Goal: Task Accomplishment & Management: Complete application form

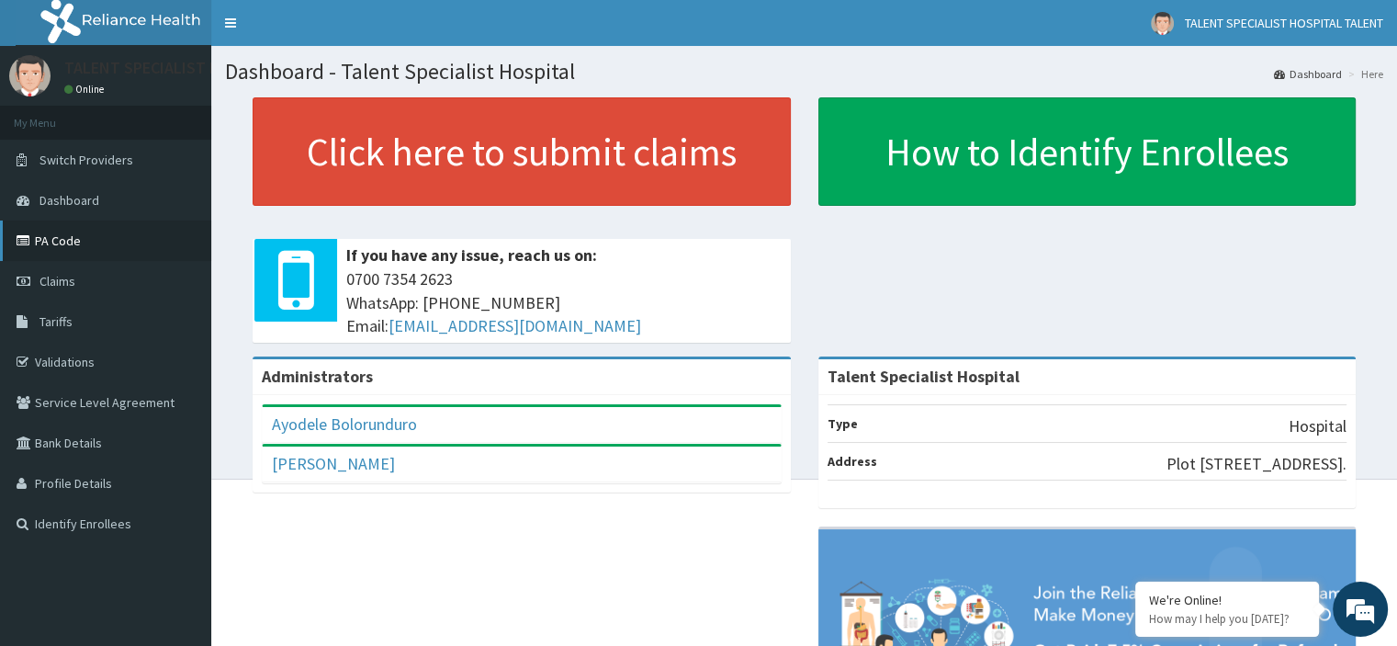
click at [56, 238] on link "PA Code" at bounding box center [105, 240] width 211 height 40
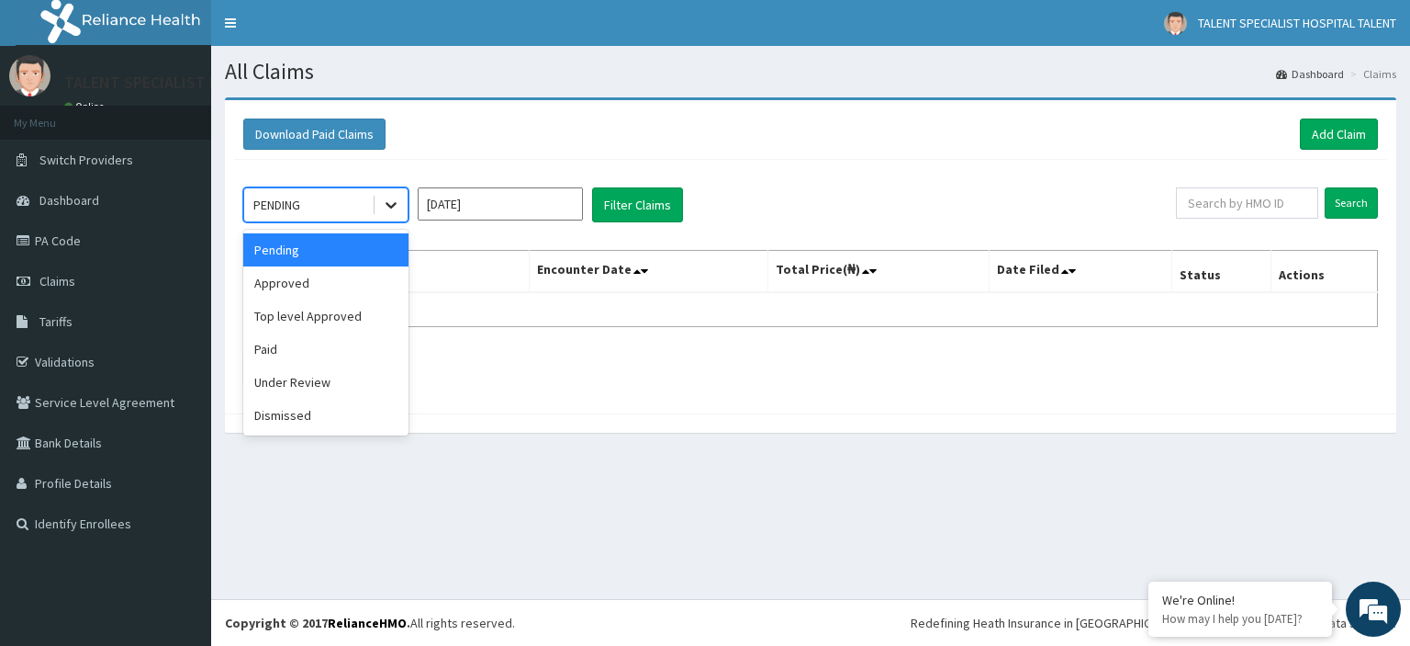
click at [396, 205] on icon at bounding box center [391, 205] width 18 height 18
click at [329, 282] on div "Approved" at bounding box center [325, 282] width 165 height 33
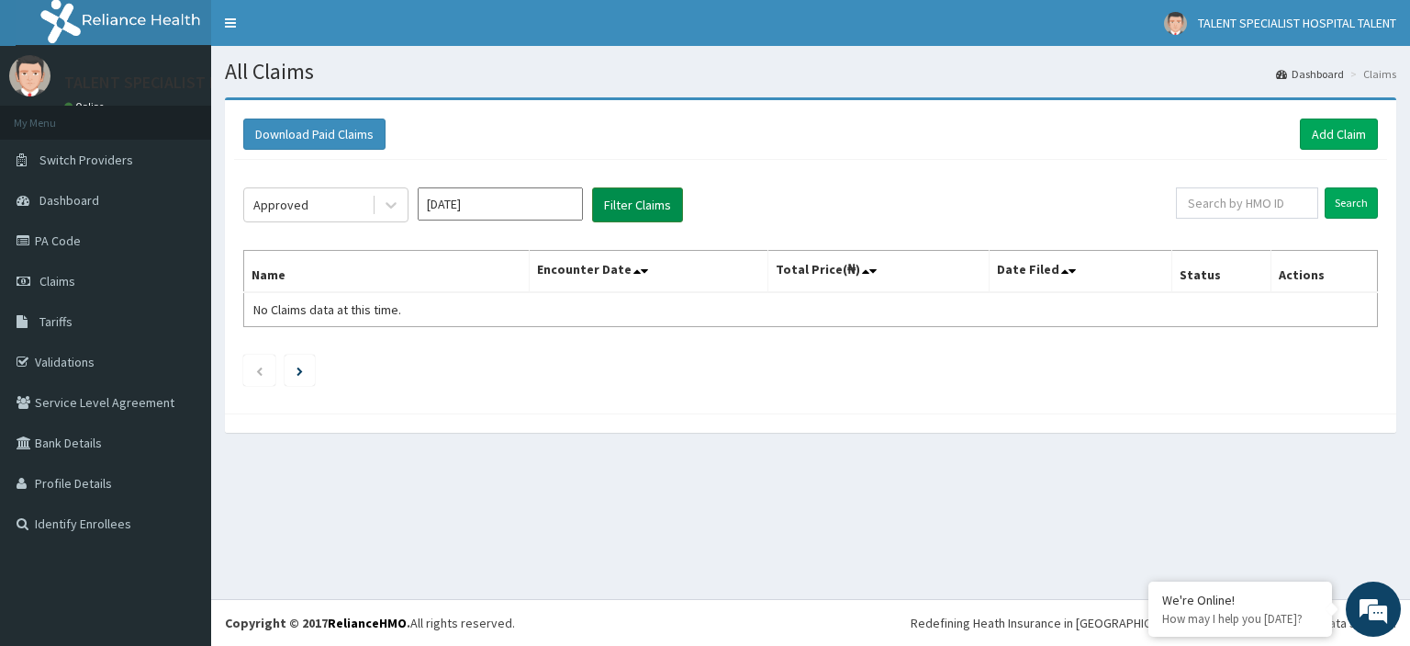
click at [666, 209] on button "Filter Claims" at bounding box center [637, 204] width 91 height 35
drag, startPoint x: 666, startPoint y: 209, endPoint x: 390, endPoint y: 211, distance: 275.5
click at [390, 211] on div "Approved [DATE] Filter Claims" at bounding box center [709, 204] width 933 height 35
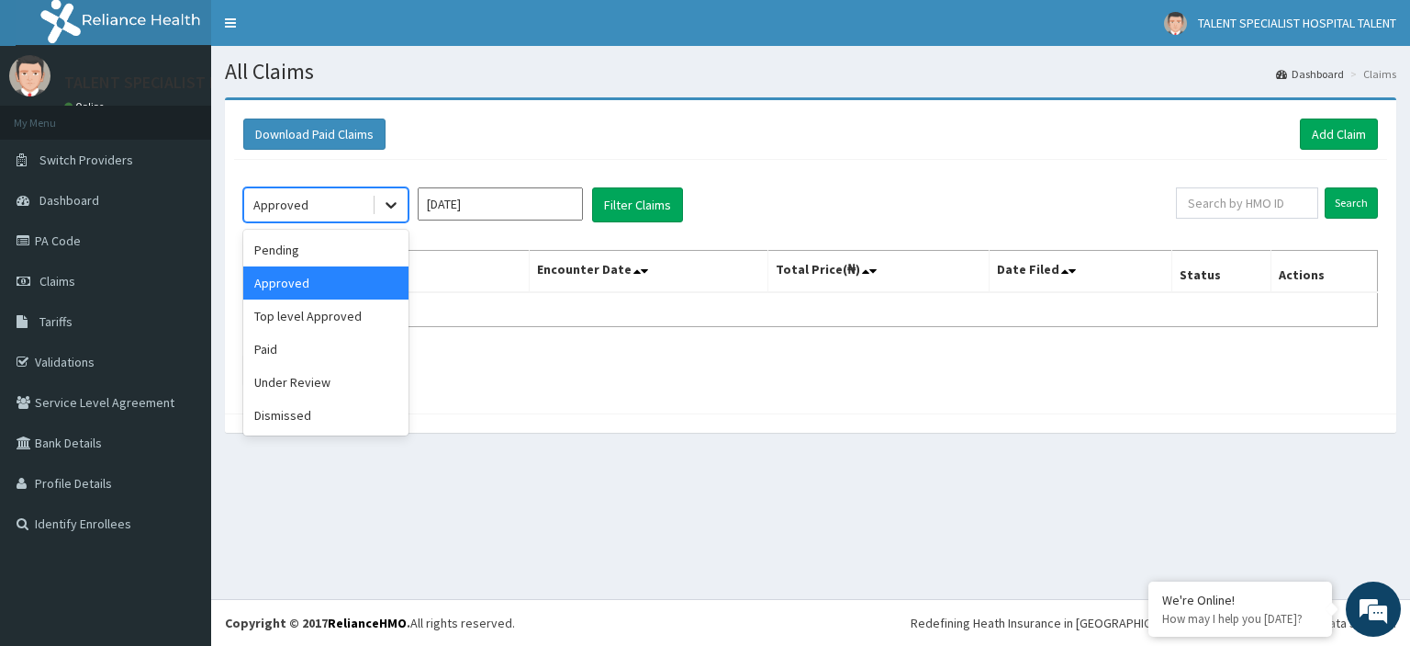
click at [390, 211] on icon at bounding box center [391, 205] width 18 height 18
click at [344, 250] on div "Pending" at bounding box center [325, 249] width 165 height 33
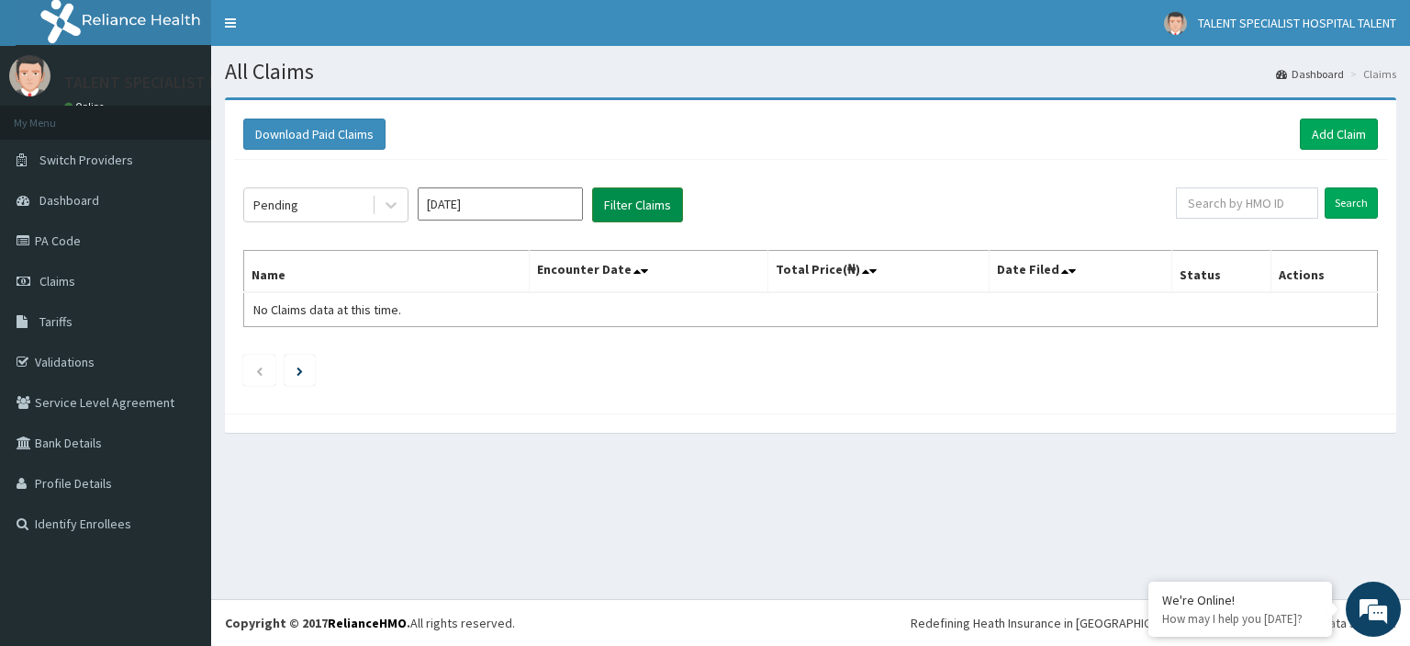
click at [621, 197] on button "Filter Claims" at bounding box center [637, 204] width 91 height 35
drag, startPoint x: 621, startPoint y: 197, endPoint x: 389, endPoint y: 213, distance: 231.9
click at [389, 213] on div "Pending Sep 2025 Filter Claims" at bounding box center [709, 204] width 933 height 35
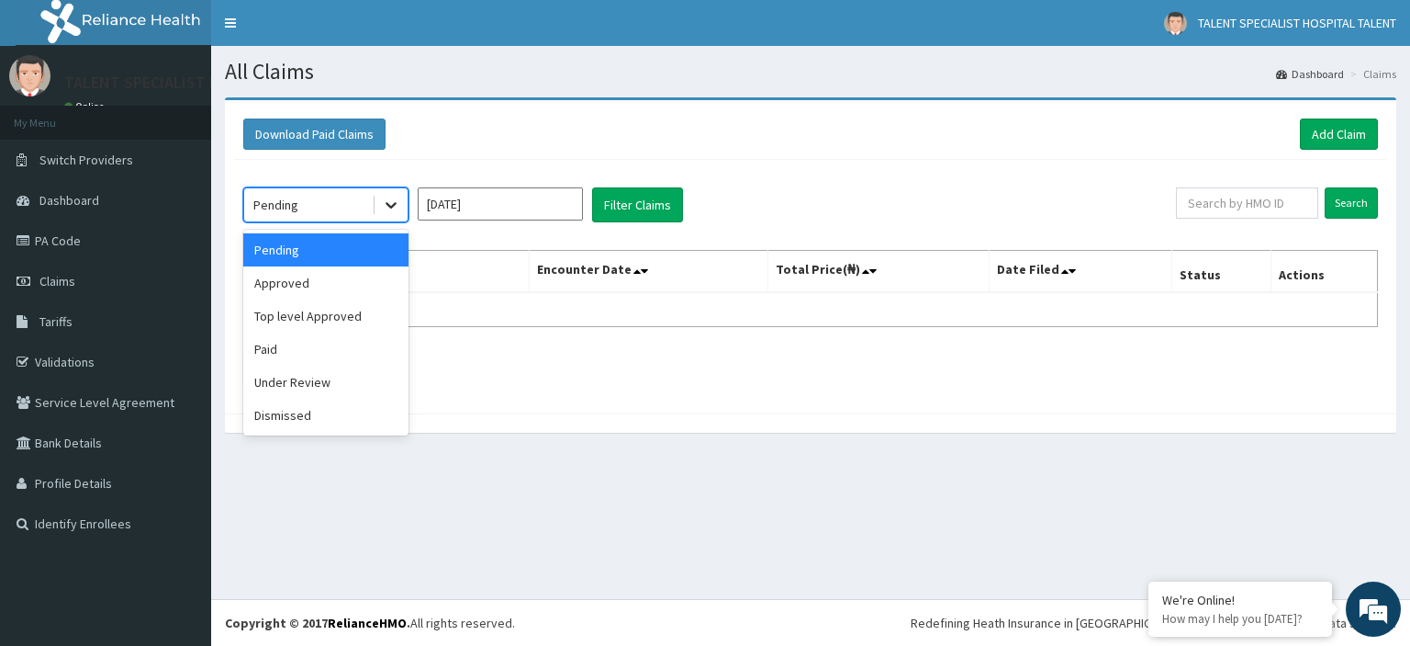
click at [389, 213] on div at bounding box center [391, 204] width 33 height 33
click at [331, 311] on div "Top level Approved" at bounding box center [325, 315] width 165 height 33
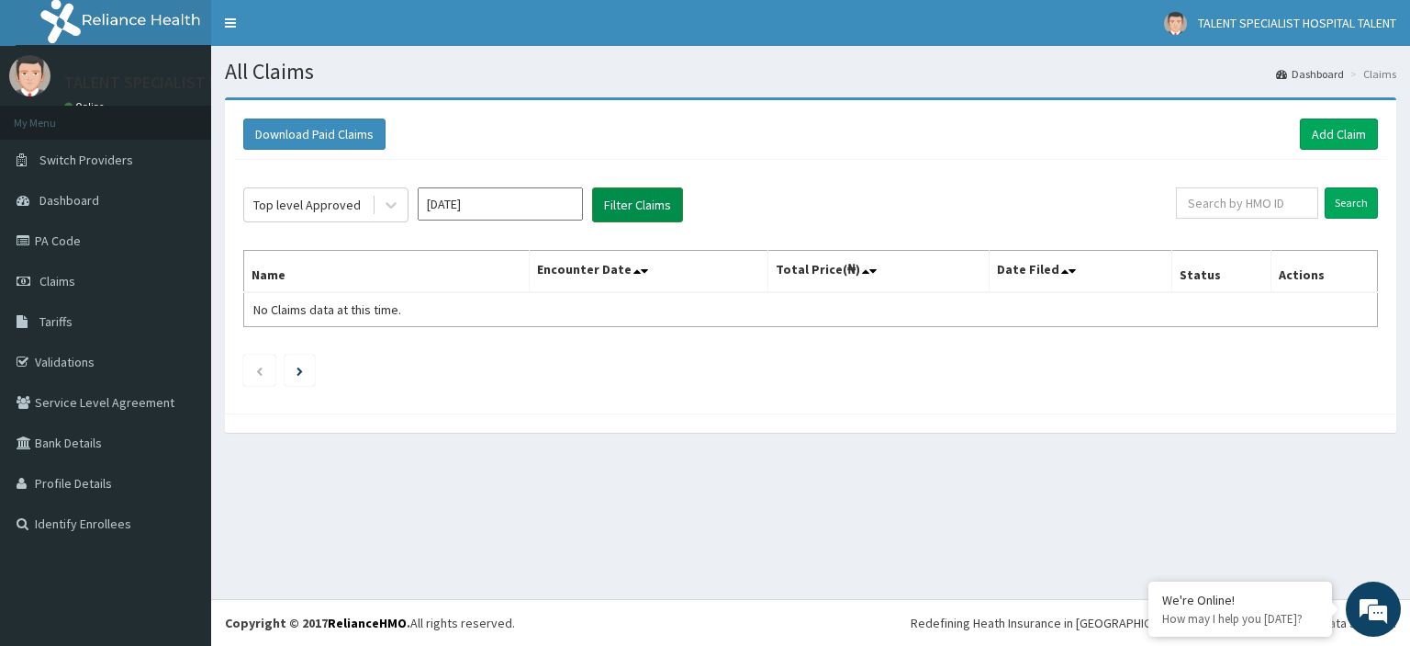
click at [642, 208] on button "Filter Claims" at bounding box center [637, 204] width 91 height 35
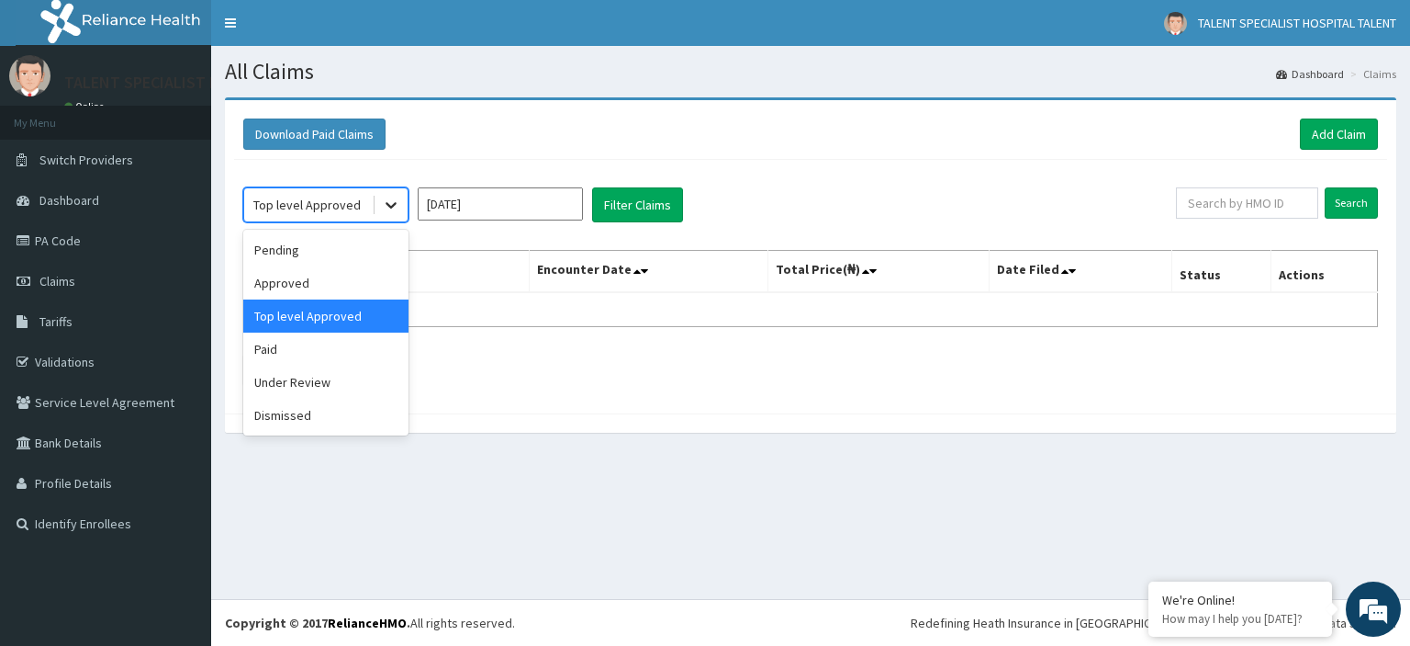
click at [385, 212] on icon at bounding box center [391, 205] width 18 height 18
click at [299, 344] on div "Paid" at bounding box center [325, 348] width 165 height 33
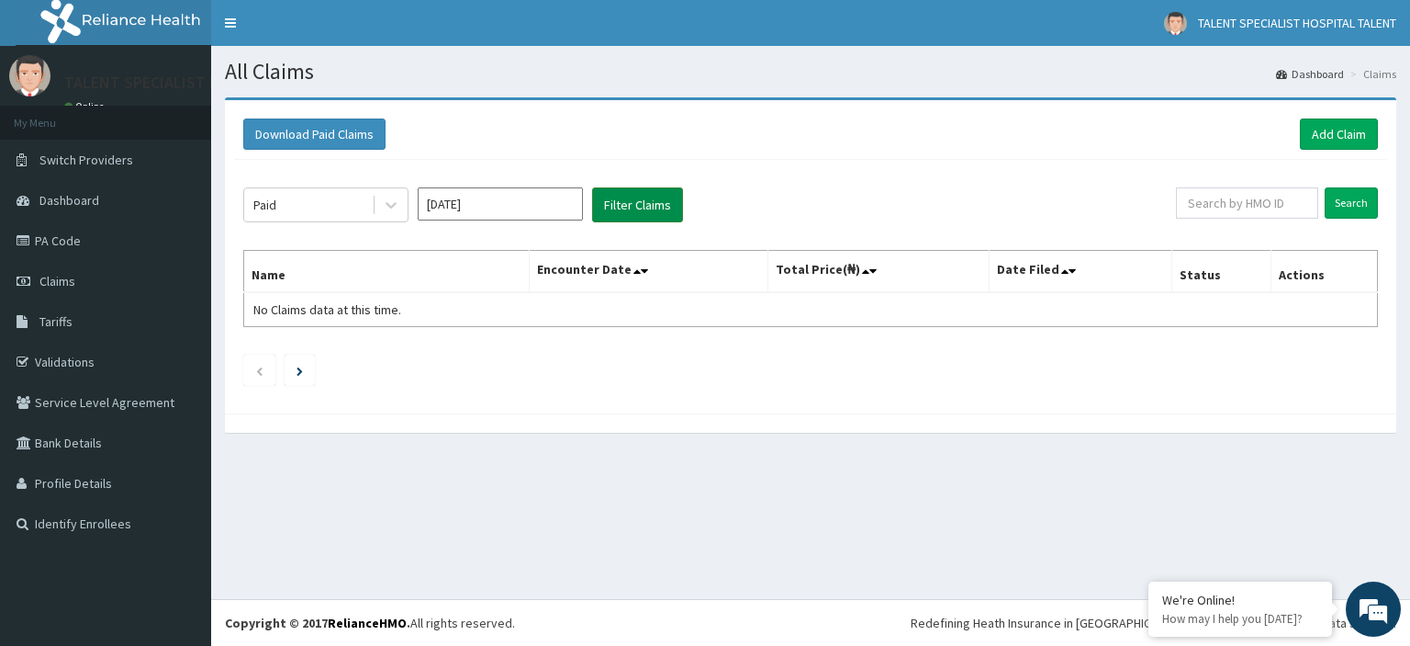
click at [621, 201] on button "Filter Claims" at bounding box center [637, 204] width 91 height 35
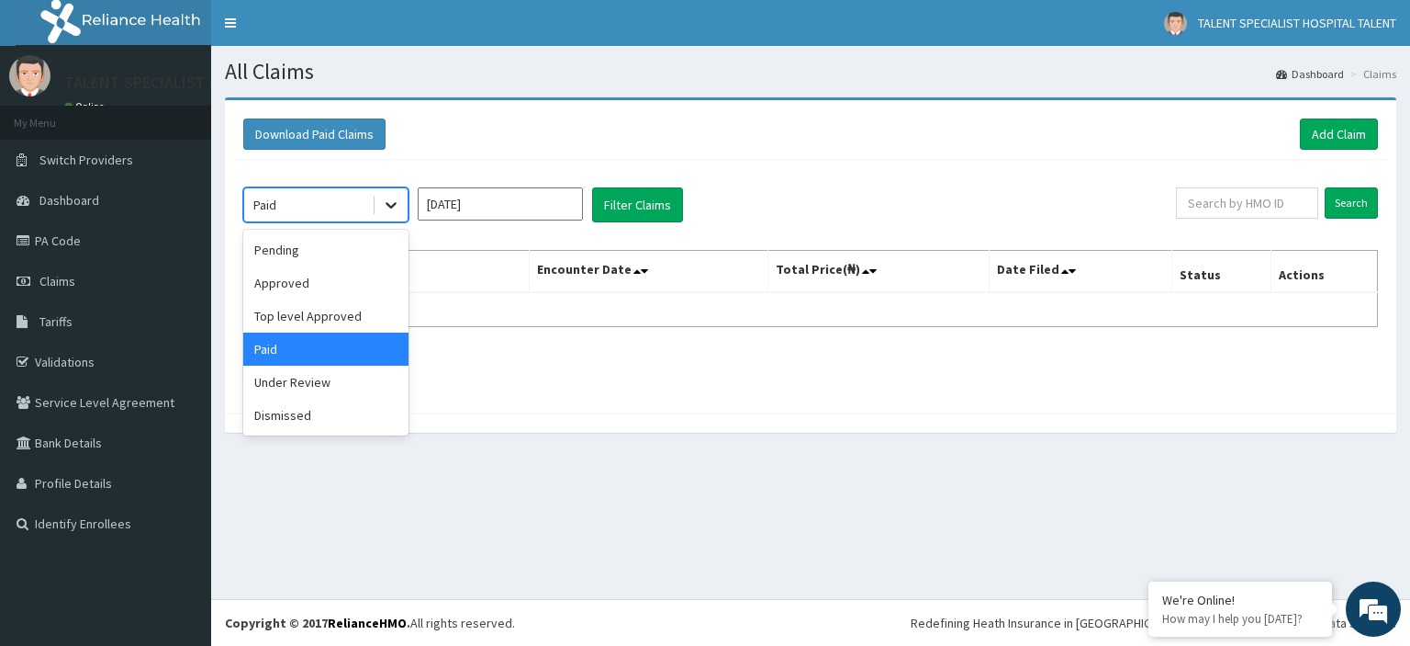
click at [389, 205] on icon at bounding box center [391, 206] width 11 height 6
click at [314, 376] on div "Under Review" at bounding box center [325, 381] width 165 height 33
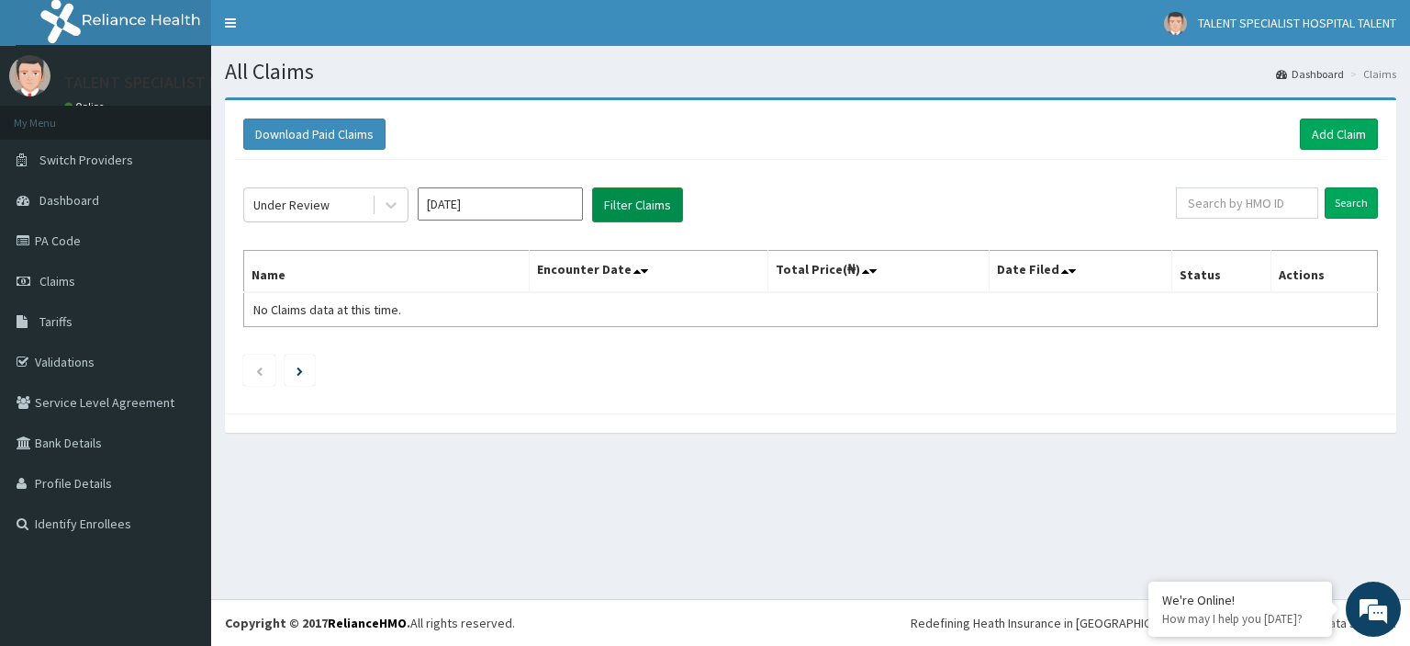
click at [636, 203] on button "Filter Claims" at bounding box center [637, 204] width 91 height 35
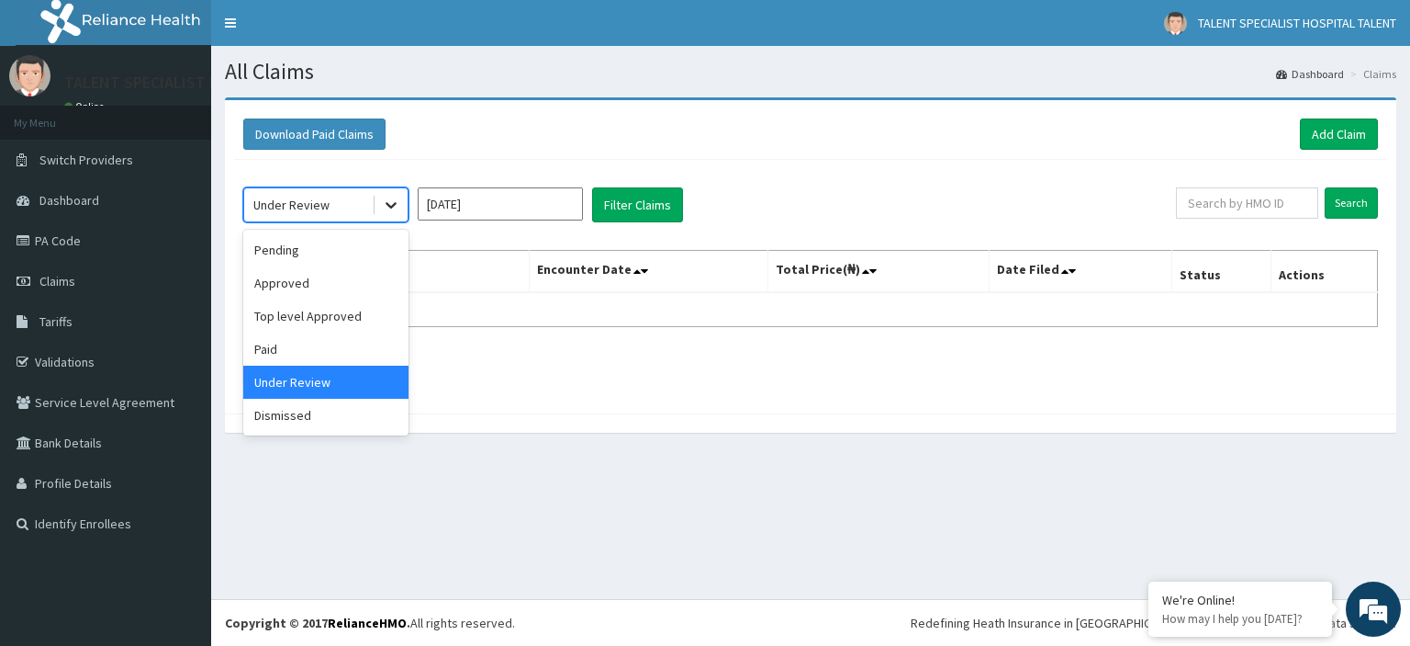
click at [394, 213] on div at bounding box center [391, 204] width 33 height 33
click at [319, 410] on div "Dismissed" at bounding box center [325, 415] width 165 height 33
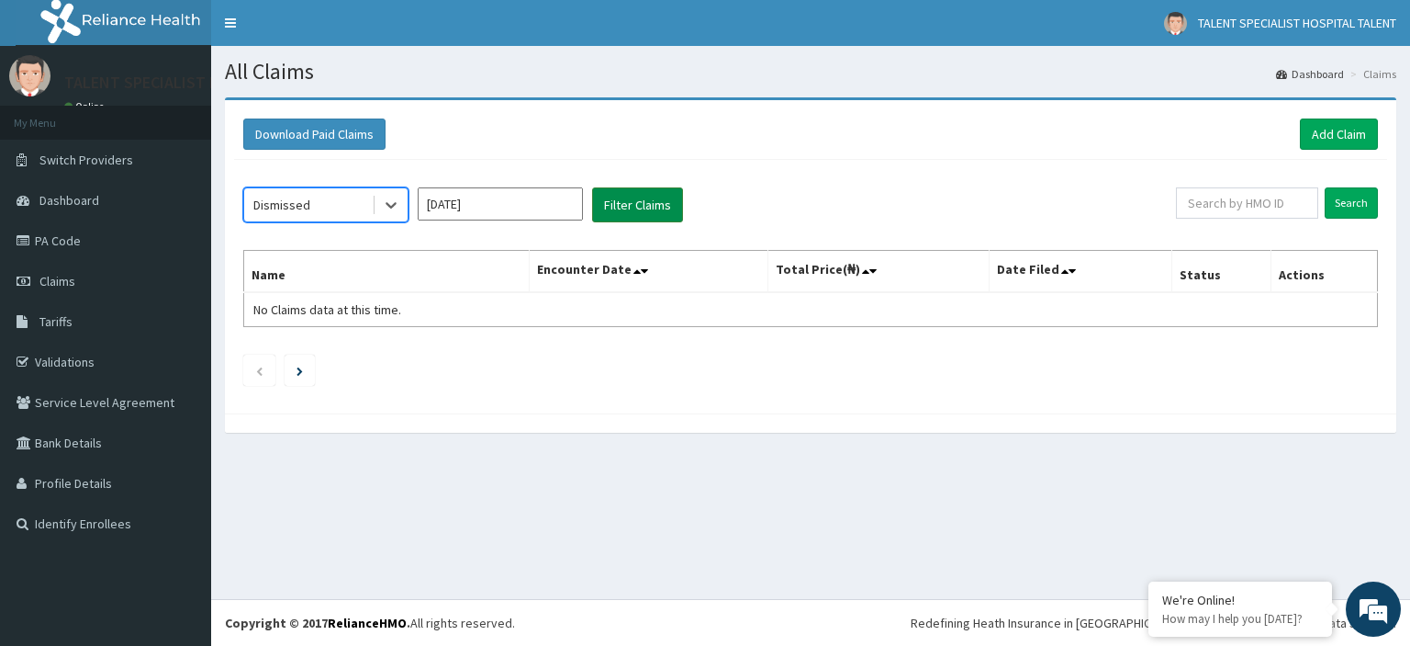
click at [652, 210] on button "Filter Claims" at bounding box center [637, 204] width 91 height 35
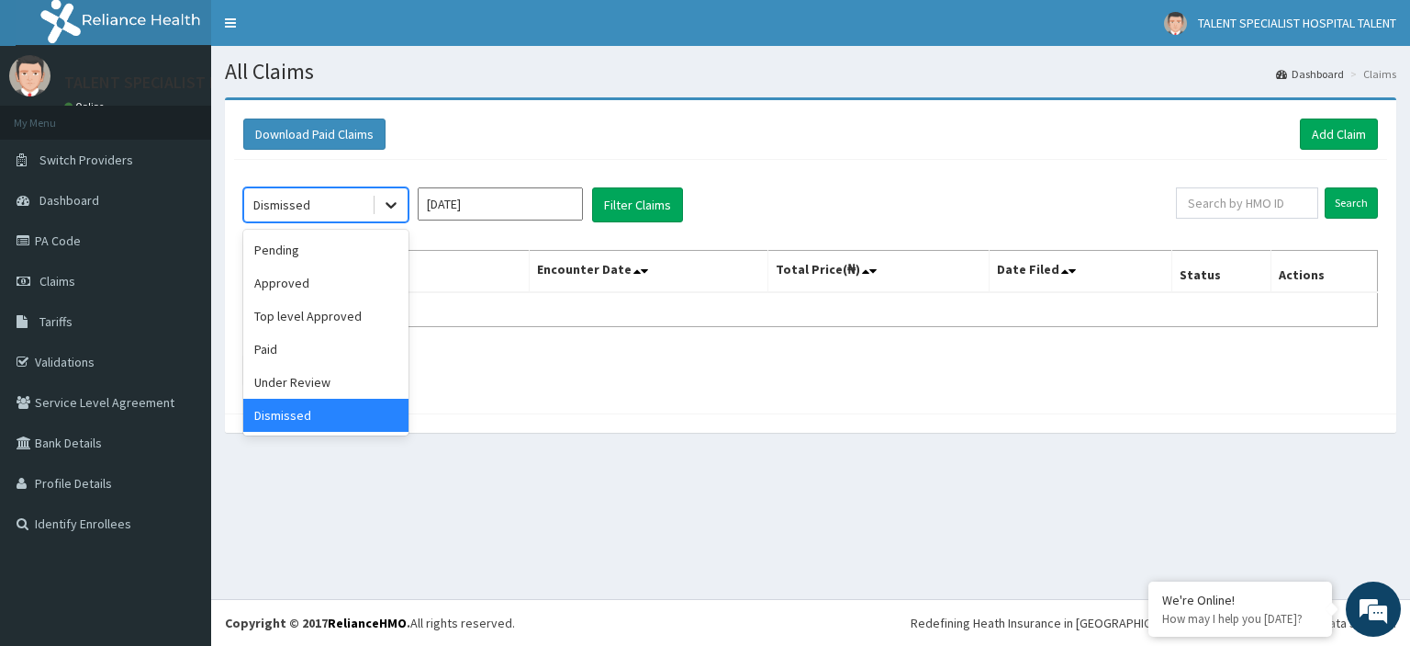
click at [395, 216] on div at bounding box center [391, 204] width 33 height 33
click at [335, 245] on div "Pending" at bounding box center [325, 249] width 165 height 33
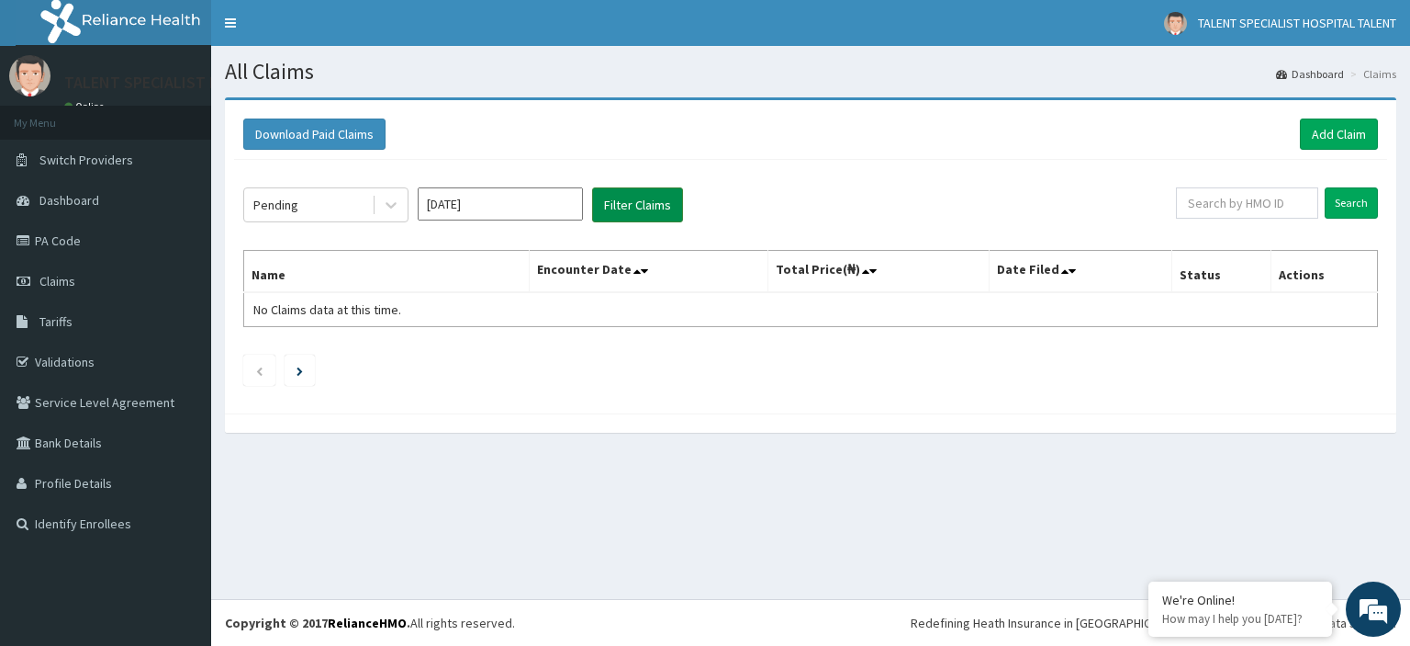
click at [619, 200] on button "Filter Claims" at bounding box center [637, 204] width 91 height 35
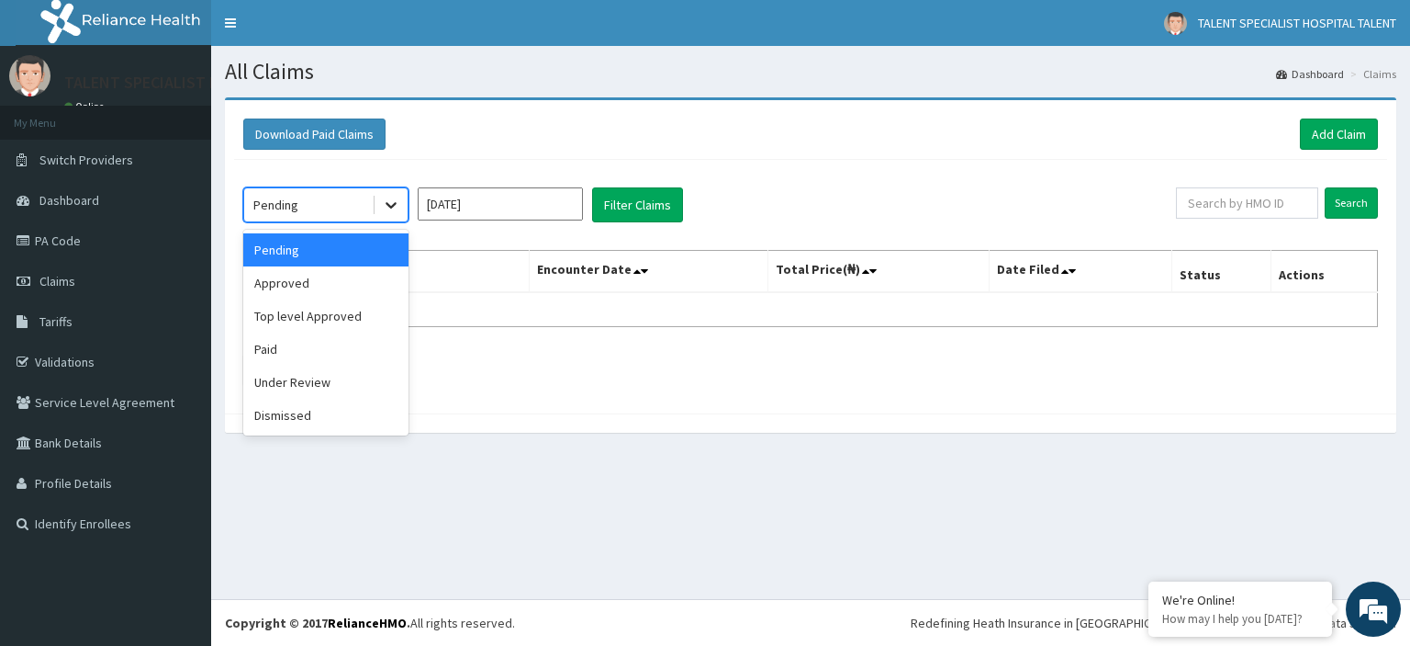
click at [397, 216] on div at bounding box center [391, 204] width 33 height 33
click at [332, 284] on div "Approved" at bounding box center [325, 282] width 165 height 33
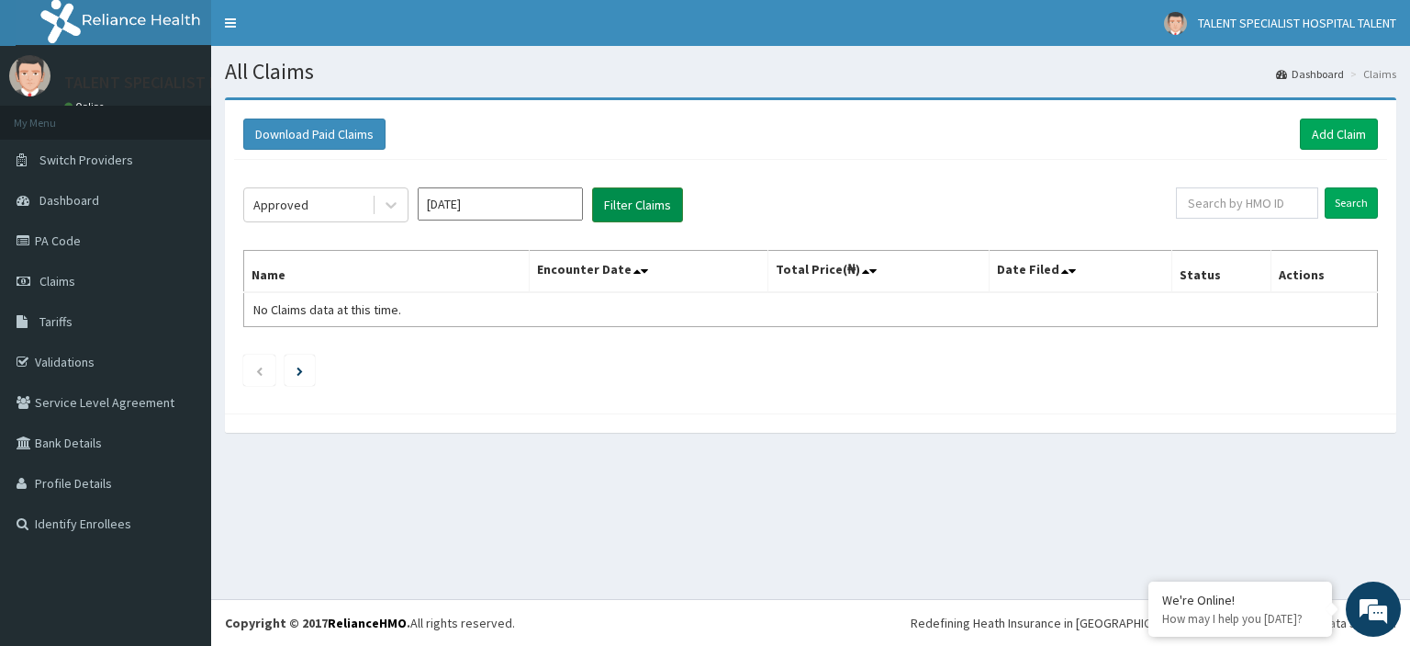
click at [632, 208] on button "Filter Claims" at bounding box center [637, 204] width 91 height 35
click at [65, 250] on link "PA Code" at bounding box center [105, 240] width 211 height 40
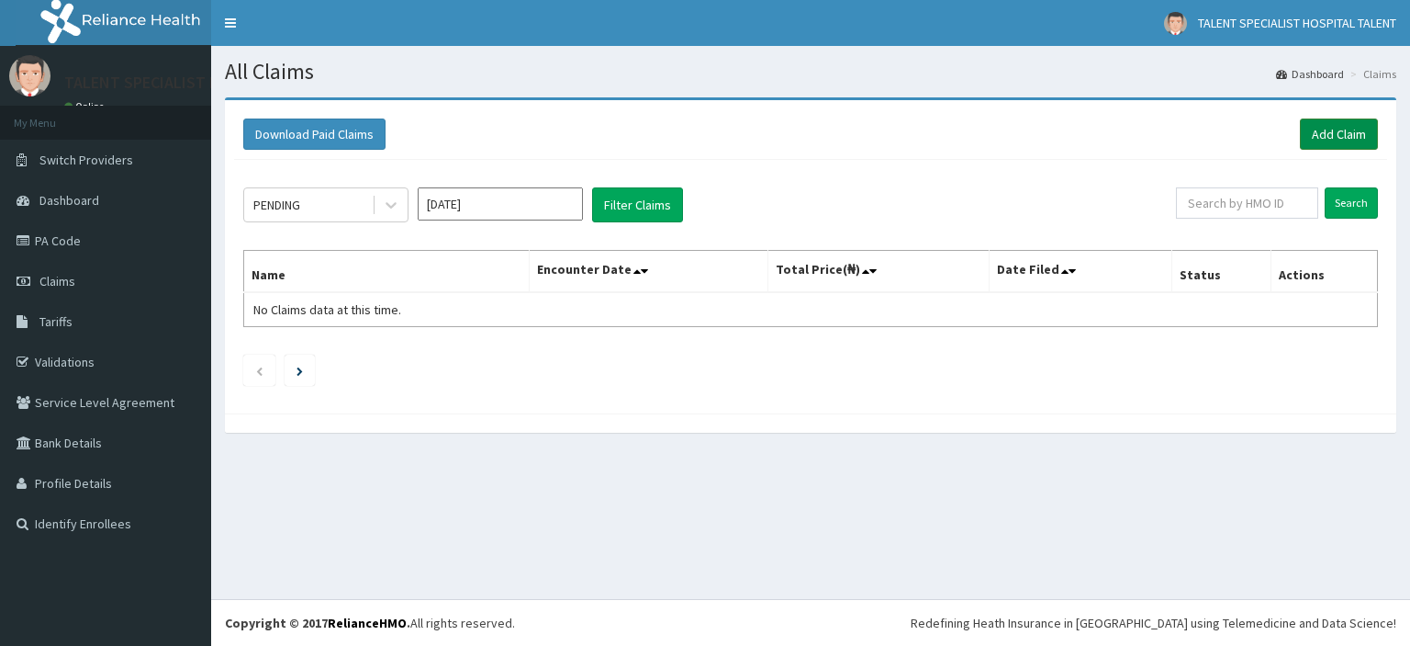
click at [1331, 129] on link "Add Claim" at bounding box center [1339, 133] width 78 height 31
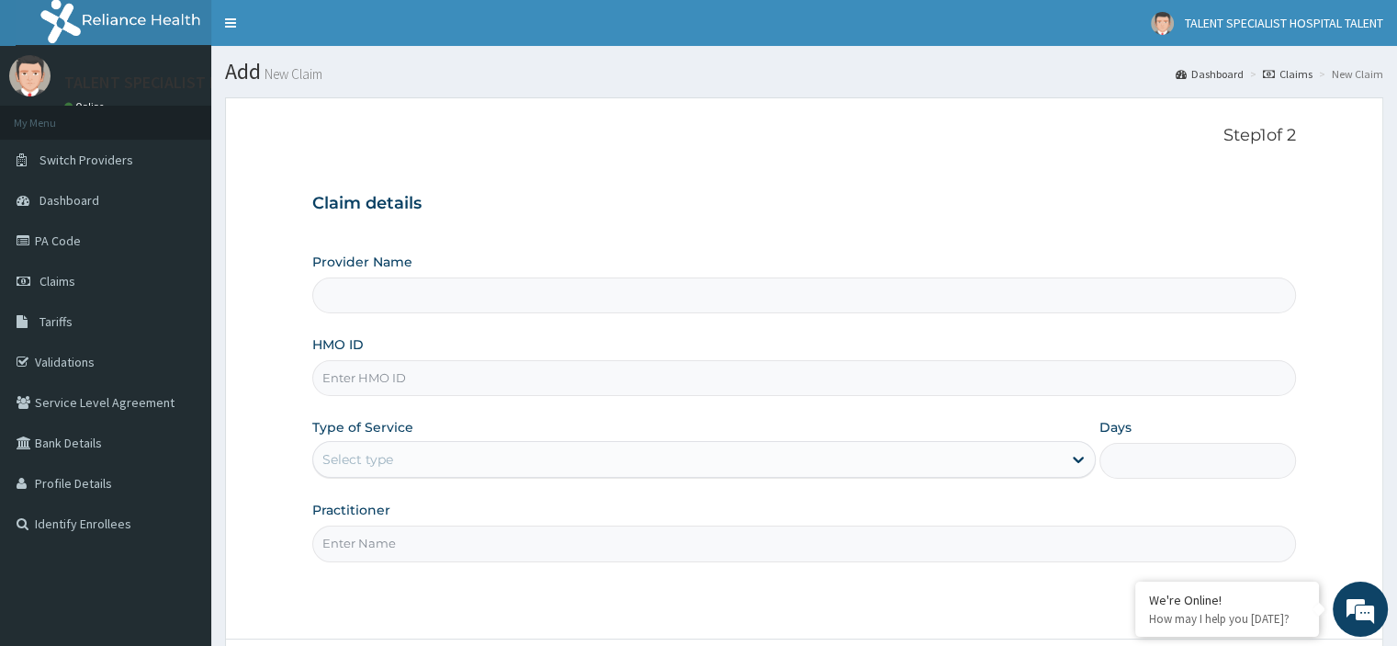
type input "Talent Specialist Hospital"
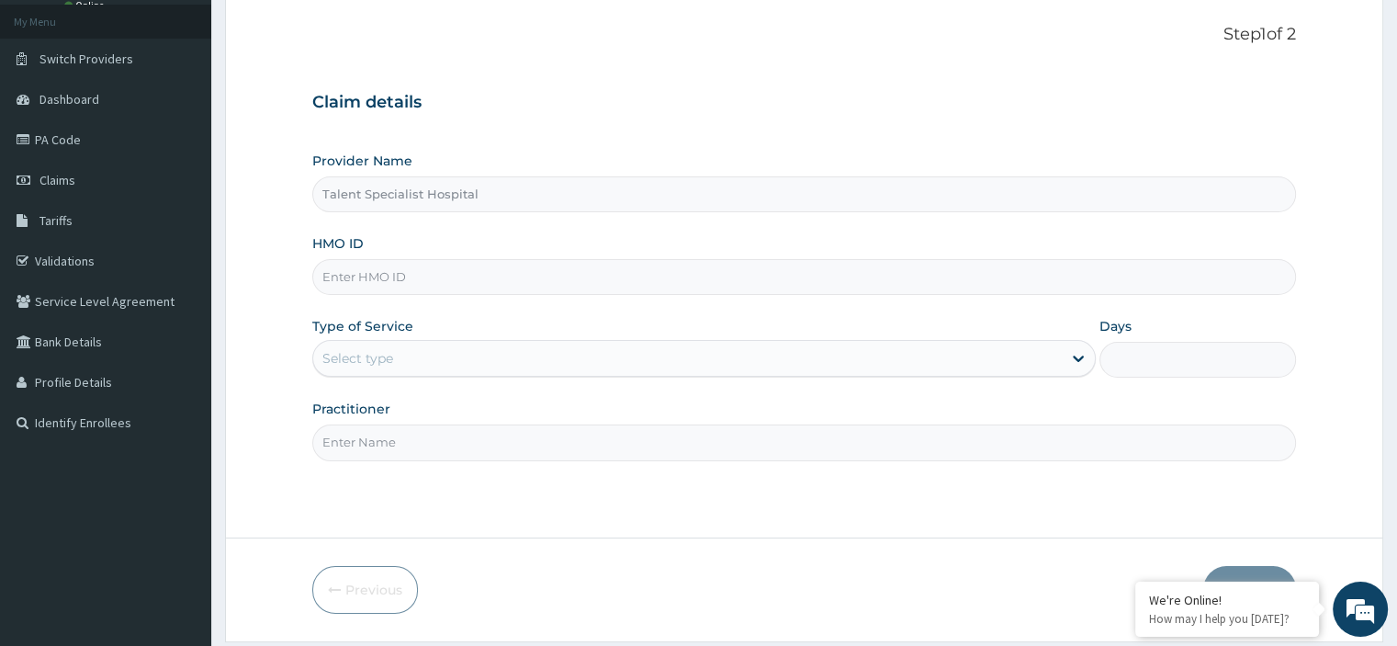
scroll to position [104, 0]
click at [468, 278] on input "HMO ID" at bounding box center [803, 274] width 983 height 36
type input "s"
type input "SWF/10289/B"
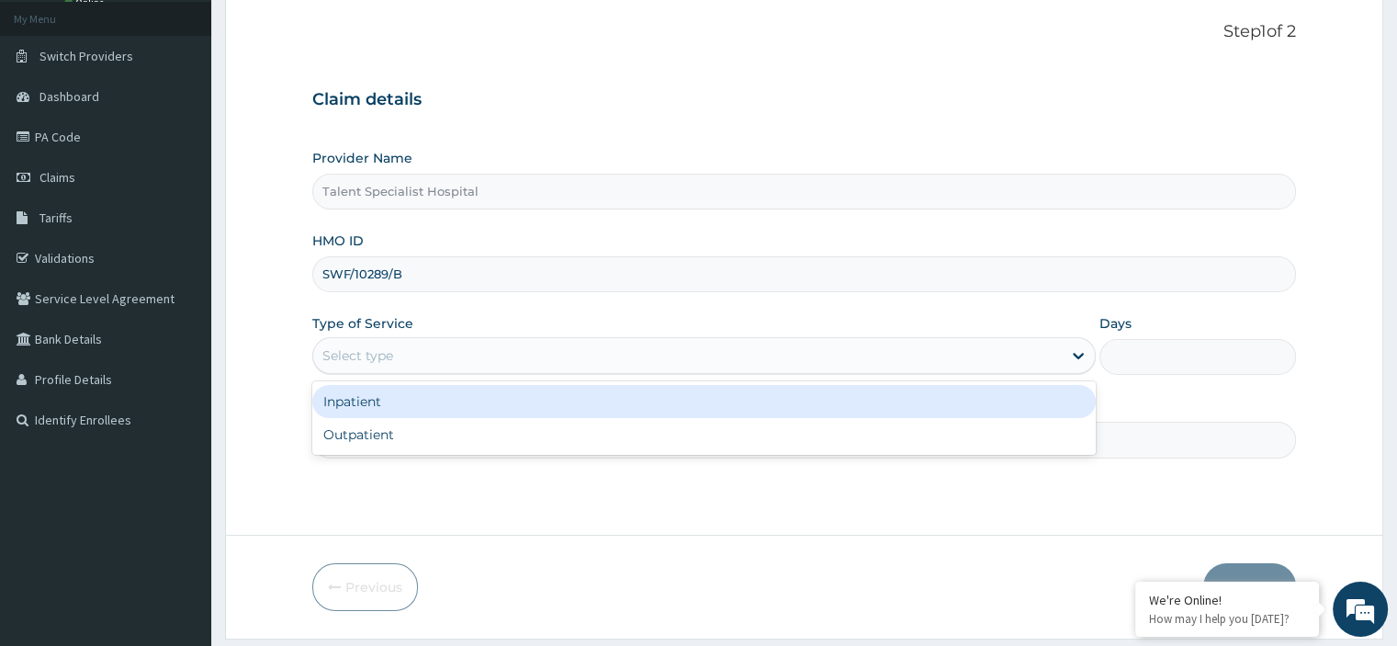
click at [407, 346] on div "Select type" at bounding box center [687, 355] width 748 height 29
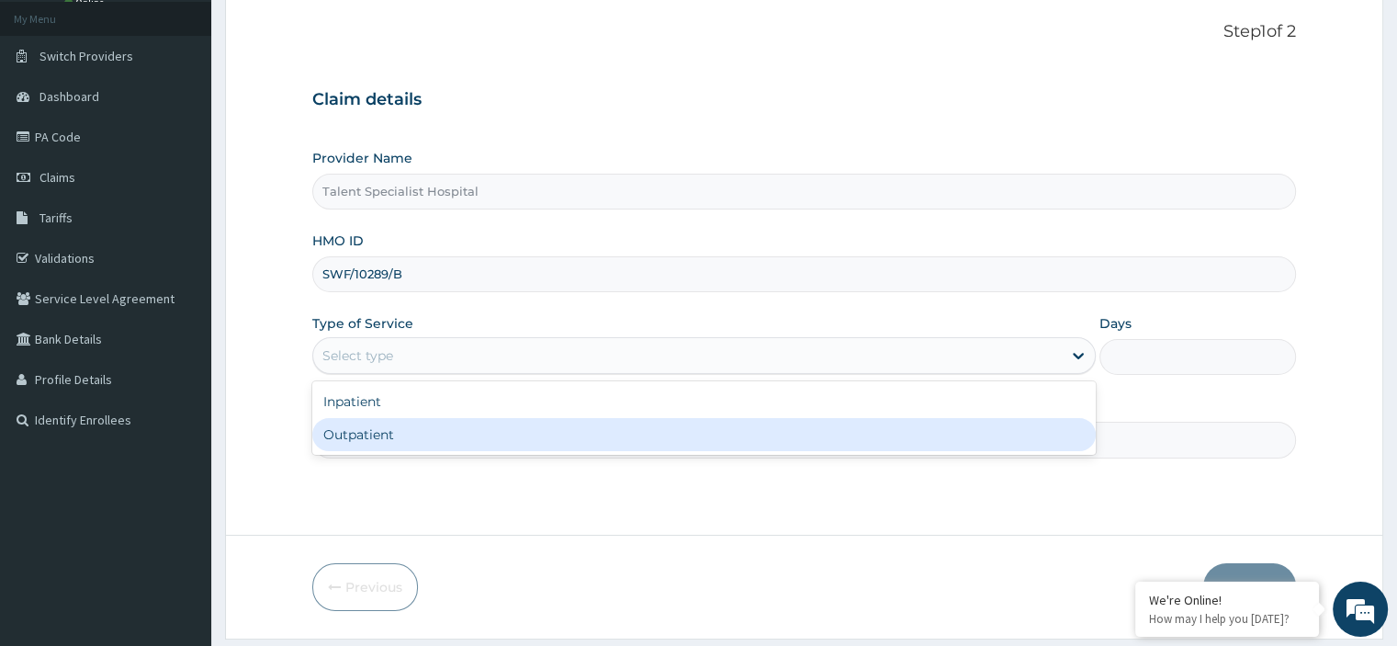
click at [380, 430] on div "Outpatient" at bounding box center [703, 434] width 783 height 33
type input "1"
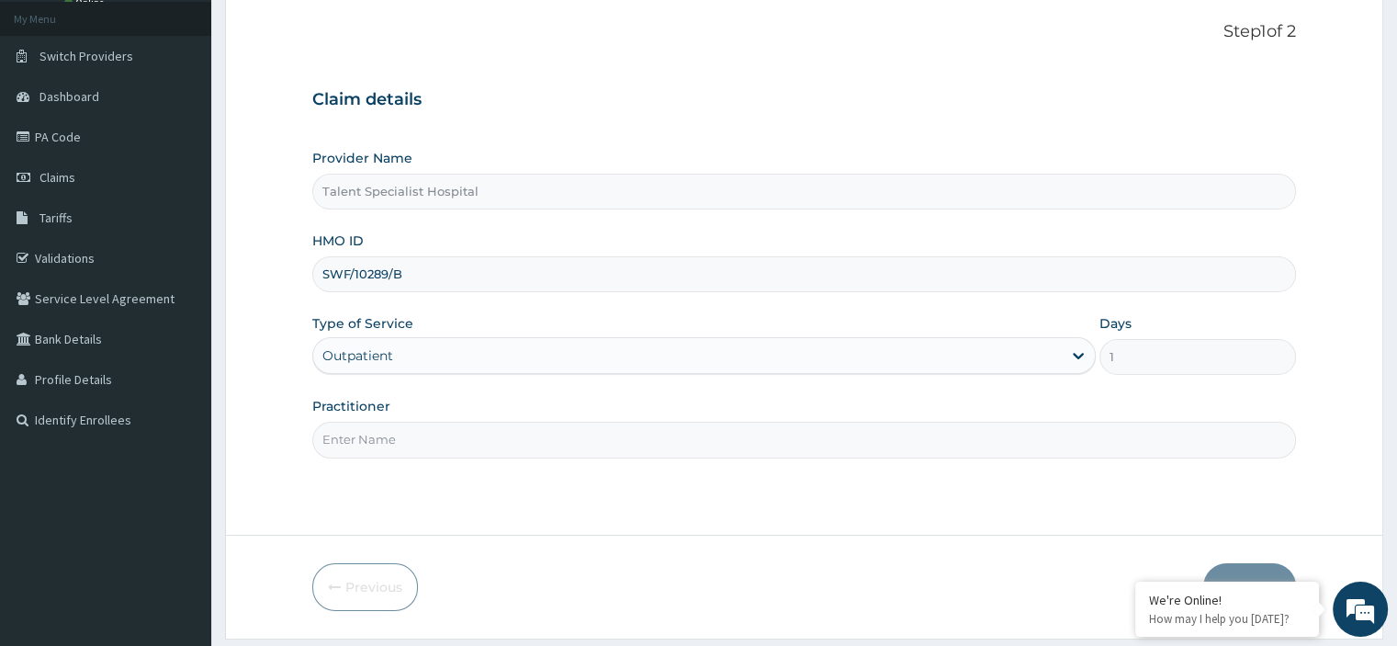
click at [373, 432] on input "Practitioner" at bounding box center [803, 439] width 983 height 36
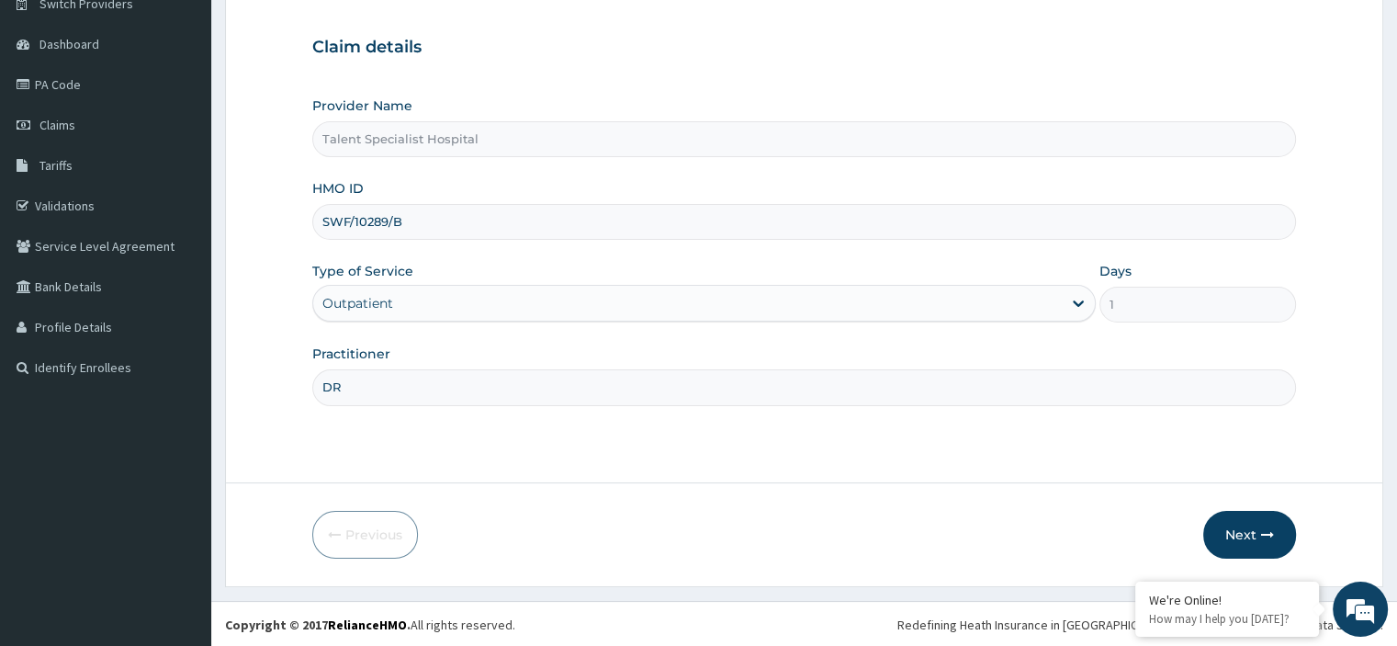
scroll to position [157, 0]
type input "DR"
click at [1250, 528] on button "Next" at bounding box center [1249, 534] width 93 height 48
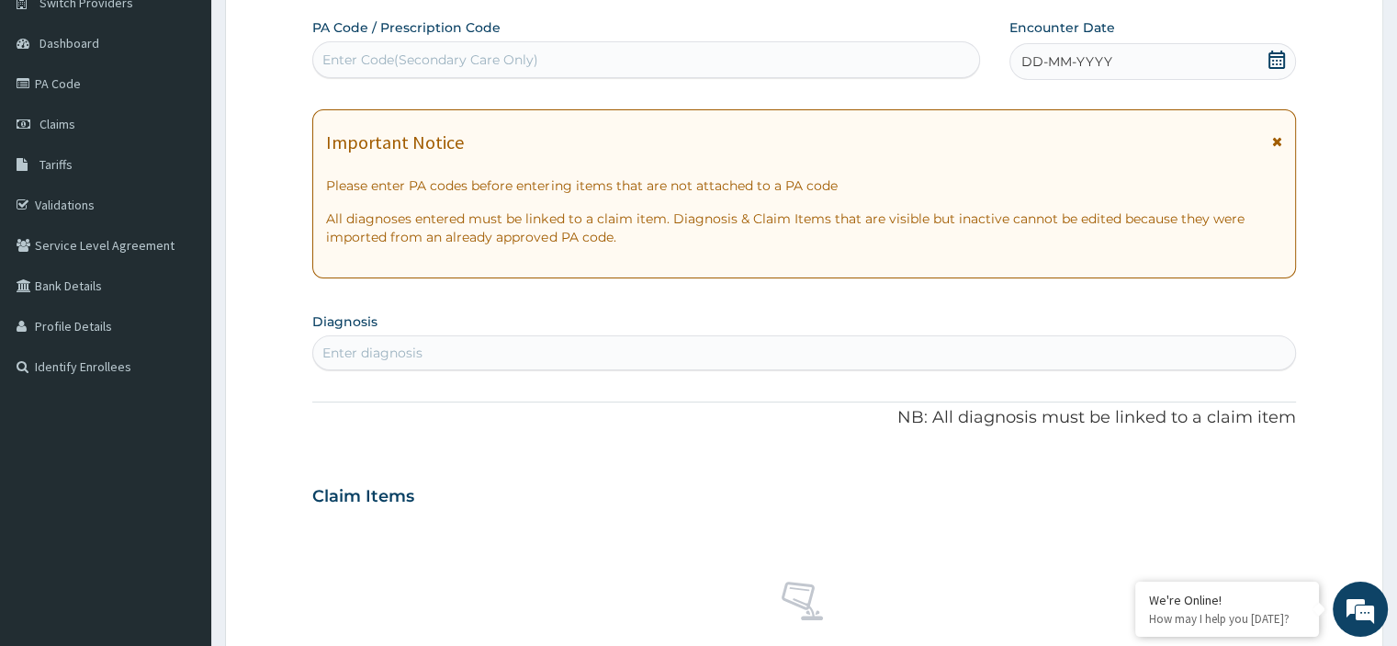
click at [1276, 62] on icon at bounding box center [1276, 60] width 18 height 18
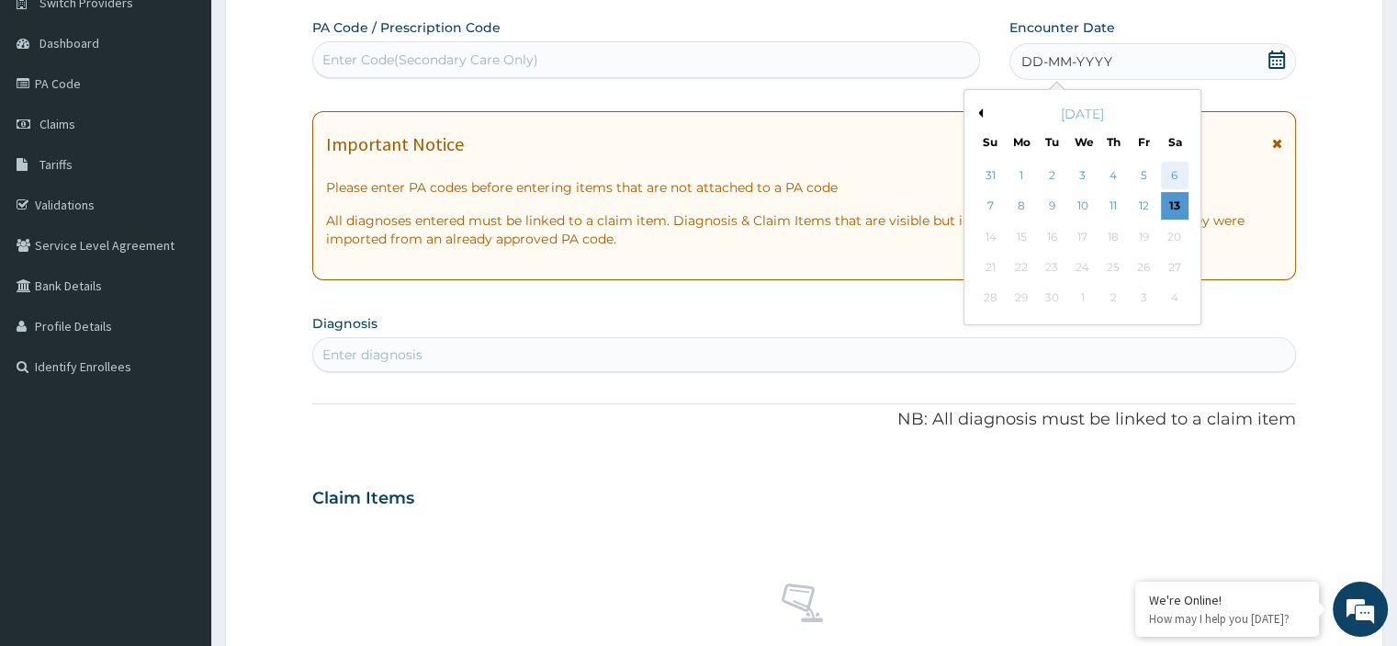
click at [1162, 170] on div "6" at bounding box center [1175, 176] width 28 height 28
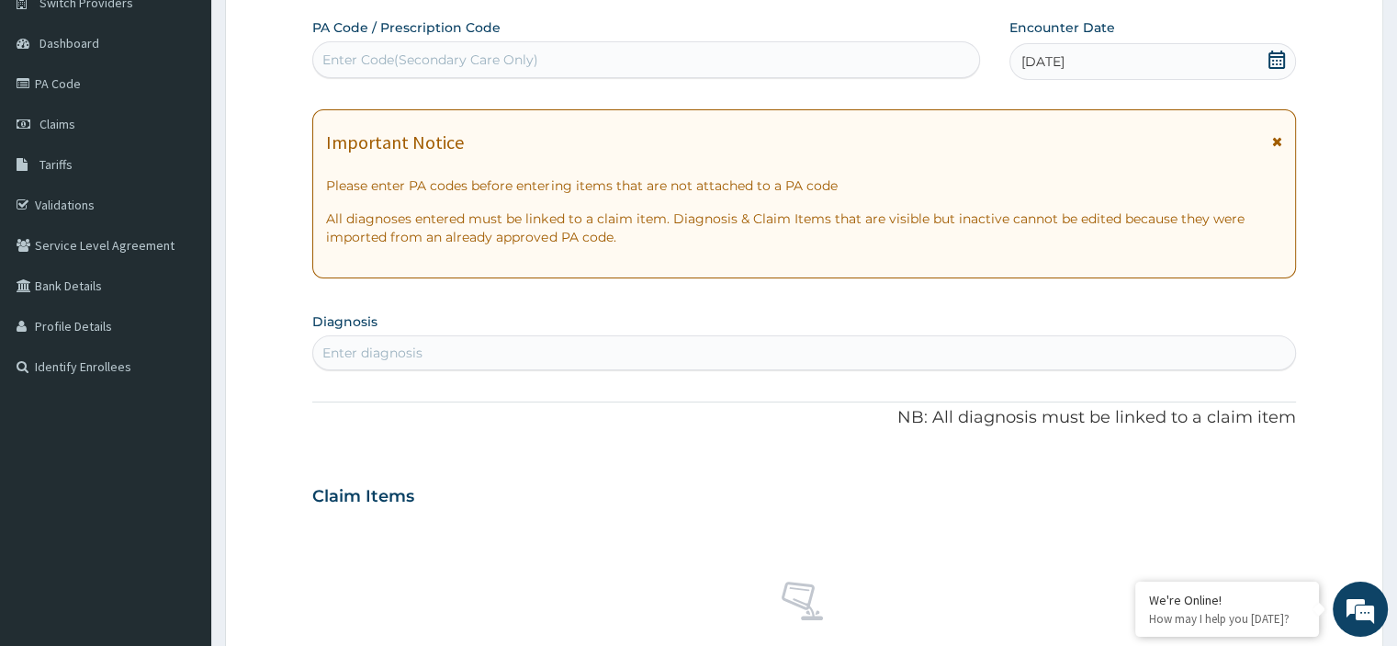
click at [353, 359] on div "Enter diagnosis" at bounding box center [372, 352] width 100 height 18
type input "[MEDICAL_DATA]"
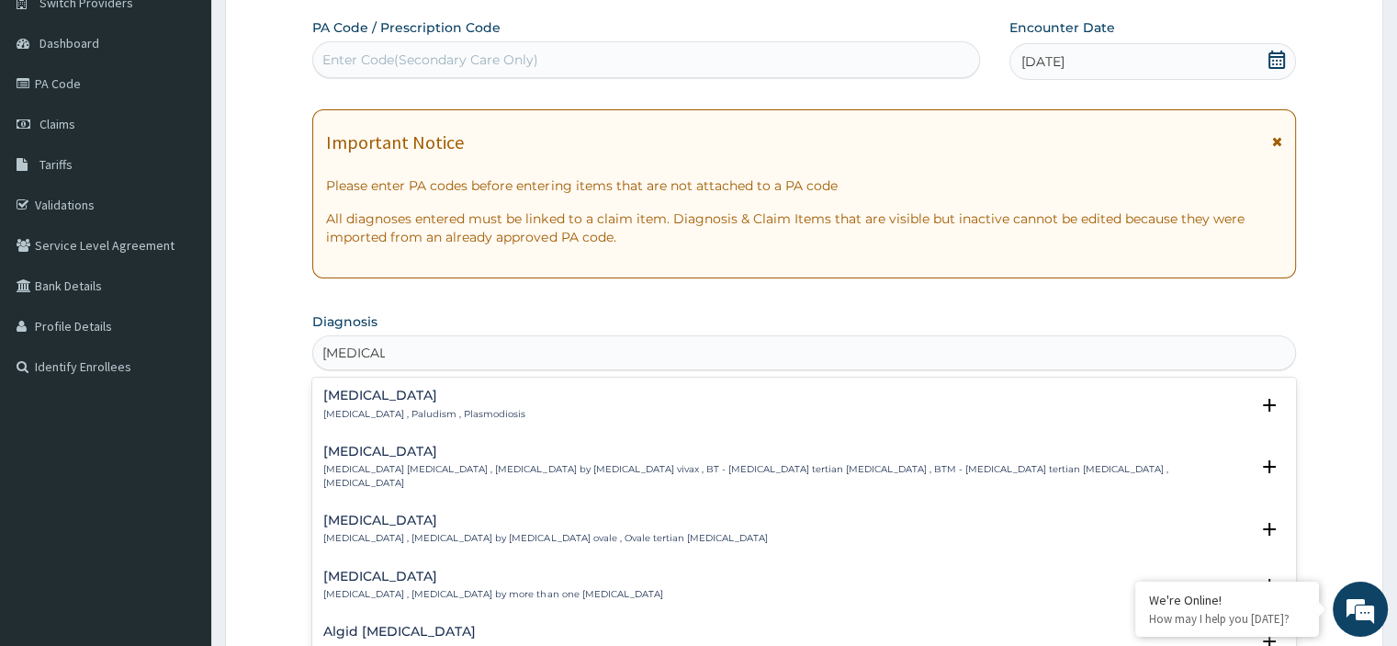
click at [350, 401] on h4 "[MEDICAL_DATA]" at bounding box center [424, 395] width 202 height 14
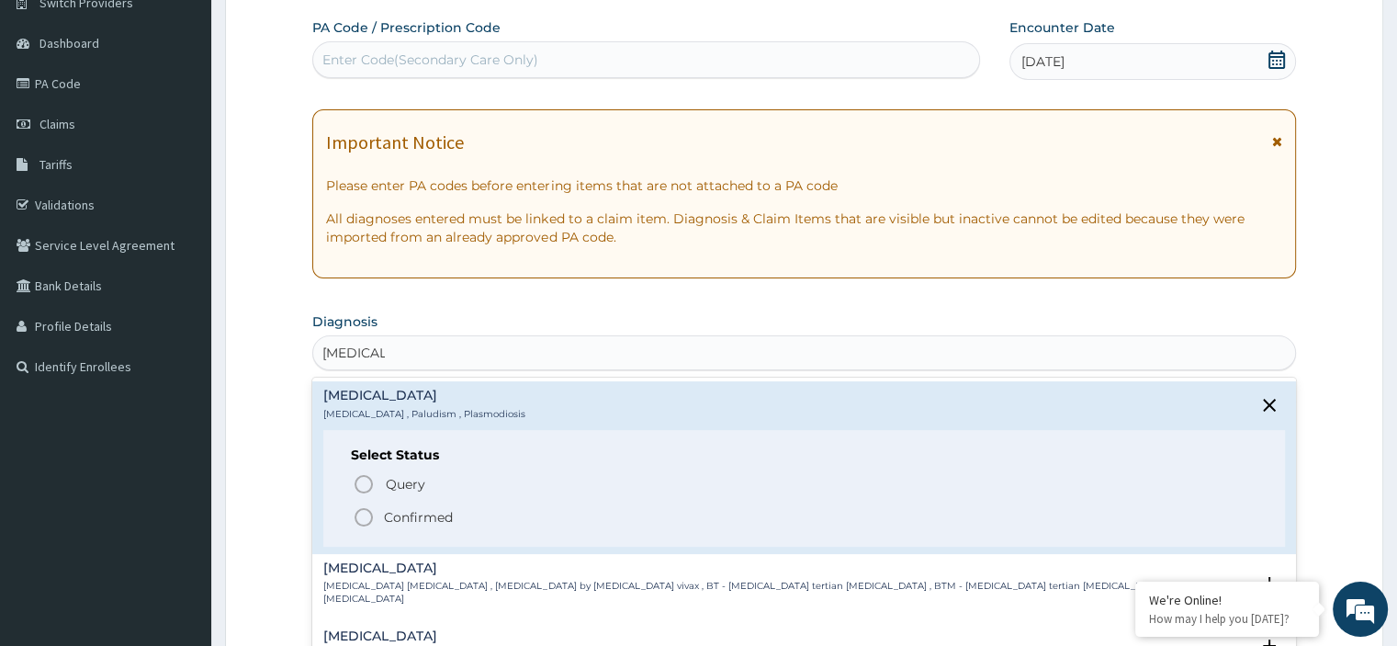
click at [365, 513] on icon "status option filled" at bounding box center [364, 517] width 22 height 22
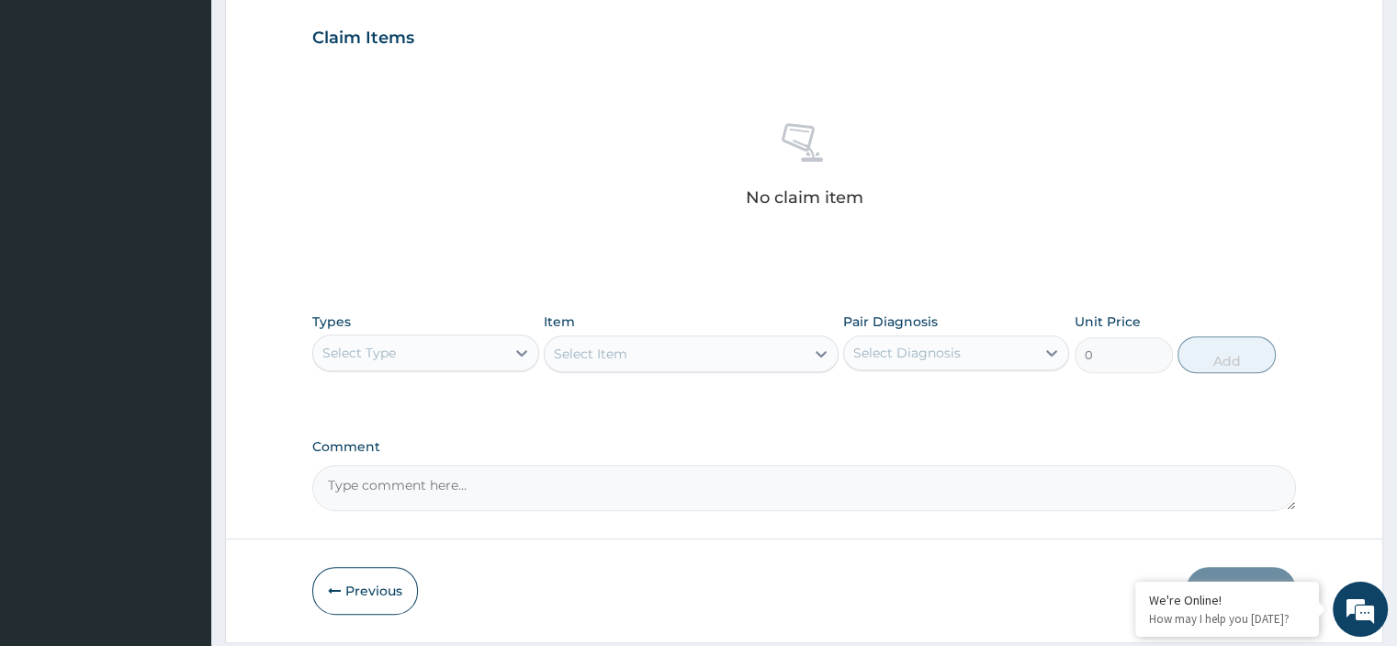
scroll to position [676, 0]
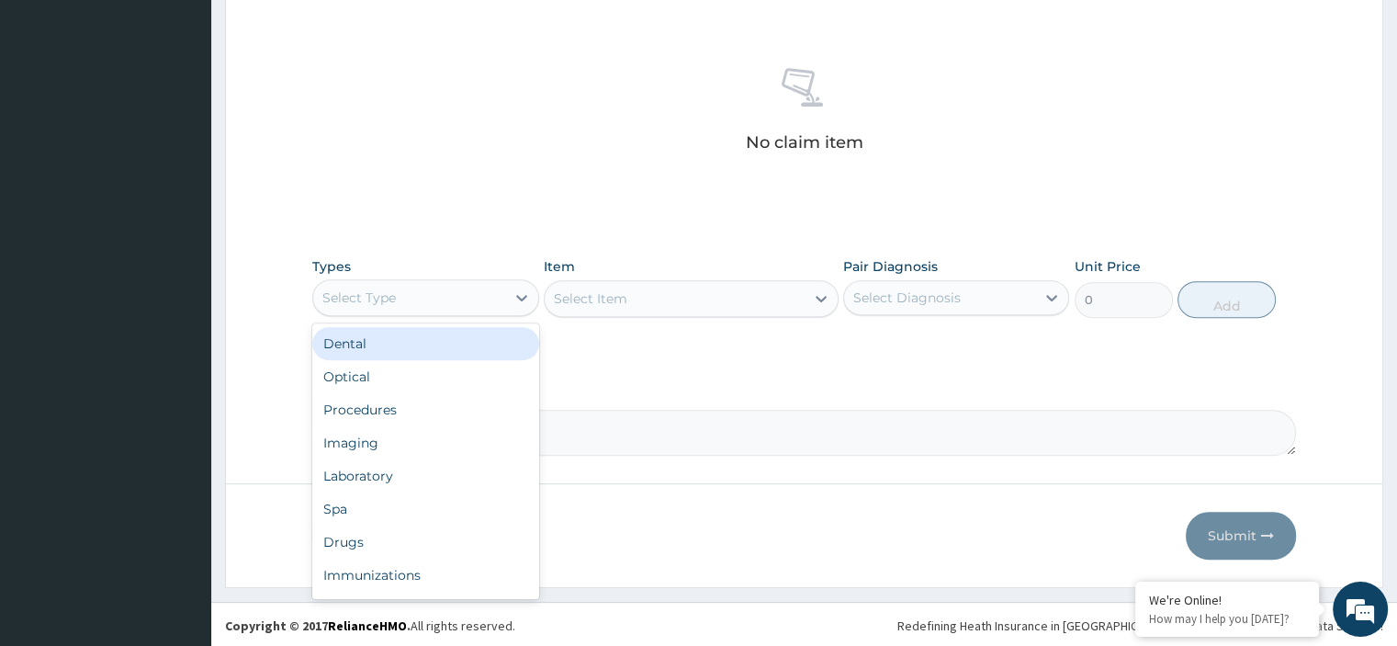
click at [448, 295] on div "Select Type" at bounding box center [408, 297] width 191 height 29
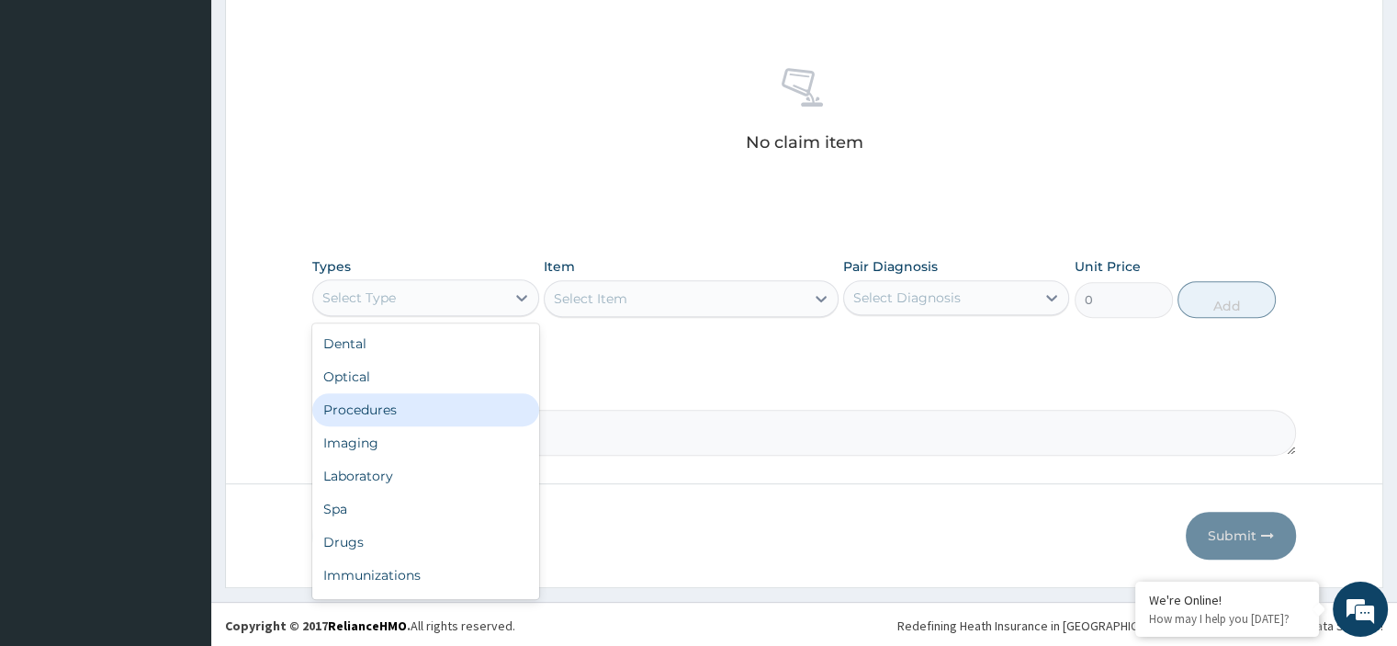
click at [386, 407] on div "Procedures" at bounding box center [425, 409] width 226 height 33
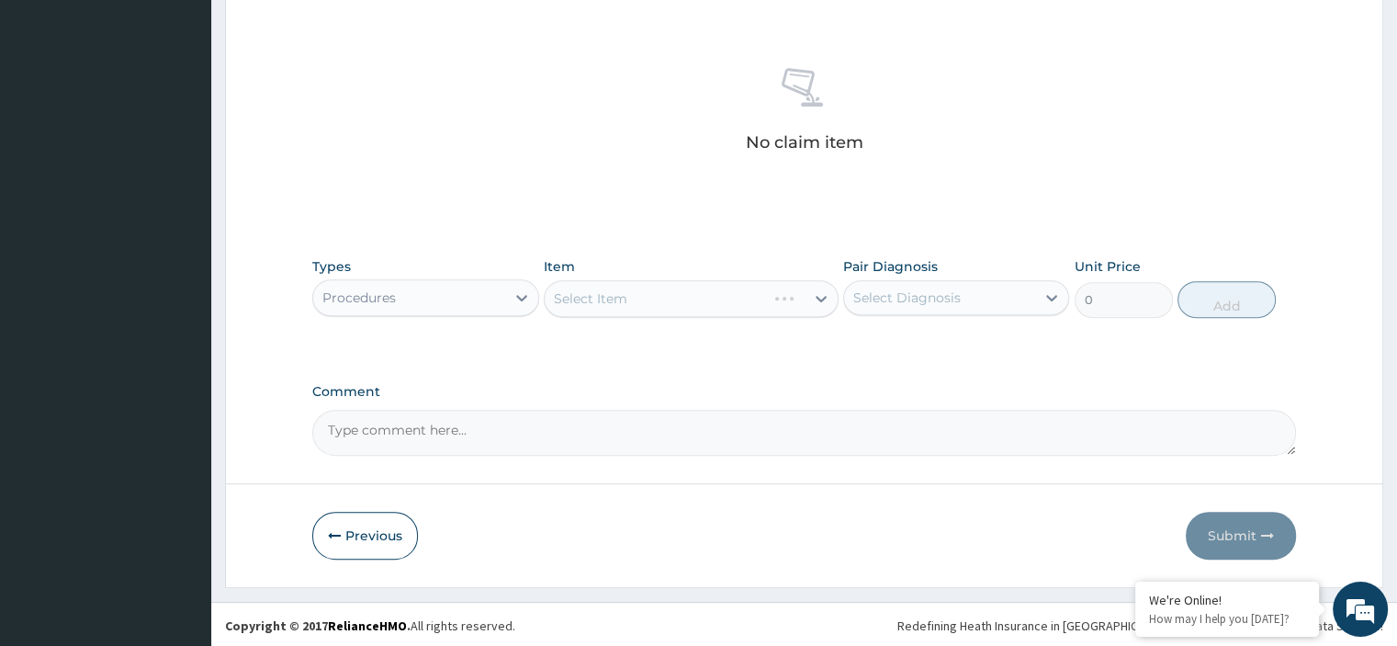
click at [657, 301] on div "Select Item" at bounding box center [691, 298] width 295 height 37
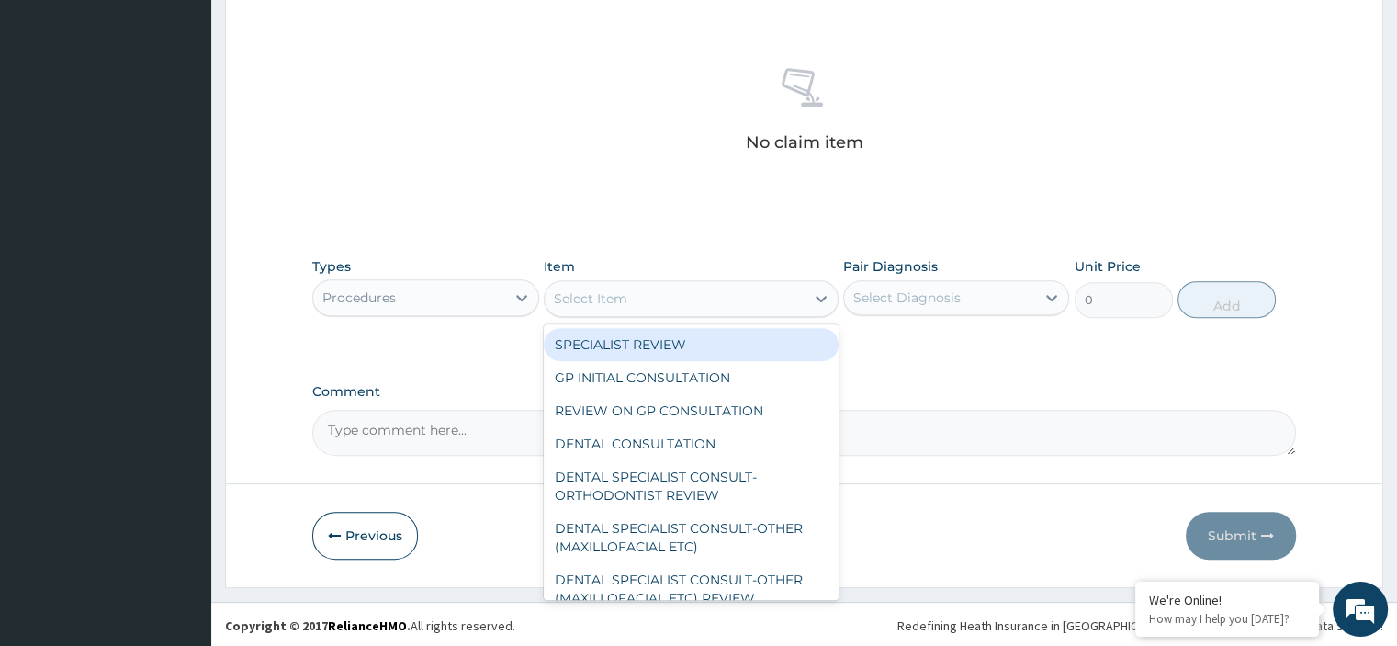
click at [657, 301] on div "Select Item" at bounding box center [675, 298] width 260 height 29
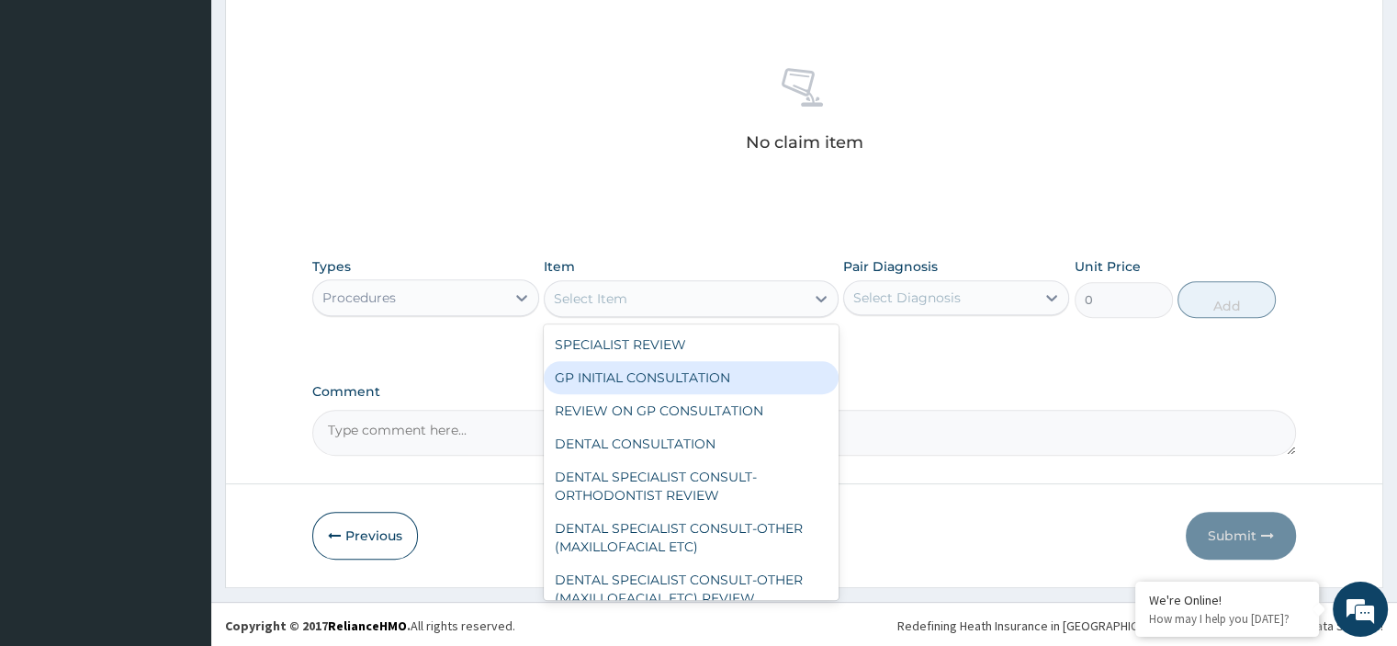
click at [646, 371] on div "GP INITIAL CONSULTATION" at bounding box center [691, 377] width 295 height 33
type input "2500"
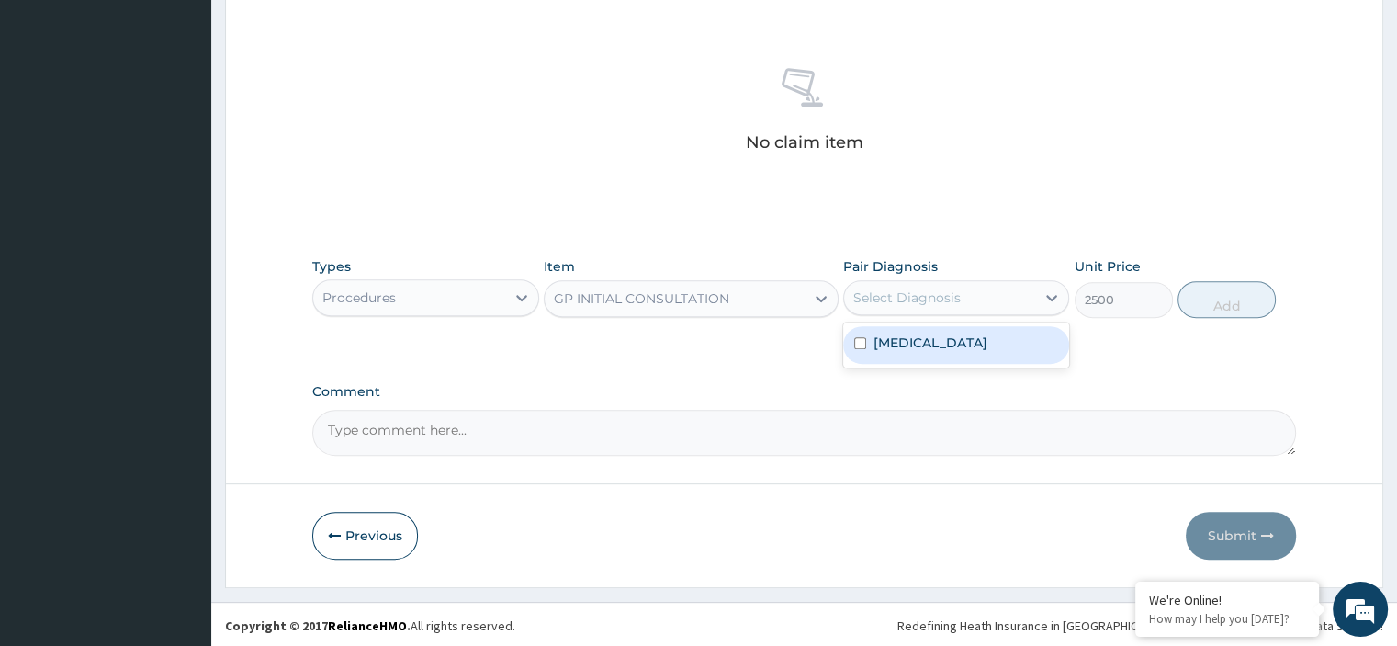
click at [951, 290] on div "Select Diagnosis" at bounding box center [906, 297] width 107 height 18
click at [927, 341] on div "Malaria" at bounding box center [956, 345] width 226 height 38
checkbox input "true"
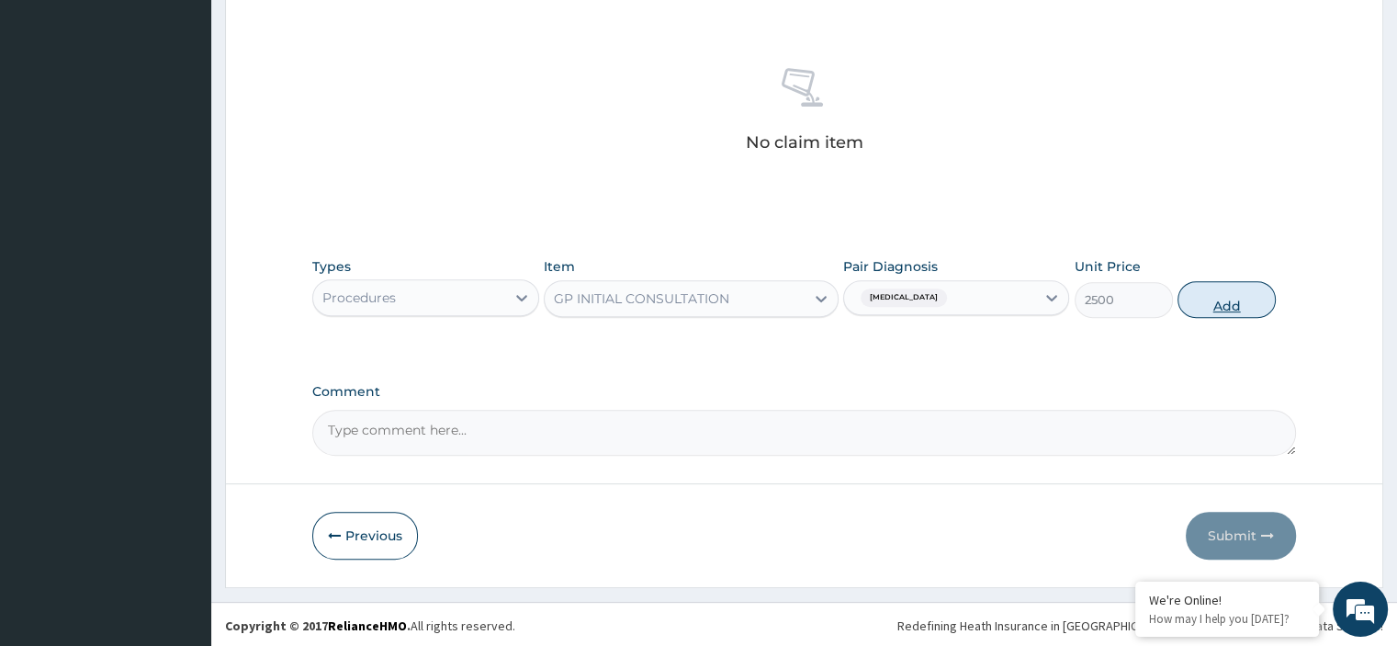
click at [1226, 299] on button "Add" at bounding box center [1226, 299] width 98 height 37
type input "0"
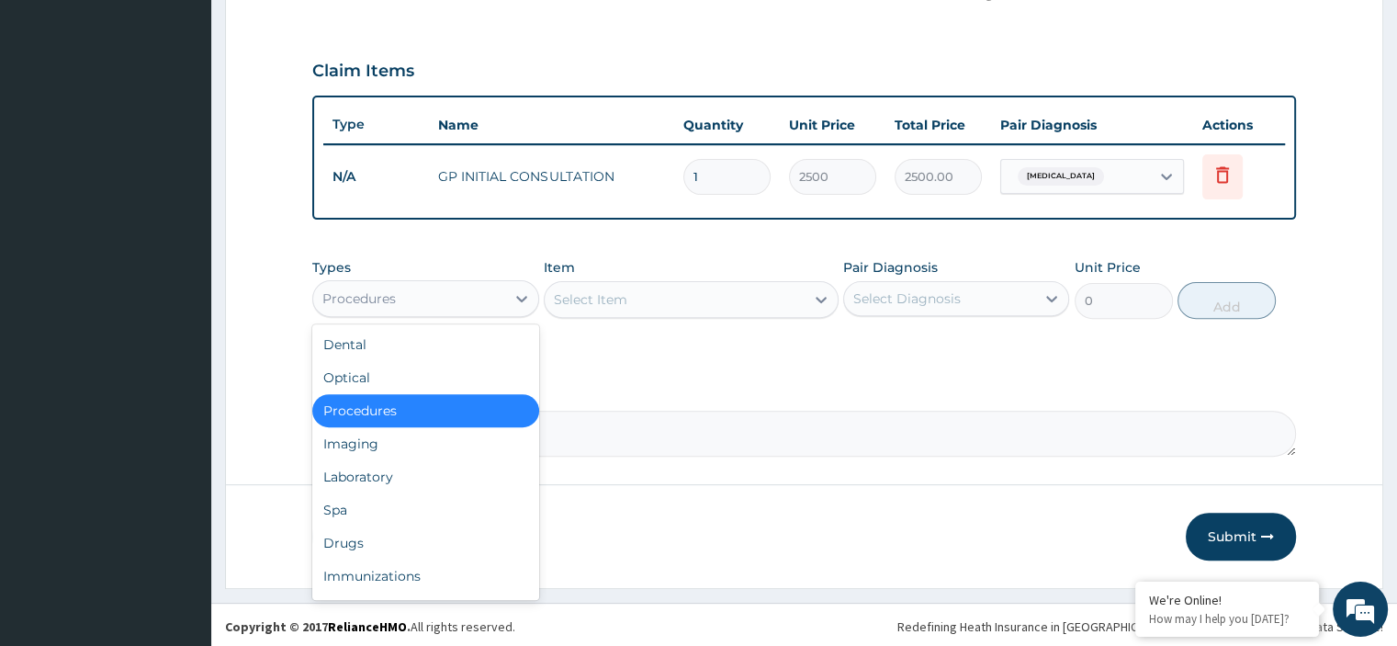
click at [422, 290] on div "Procedures" at bounding box center [408, 298] width 191 height 29
click at [343, 534] on div "Drugs" at bounding box center [425, 542] width 226 height 33
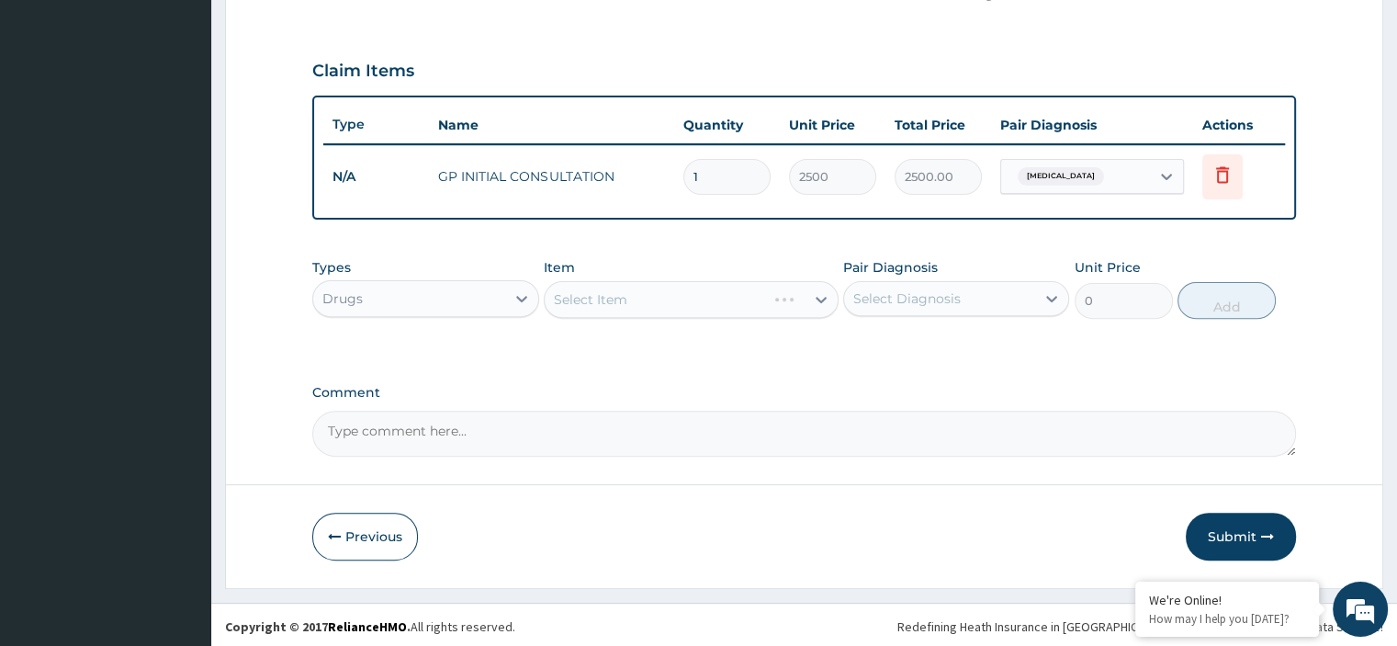
click at [680, 287] on div "Select Item" at bounding box center [691, 299] width 295 height 37
click at [668, 294] on div "Select Item" at bounding box center [691, 299] width 295 height 37
click at [662, 296] on div "Select Item" at bounding box center [691, 299] width 295 height 37
click at [662, 296] on div "Select Item" at bounding box center [675, 299] width 260 height 29
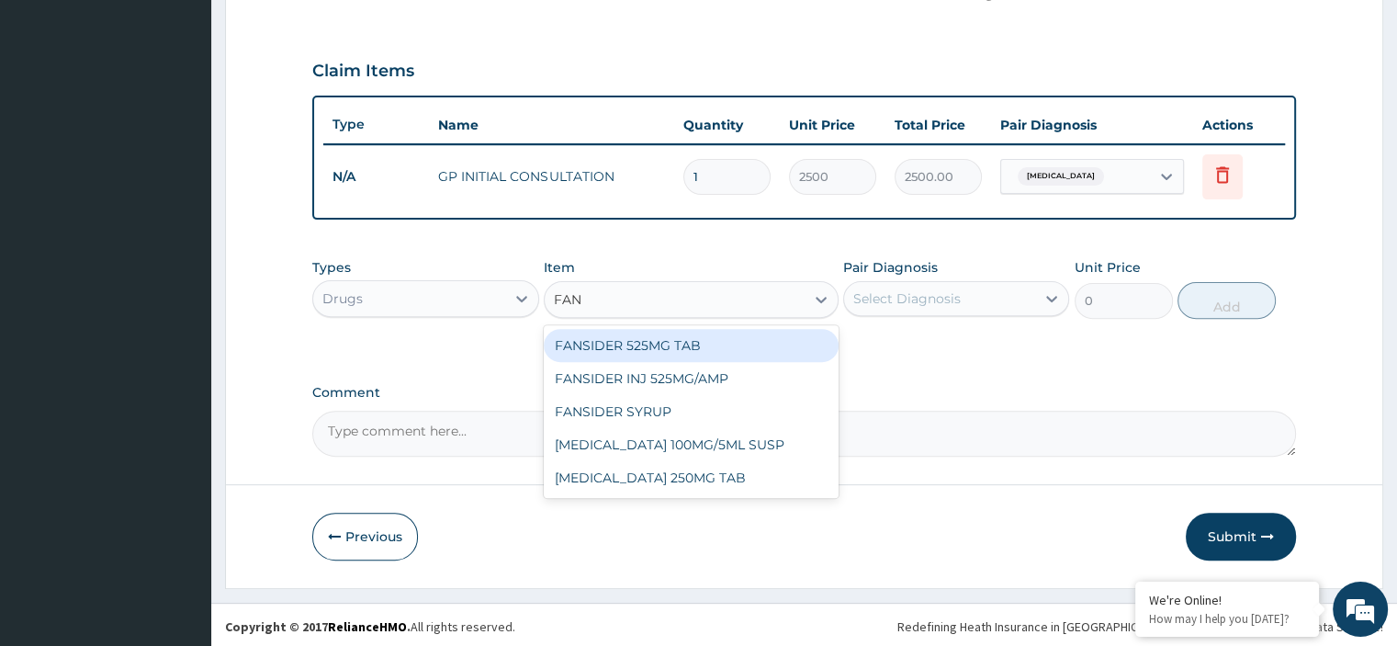
type input "FANS"
click at [659, 341] on div "FANSIDER 525MG TAB" at bounding box center [691, 345] width 295 height 33
type input "145"
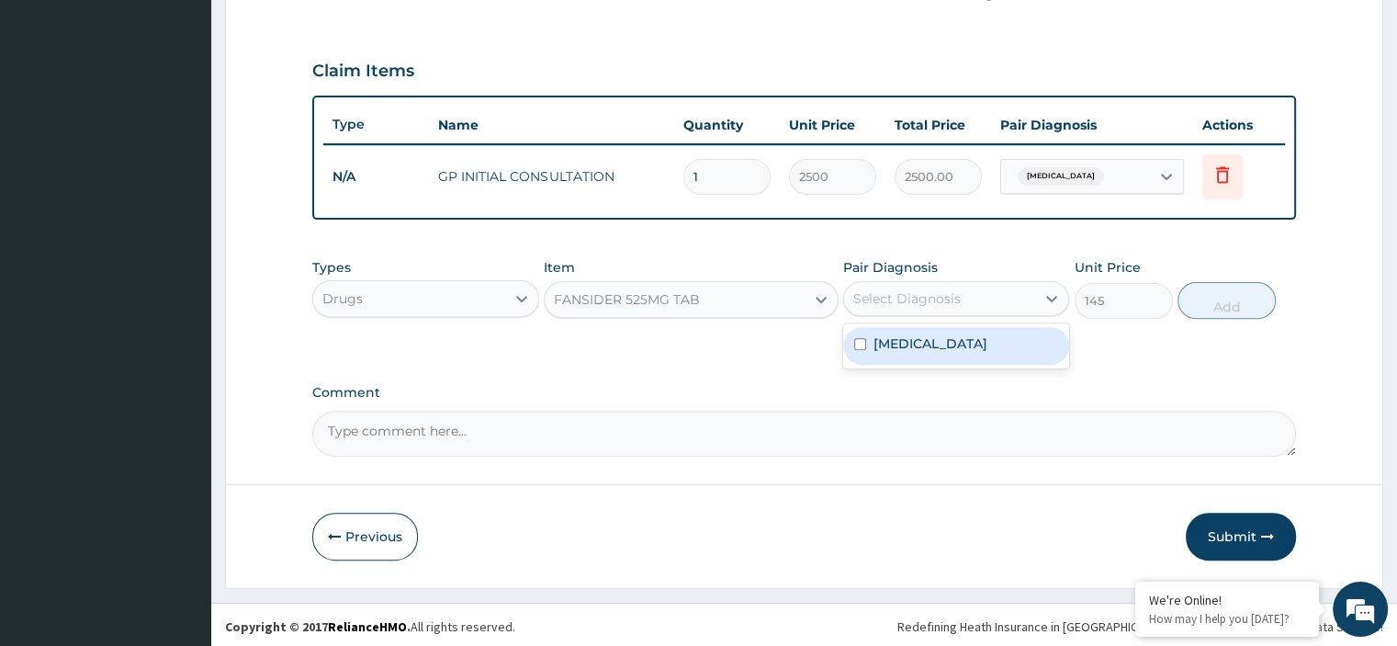
click at [961, 300] on div "Select Diagnosis" at bounding box center [939, 298] width 191 height 29
click at [937, 340] on div "Malaria" at bounding box center [956, 346] width 226 height 38
checkbox input "true"
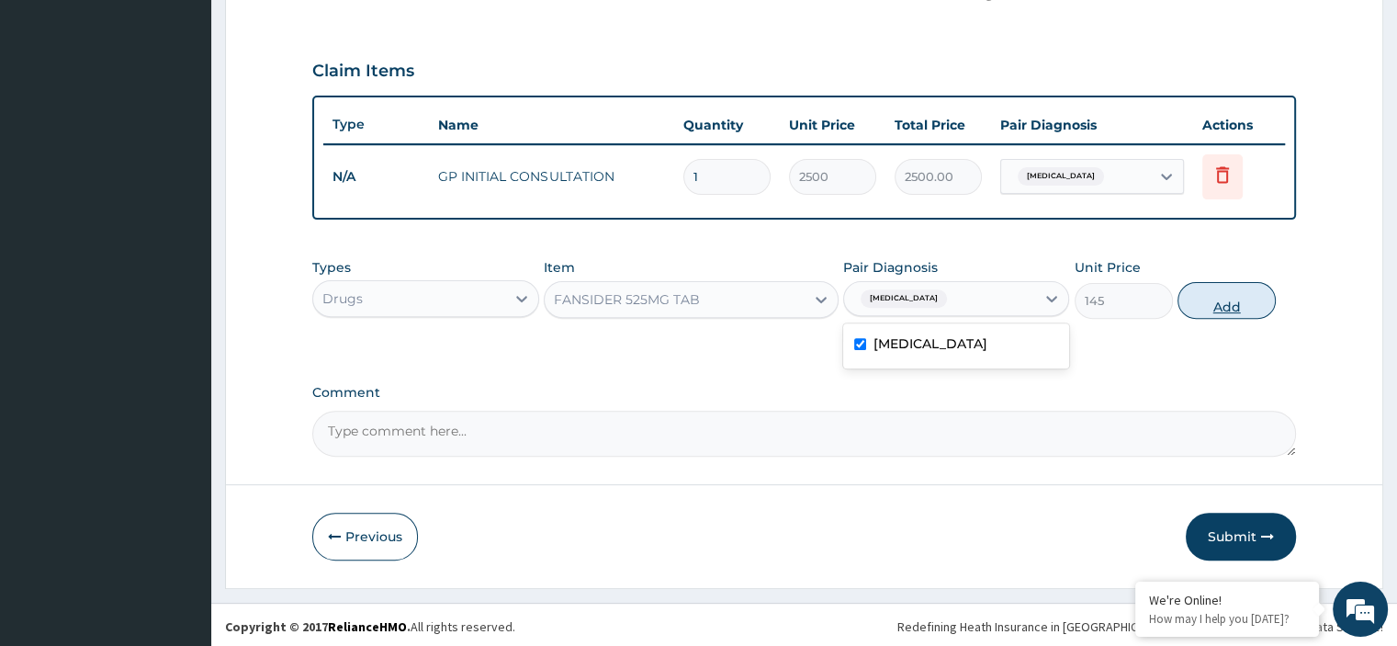
click at [1218, 299] on button "Add" at bounding box center [1226, 300] width 98 height 37
type input "0"
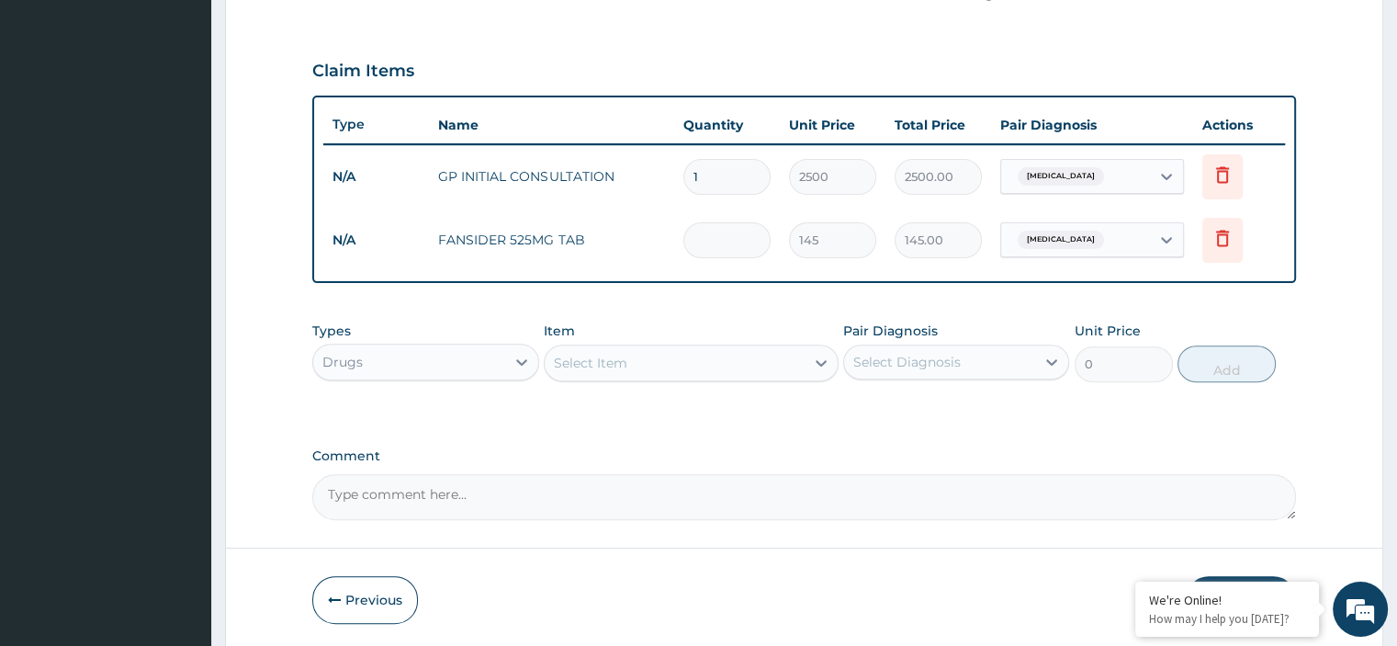
type input "0.00"
type input "3"
type input "435.00"
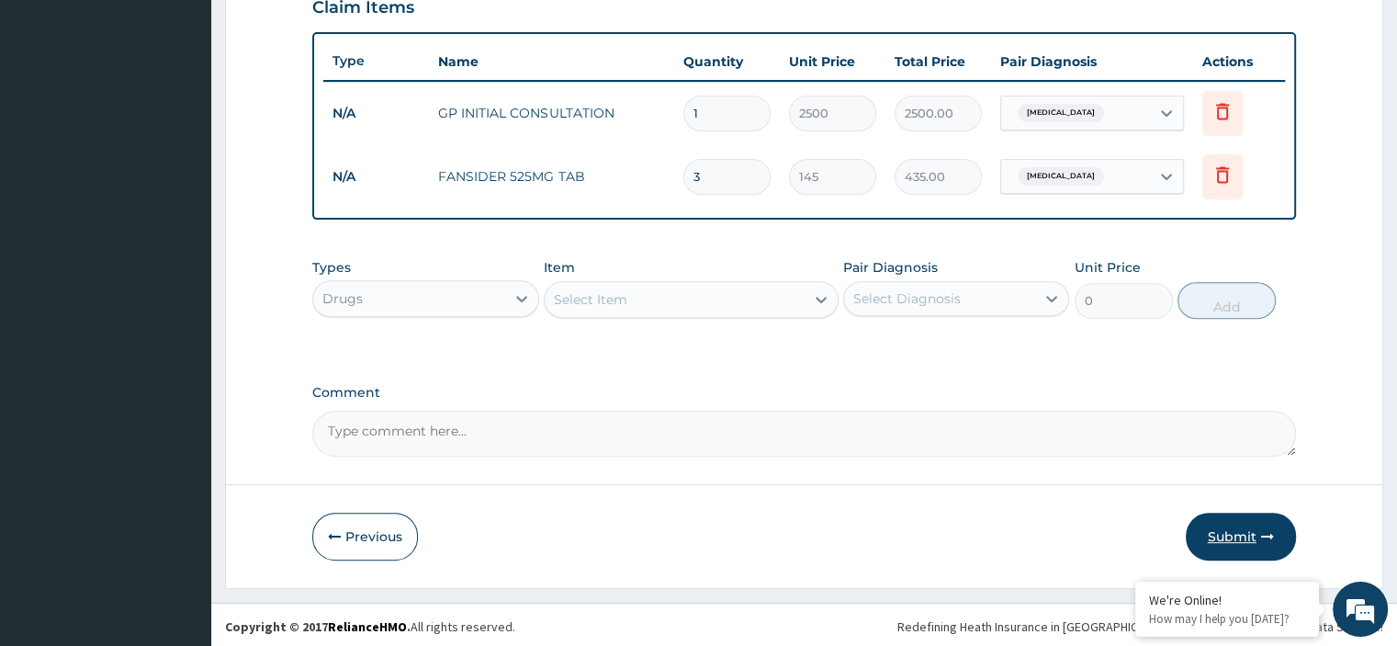
type input "3"
click at [1230, 522] on button "Submit" at bounding box center [1240, 536] width 110 height 48
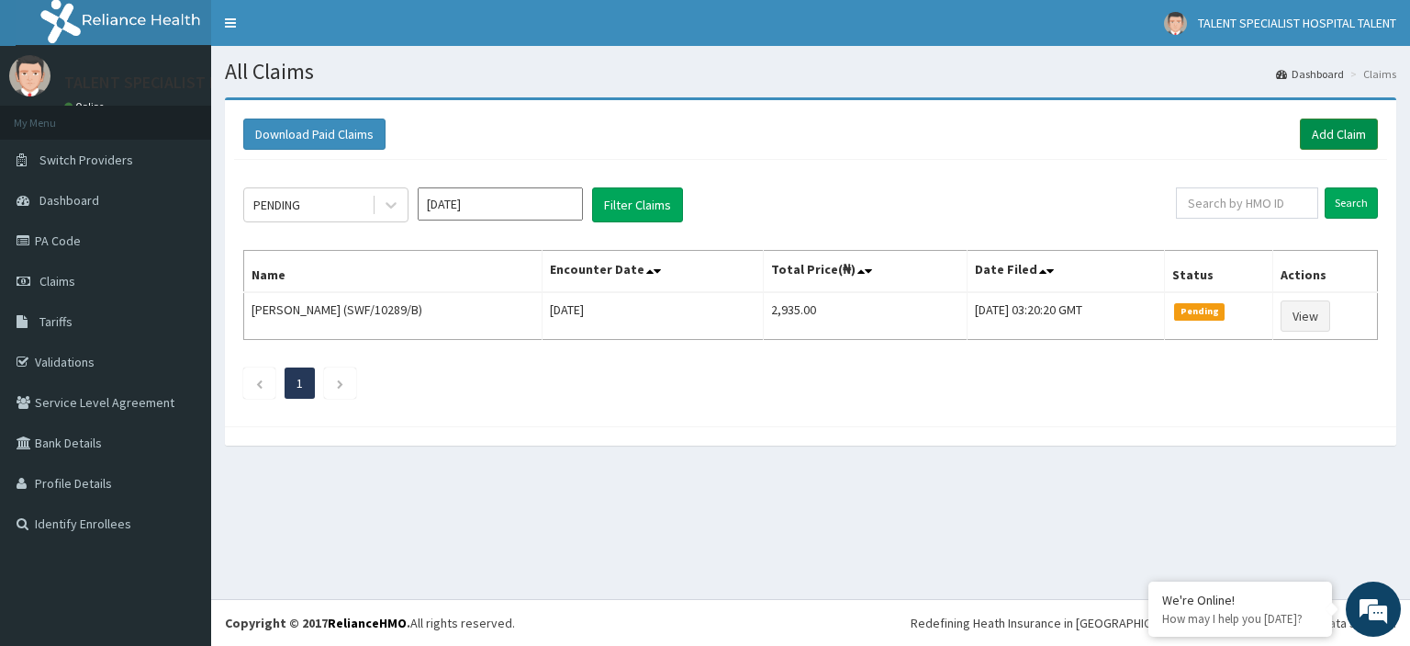
click at [1337, 131] on link "Add Claim" at bounding box center [1339, 133] width 78 height 31
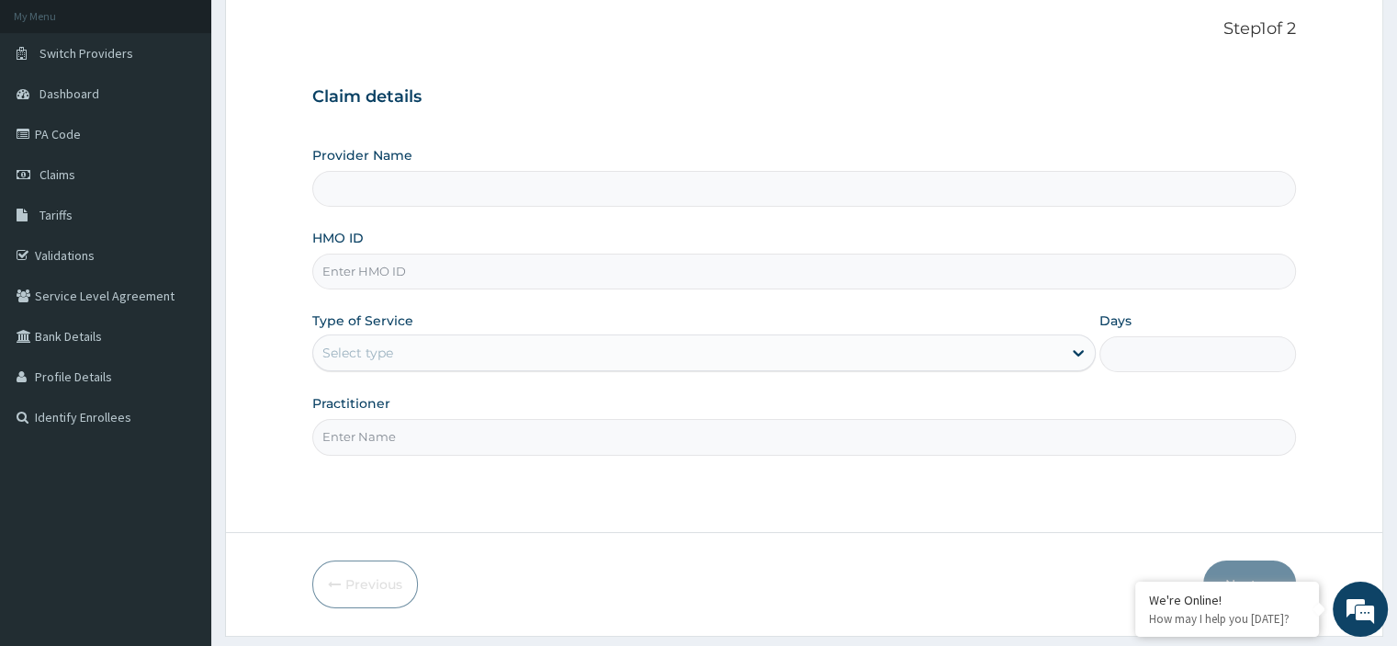
scroll to position [125, 0]
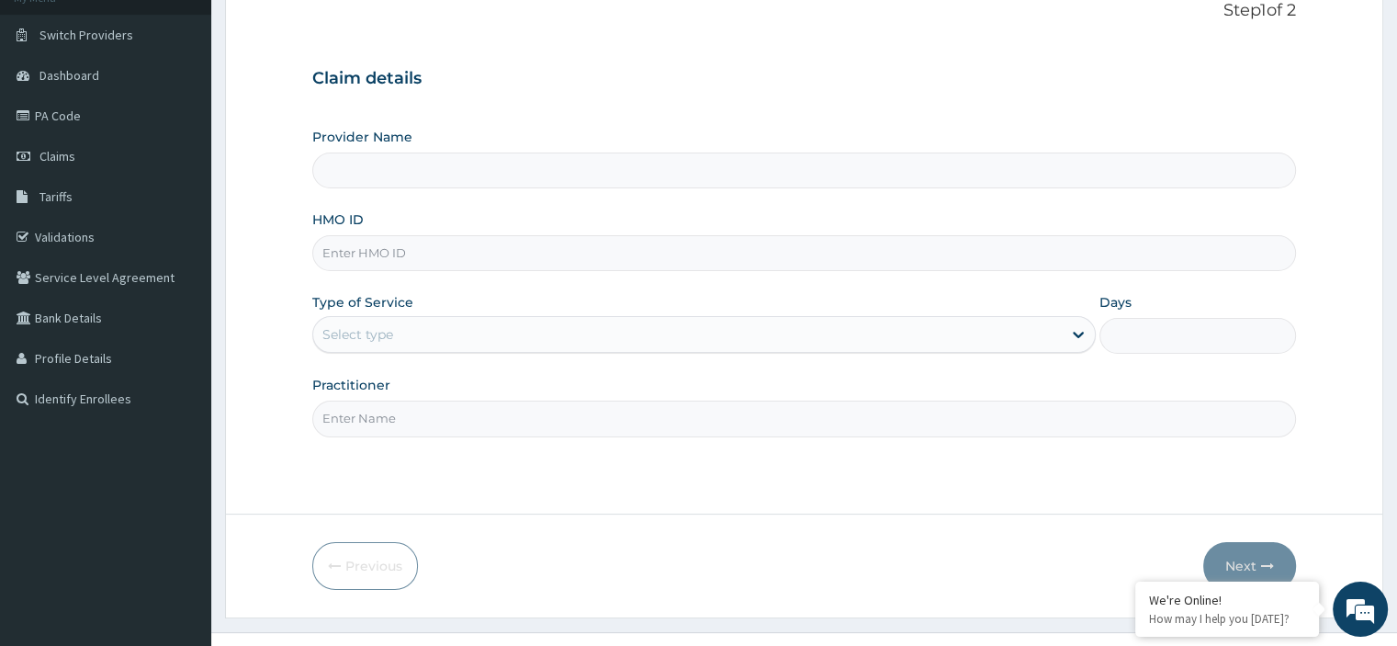
type input "Talent Specialist Hospital"
click at [456, 242] on input "HMO ID" at bounding box center [803, 253] width 983 height 36
type input "VTL/10212/B"
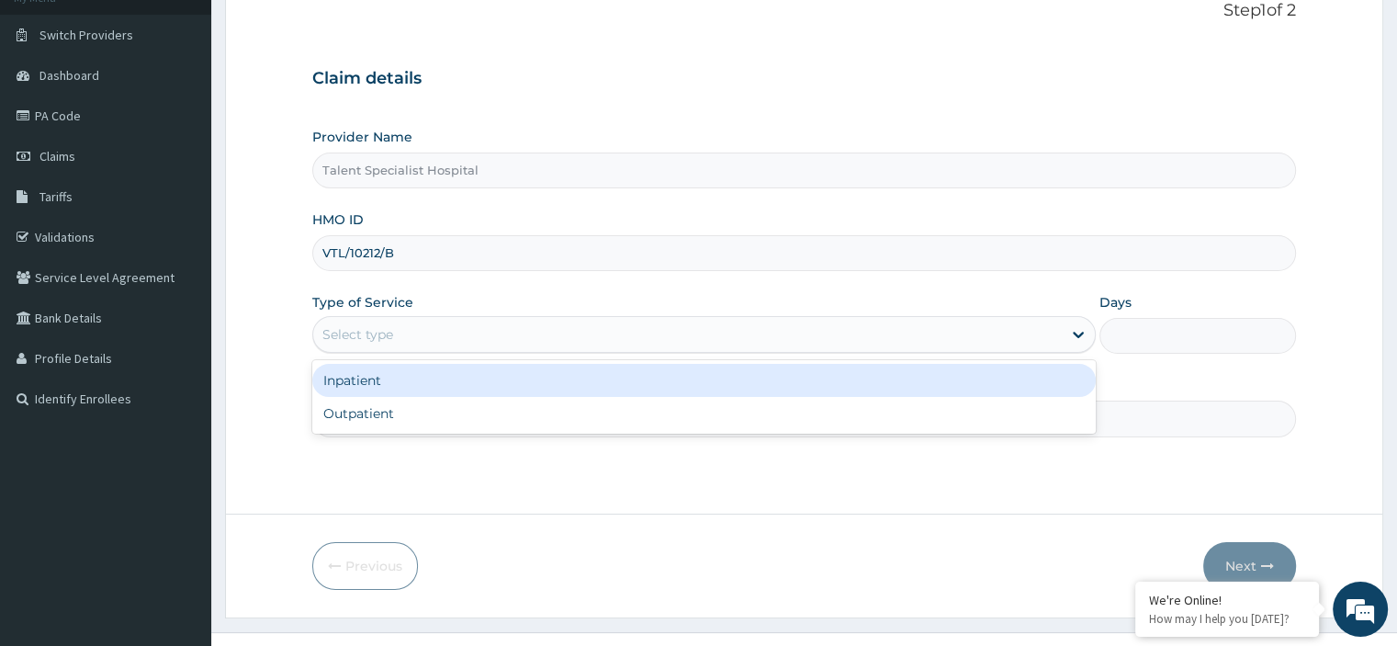
click at [378, 325] on div "Select type" at bounding box center [357, 334] width 71 height 18
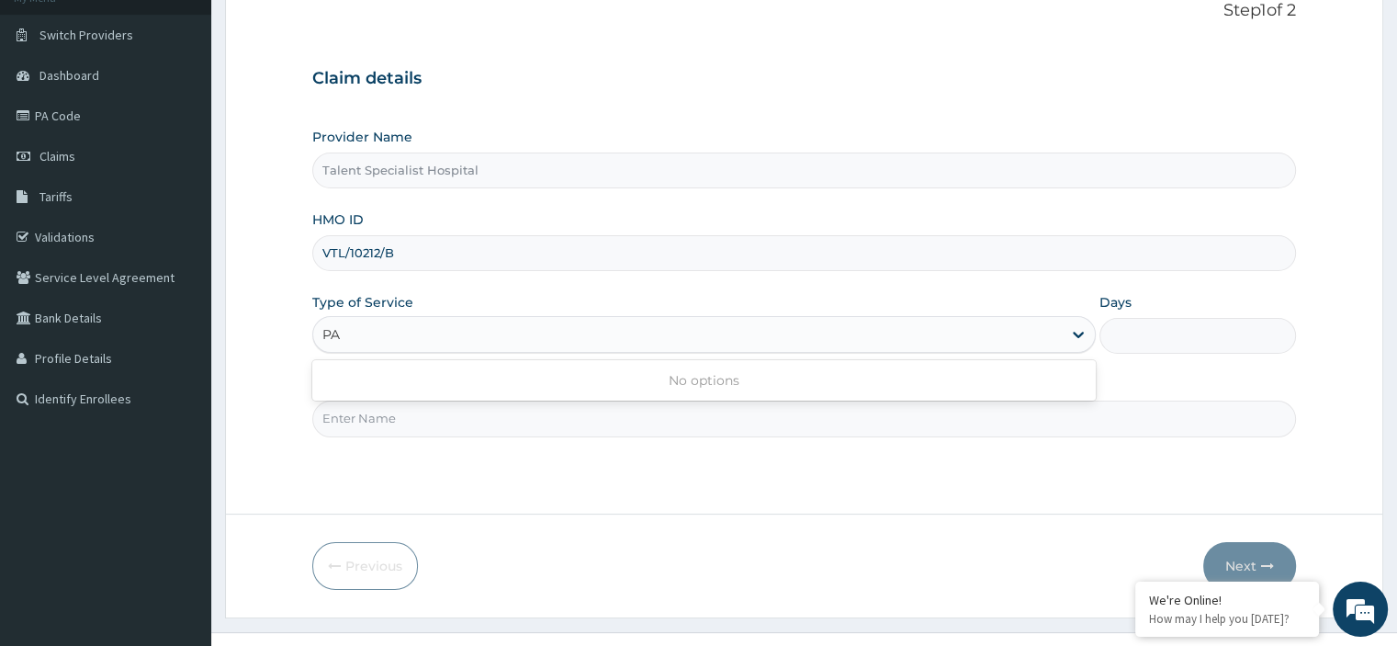
type input "P"
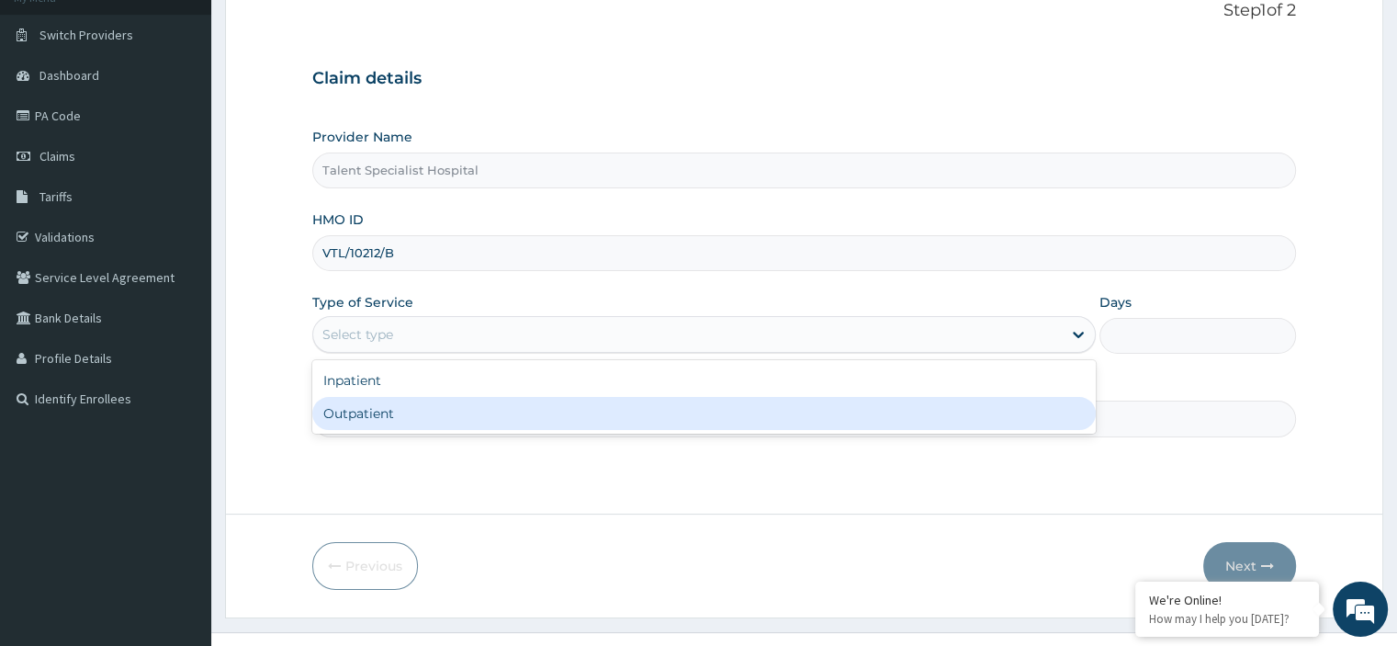
click at [499, 418] on div "Outpatient" at bounding box center [703, 413] width 783 height 33
type input "1"
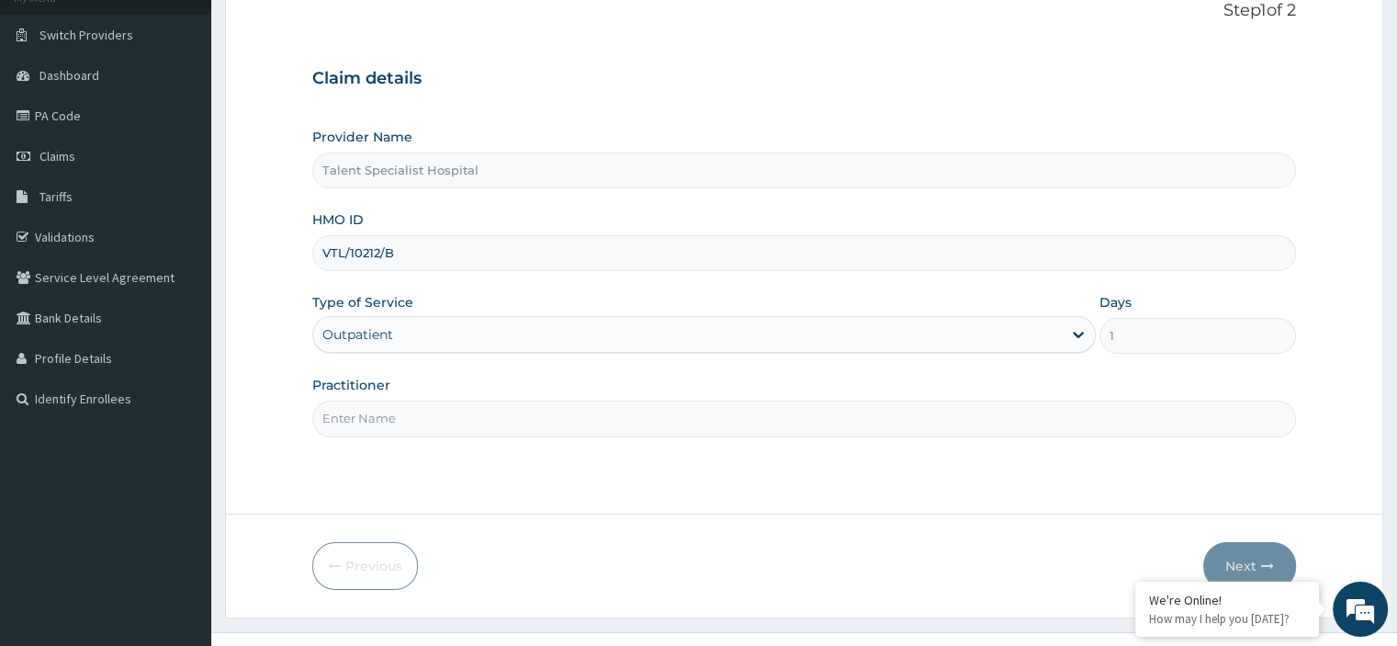
click at [449, 424] on input "Practitioner" at bounding box center [803, 418] width 983 height 36
type input "DR"
click at [1241, 557] on button "Next" at bounding box center [1249, 566] width 93 height 48
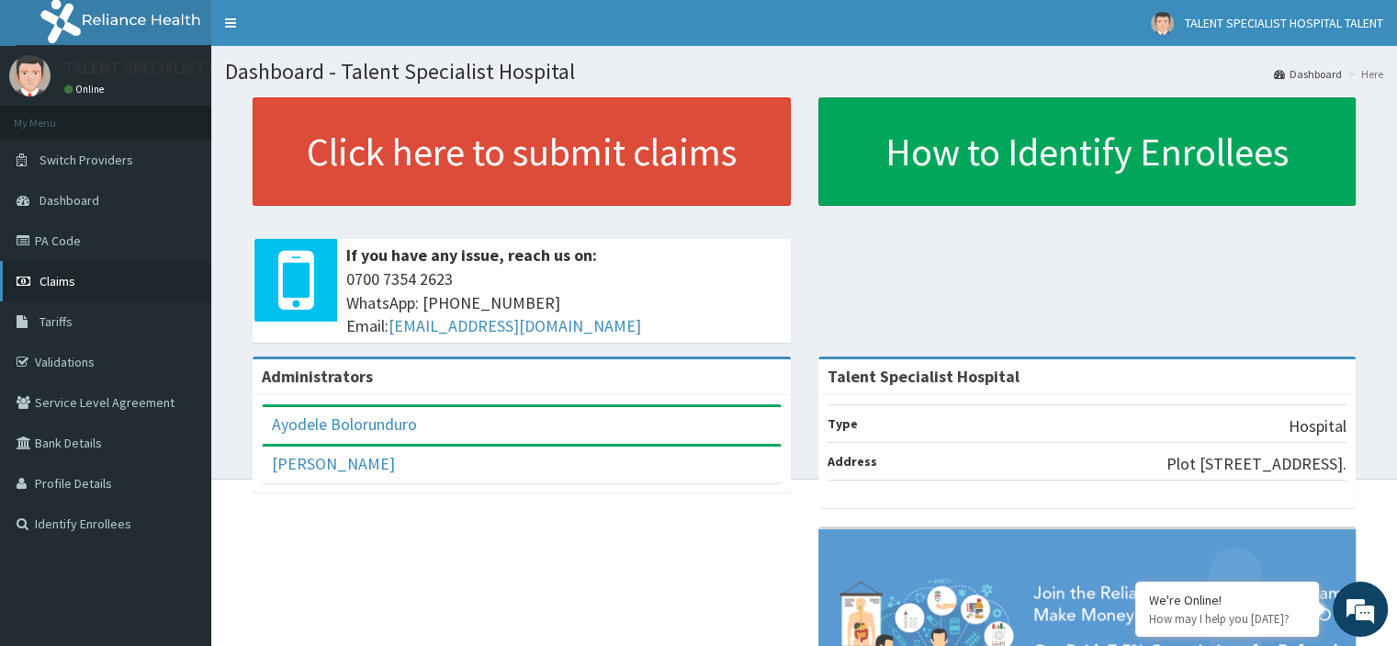
click at [62, 278] on span "Claims" at bounding box center [57, 281] width 36 height 17
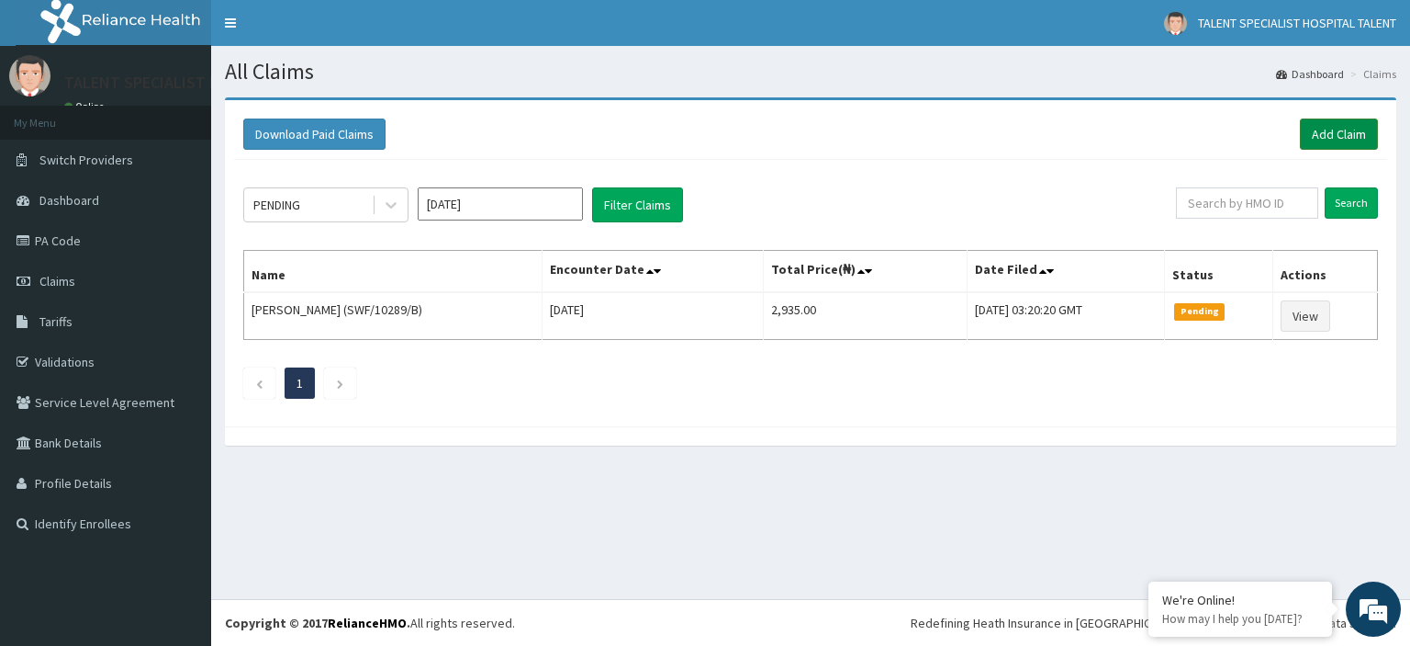
click at [1352, 128] on link "Add Claim" at bounding box center [1339, 133] width 78 height 31
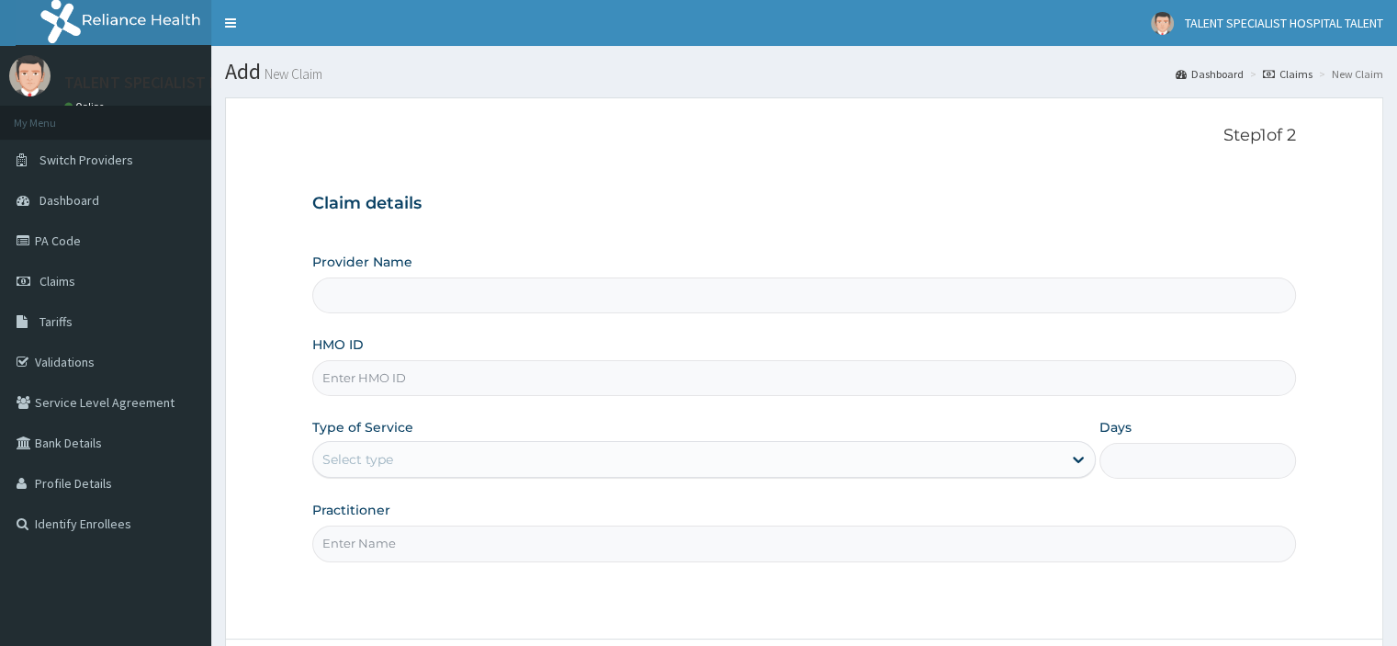
click at [960, 163] on div "Step 1 of 2 Claim details Provider Name HMO ID Type of Service Select type Days…" at bounding box center [803, 368] width 983 height 484
type input "Talent Specialist Hospital"
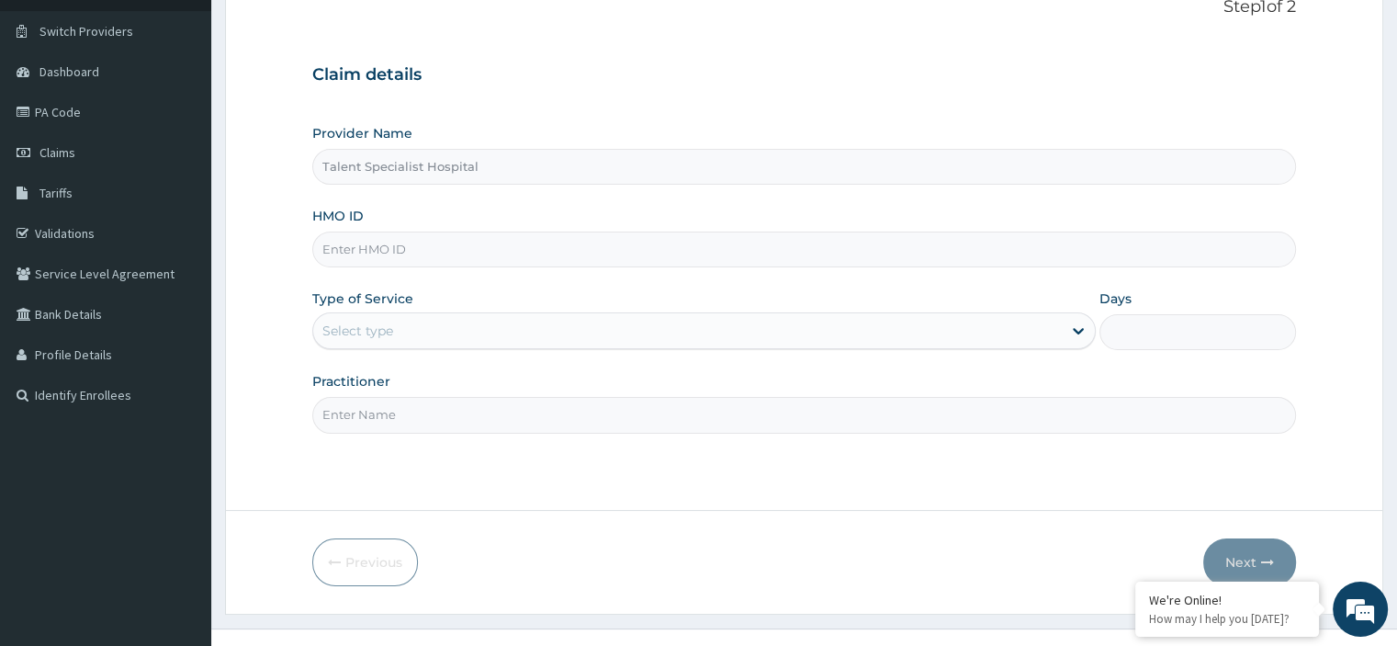
scroll to position [157, 0]
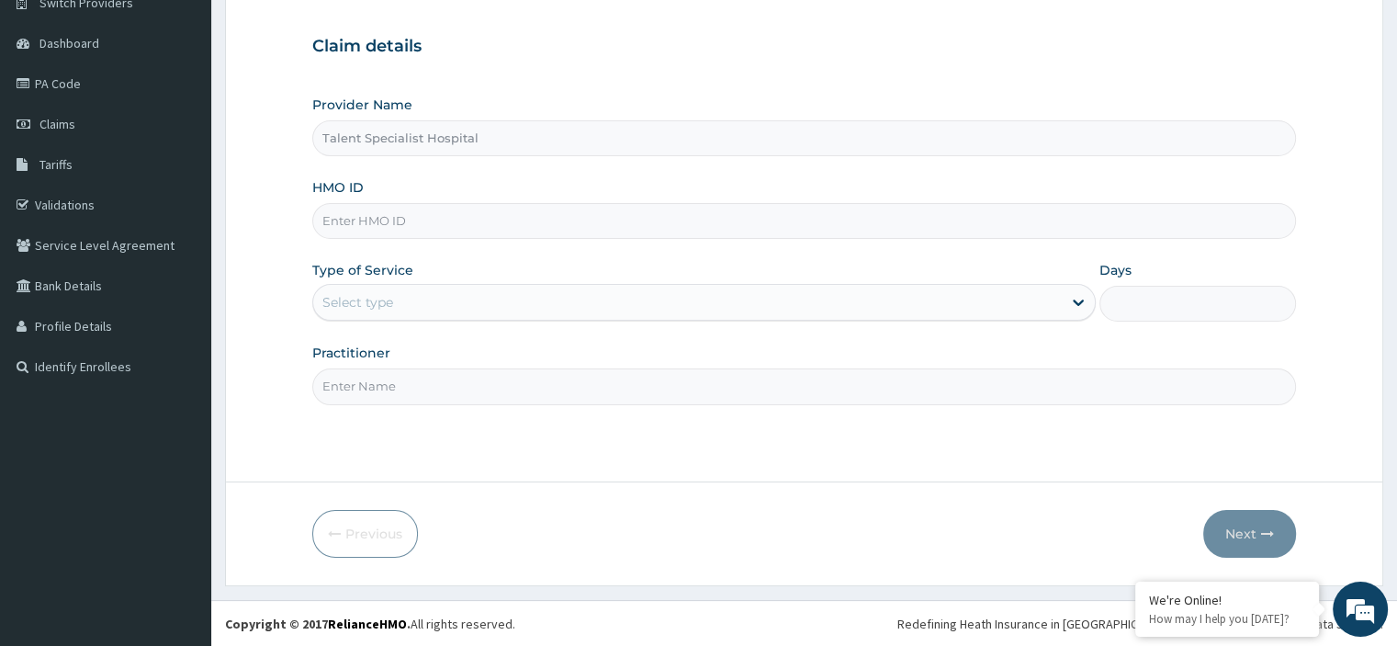
click at [635, 230] on input "HMO ID" at bounding box center [803, 221] width 983 height 36
type input "VTL/10212/B"
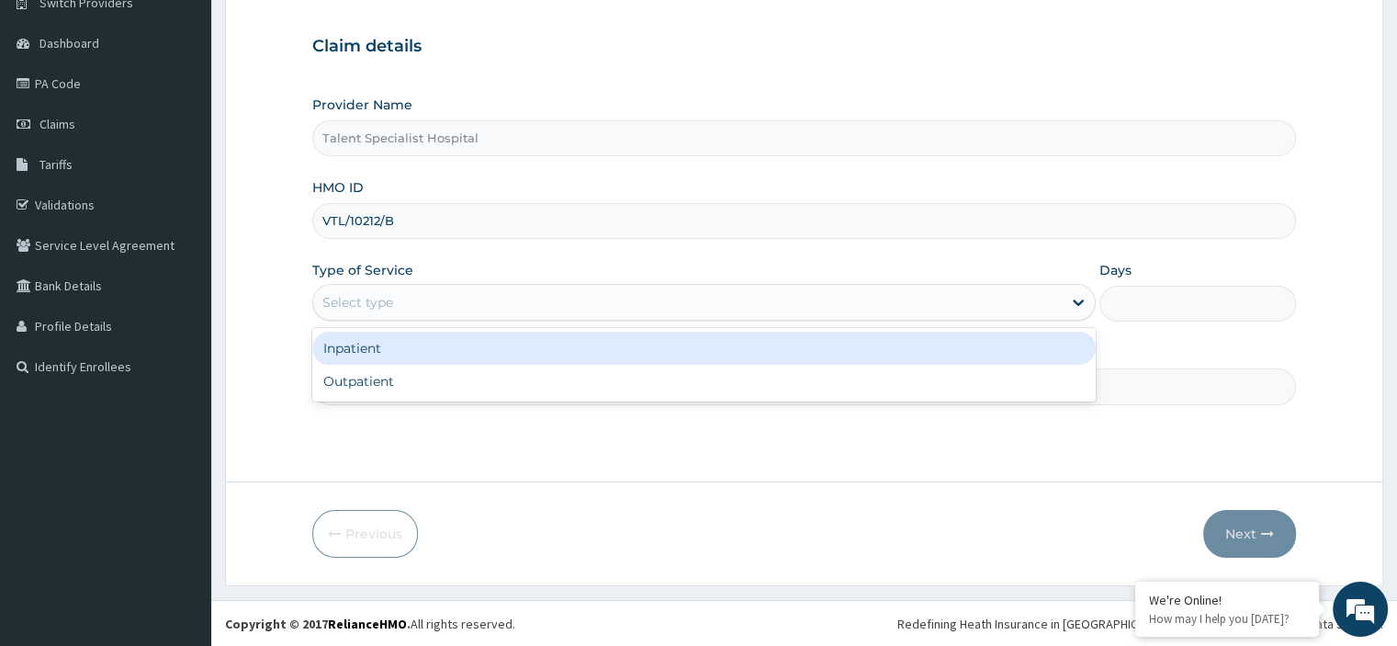
click at [518, 302] on div "Select type" at bounding box center [687, 301] width 748 height 29
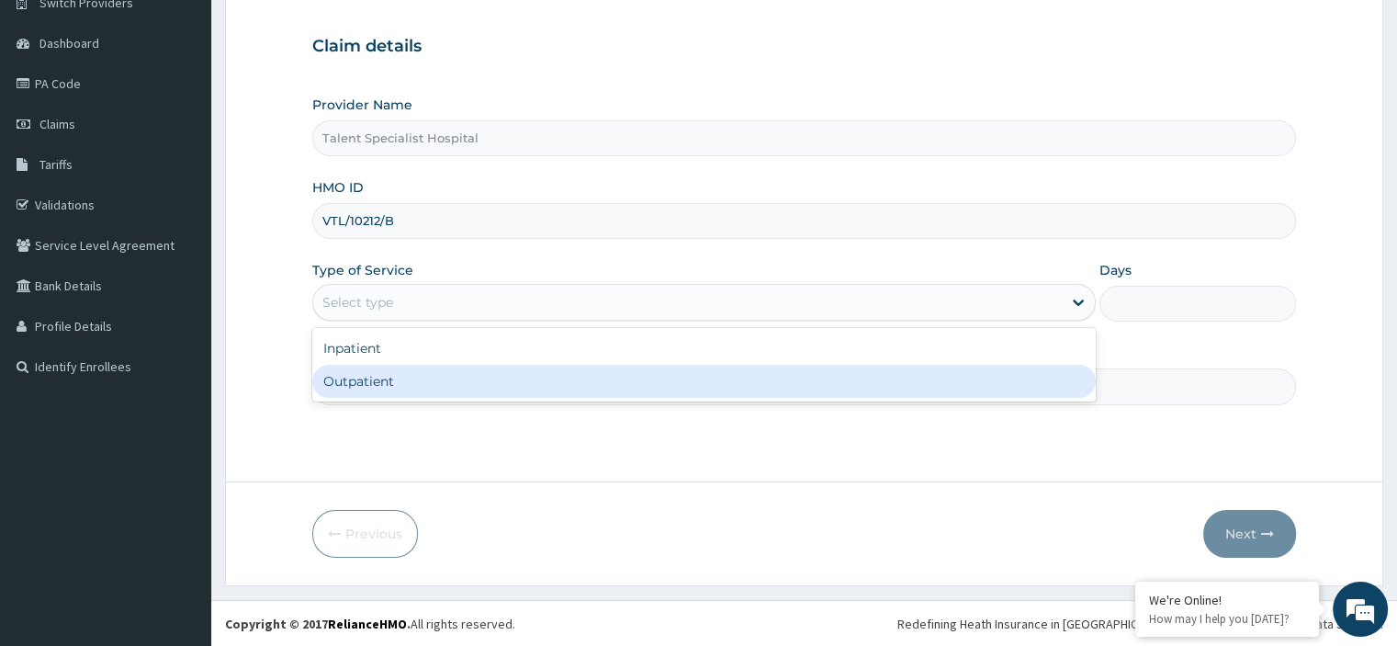
click at [435, 374] on div "Outpatient" at bounding box center [703, 381] width 783 height 33
type input "1"
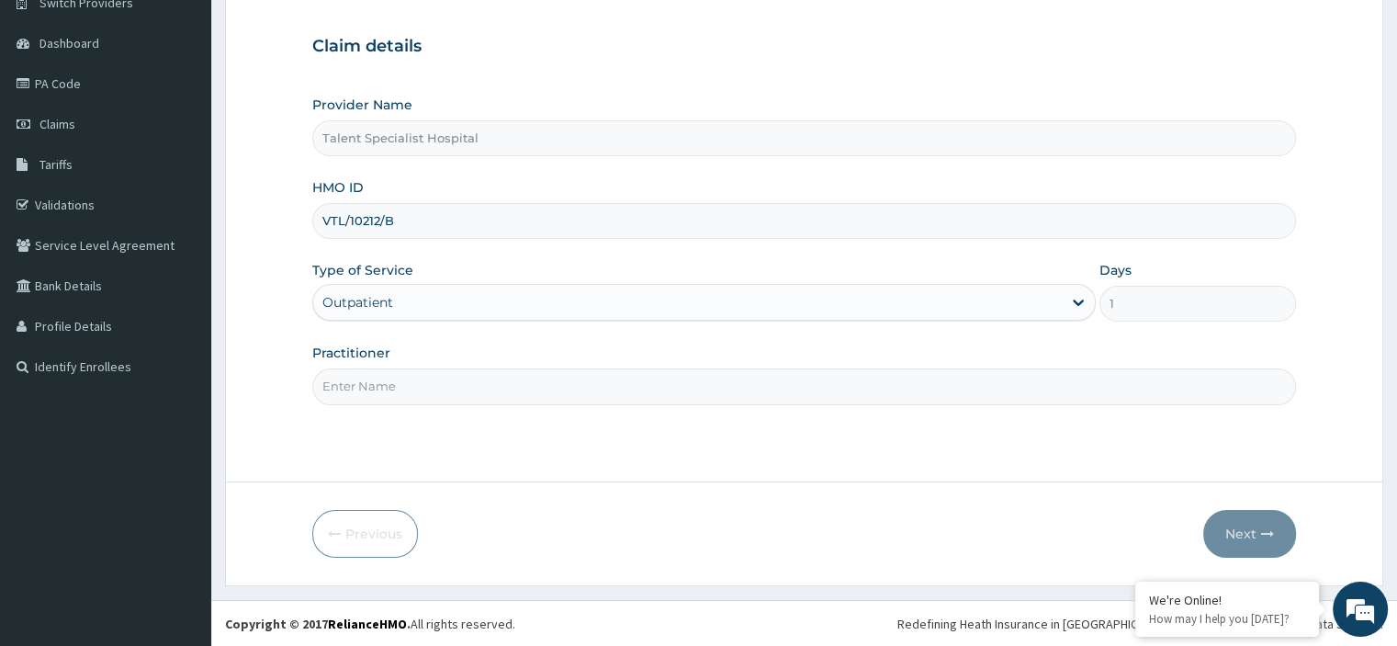
click at [399, 387] on input "Practitioner" at bounding box center [803, 386] width 983 height 36
type input "DR"
click at [1245, 529] on button "Next" at bounding box center [1249, 534] width 93 height 48
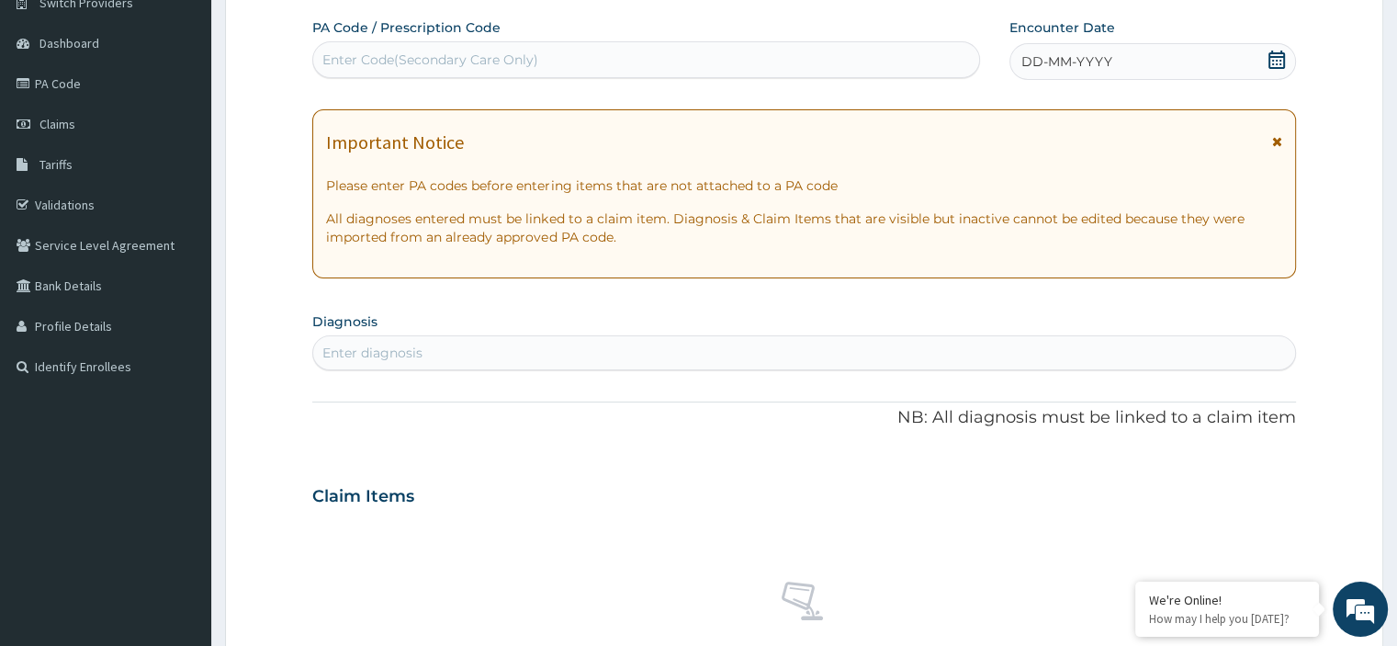
click at [1271, 62] on icon at bounding box center [1276, 60] width 18 height 18
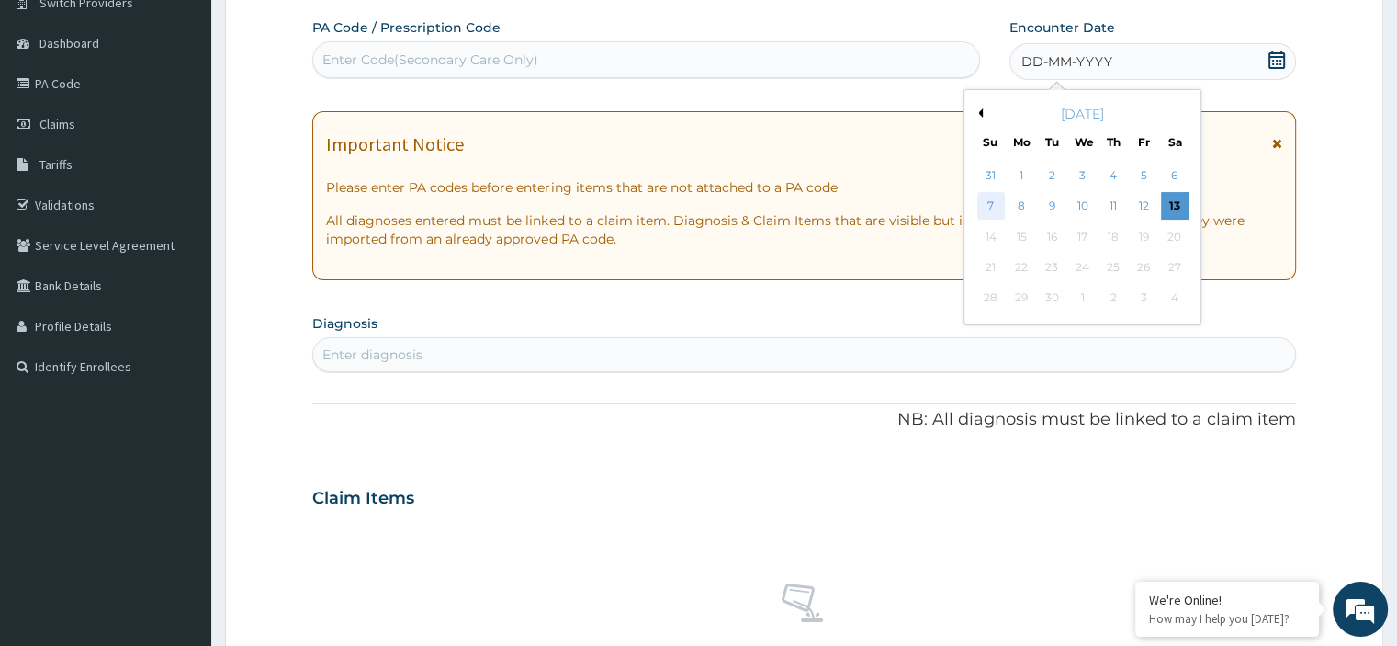
click at [988, 203] on div "7" at bounding box center [991, 207] width 28 height 28
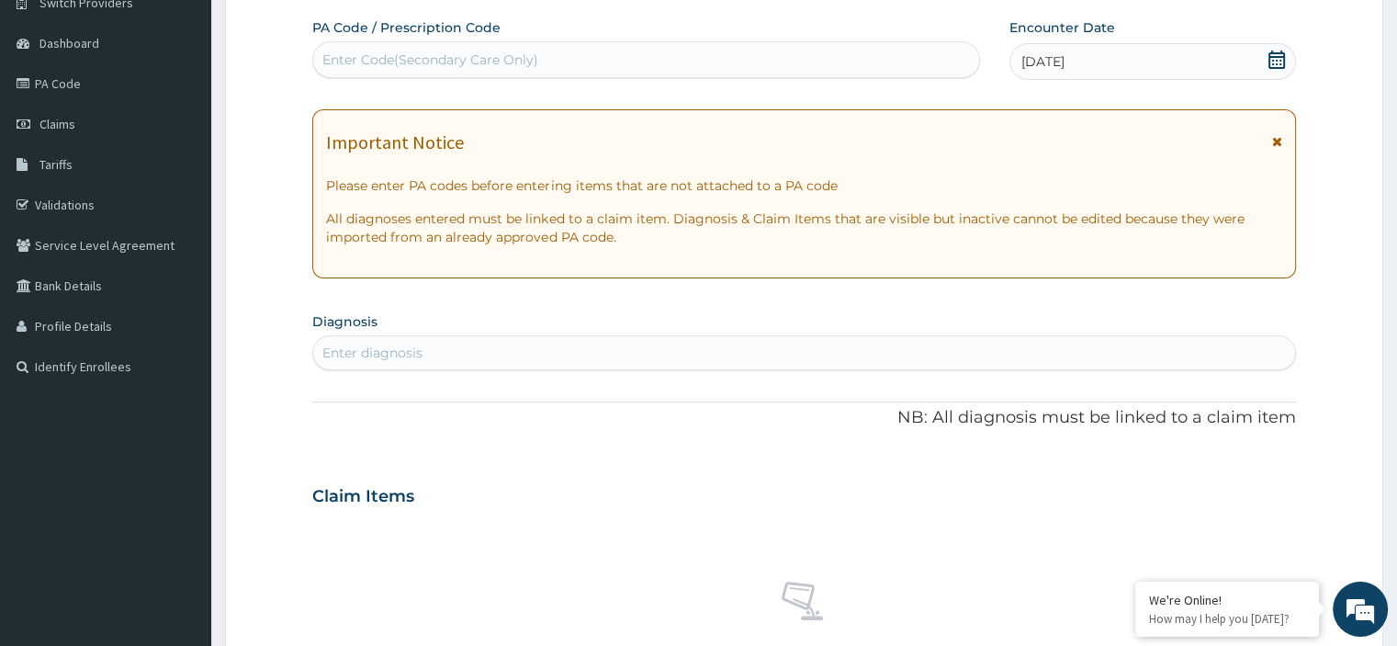
click at [547, 57] on div "Enter Code(Secondary Care Only)" at bounding box center [646, 59] width 666 height 29
type input "PA/8FD290"
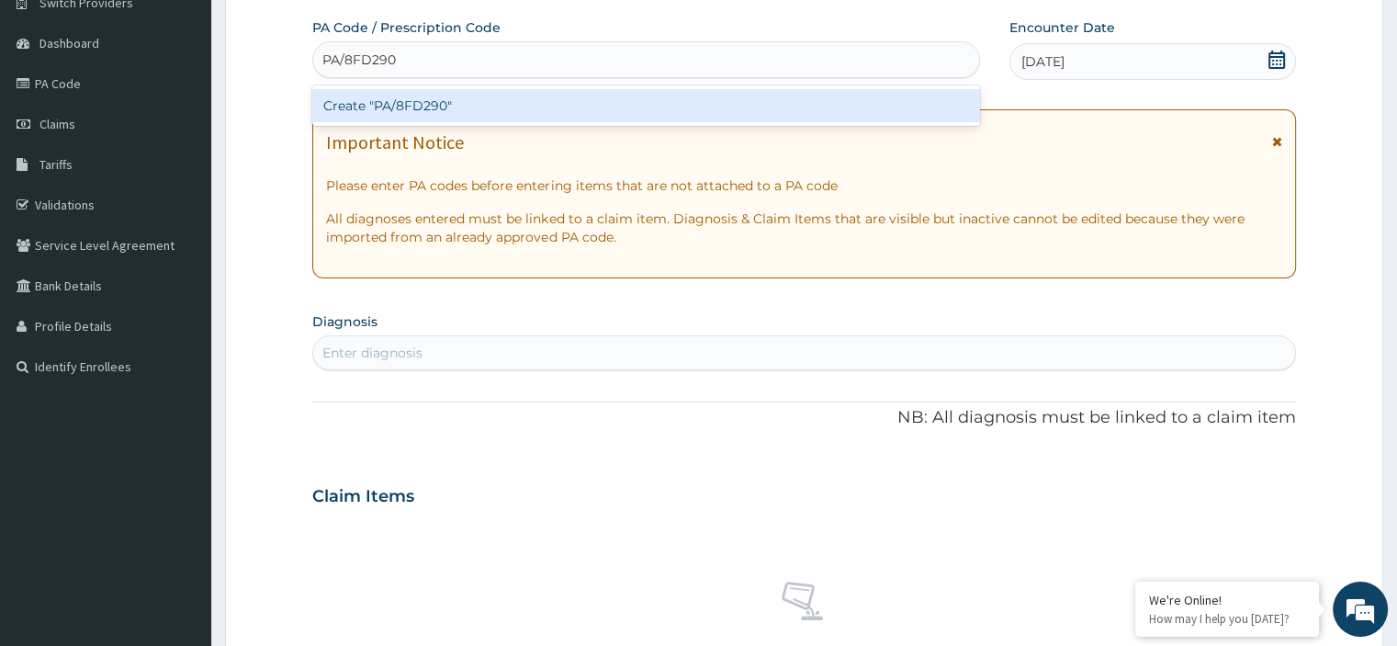
click at [506, 96] on div "Create "PA/8FD290"" at bounding box center [646, 105] width 668 height 33
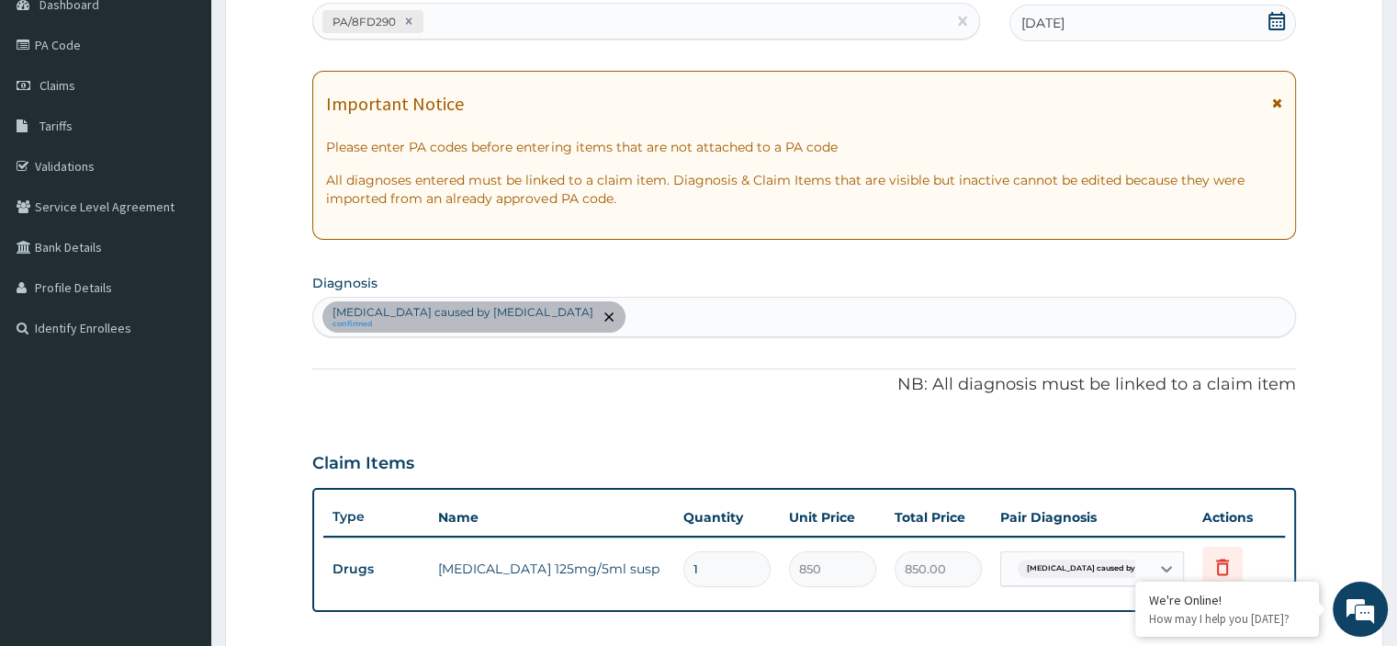
scroll to position [195, 0]
click at [680, 311] on div "Sepsis caused by Salmonella confirmed" at bounding box center [803, 317] width 981 height 39
type input "MALA"
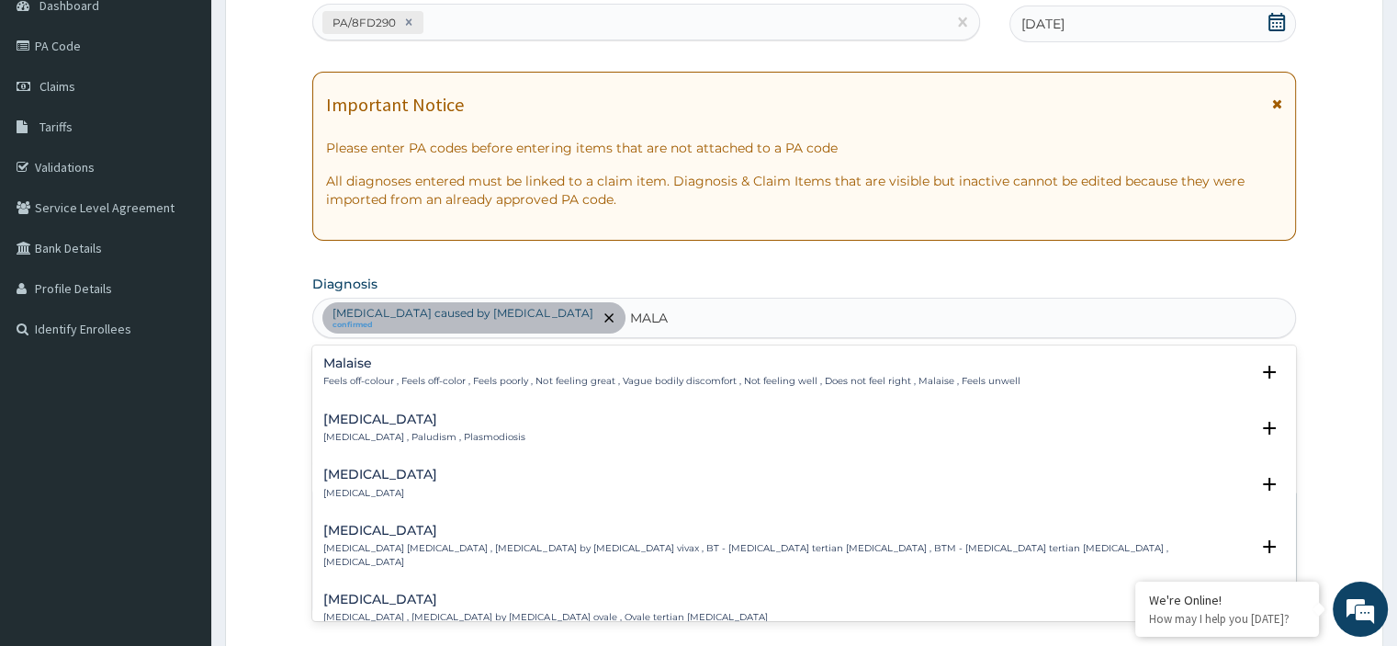
click at [468, 432] on p "Malaria , Paludism , Plasmodiosis" at bounding box center [424, 437] width 202 height 13
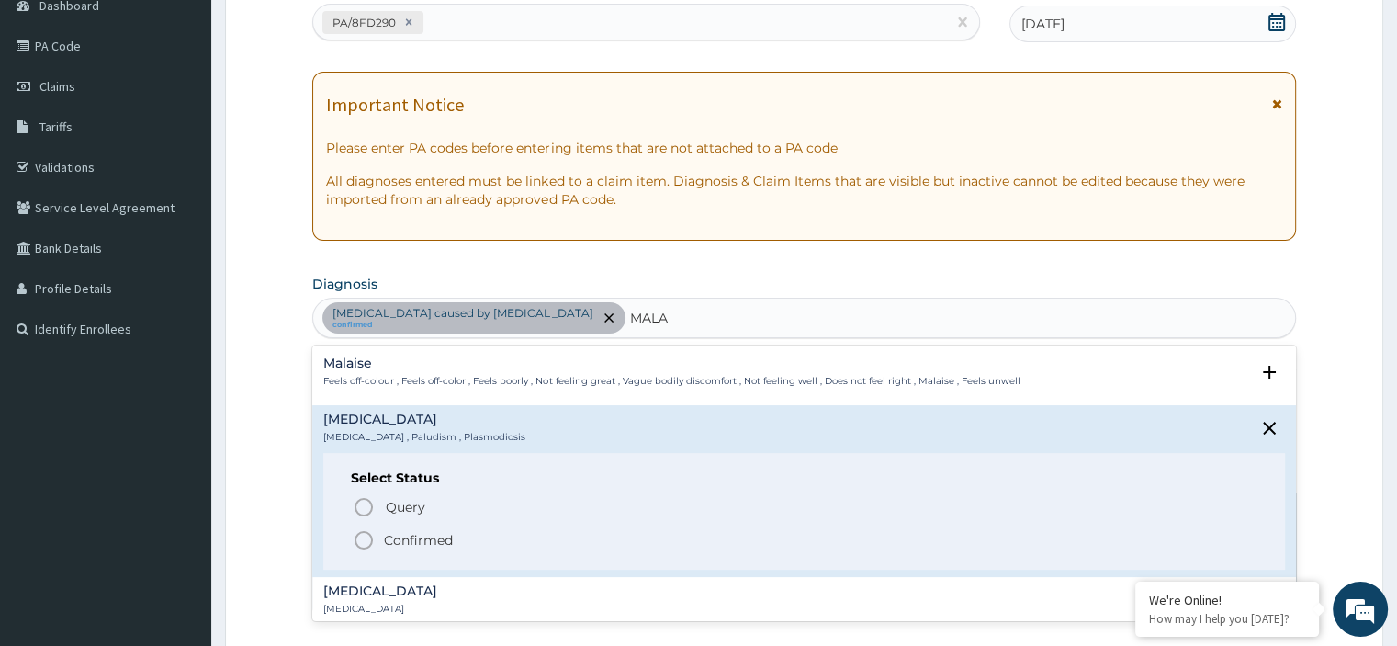
click at [365, 535] on icon "status option filled" at bounding box center [364, 540] width 22 height 22
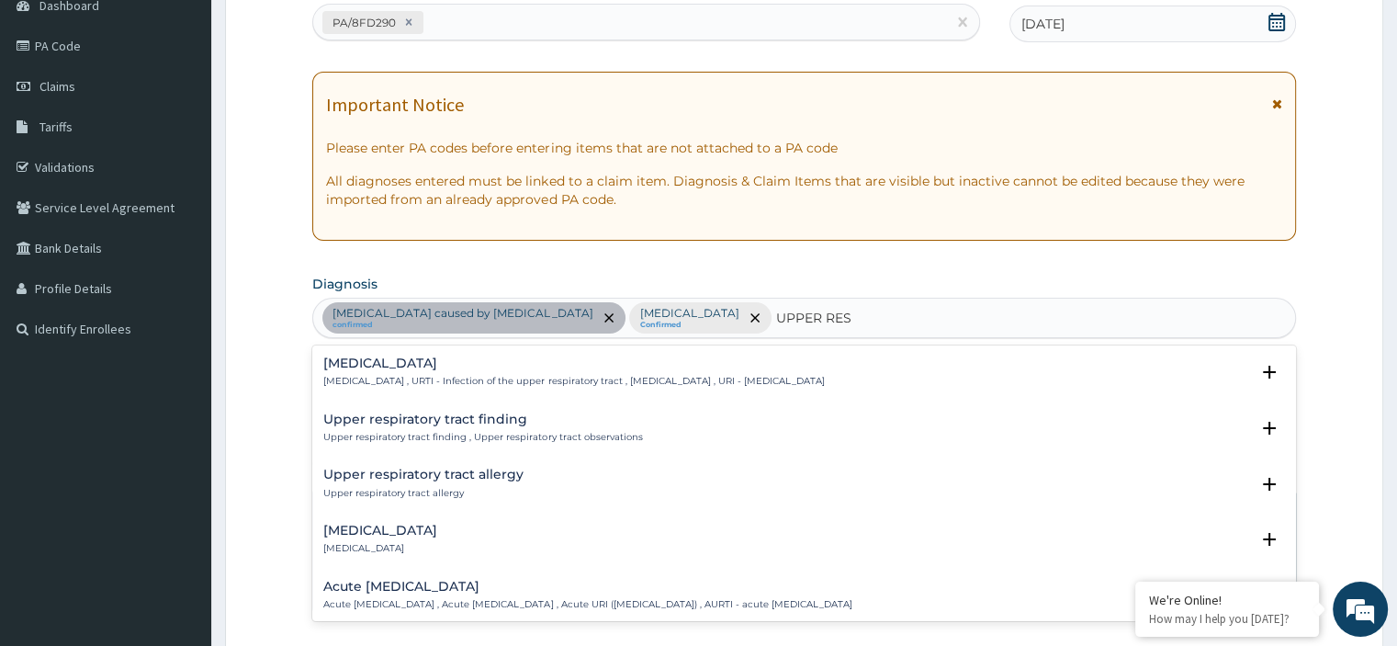
type input "UPPER RESP"
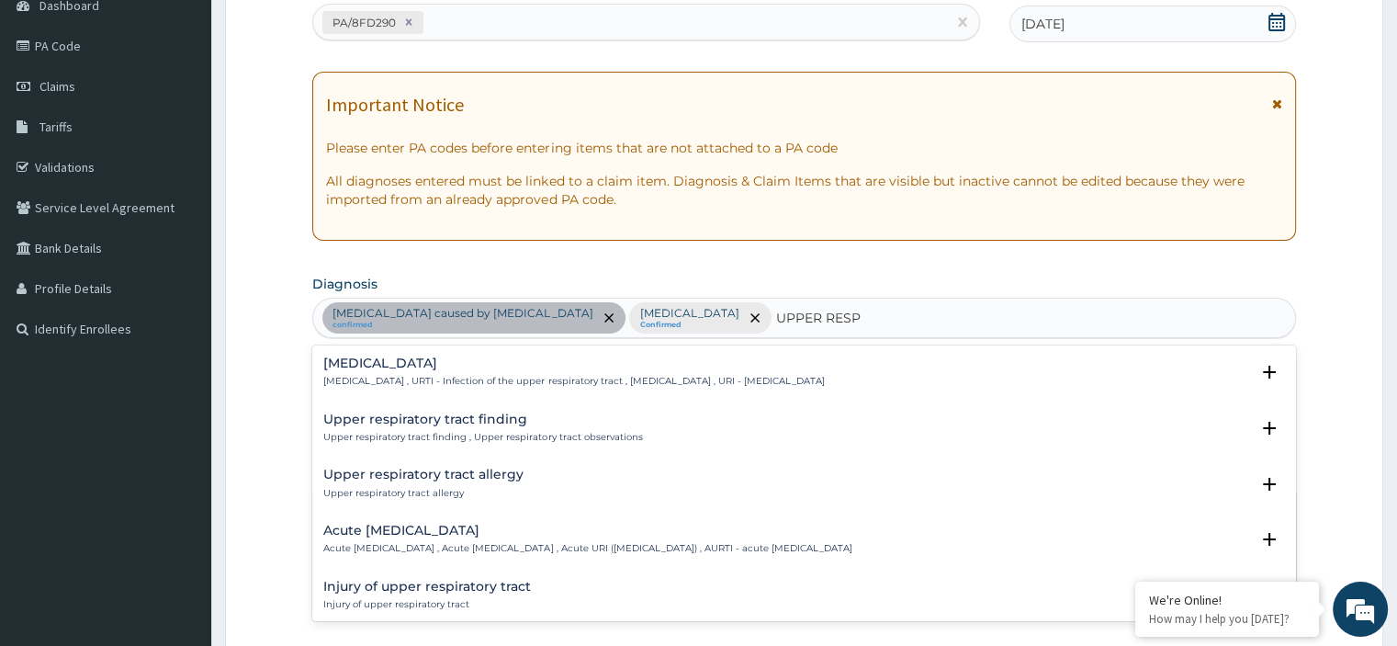
click at [546, 369] on h4 "[MEDICAL_DATA]" at bounding box center [573, 363] width 500 height 14
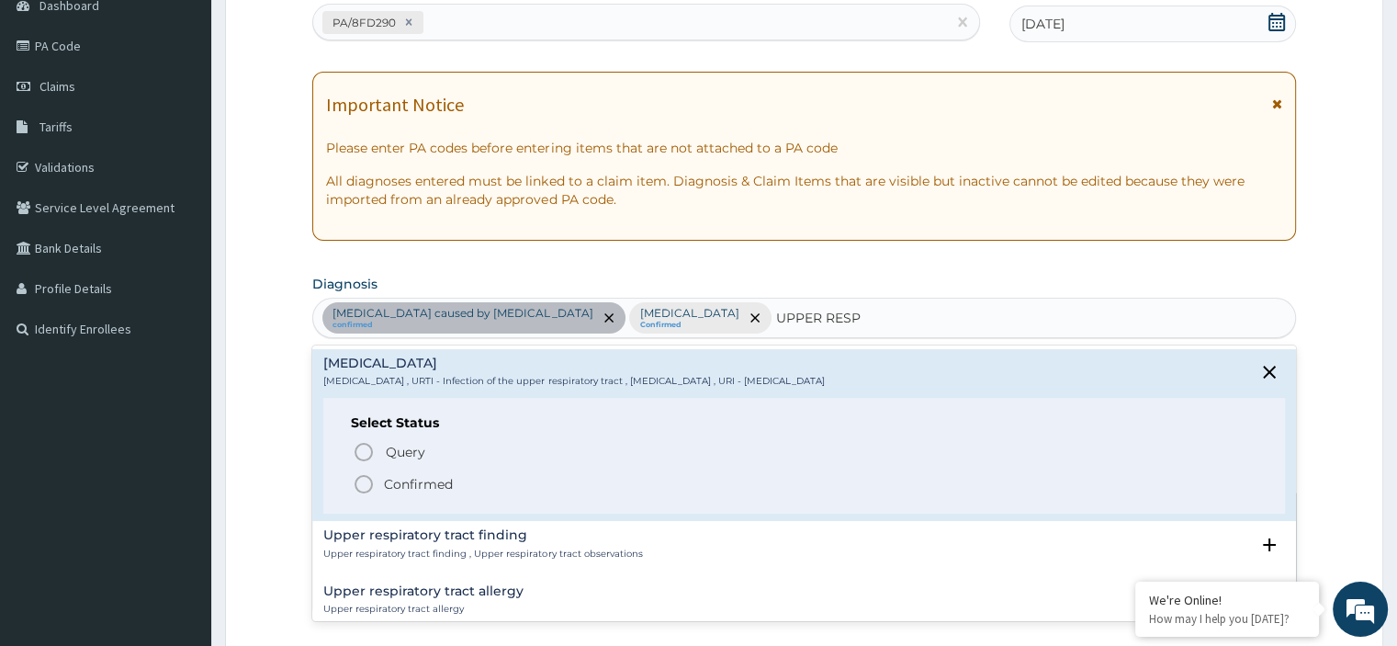
click at [363, 482] on icon "status option filled" at bounding box center [364, 484] width 22 height 22
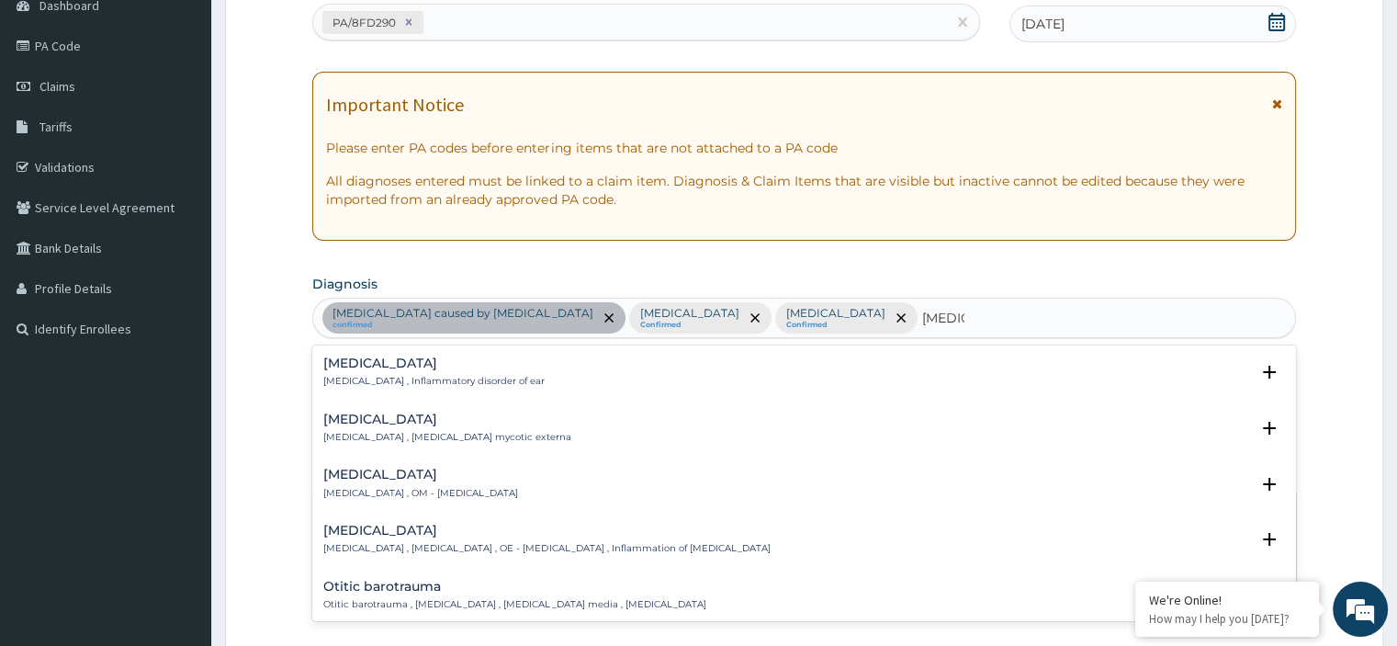
type input "OTITIS"
click at [416, 476] on h4 "Otitis media" at bounding box center [420, 474] width 195 height 14
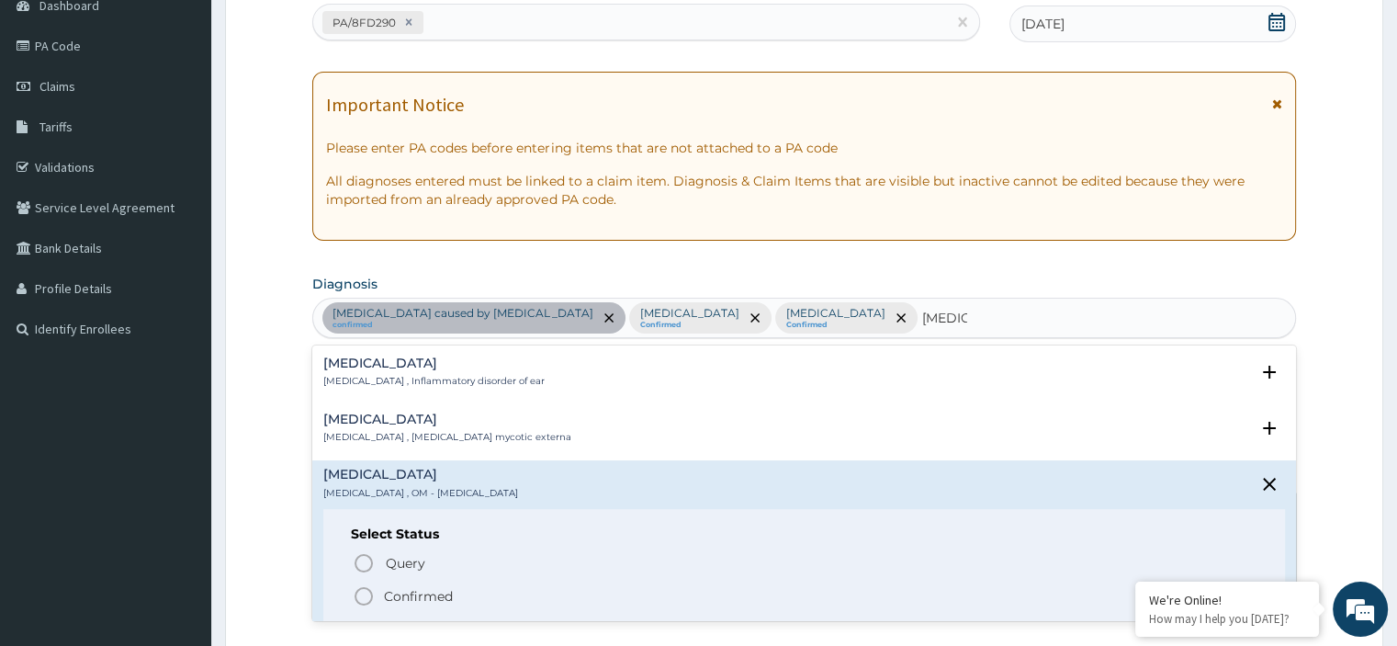
click at [366, 597] on icon "status option filled" at bounding box center [364, 596] width 22 height 22
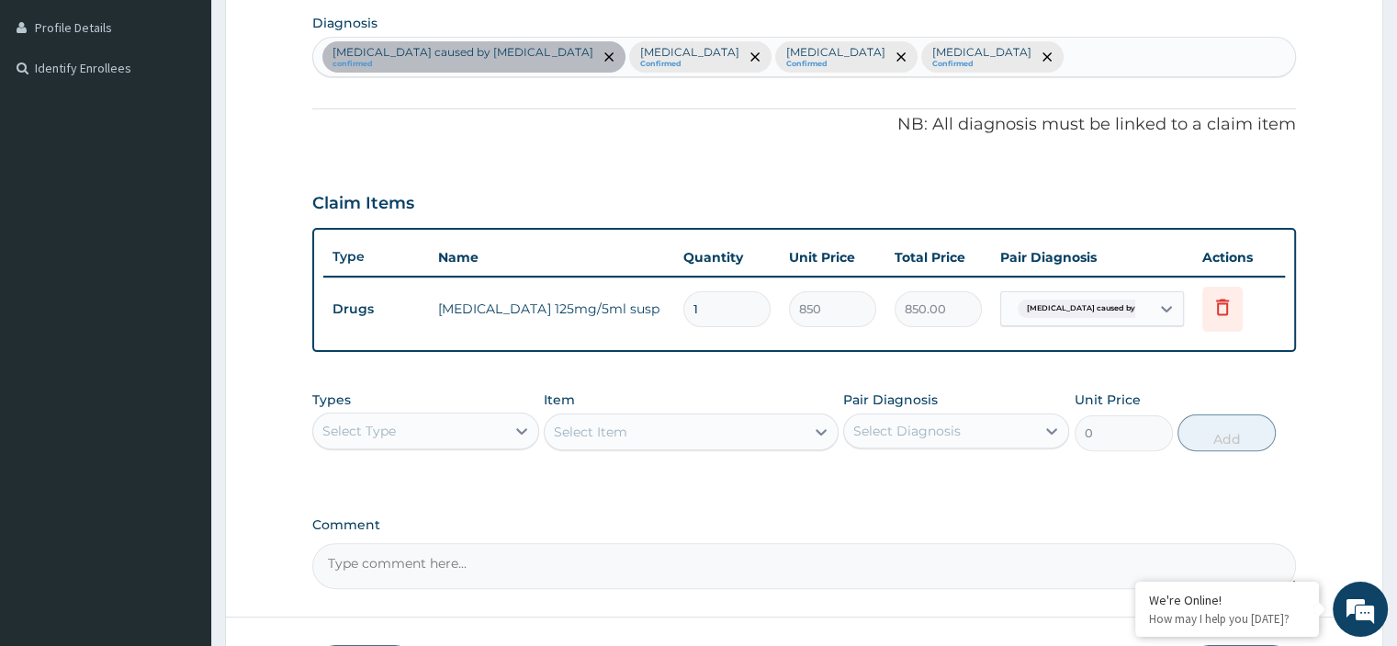
scroll to position [489, 0]
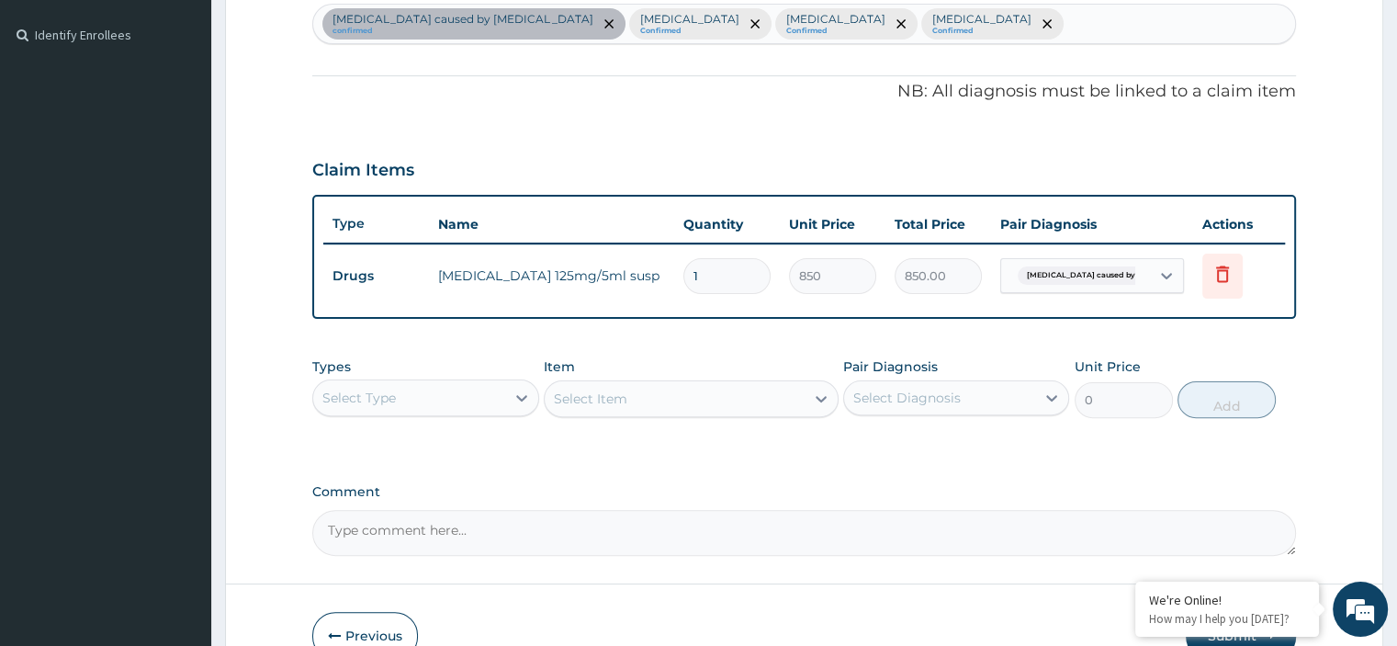
click at [433, 388] on div "Select Type" at bounding box center [408, 397] width 191 height 29
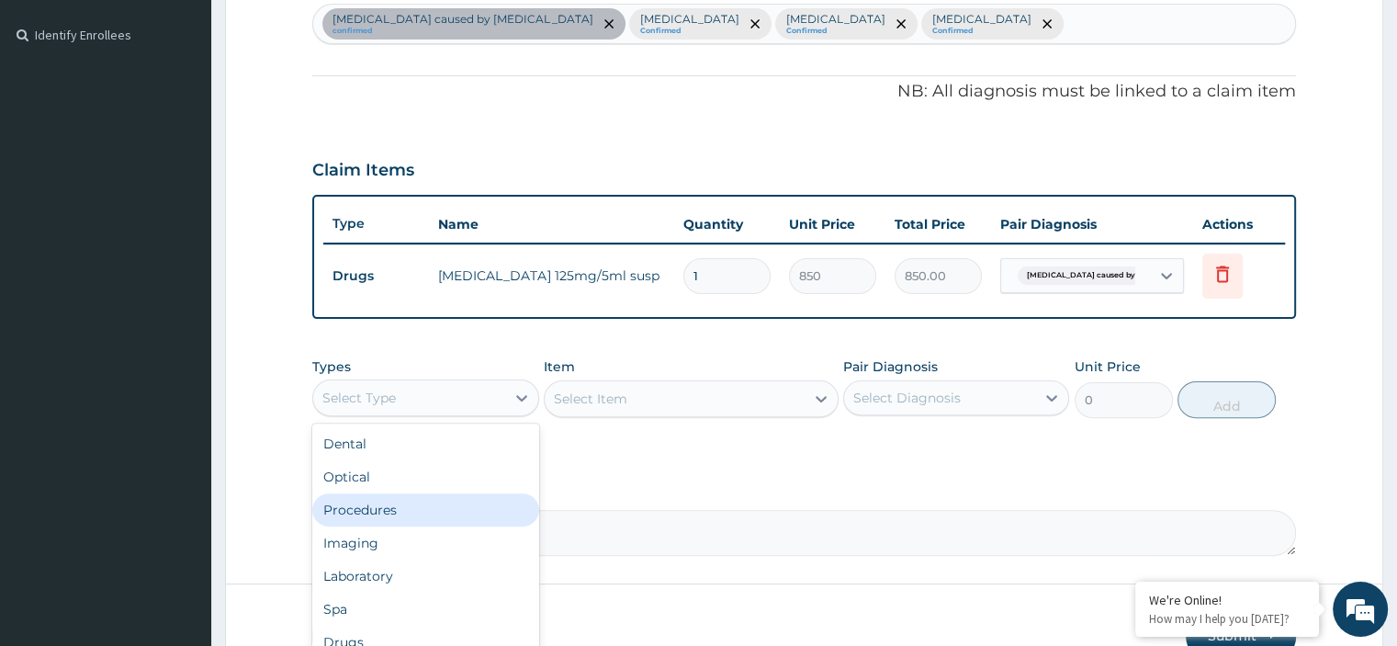
click at [391, 510] on div "Procedures" at bounding box center [425, 509] width 226 height 33
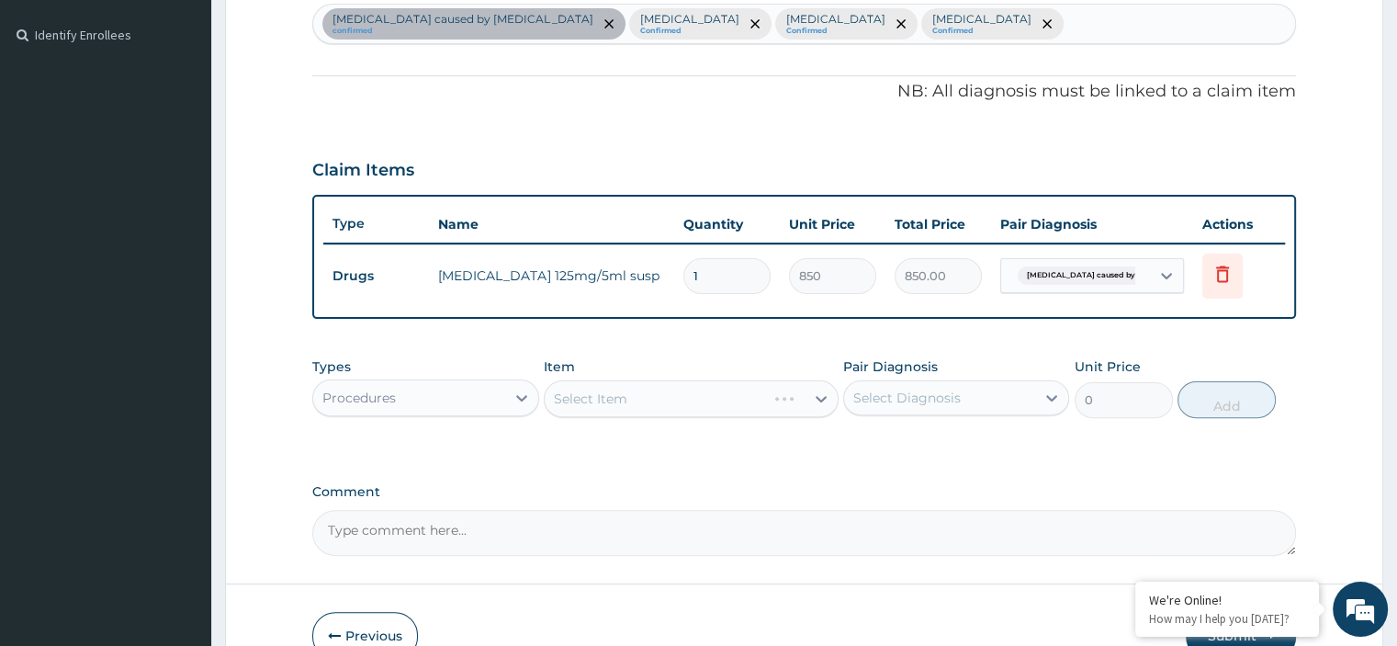
click at [661, 400] on div "Select Item" at bounding box center [691, 398] width 295 height 37
click at [683, 399] on div "Select Item" at bounding box center [691, 398] width 295 height 37
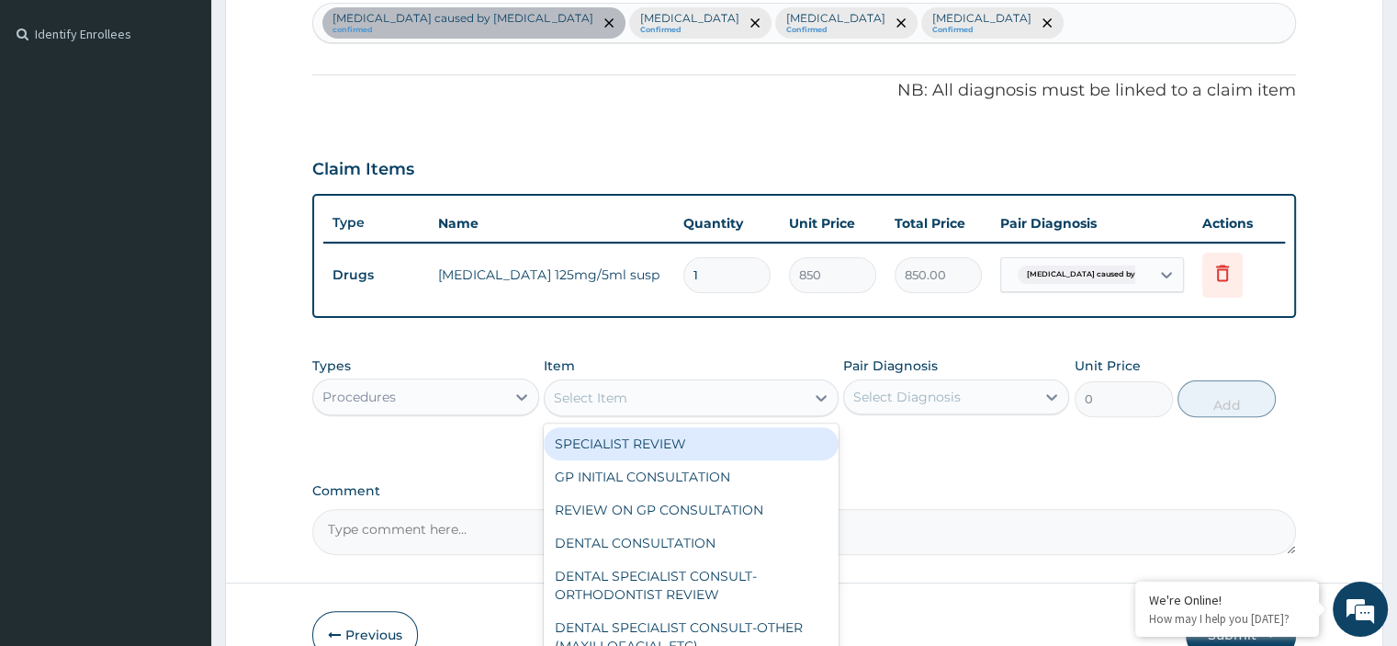
click at [675, 389] on div "Select Item" at bounding box center [675, 397] width 260 height 29
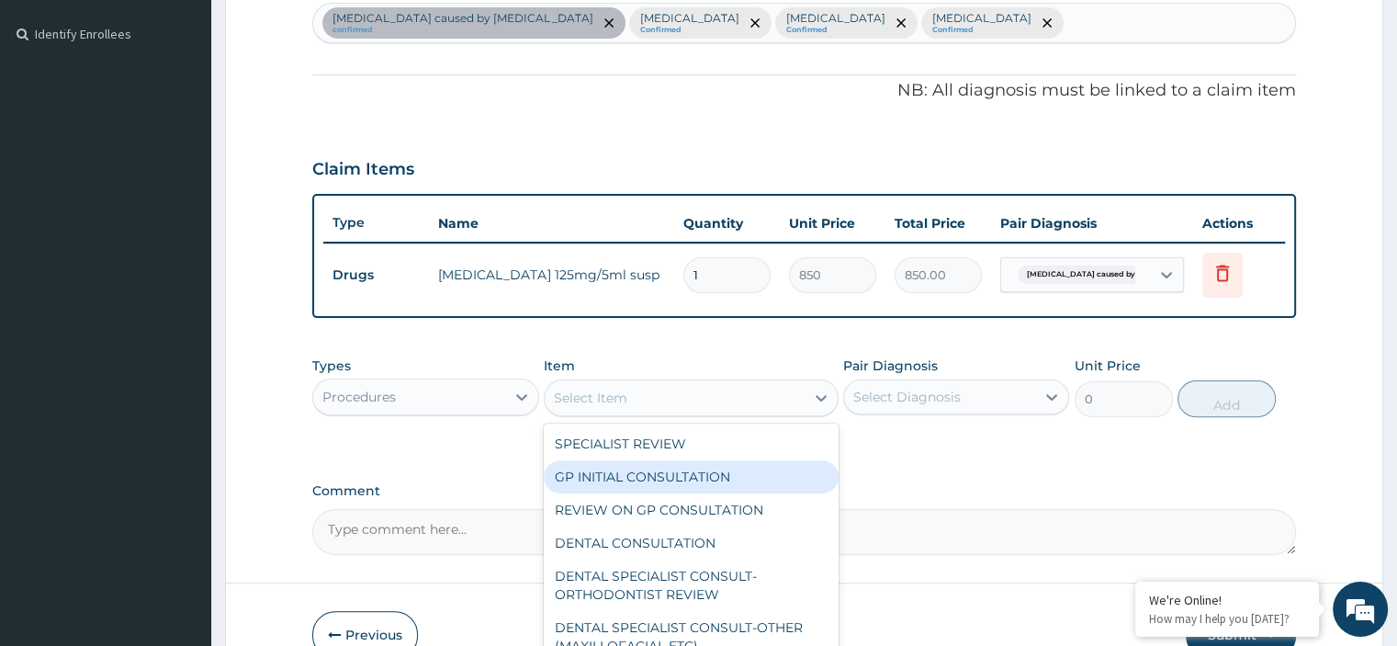
click at [632, 477] on div "GP INITIAL CONSULTATION" at bounding box center [691, 476] width 295 height 33
type input "2500"
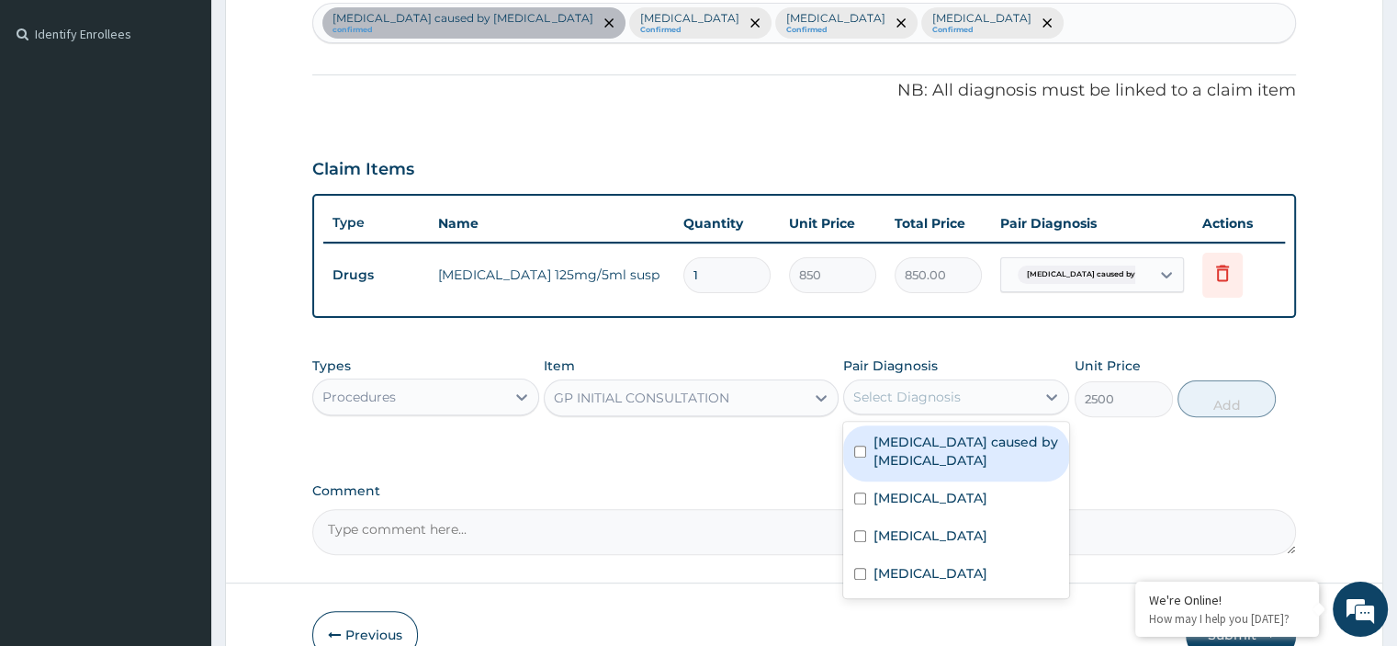
click at [965, 391] on div "Select Diagnosis" at bounding box center [939, 396] width 191 height 29
drag, startPoint x: 937, startPoint y: 455, endPoint x: 926, endPoint y: 490, distance: 37.5
click at [926, 490] on div "Sepsis caused by Salmonella Malaria Upper respiratory infection Otitis media" at bounding box center [956, 509] width 226 height 176
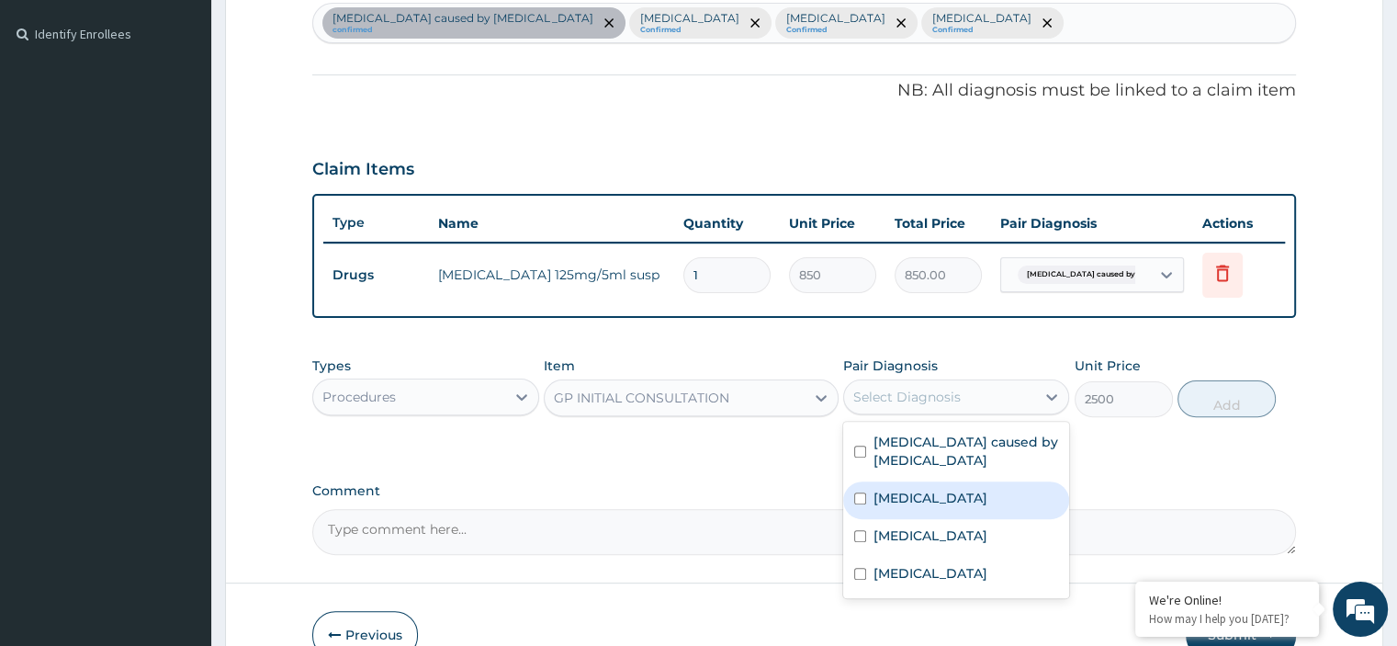
click at [926, 490] on div "[MEDICAL_DATA]" at bounding box center [956, 500] width 226 height 38
checkbox input "true"
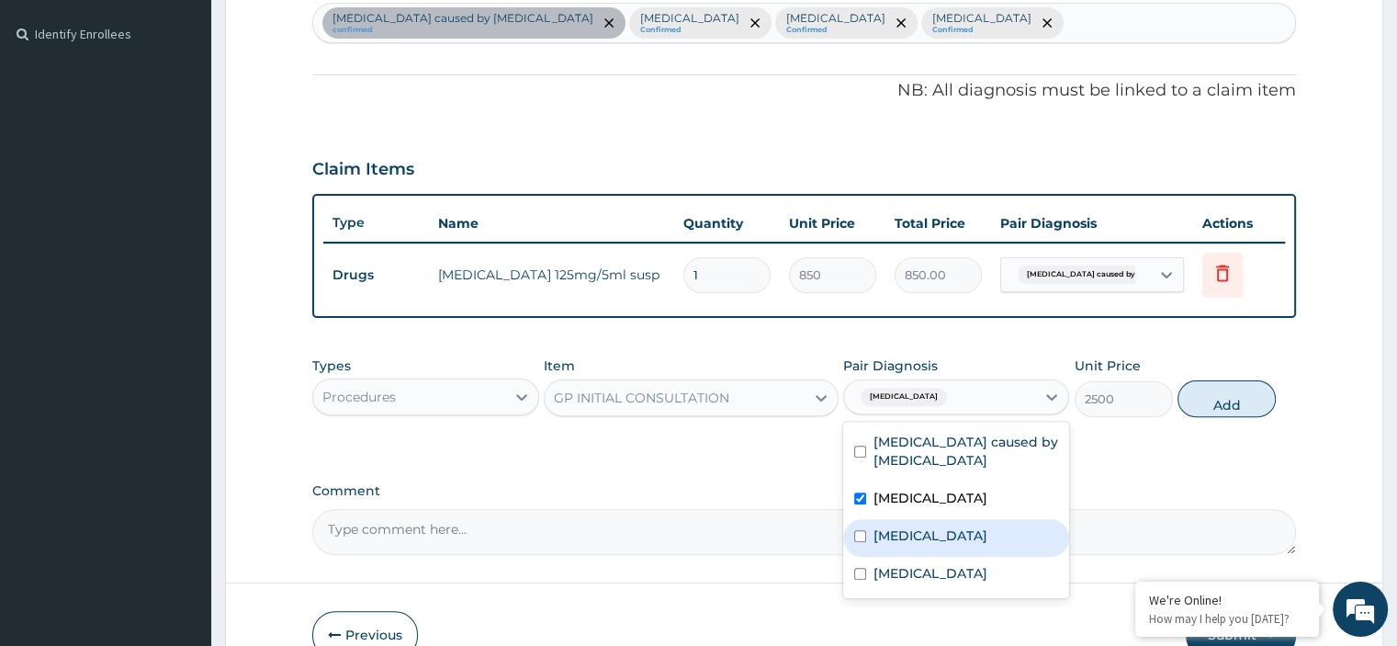
drag, startPoint x: 916, startPoint y: 523, endPoint x: 902, endPoint y: 568, distance: 47.3
click at [902, 568] on div "Sepsis caused by Salmonella Malaria Upper respiratory infection Otitis media" at bounding box center [956, 509] width 226 height 176
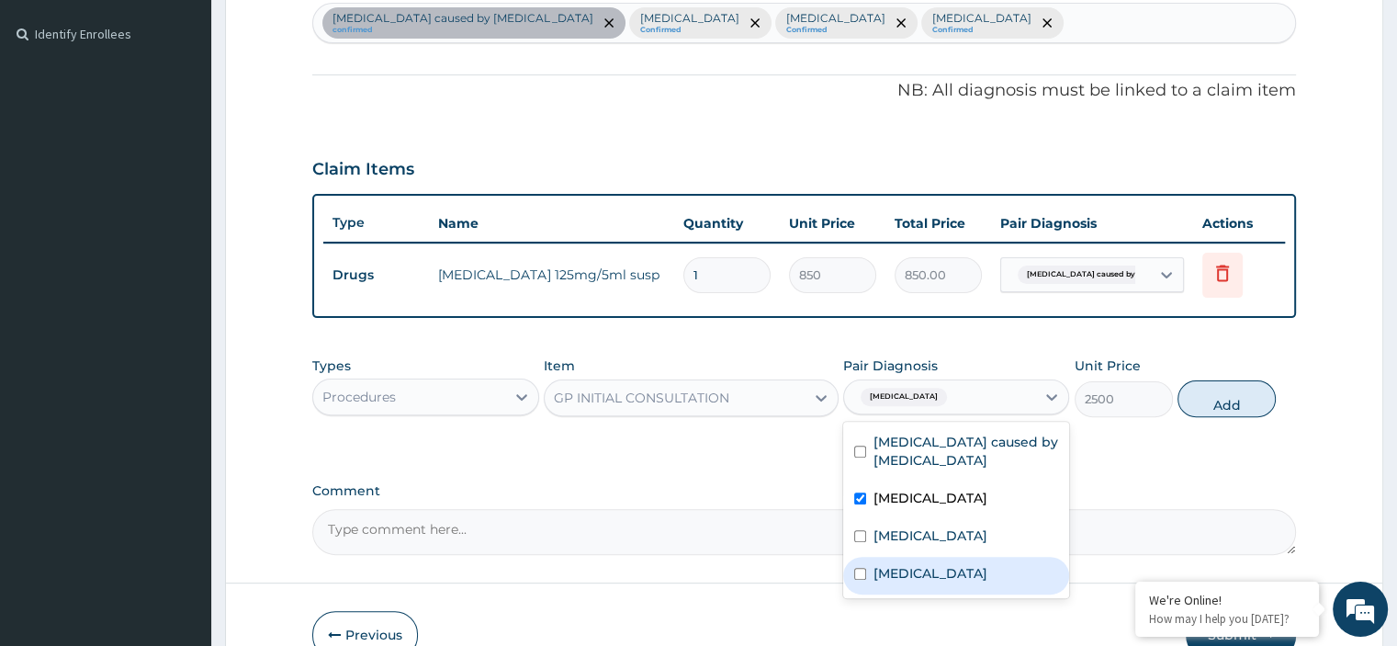
click at [902, 568] on label "Otitis media" at bounding box center [930, 573] width 114 height 18
checkbox input "true"
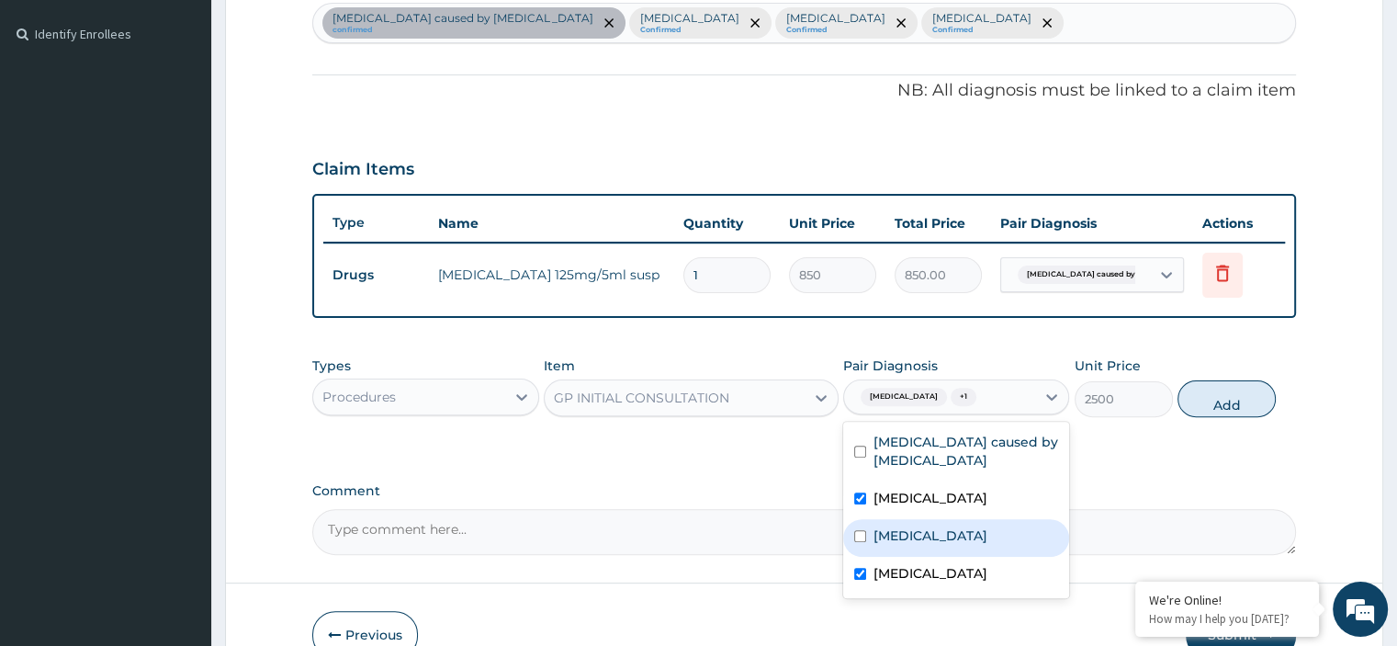
click at [889, 536] on label "[MEDICAL_DATA]" at bounding box center [930, 535] width 114 height 18
checkbox input "true"
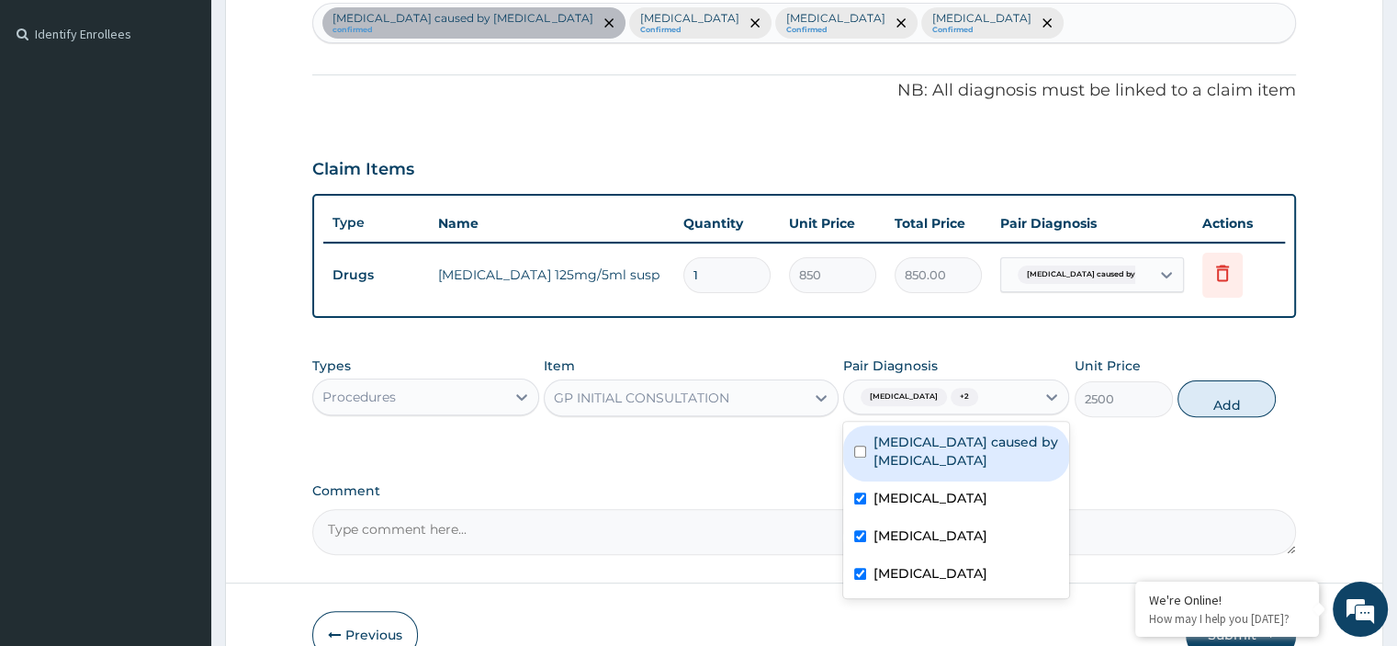
click at [869, 449] on div "[MEDICAL_DATA] caused by [MEDICAL_DATA]" at bounding box center [956, 453] width 226 height 56
checkbox input "true"
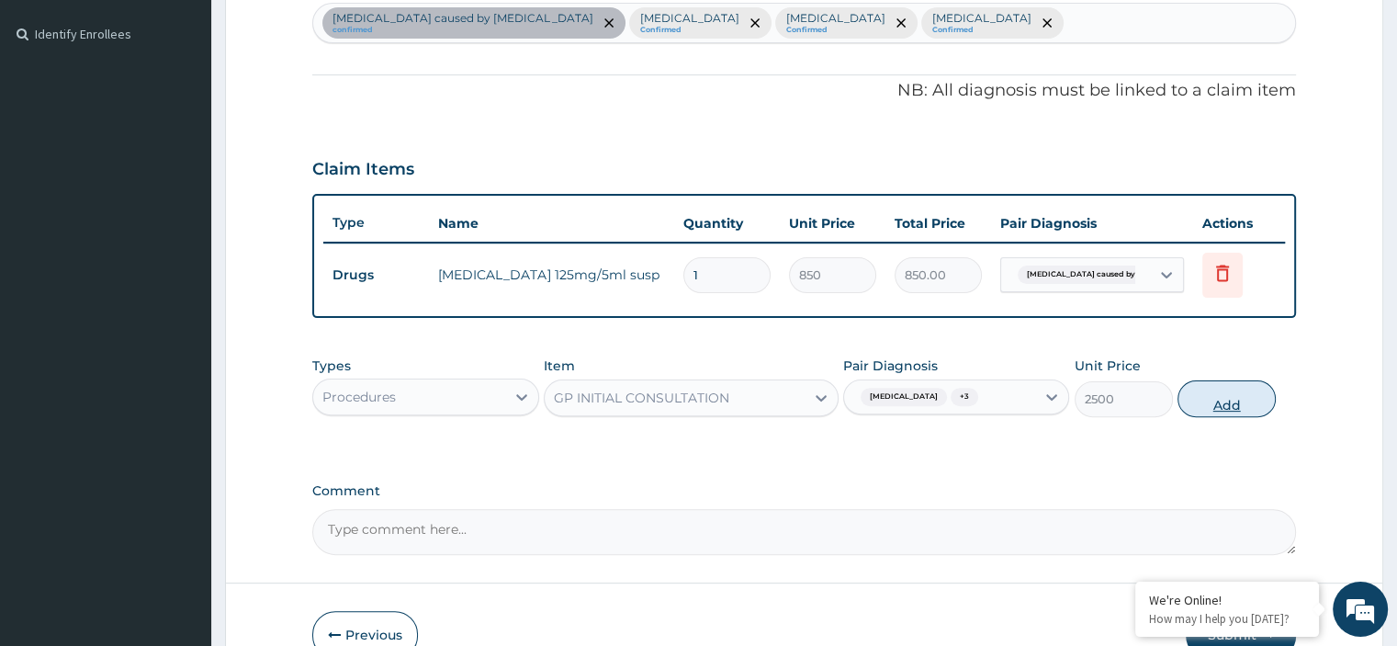
click at [1245, 399] on button "Add" at bounding box center [1226, 398] width 98 height 37
type input "0"
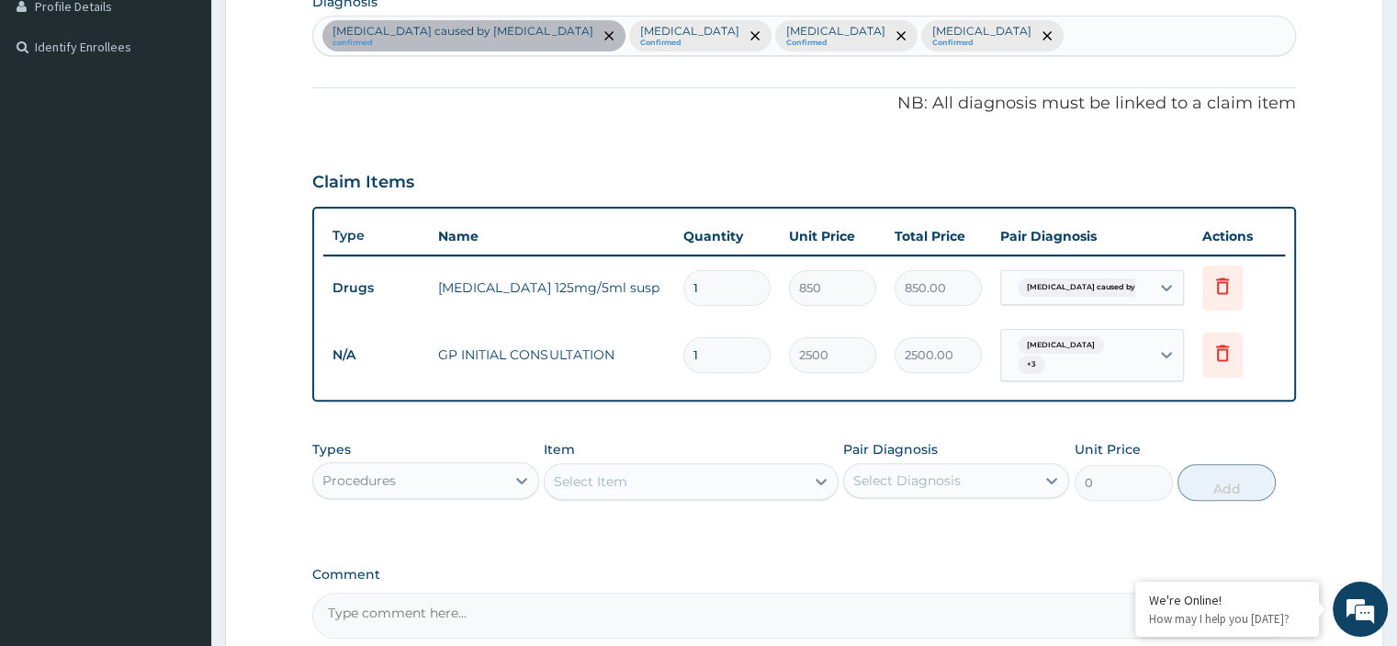
scroll to position [477, 0]
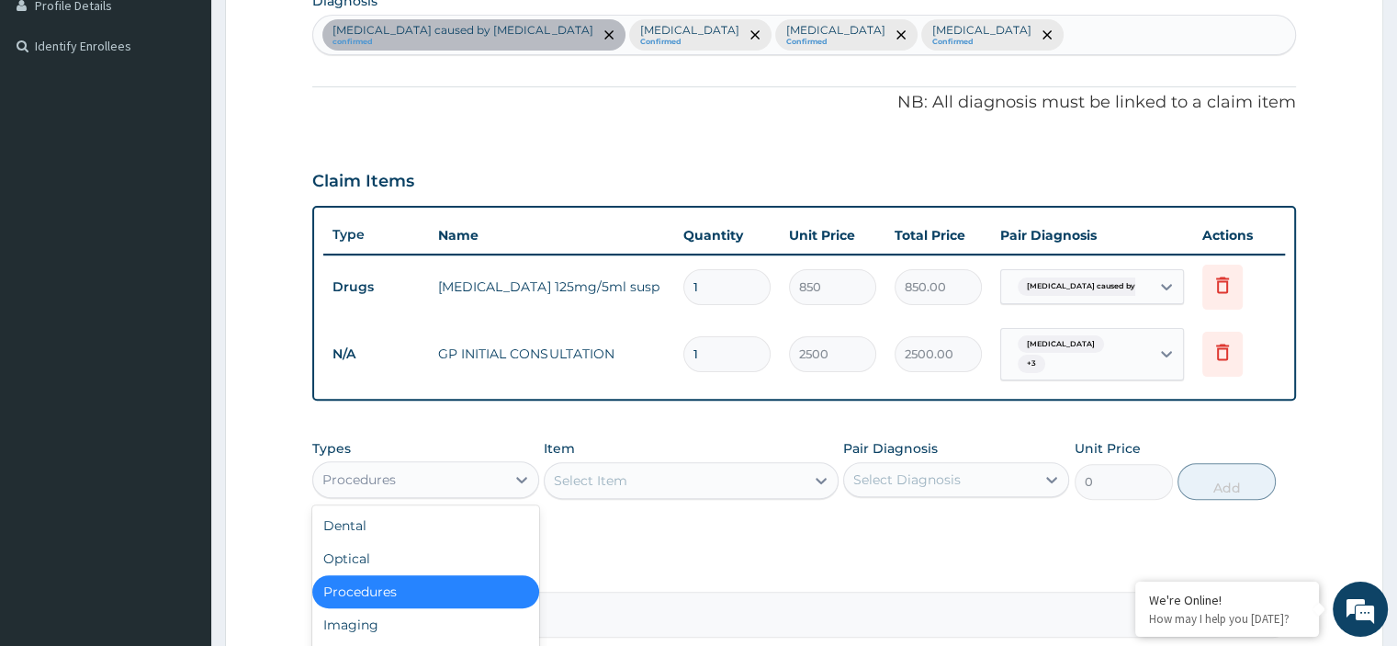
click at [404, 469] on div "Procedures" at bounding box center [408, 479] width 191 height 29
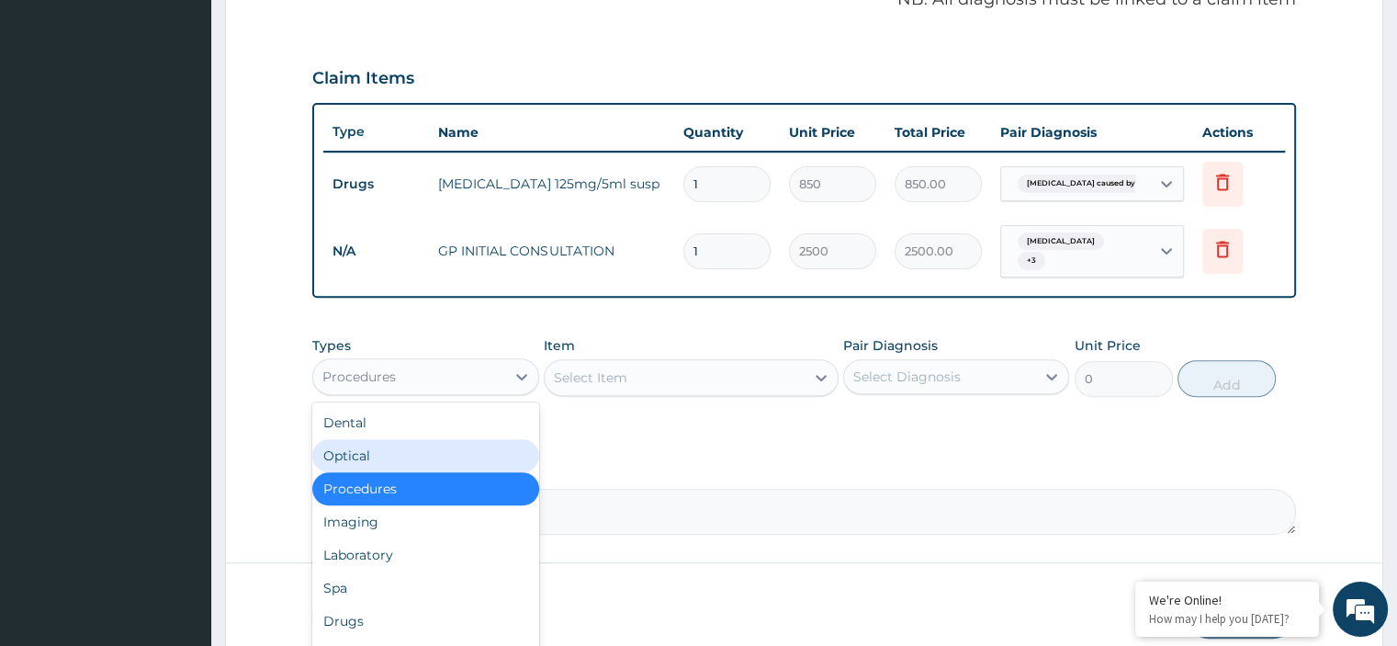
scroll to position [588, 0]
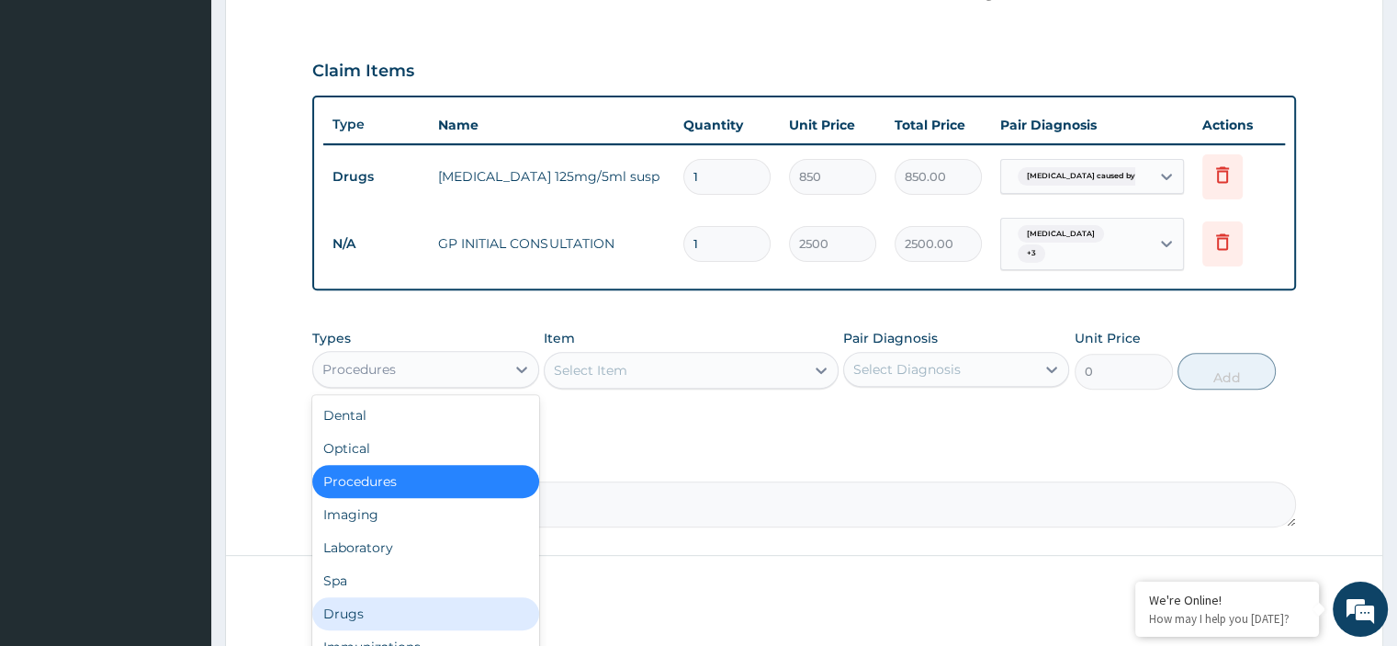
click at [448, 600] on div "Drugs" at bounding box center [425, 613] width 226 height 33
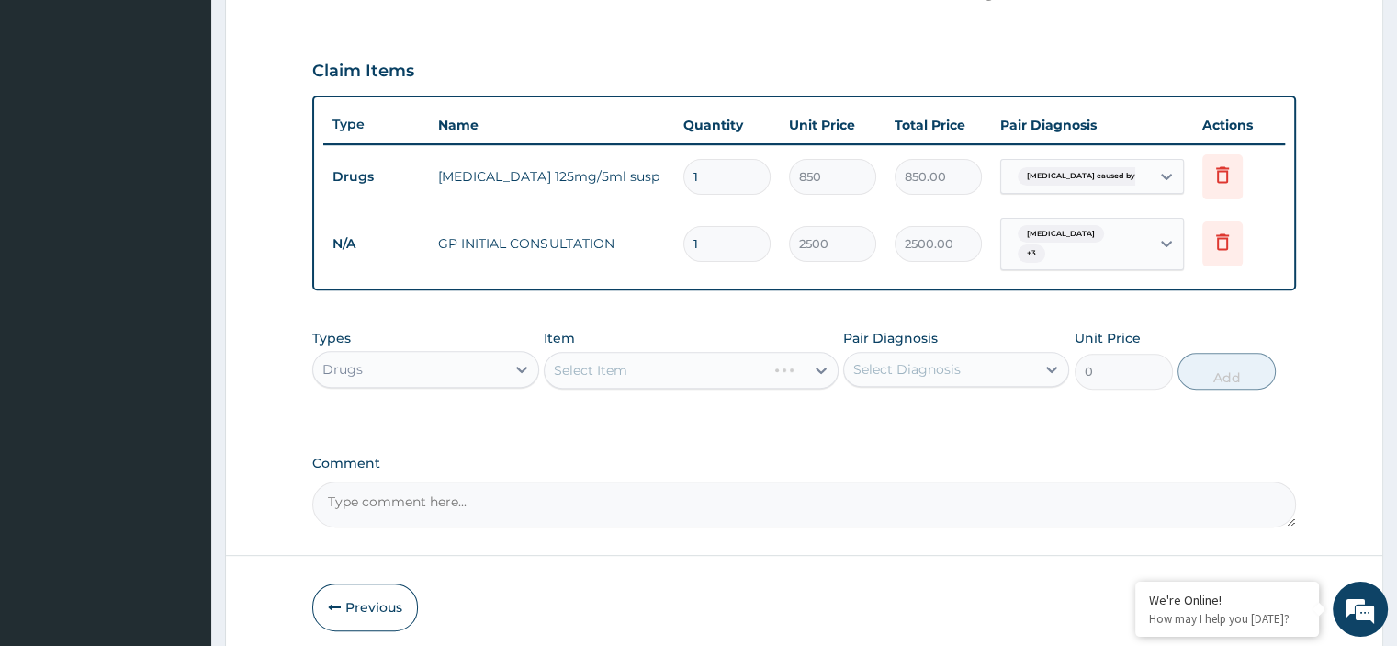
click at [678, 360] on div "Select Item" at bounding box center [691, 370] width 295 height 37
click at [657, 359] on div "Select Item" at bounding box center [691, 370] width 295 height 37
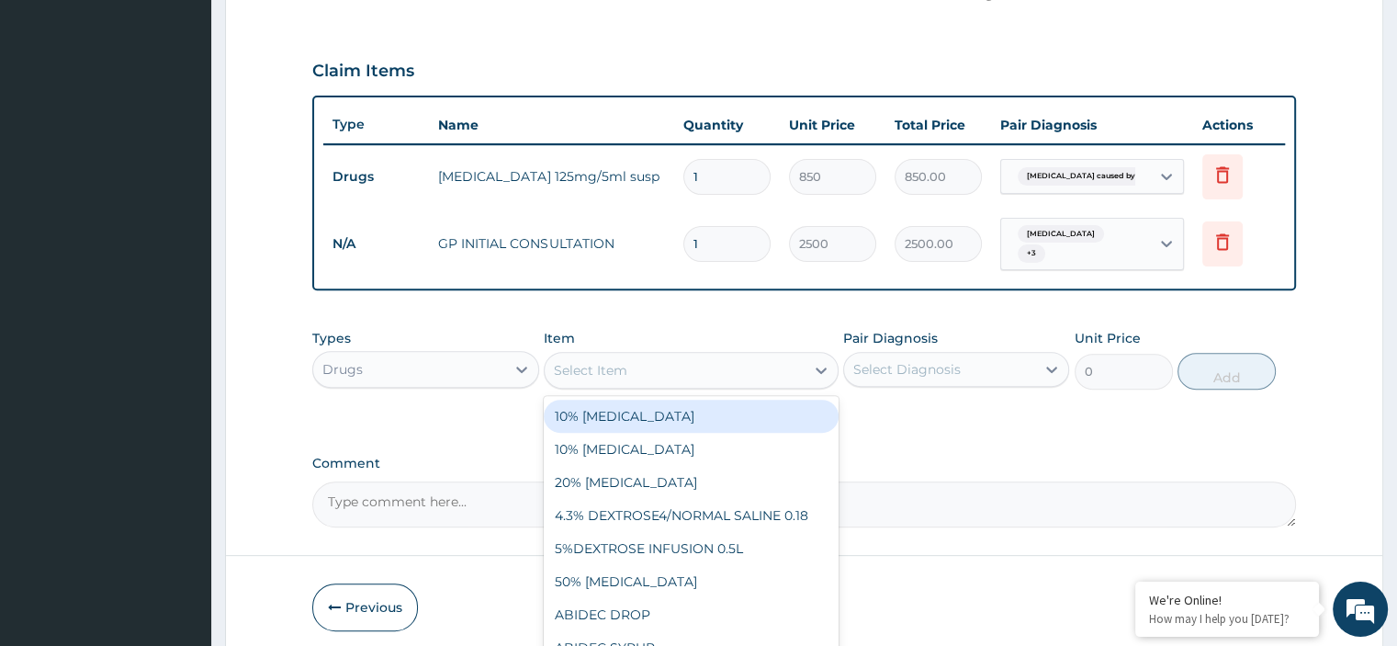
click at [646, 364] on div "Select Item" at bounding box center [675, 369] width 260 height 29
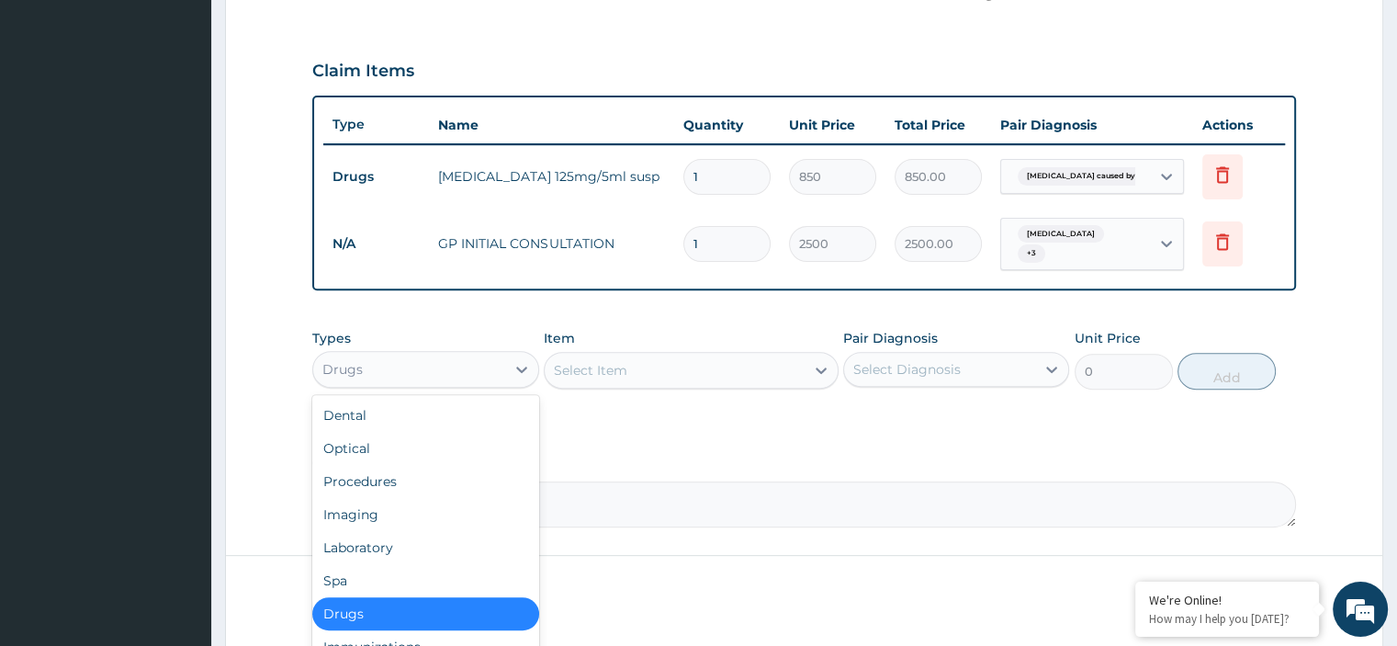
click at [425, 354] on div "Drugs" at bounding box center [408, 368] width 191 height 29
click at [343, 534] on div "Laboratory" at bounding box center [425, 547] width 226 height 33
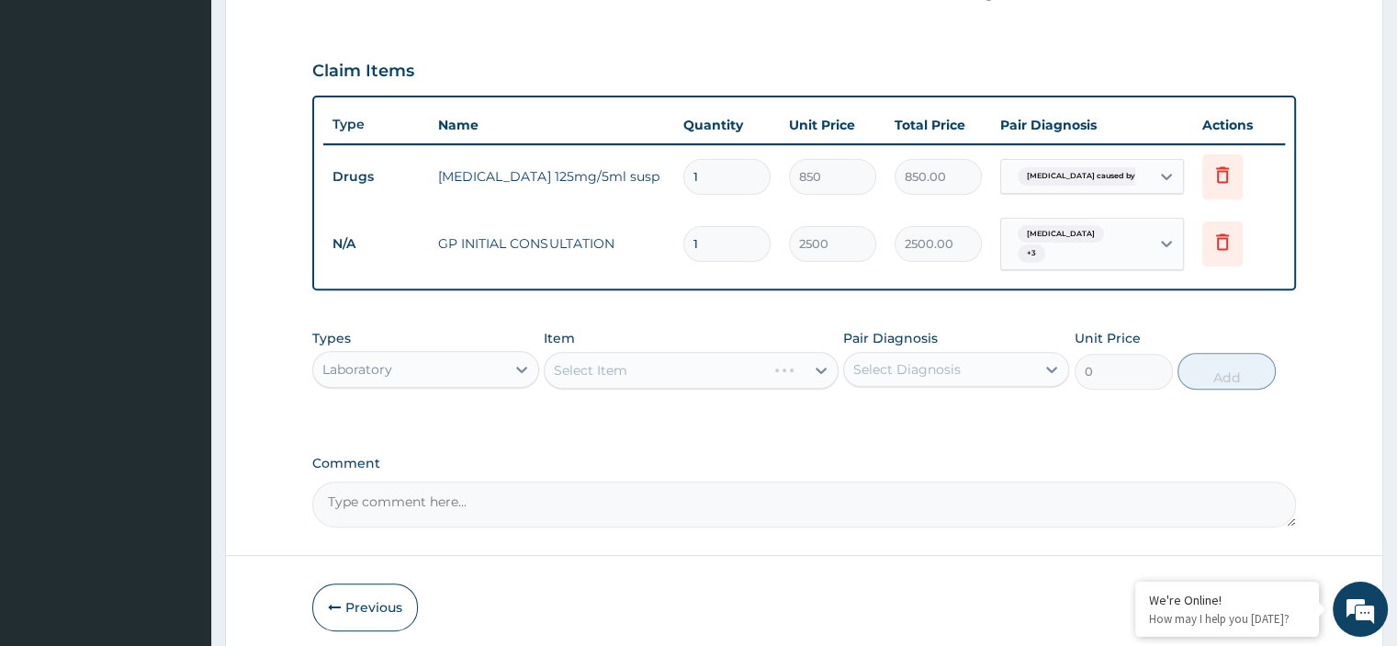
click at [675, 364] on div "Select Item" at bounding box center [691, 370] width 295 height 37
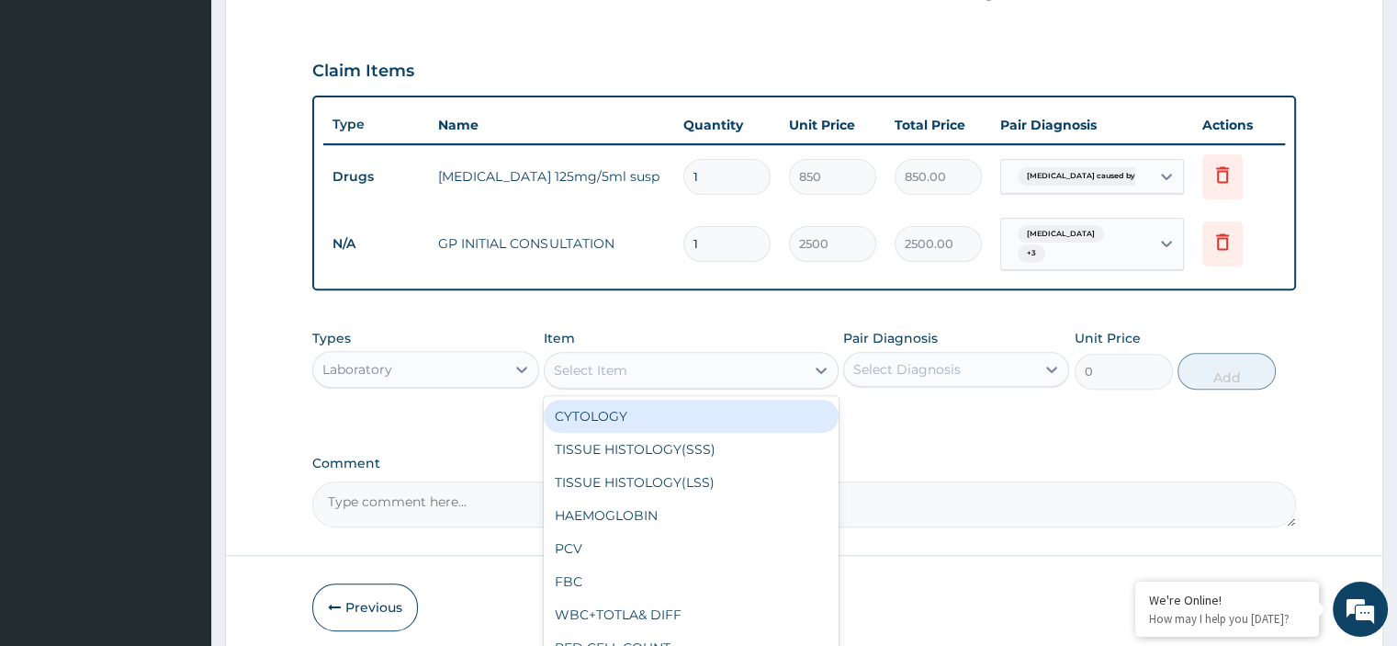
click at [683, 365] on div "Select Item" at bounding box center [675, 369] width 260 height 29
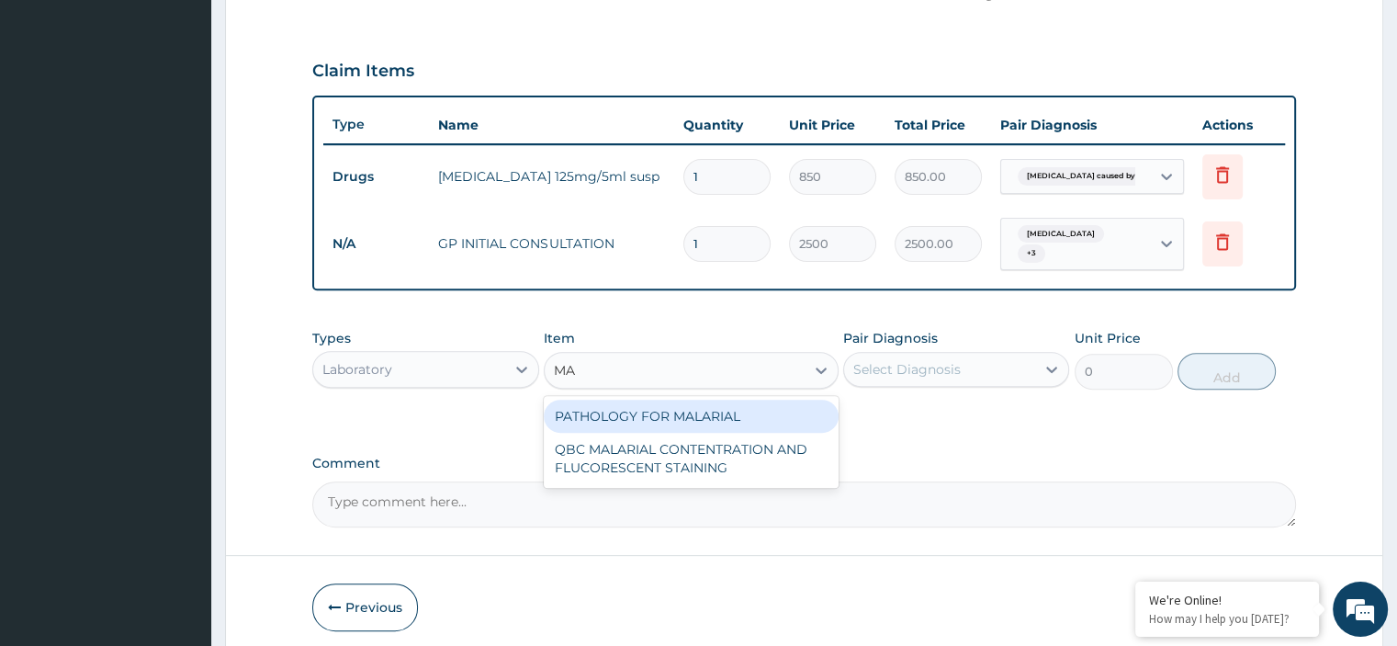
type input "MAL"
click at [661, 405] on div "PATHOLOGY FOR MALARIAL" at bounding box center [691, 415] width 295 height 33
type input "1200"
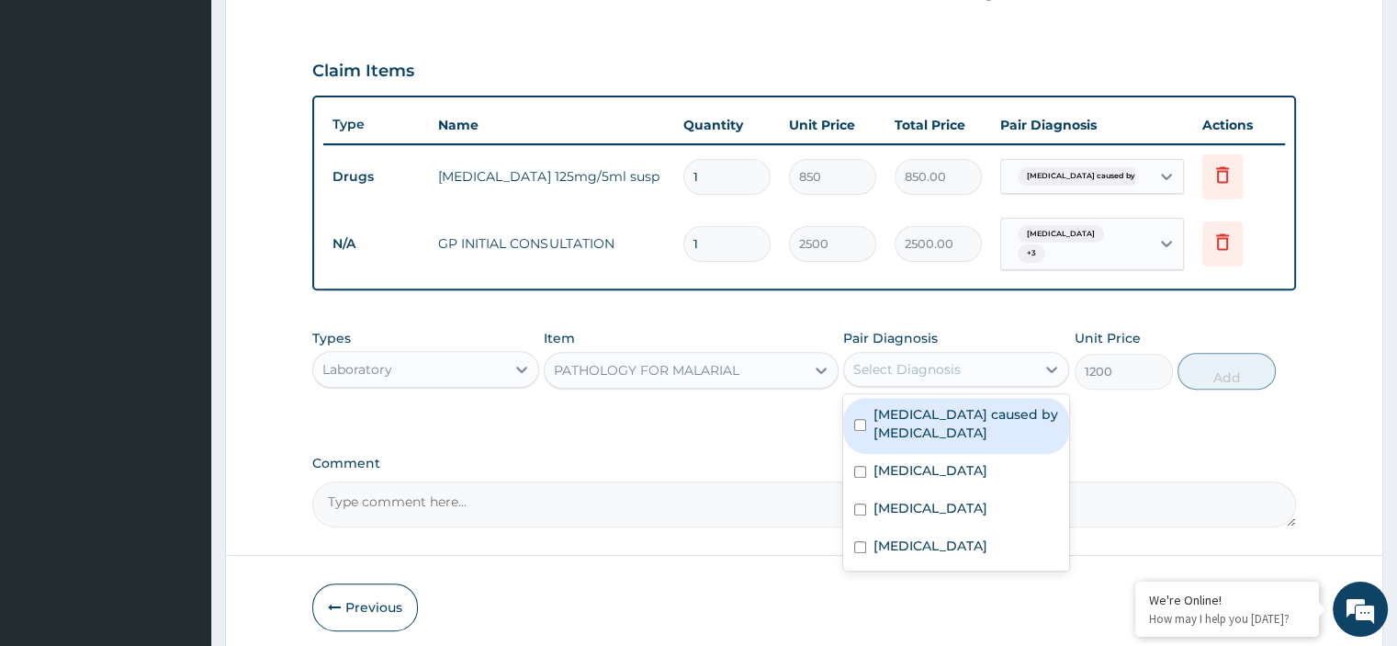
click at [919, 366] on div "Select Diagnosis" at bounding box center [906, 369] width 107 height 18
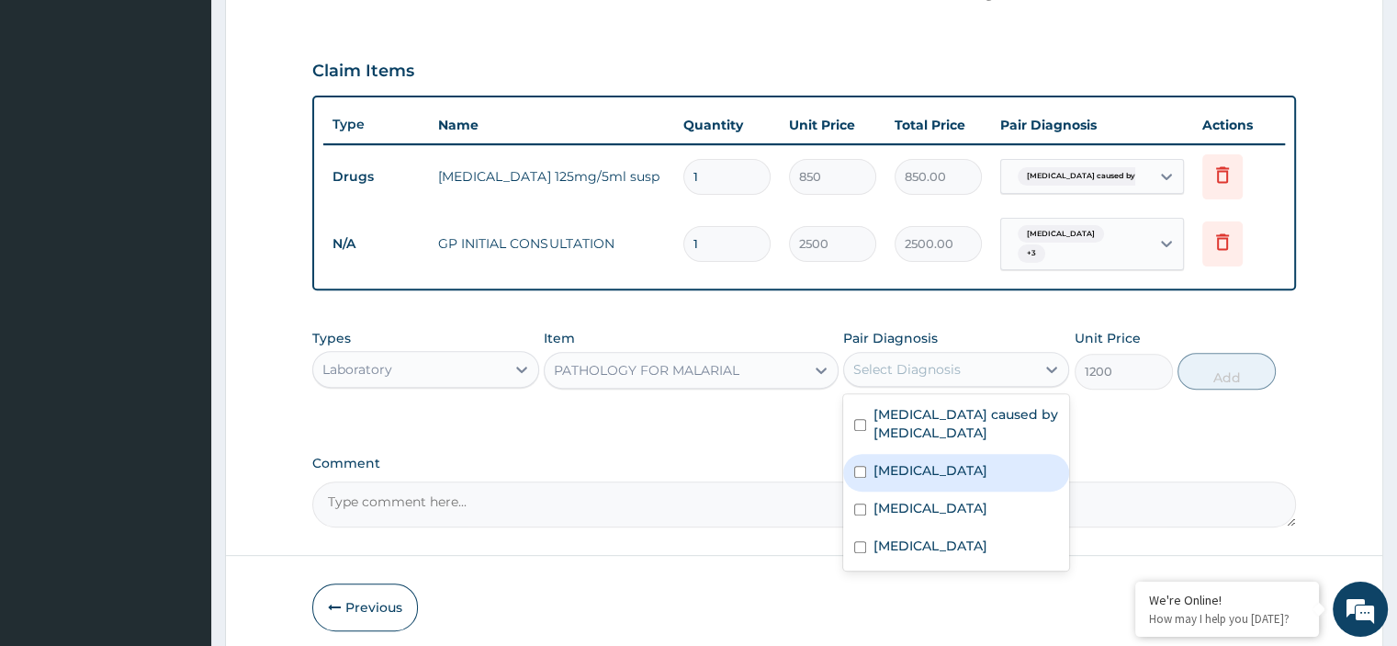
click at [922, 454] on div "[MEDICAL_DATA]" at bounding box center [956, 473] width 226 height 38
checkbox input "true"
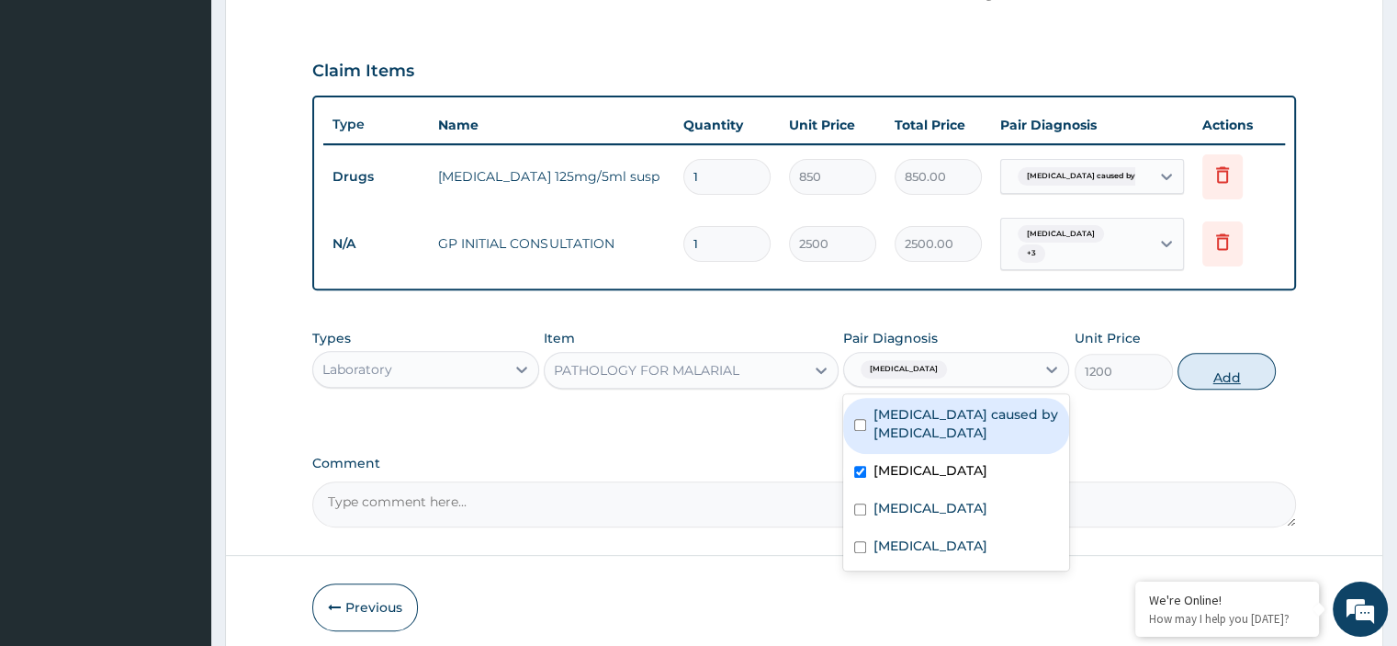
click at [1208, 361] on button "Add" at bounding box center [1226, 371] width 98 height 37
type input "0"
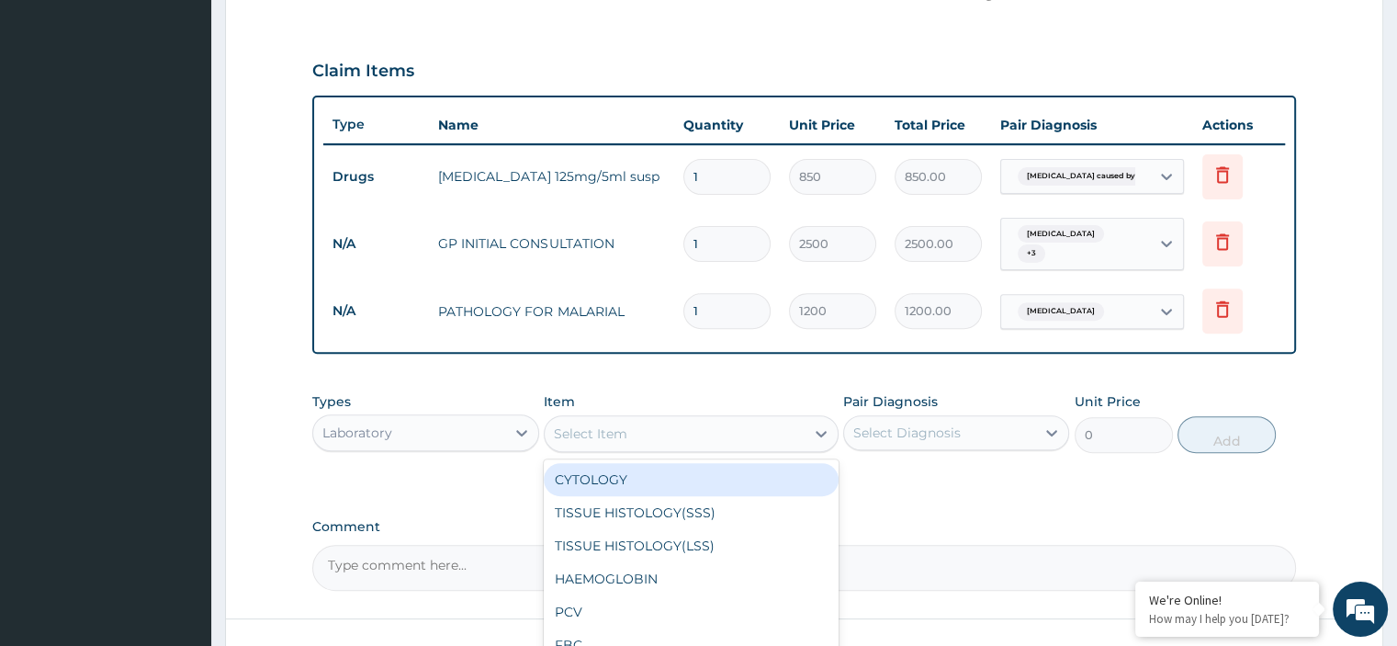
click at [667, 419] on div "Select Item" at bounding box center [675, 433] width 260 height 29
type input "FB"
click at [653, 463] on div "FBC" at bounding box center [691, 479] width 295 height 33
type input "2000"
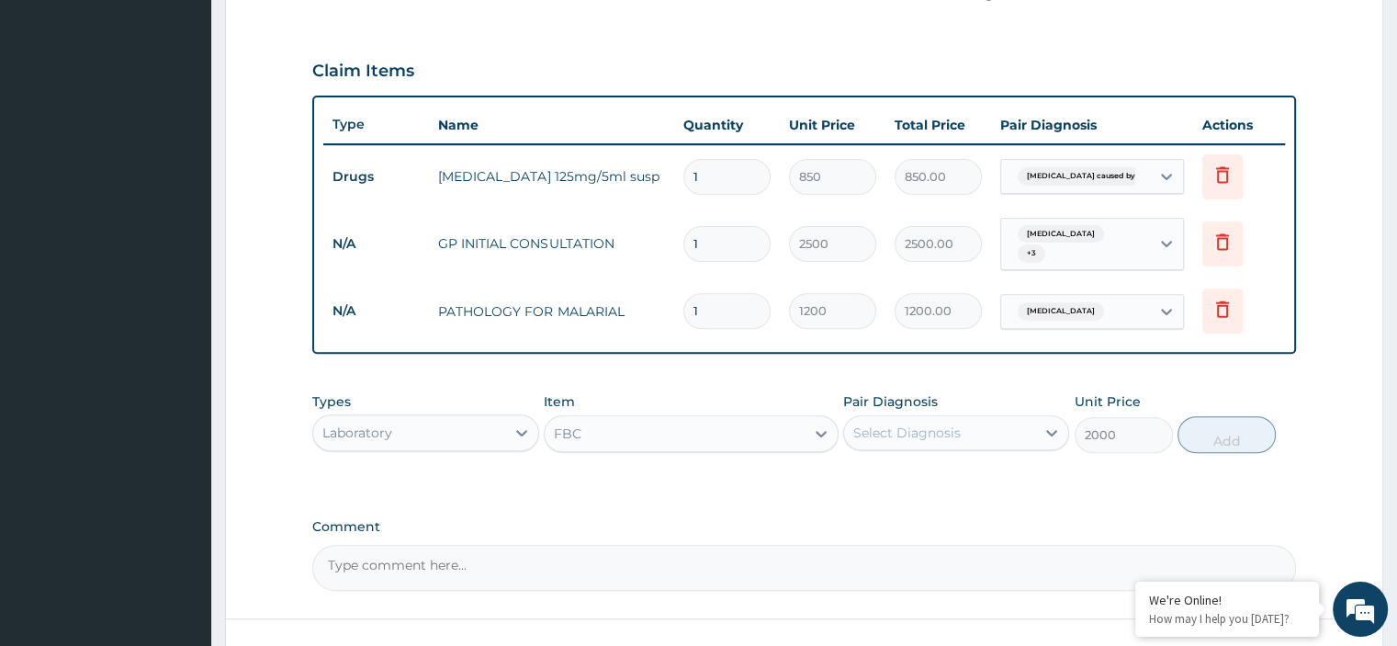
click at [904, 426] on div "Select Diagnosis" at bounding box center [906, 432] width 107 height 18
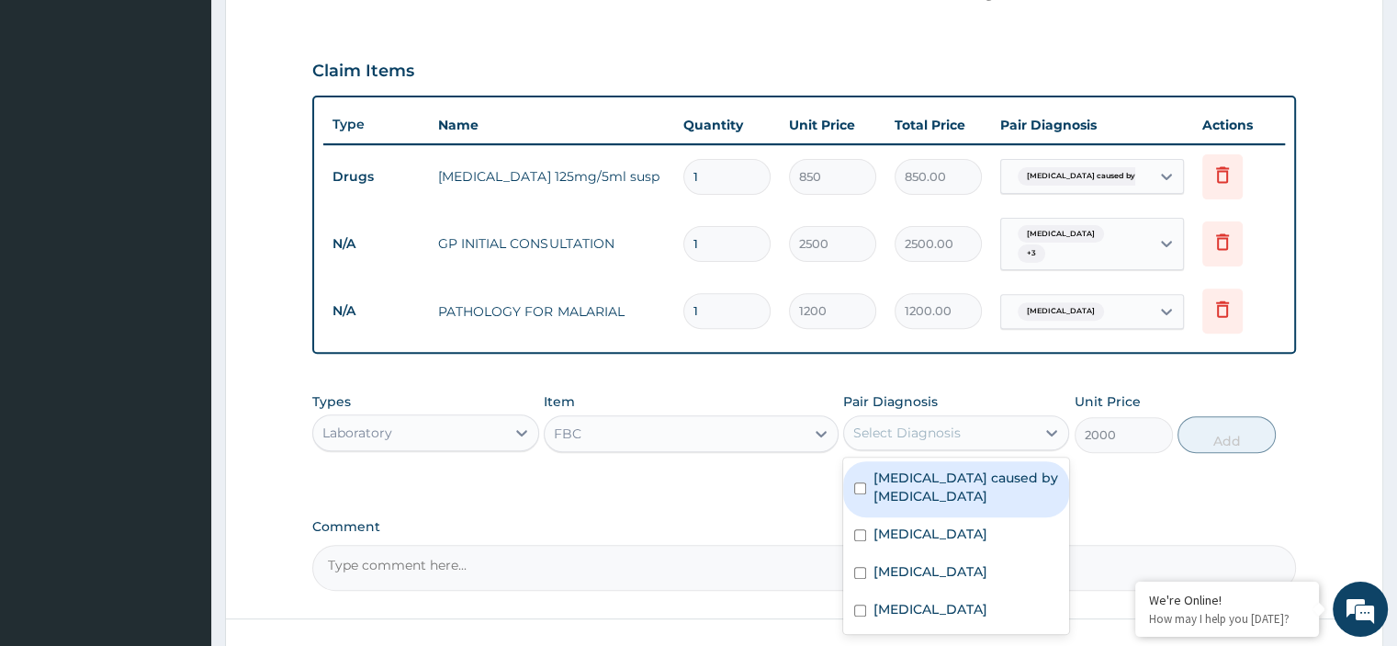
click at [911, 477] on label "[MEDICAL_DATA] caused by [MEDICAL_DATA]" at bounding box center [965, 486] width 185 height 37
checkbox input "true"
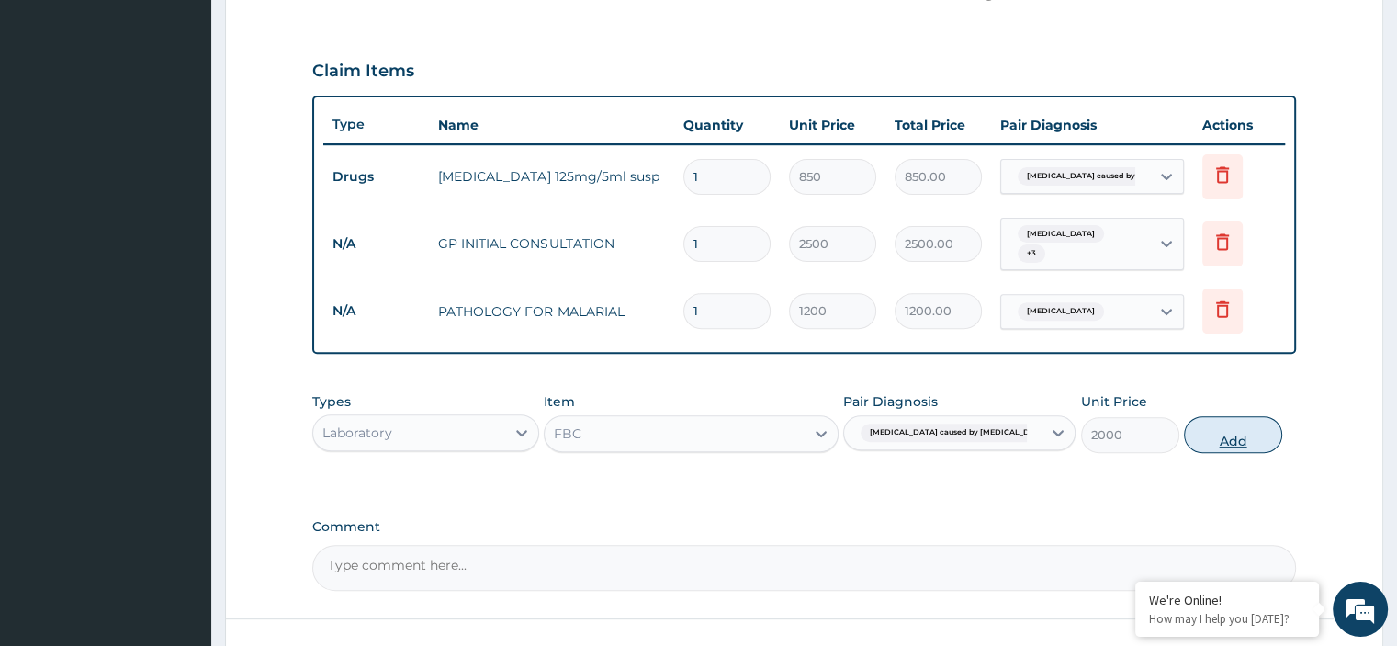
click at [1219, 421] on button "Add" at bounding box center [1233, 434] width 98 height 37
type input "0"
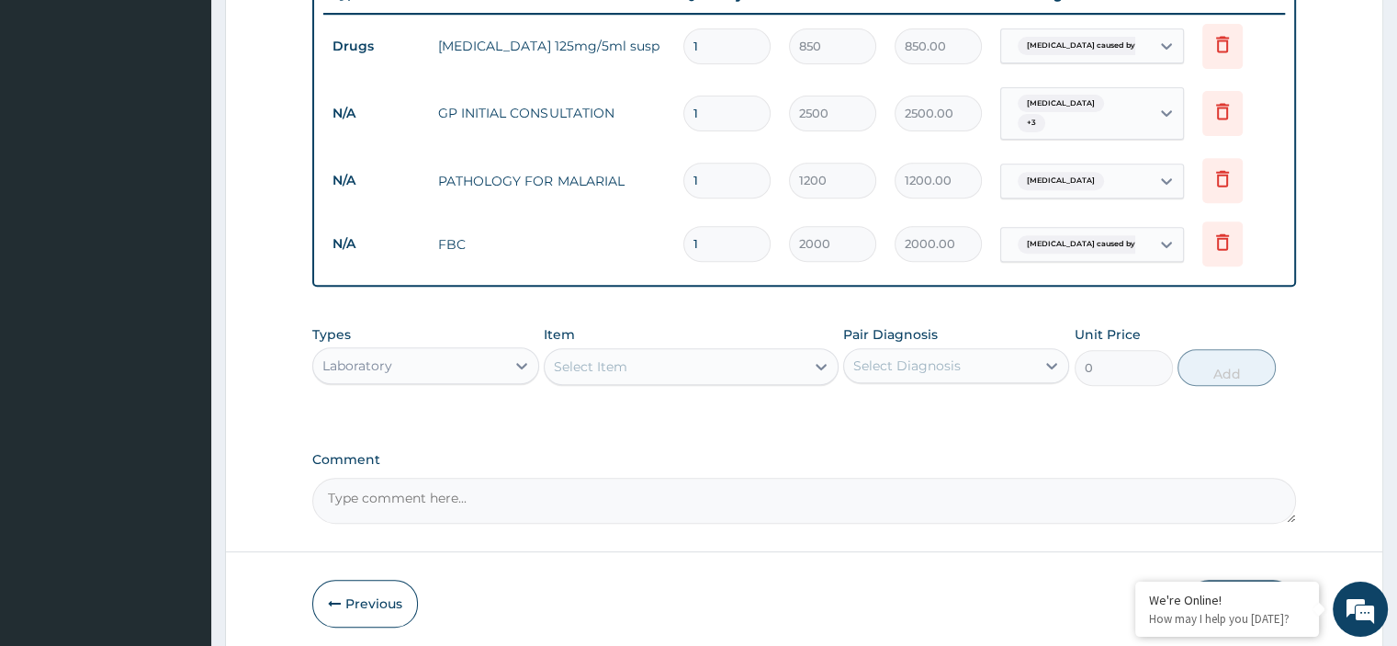
scroll to position [720, 0]
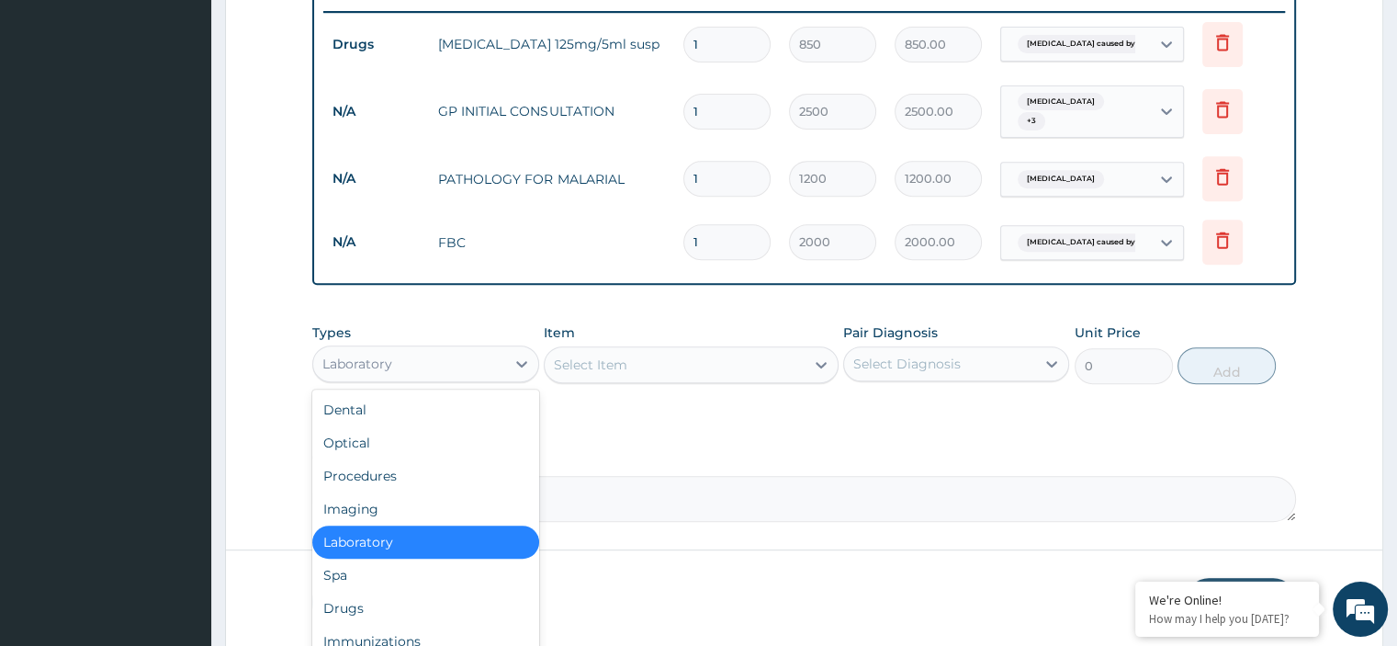
click at [468, 359] on div "Laboratory" at bounding box center [408, 363] width 191 height 29
click at [362, 591] on div "Drugs" at bounding box center [425, 607] width 226 height 33
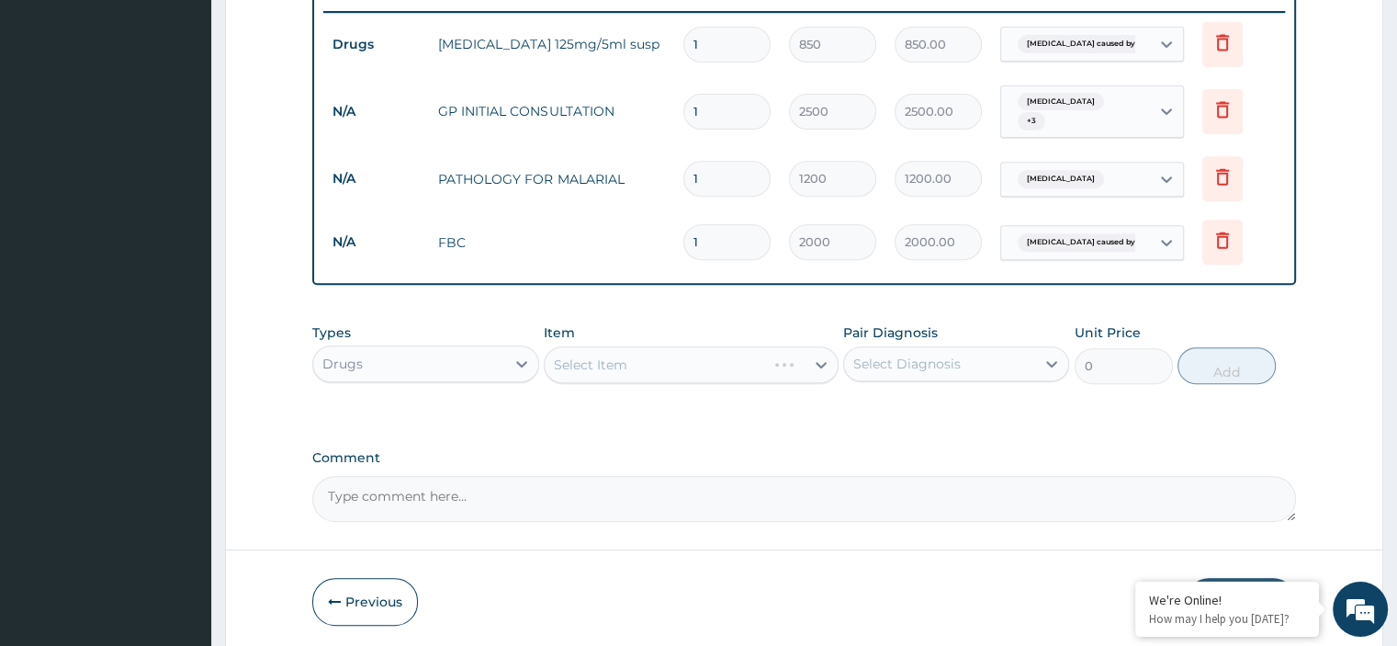
click at [730, 348] on div "Select Item" at bounding box center [691, 364] width 295 height 37
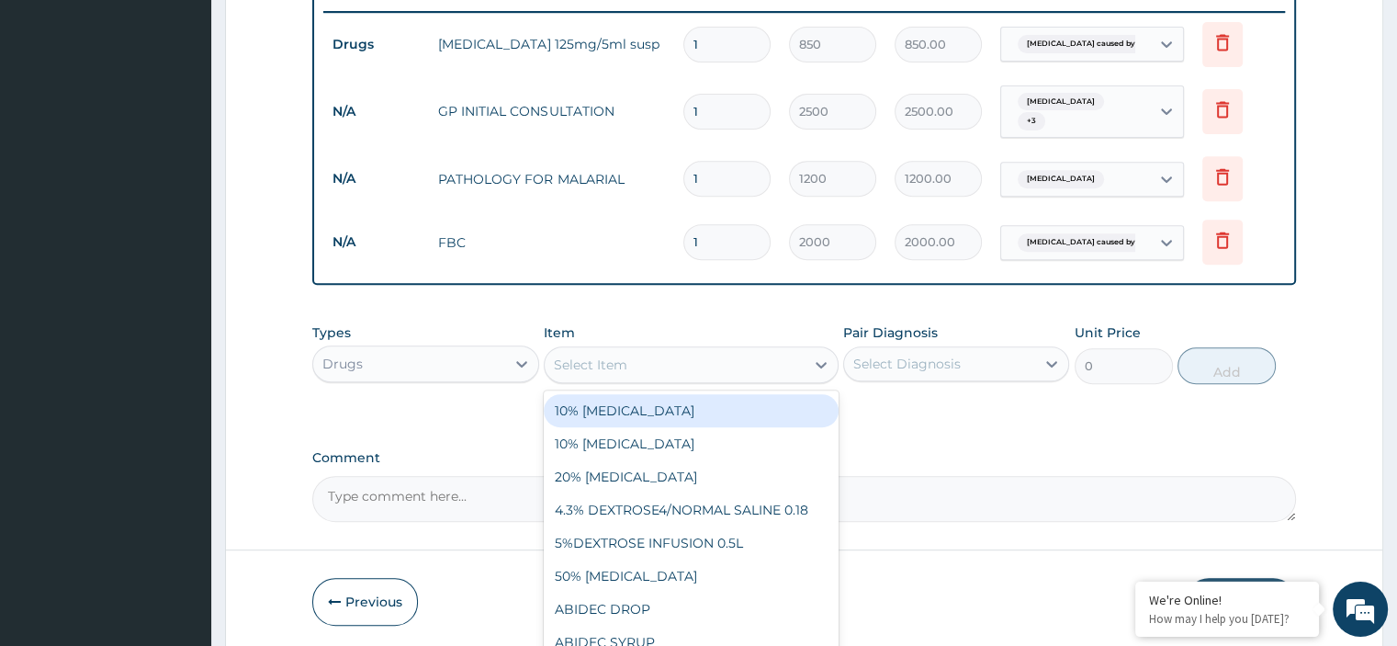
click at [716, 356] on div "Select Item" at bounding box center [675, 364] width 260 height 29
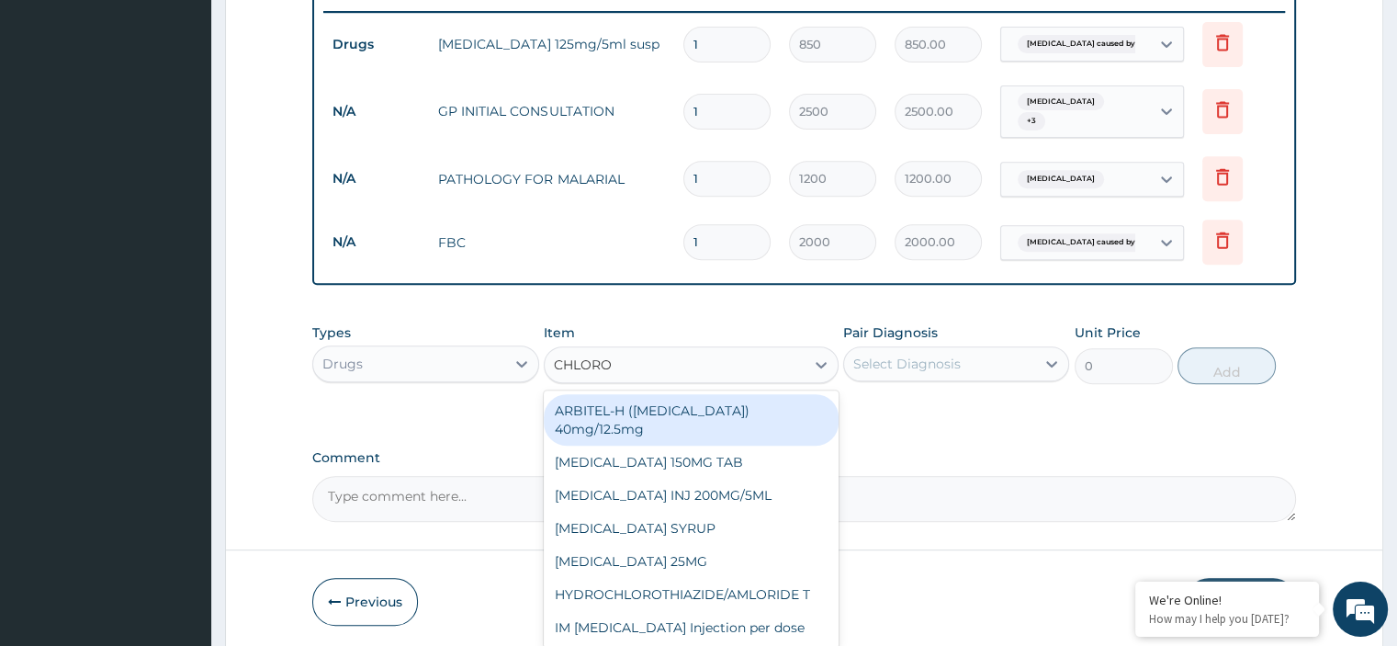
type input "CHLOROQ"
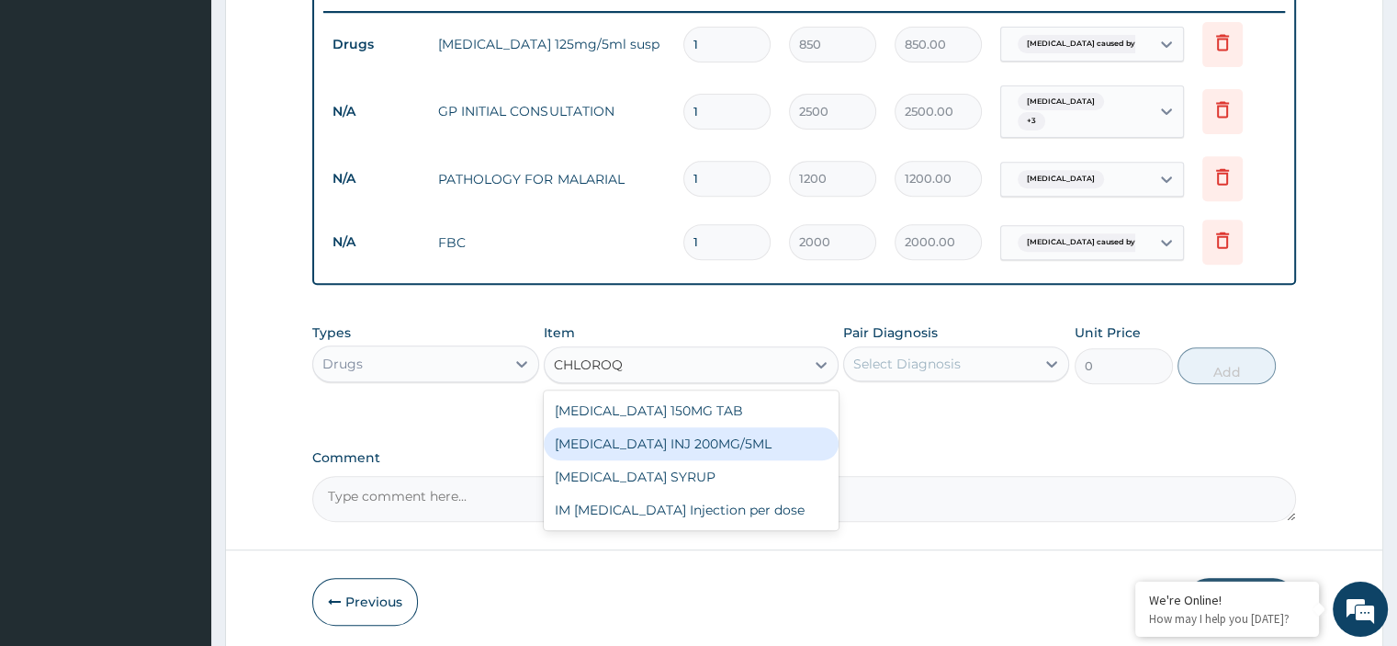
click at [681, 429] on div "CHLOROQUINE INJ 200MG/5ML" at bounding box center [691, 443] width 295 height 33
type input "100"
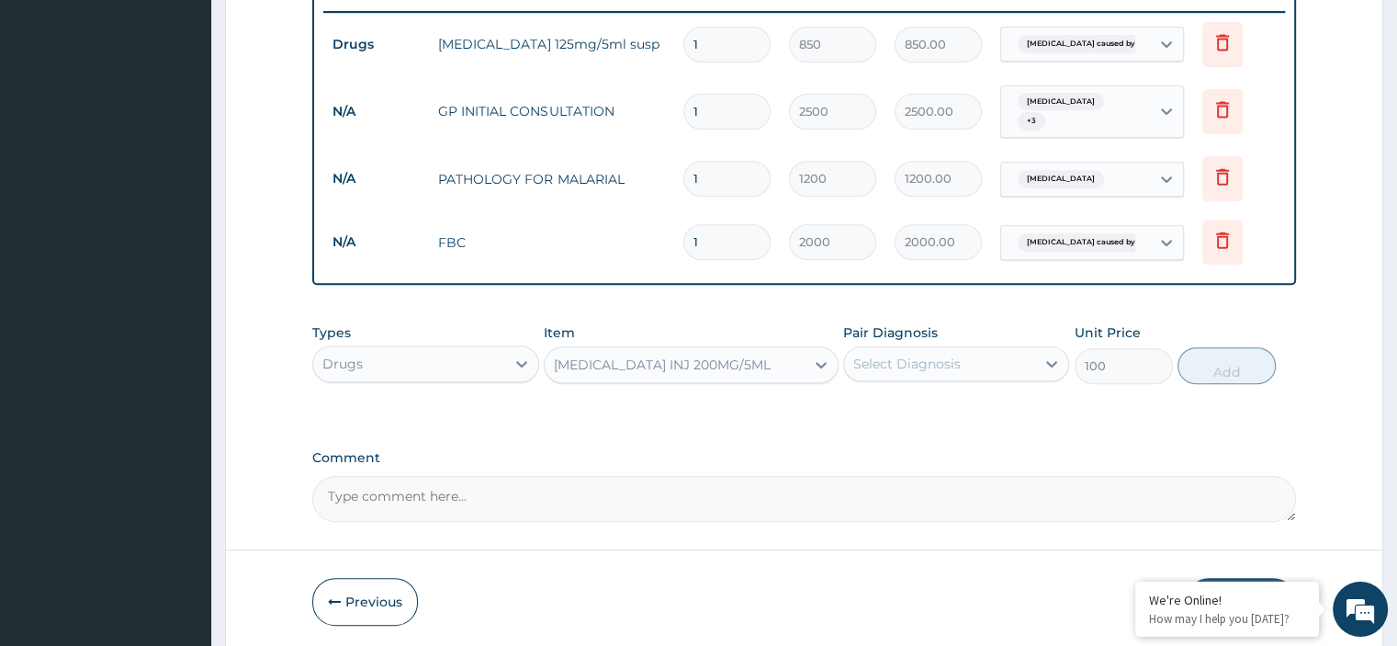
click at [676, 360] on div "CHLOROQUINE INJ 200MG/5ML" at bounding box center [662, 364] width 217 height 18
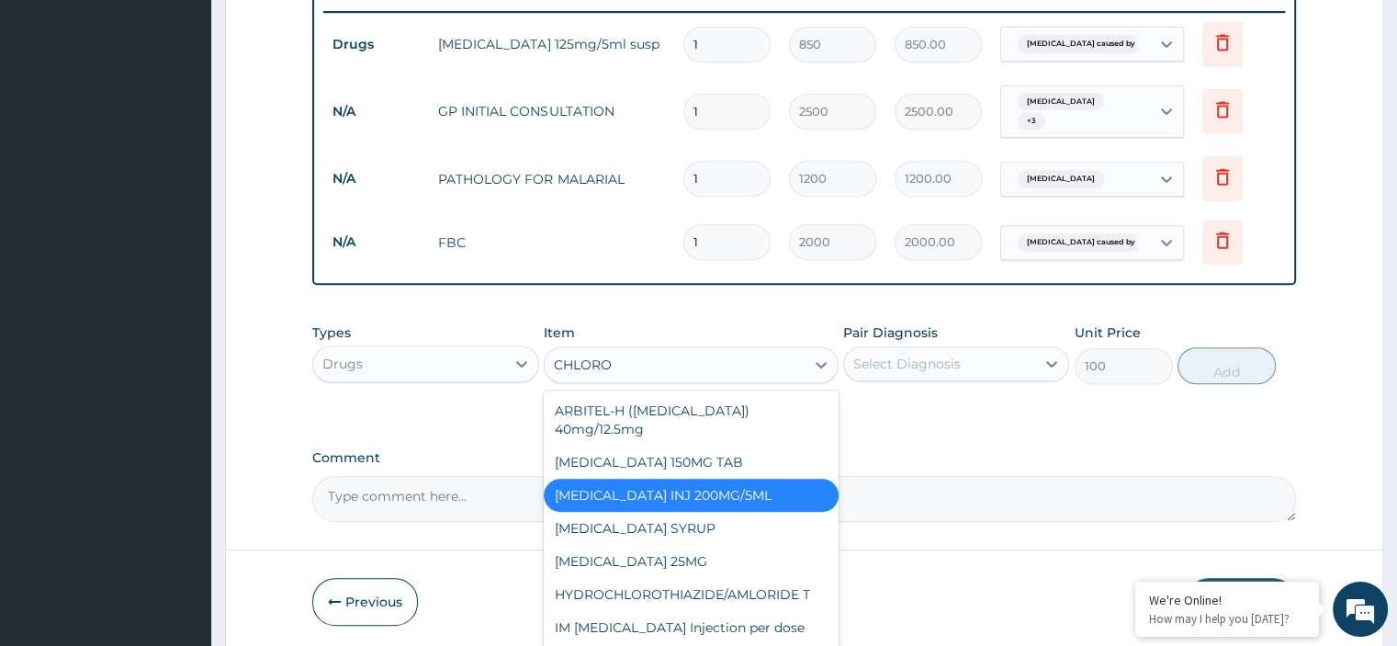
scroll to position [0, 0]
type input "CHLOROQ"
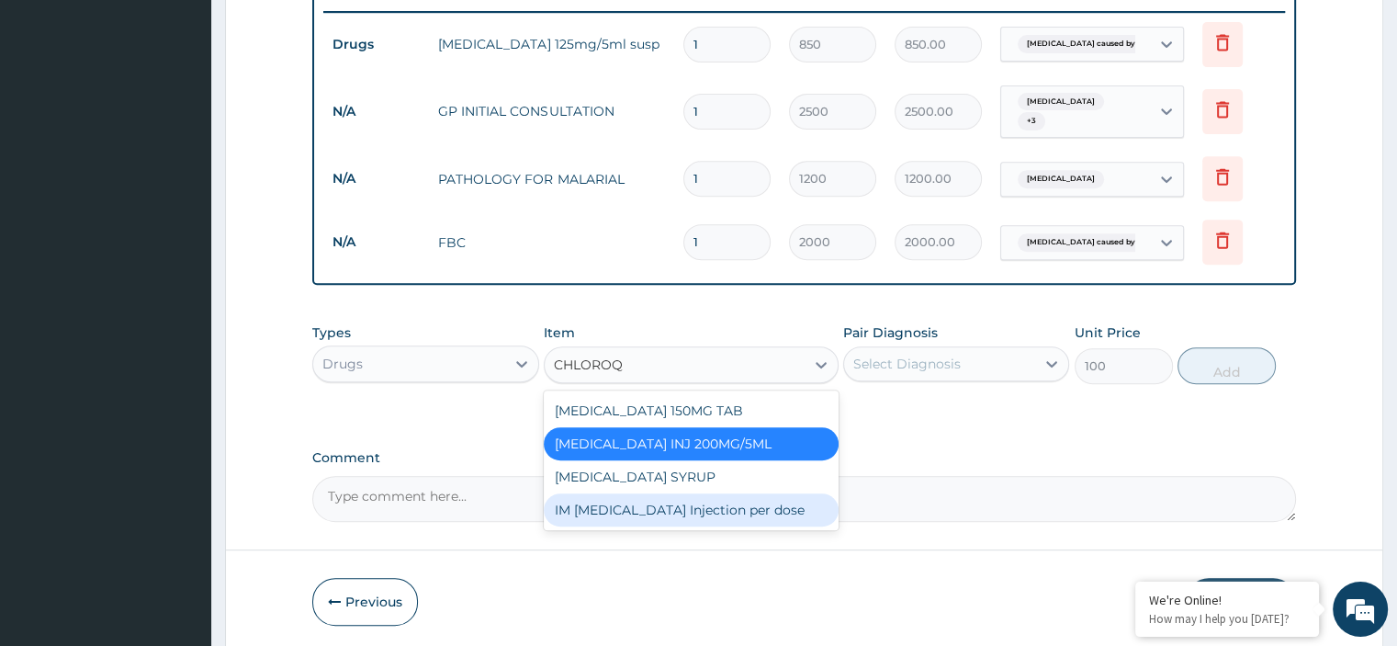
click at [665, 506] on div "IM Chloroquine Injection per dose" at bounding box center [691, 509] width 295 height 33
type input "500"
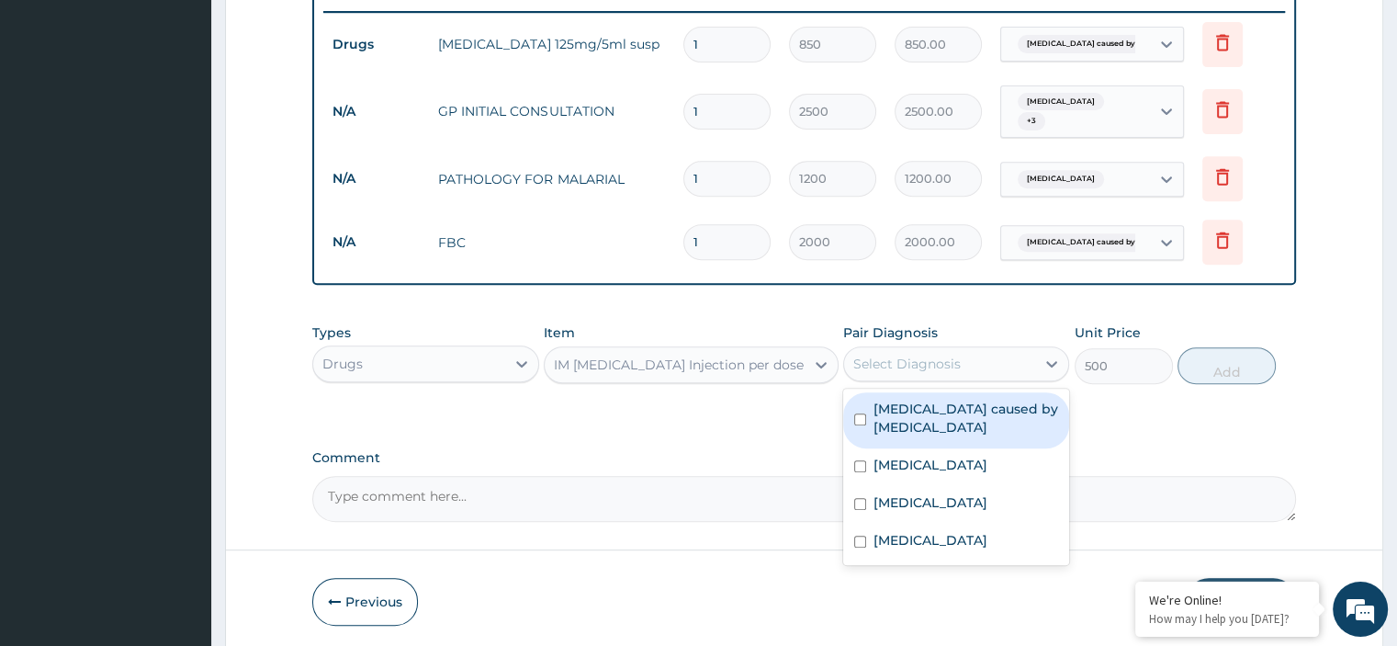
click at [922, 354] on div "Select Diagnosis" at bounding box center [906, 363] width 107 height 18
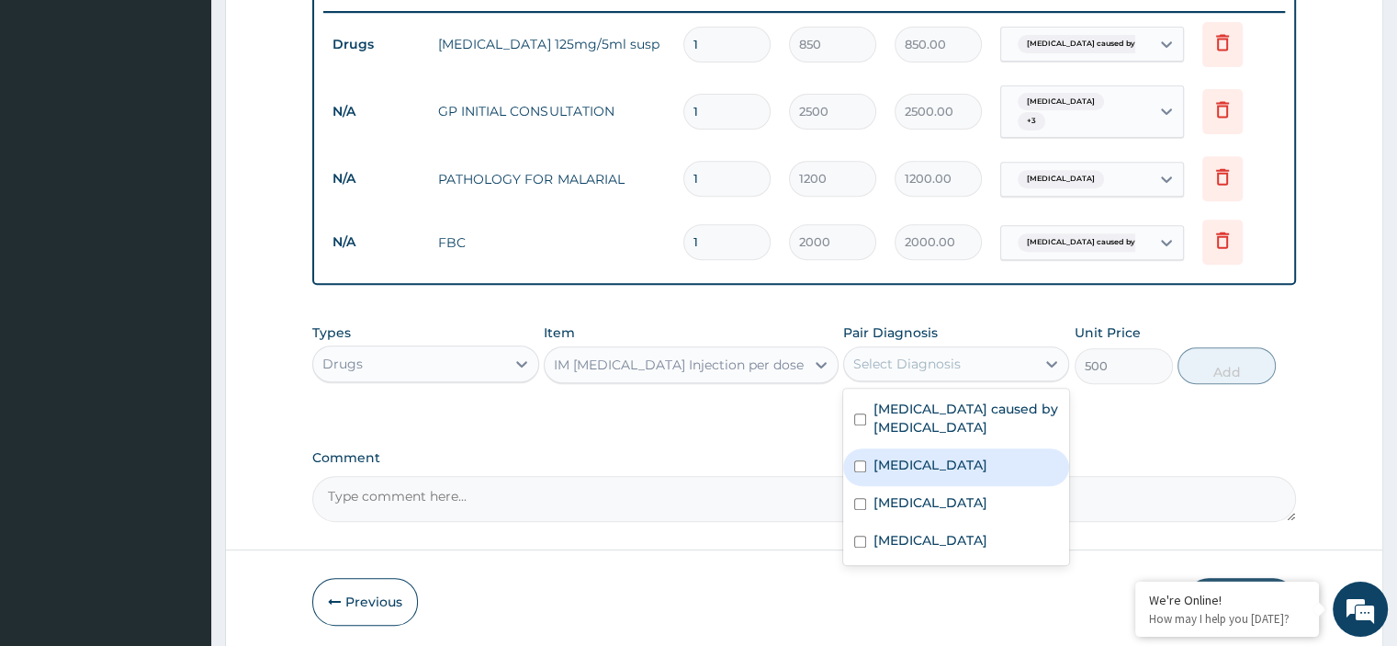
click at [915, 455] on label "Malaria" at bounding box center [930, 464] width 114 height 18
checkbox input "true"
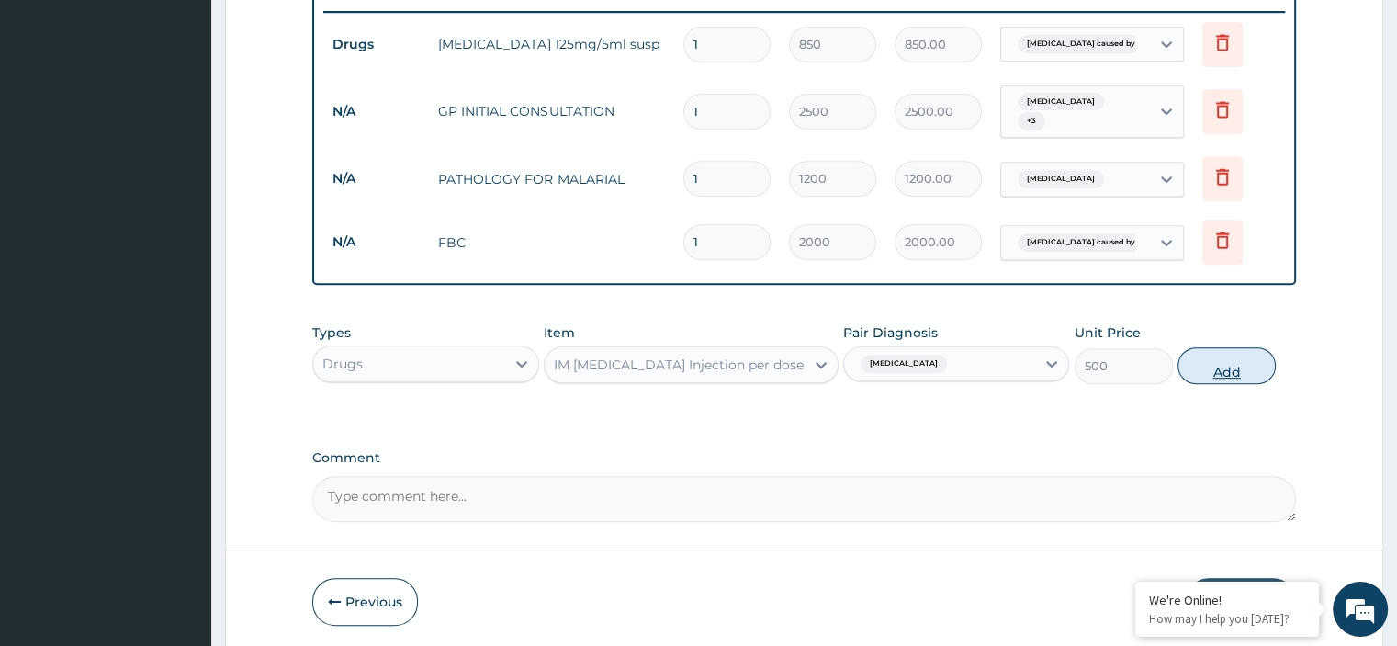
click at [1200, 361] on button "Add" at bounding box center [1226, 365] width 98 height 37
type input "0"
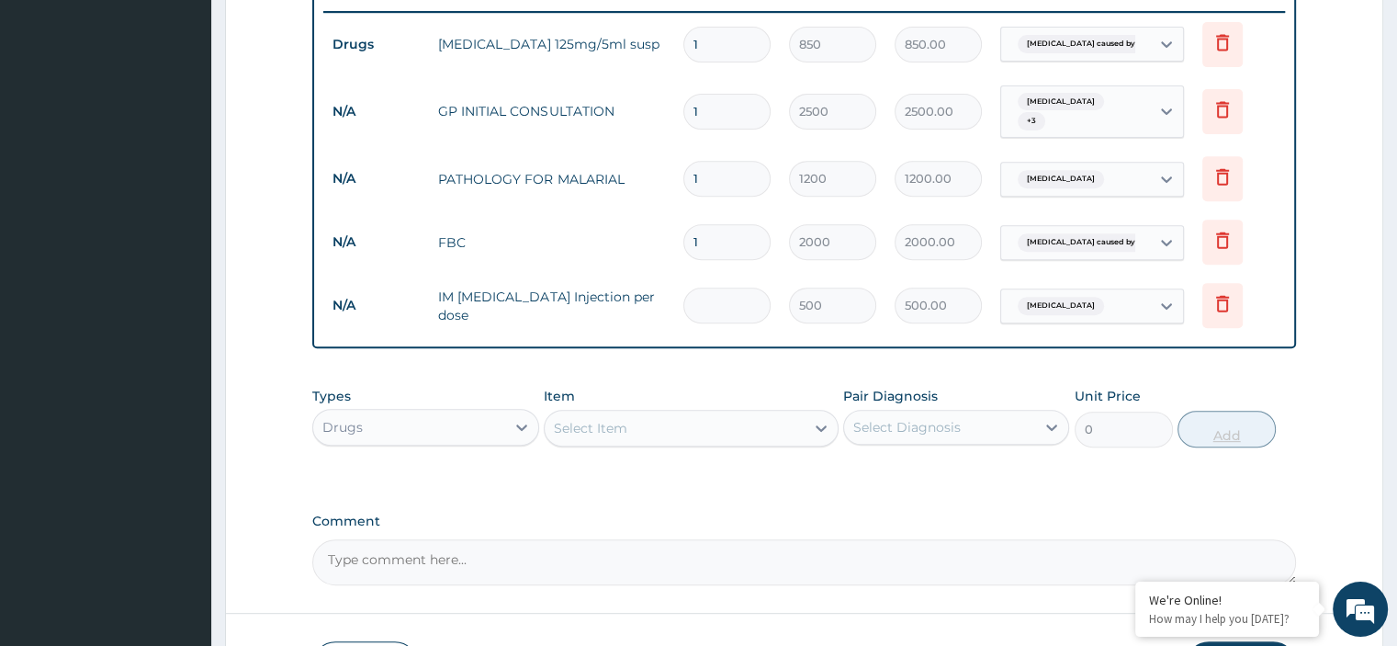
type input "0.00"
type input "3"
type input "1500.00"
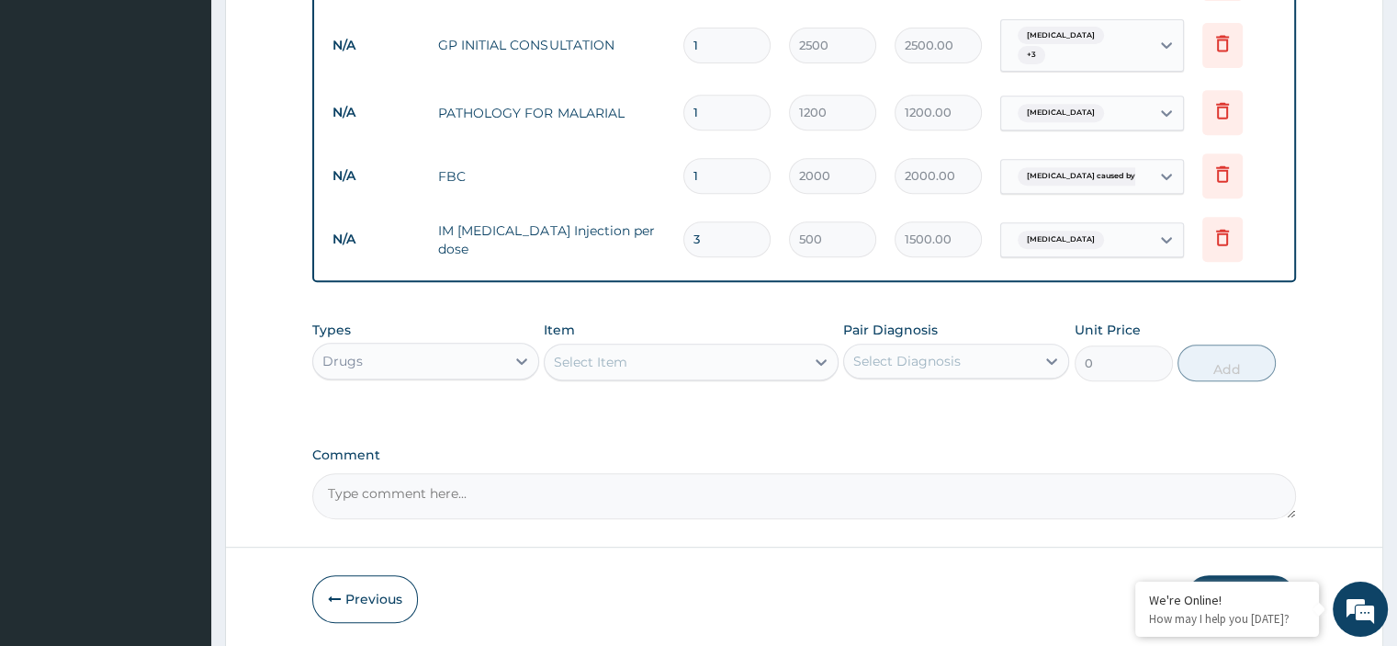
scroll to position [789, 0]
type input "0.00"
type input "2"
type input "1000.00"
type input "2"
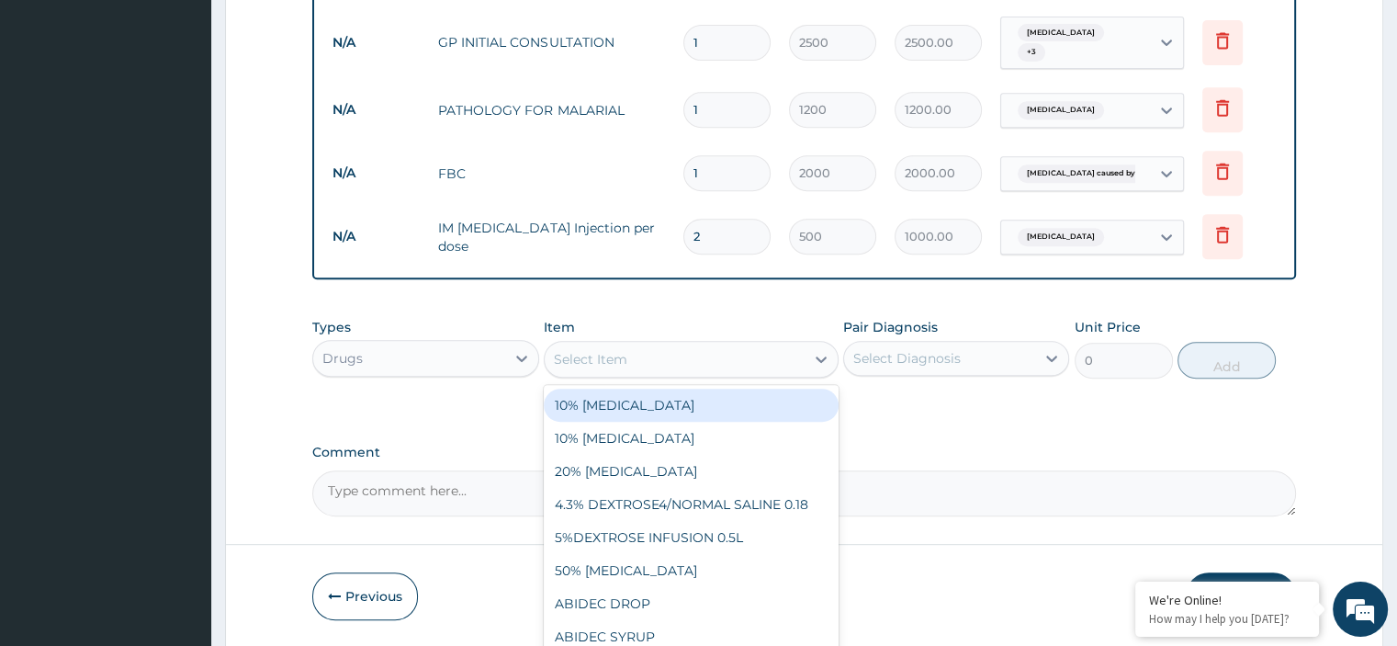
click at [646, 344] on div "Select Item" at bounding box center [675, 358] width 260 height 29
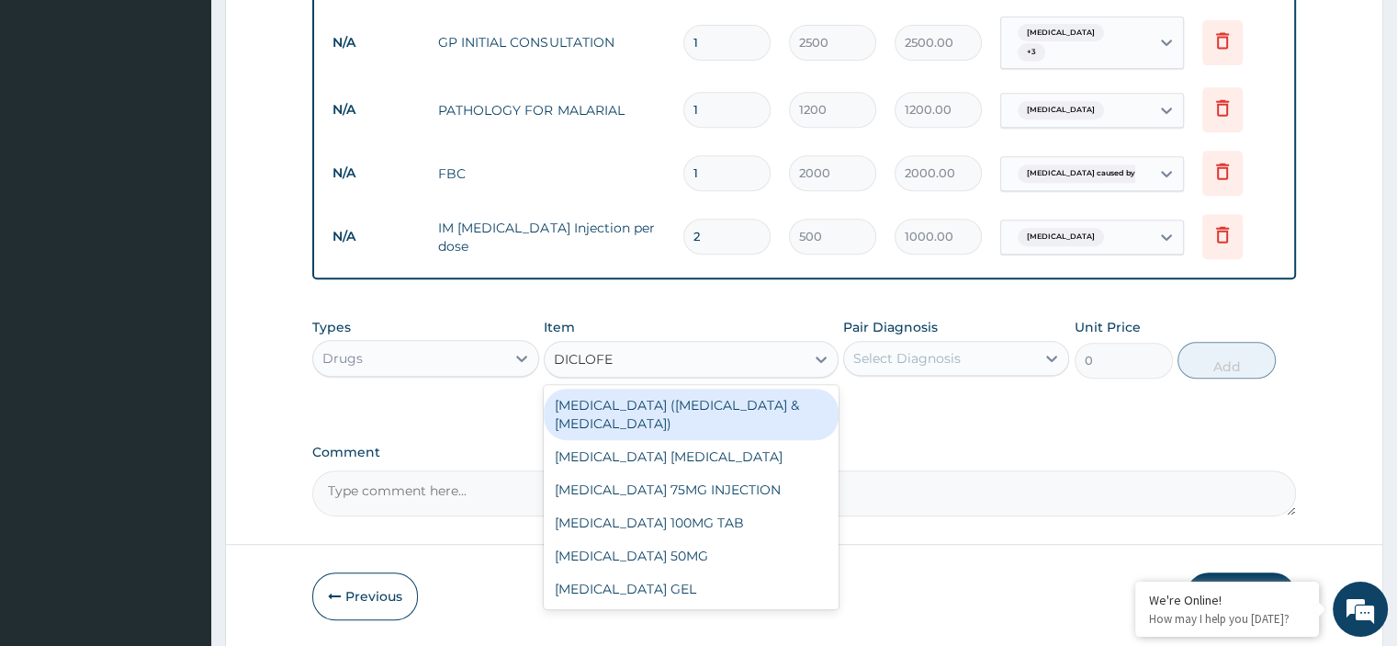
type input "DICLOFEN"
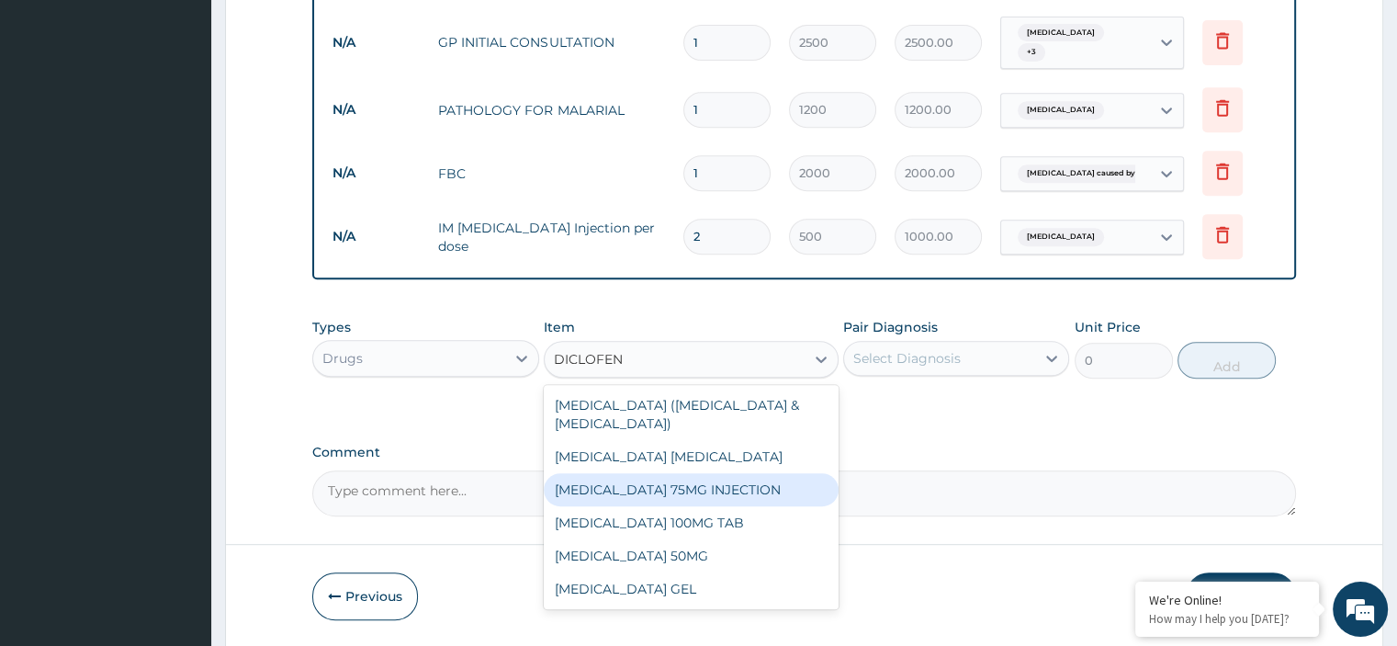
click at [680, 473] on div "[MEDICAL_DATA] 75MG INJECTION" at bounding box center [691, 489] width 295 height 33
type input "100"
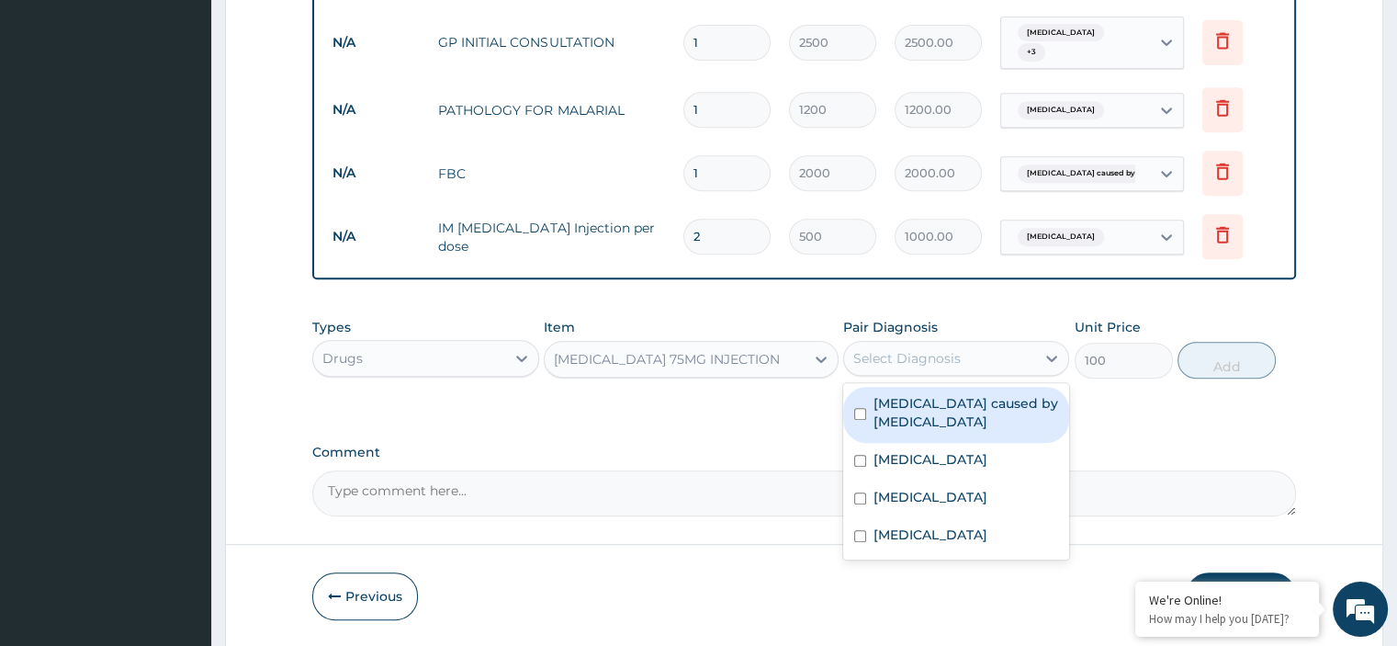
click at [972, 352] on div "Select Diagnosis" at bounding box center [939, 357] width 191 height 29
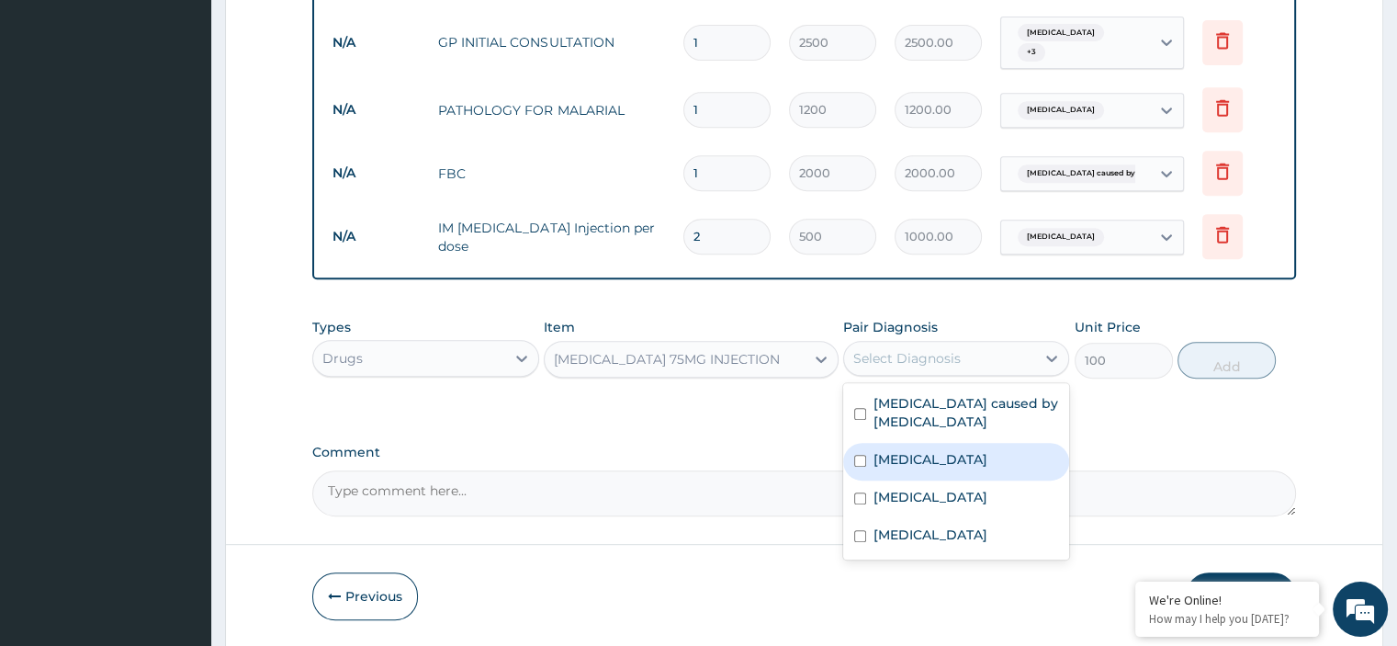
click at [945, 447] on div "[MEDICAL_DATA]" at bounding box center [956, 462] width 226 height 38
checkbox input "true"
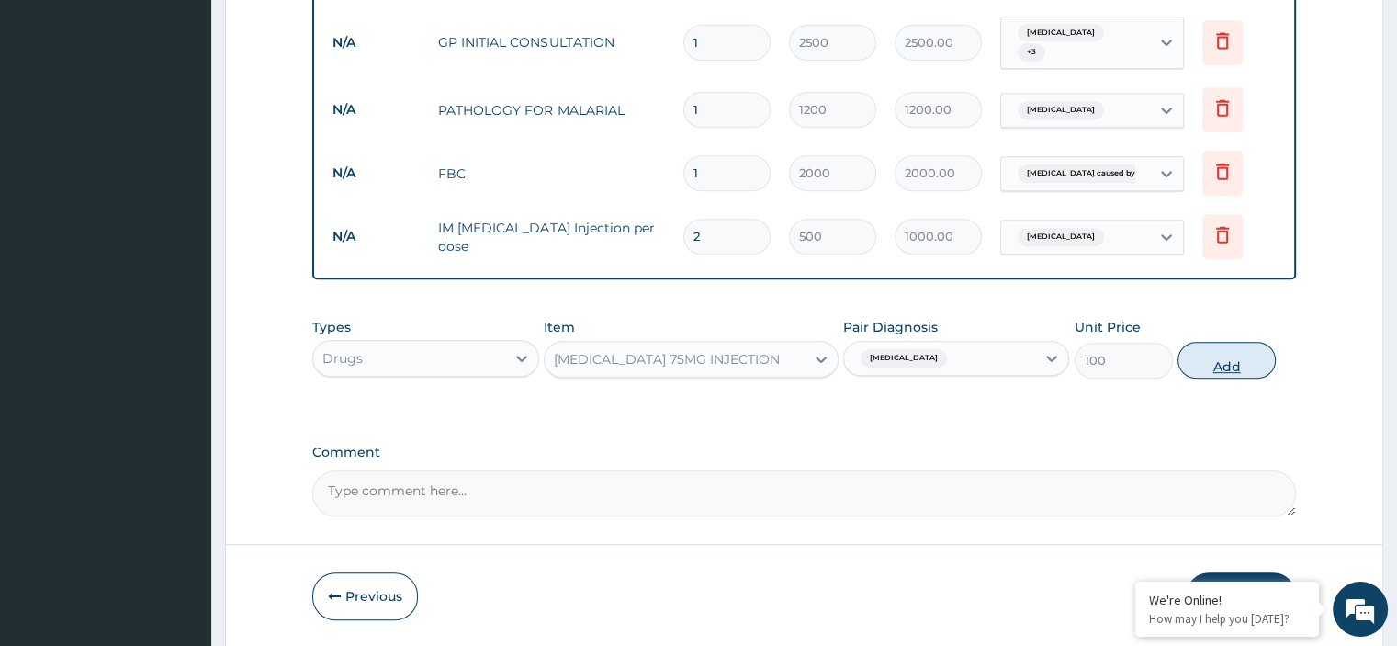
click at [1220, 346] on button "Add" at bounding box center [1226, 360] width 98 height 37
type input "0"
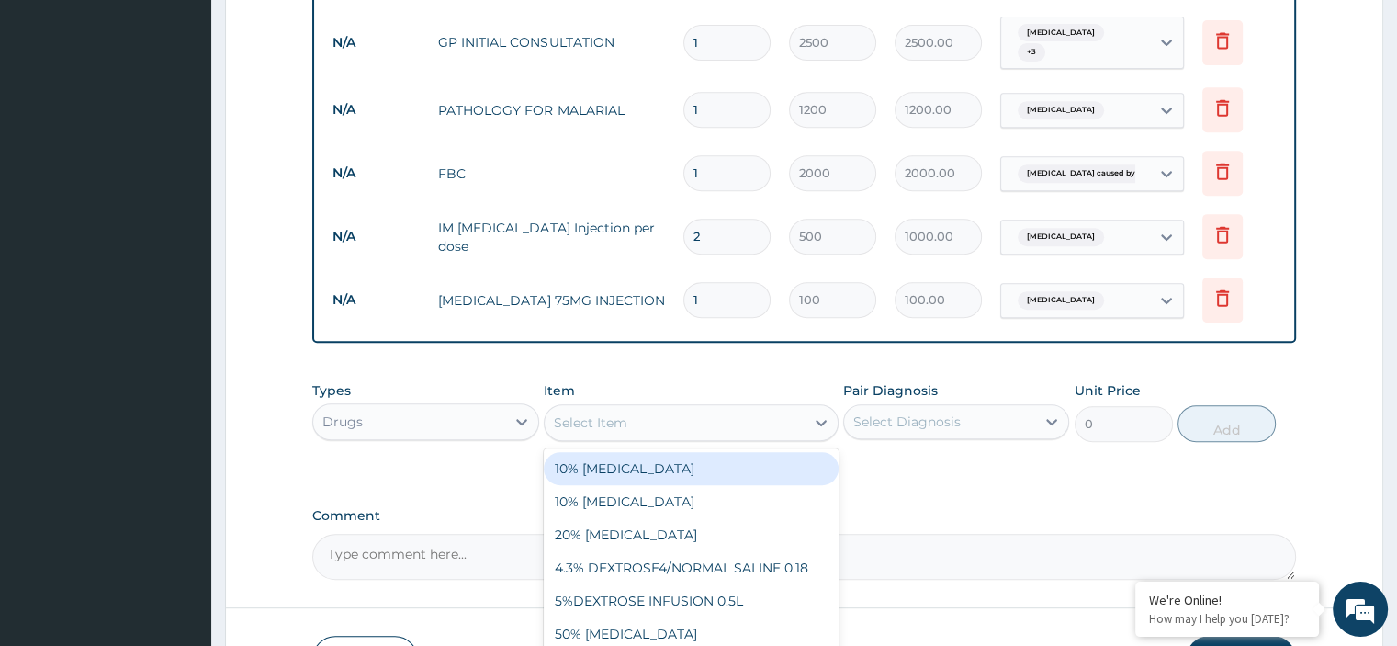
click at [672, 410] on div "Select Item" at bounding box center [675, 422] width 260 height 29
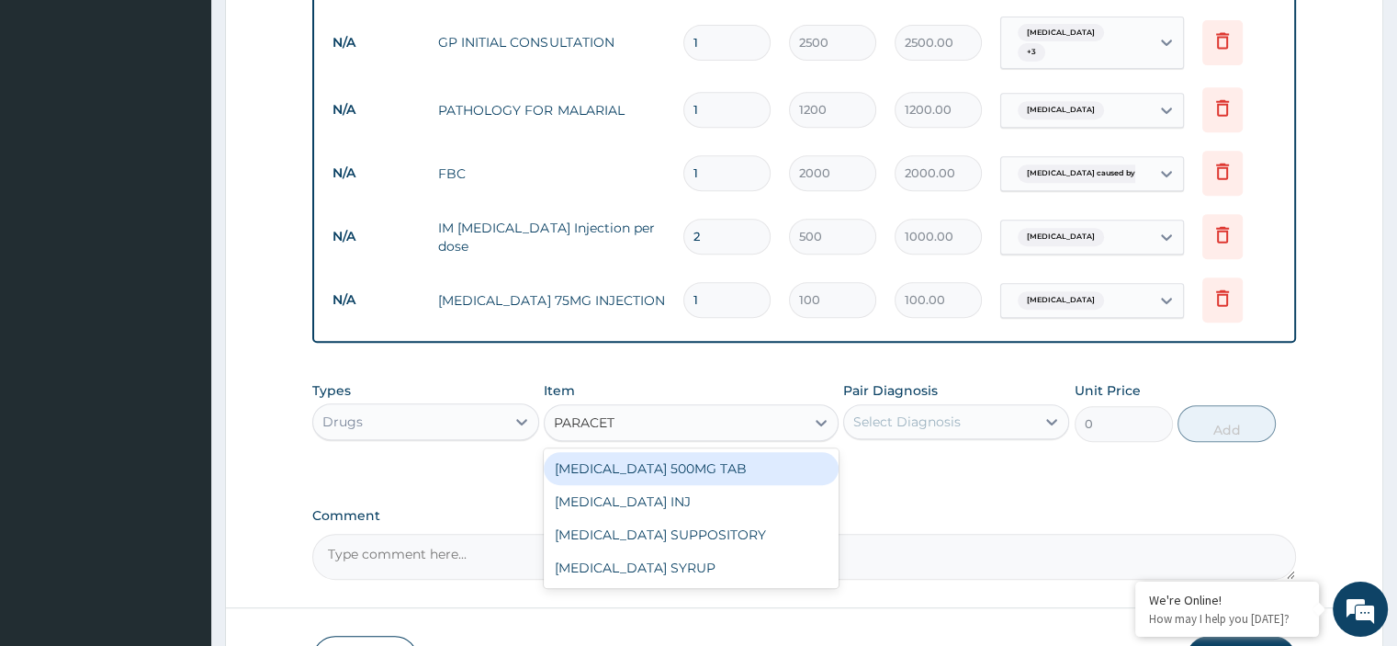
type input "PARACETA"
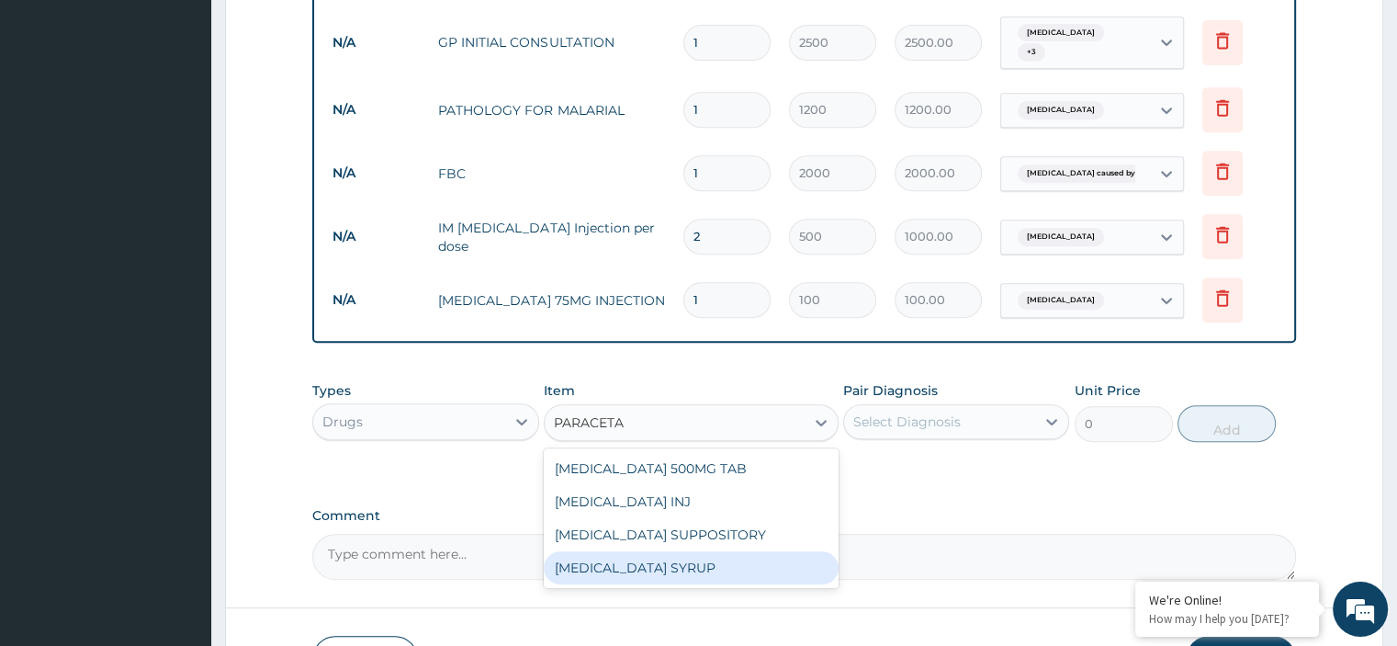
click at [657, 551] on div "[MEDICAL_DATA] SYRUP" at bounding box center [691, 567] width 295 height 33
type input "250"
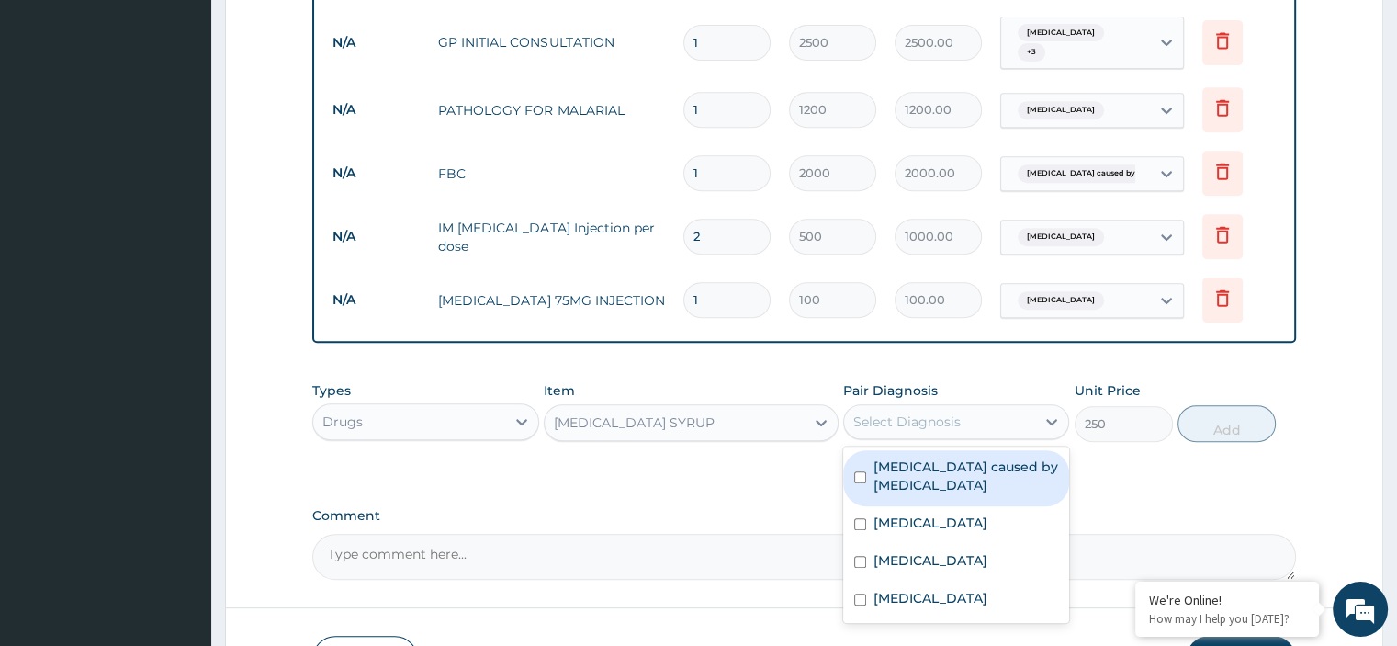
click at [943, 420] on div "Select Diagnosis" at bounding box center [939, 421] width 191 height 29
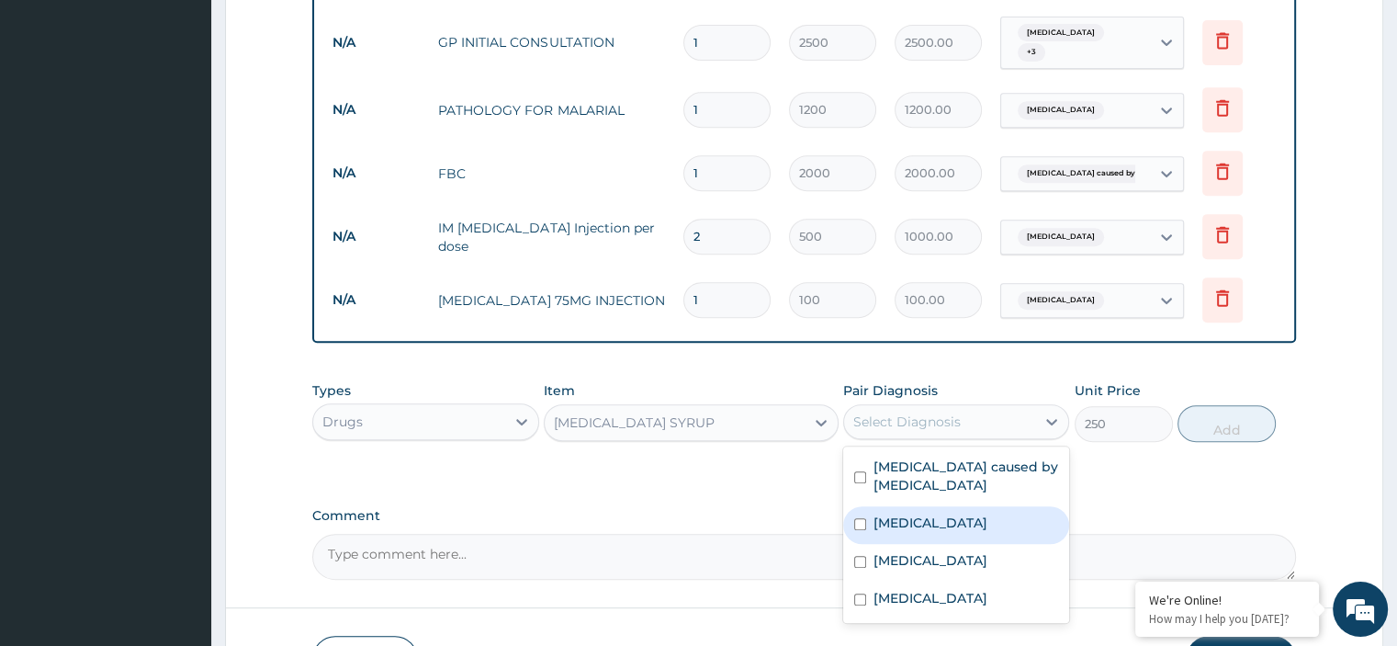
click at [927, 513] on div "[MEDICAL_DATA]" at bounding box center [956, 525] width 226 height 38
checkbox input "true"
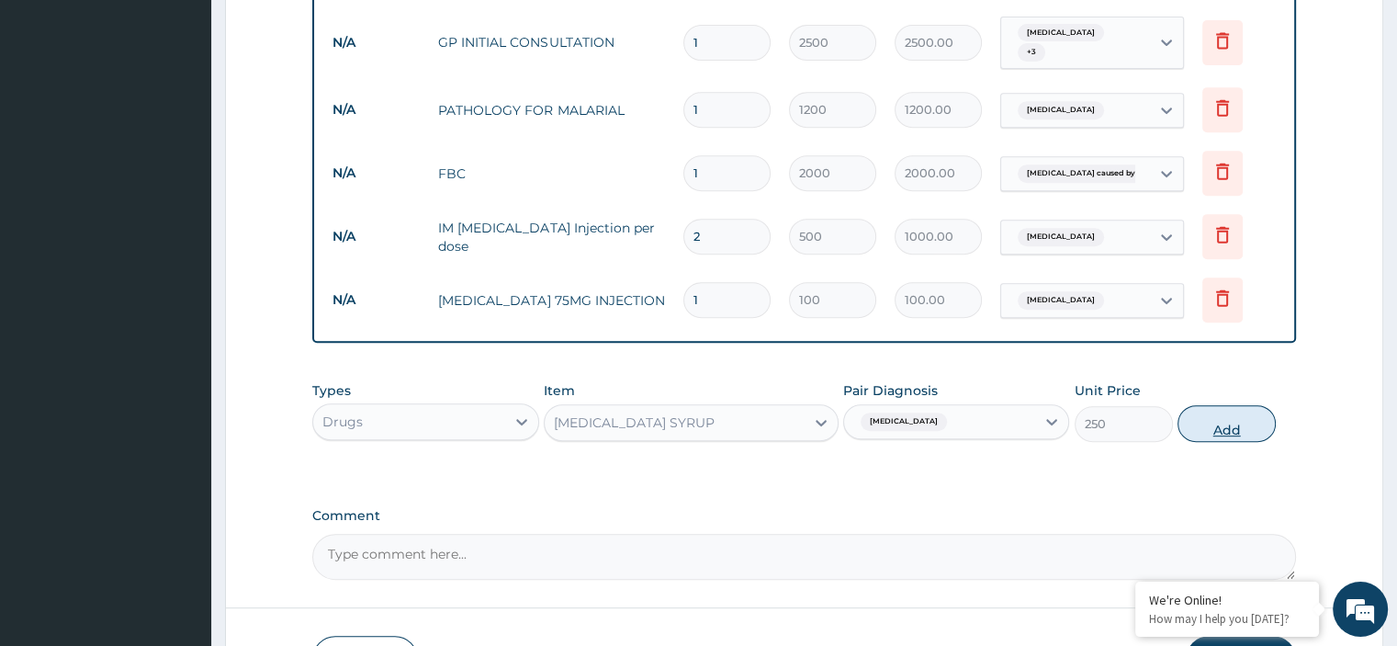
click at [1230, 414] on button "Add" at bounding box center [1226, 423] width 98 height 37
type input "0"
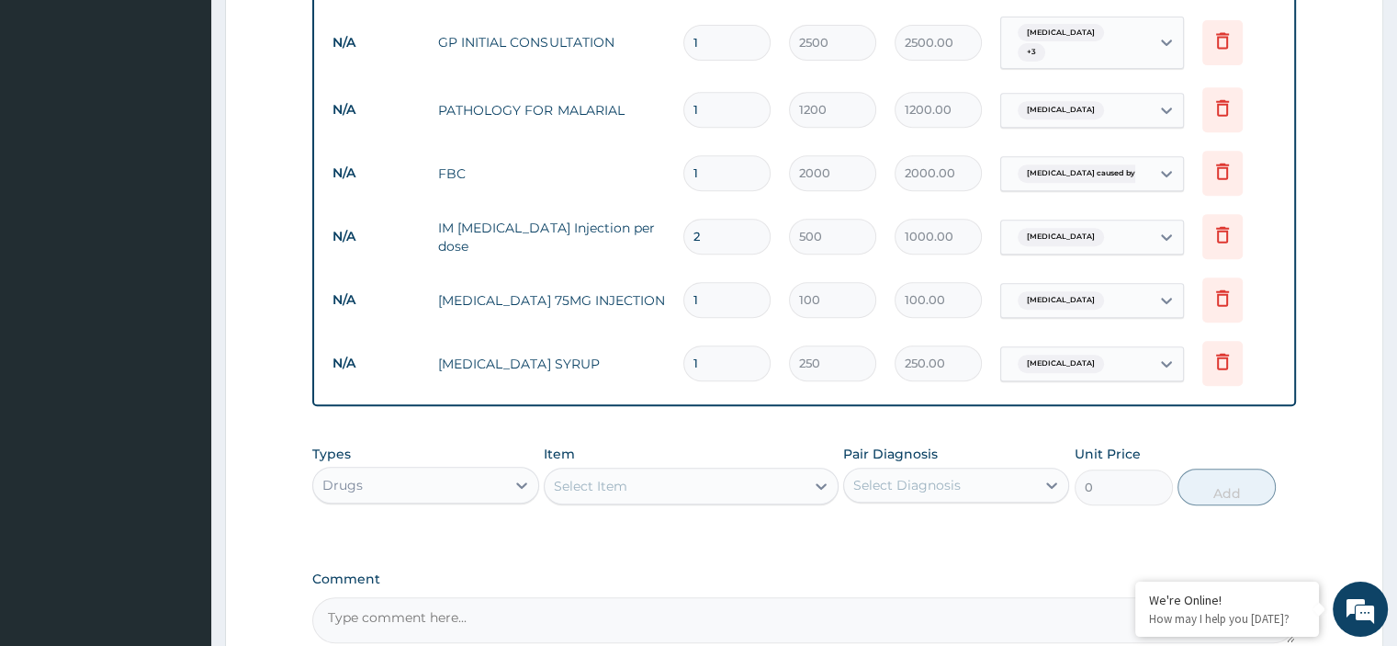
scroll to position [967, 0]
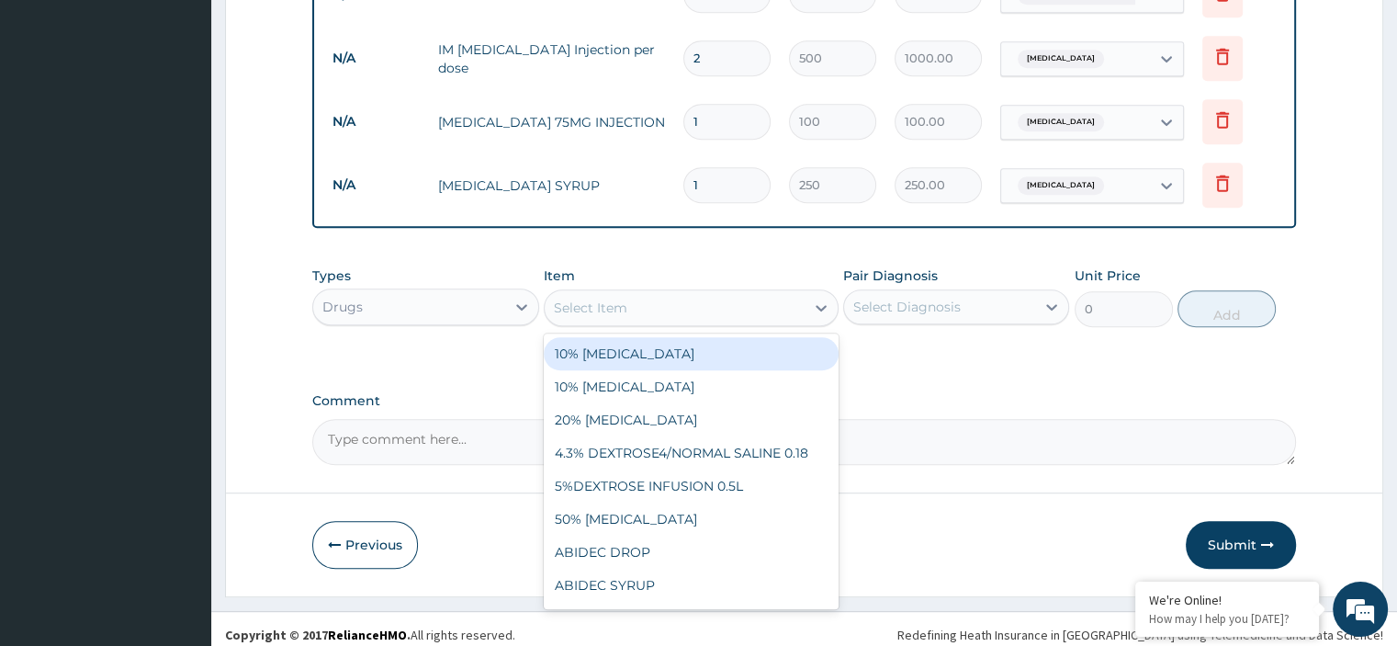
click at [689, 293] on div "Select Item" at bounding box center [675, 307] width 260 height 29
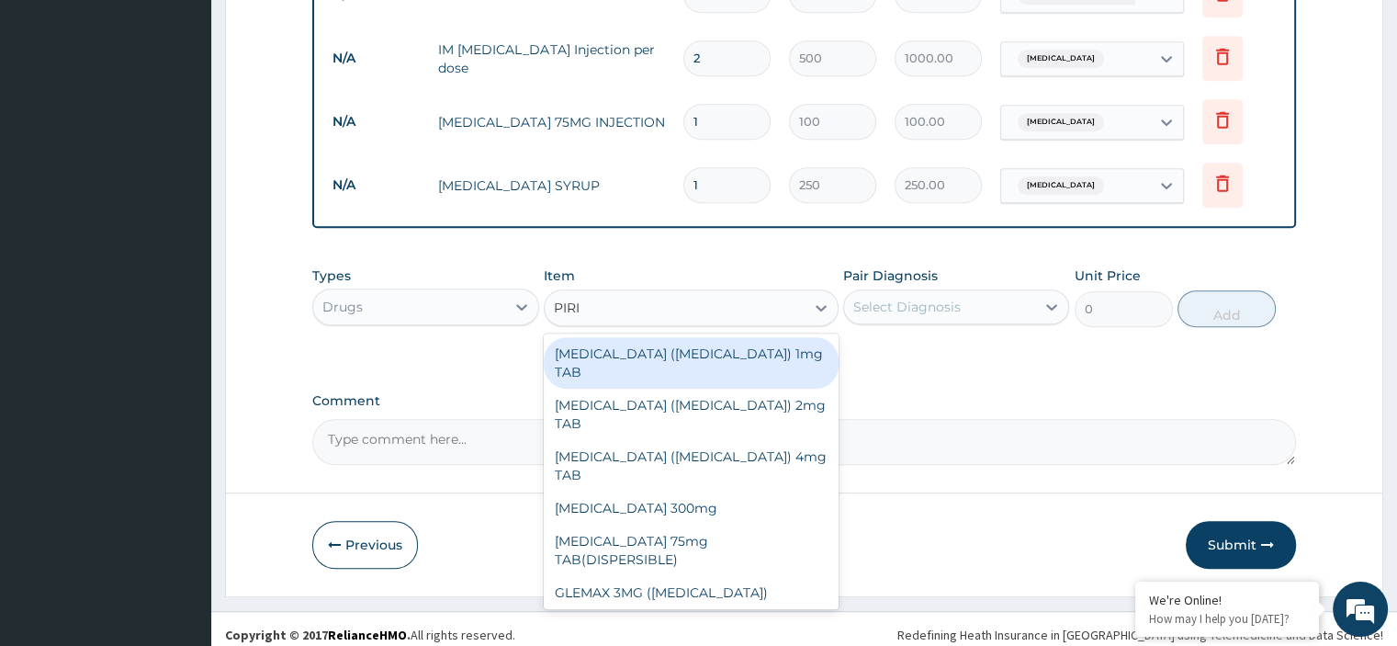
type input "PIRIT"
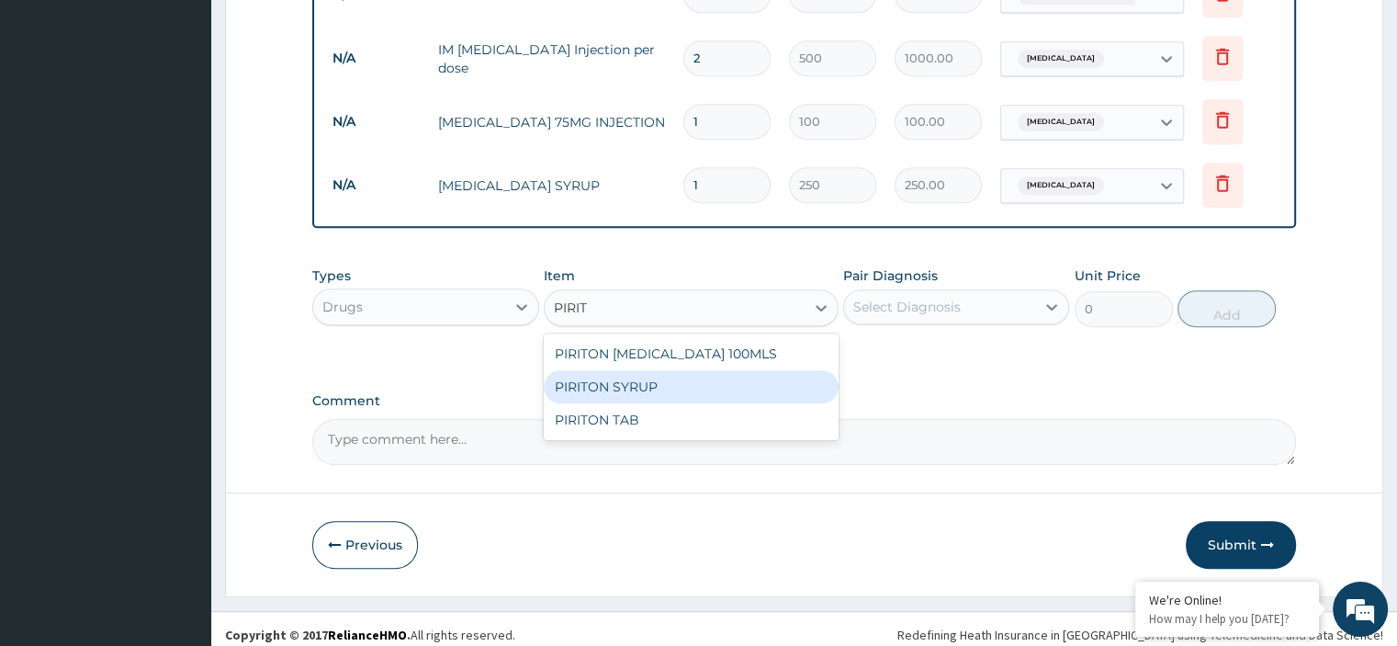
click at [641, 376] on div "PIRITON SYRUP" at bounding box center [691, 386] width 295 height 33
type input "270"
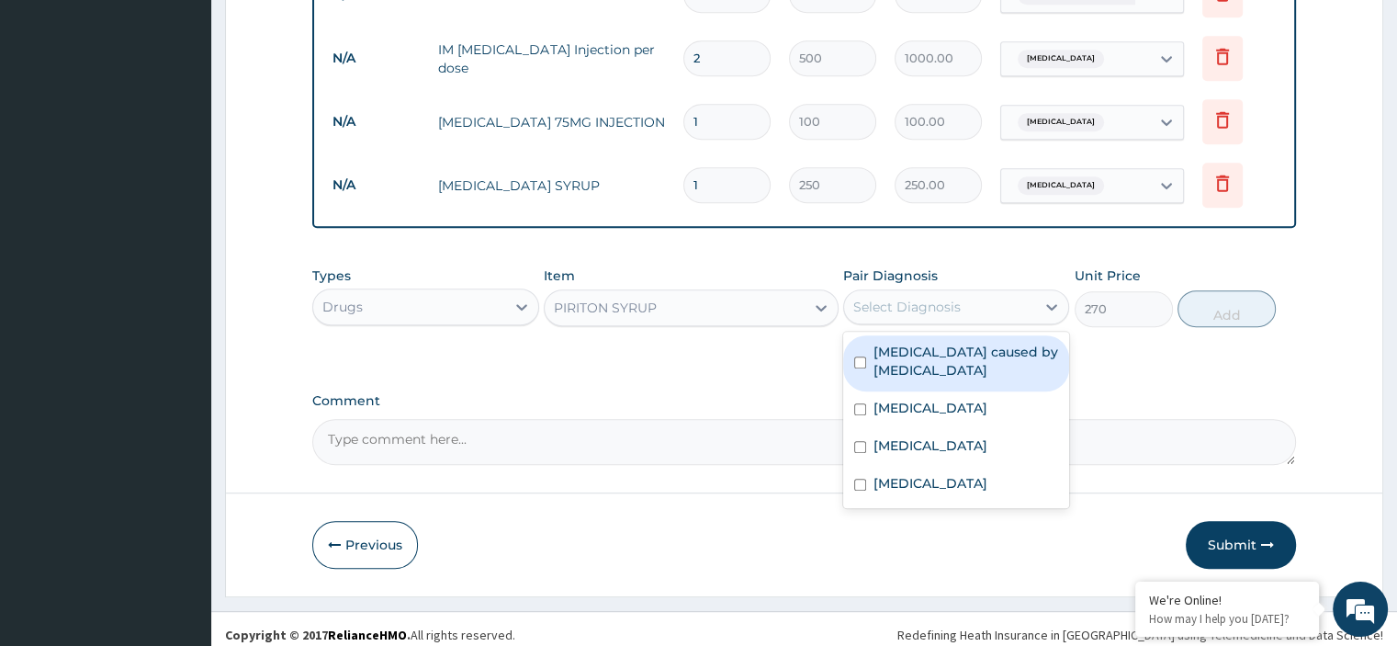
click at [955, 298] on div "Select Diagnosis" at bounding box center [906, 307] width 107 height 18
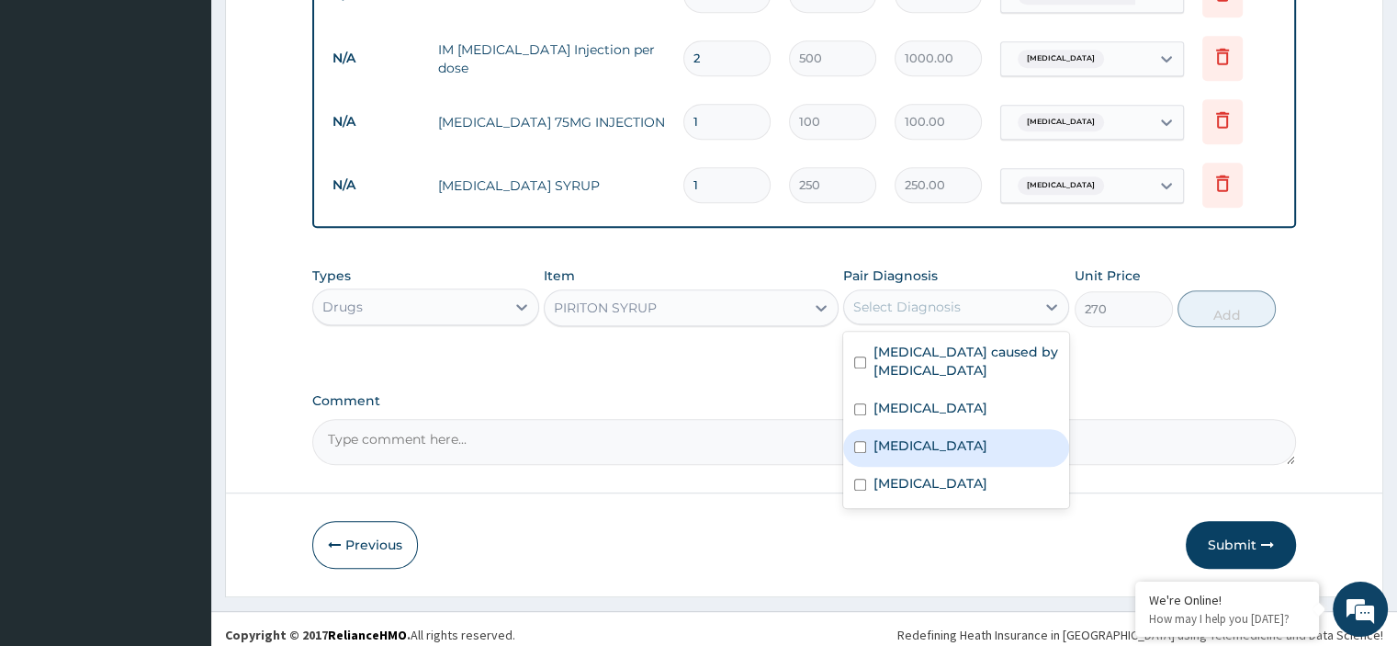
click at [922, 447] on div "Upper respiratory infection" at bounding box center [956, 448] width 226 height 38
checkbox input "true"
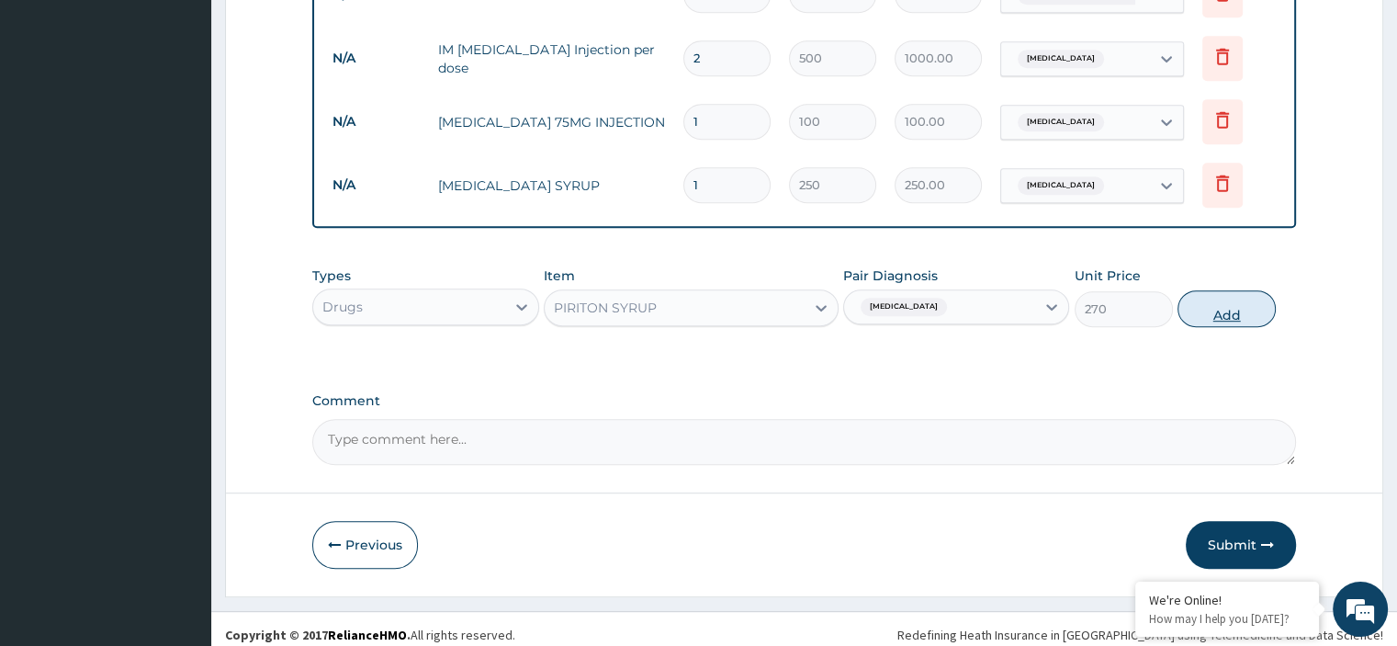
click at [1233, 298] on button "Add" at bounding box center [1226, 308] width 98 height 37
type input "0"
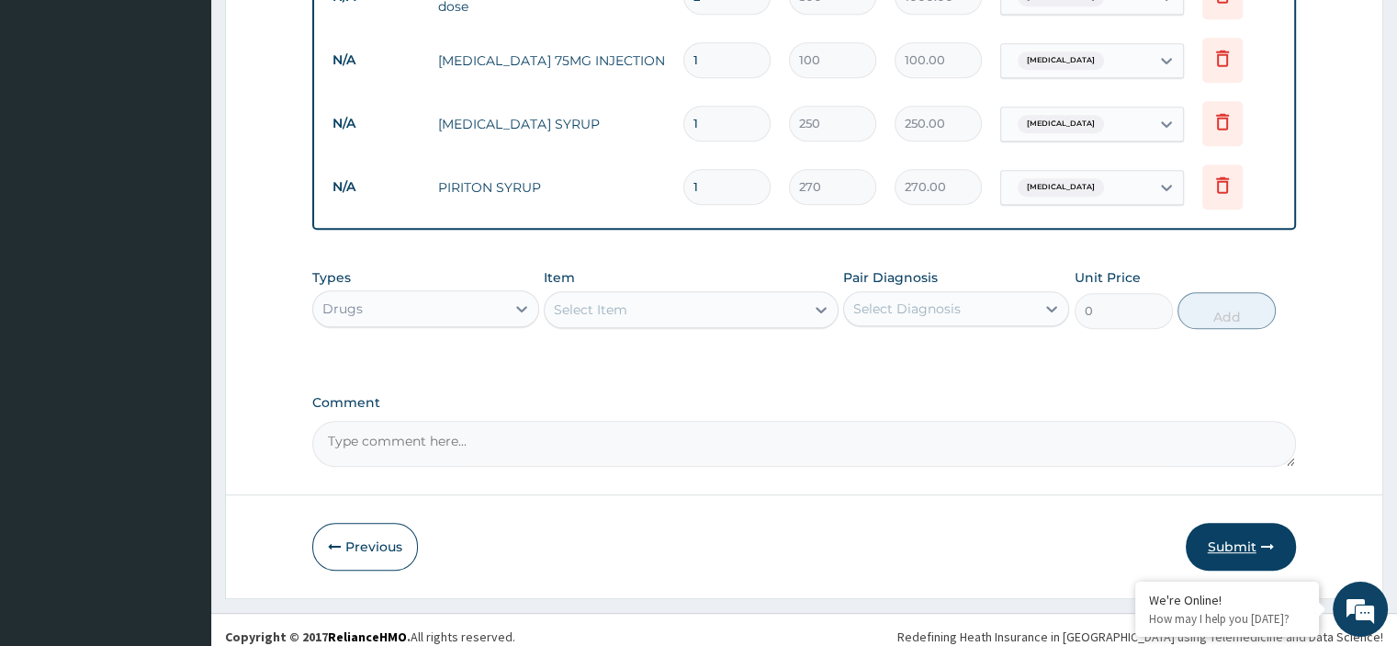
click at [1246, 534] on button "Submit" at bounding box center [1240, 546] width 110 height 48
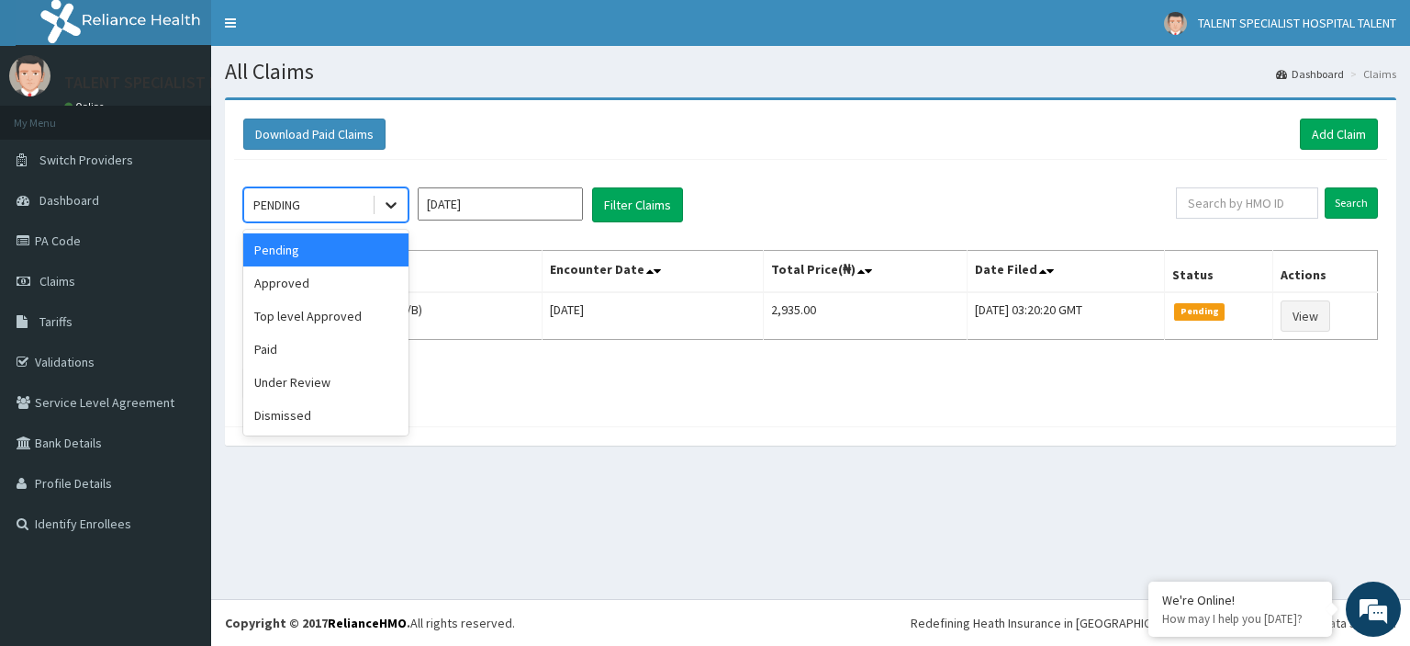
click at [383, 209] on icon at bounding box center [391, 205] width 18 height 18
click at [333, 291] on div "Approved" at bounding box center [325, 282] width 165 height 33
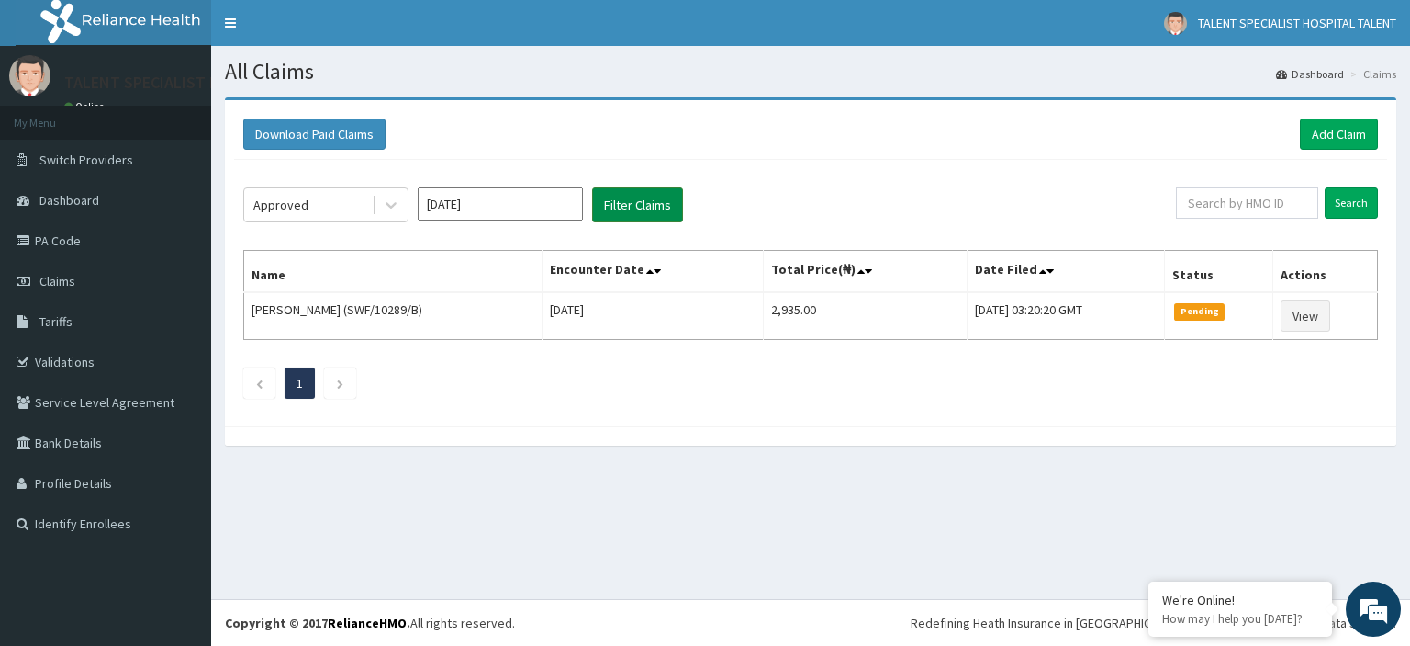
click at [657, 208] on button "Filter Claims" at bounding box center [637, 204] width 91 height 35
click at [1358, 132] on link "Add Claim" at bounding box center [1339, 133] width 78 height 31
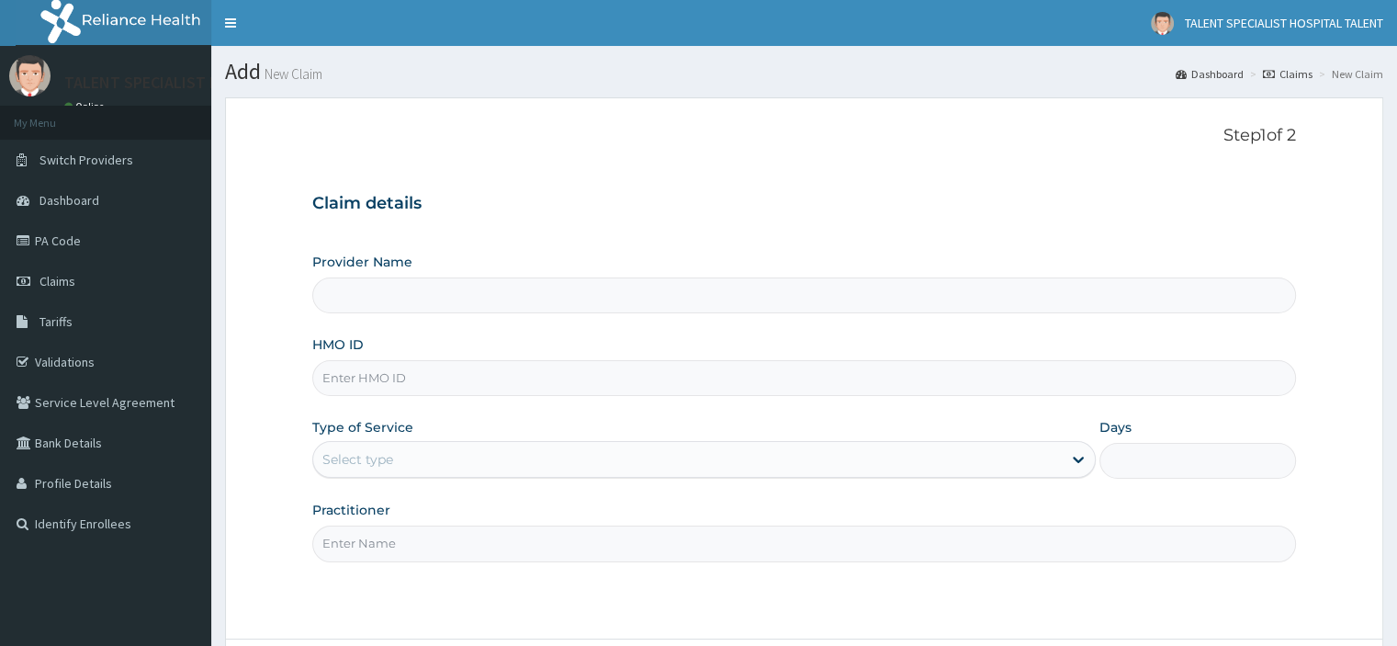
click at [933, 198] on h3 "Claim details" at bounding box center [803, 204] width 983 height 20
type input "Talent Specialist Hospital"
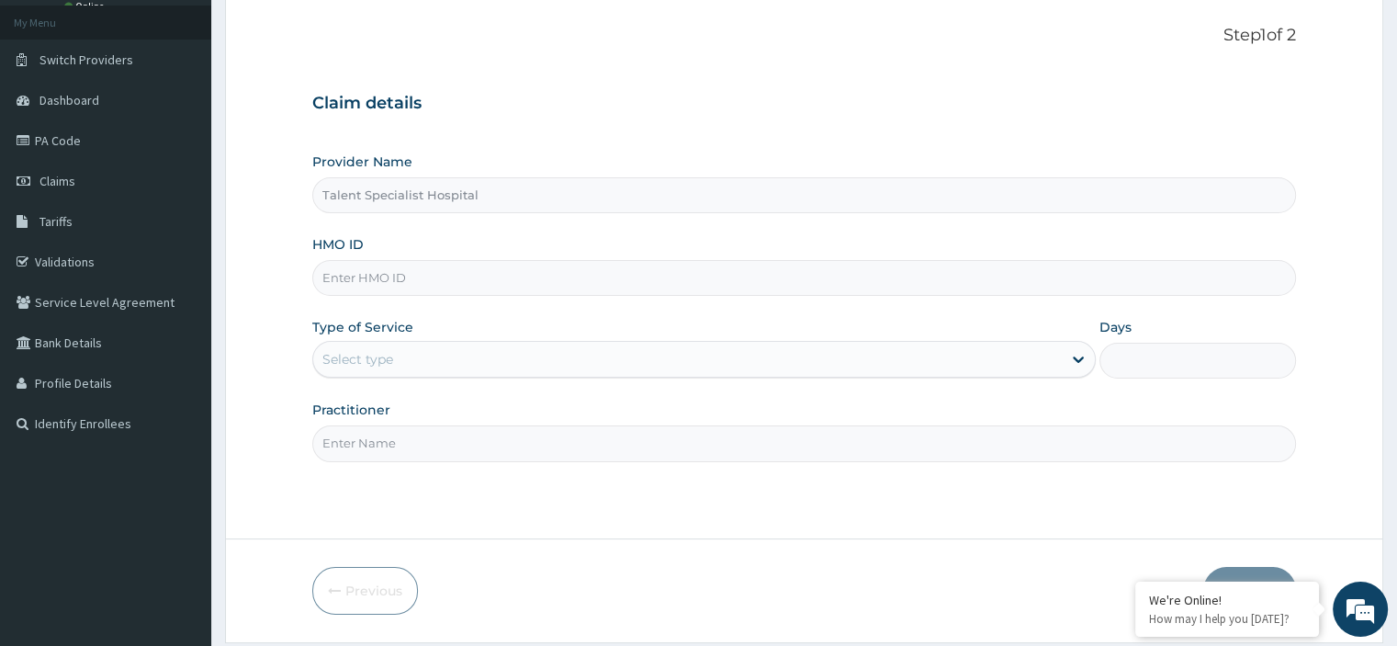
scroll to position [104, 0]
click at [513, 274] on input "HMO ID" at bounding box center [803, 274] width 983 height 36
type input "VTL/10215/A"
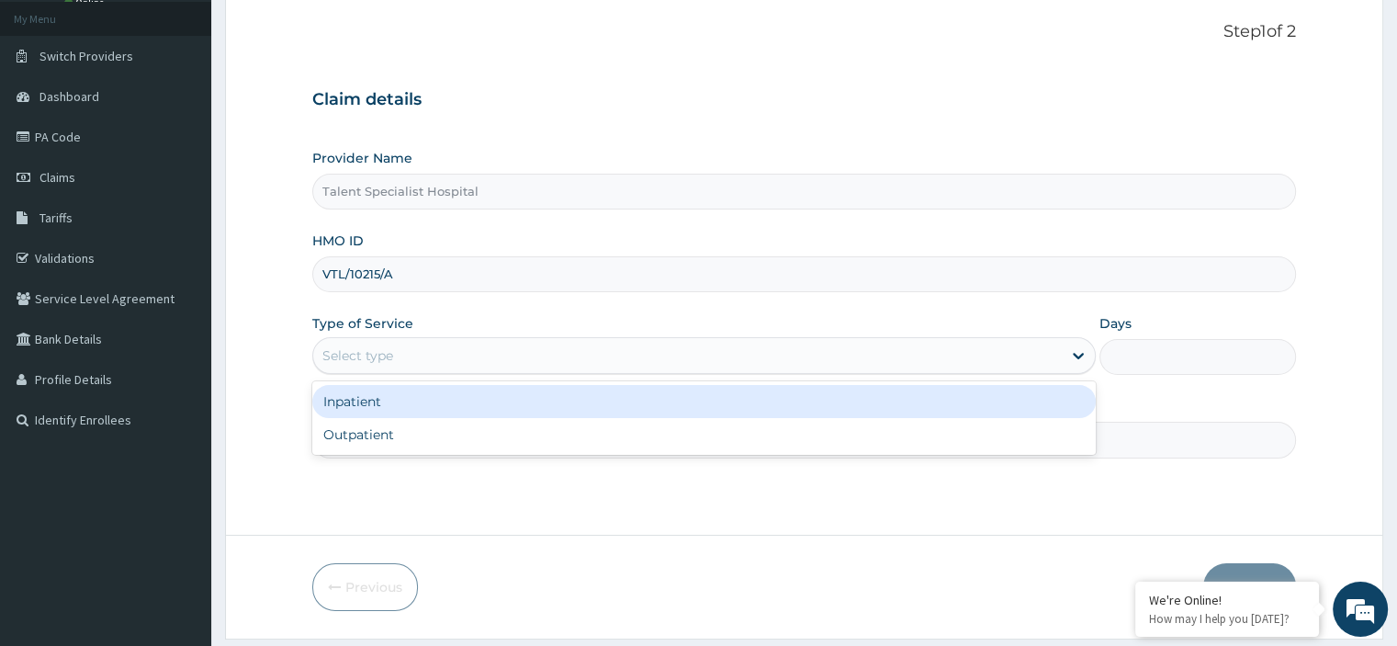
click at [380, 352] on div "Select type" at bounding box center [357, 355] width 71 height 18
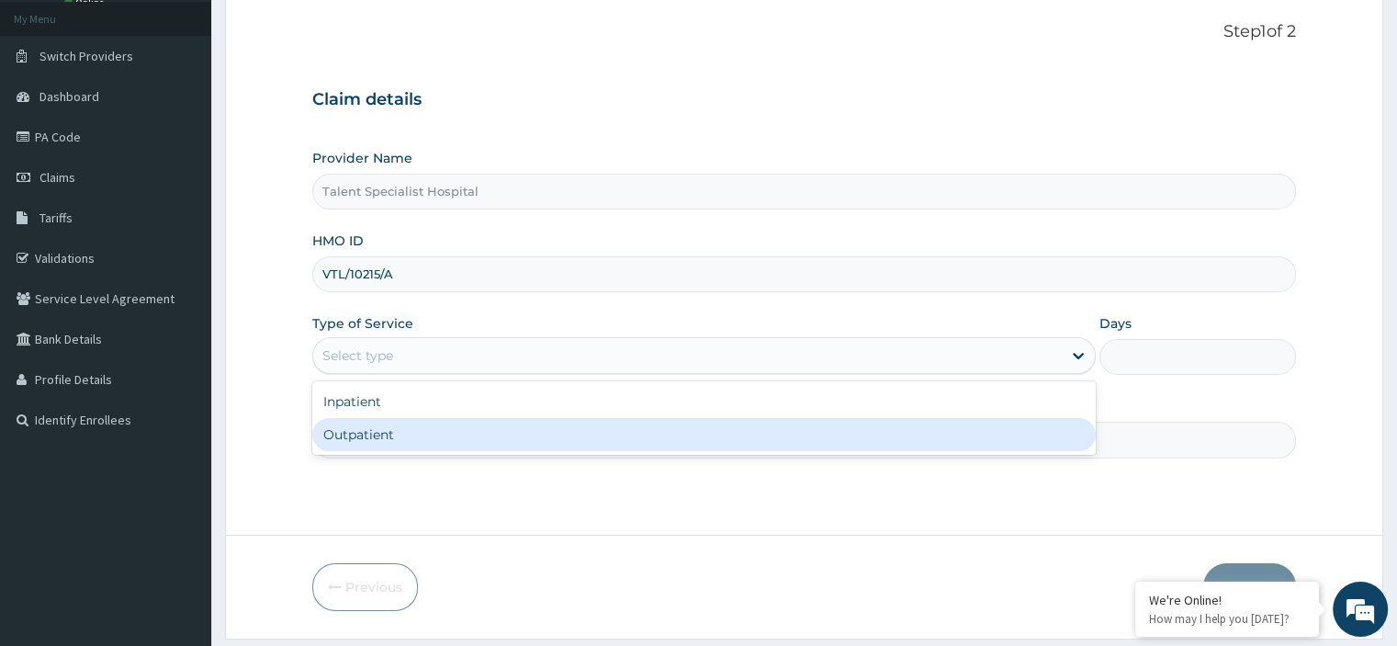
click at [361, 432] on div "Outpatient" at bounding box center [703, 434] width 783 height 33
type input "1"
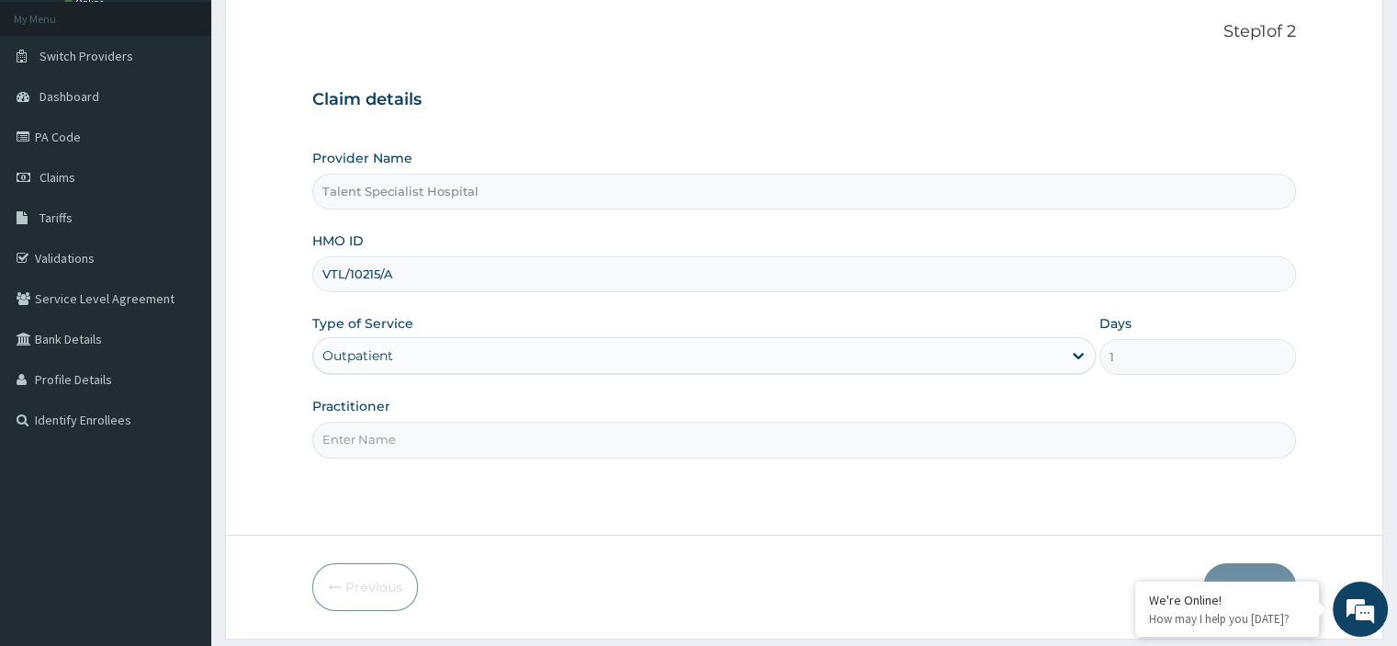
click at [618, 436] on input "Practitioner" at bounding box center [803, 439] width 983 height 36
type input "DR"
click at [1245, 570] on button "Next" at bounding box center [1249, 587] width 93 height 48
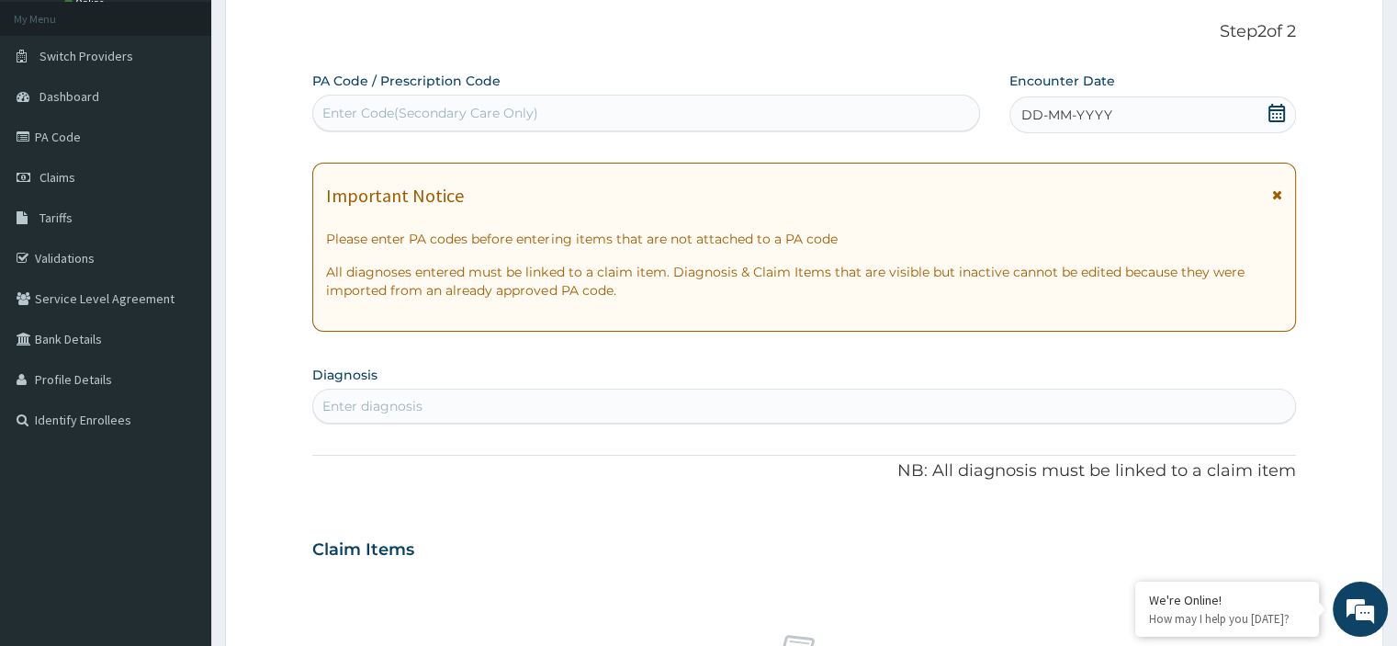
click at [1278, 107] on icon at bounding box center [1276, 113] width 18 height 18
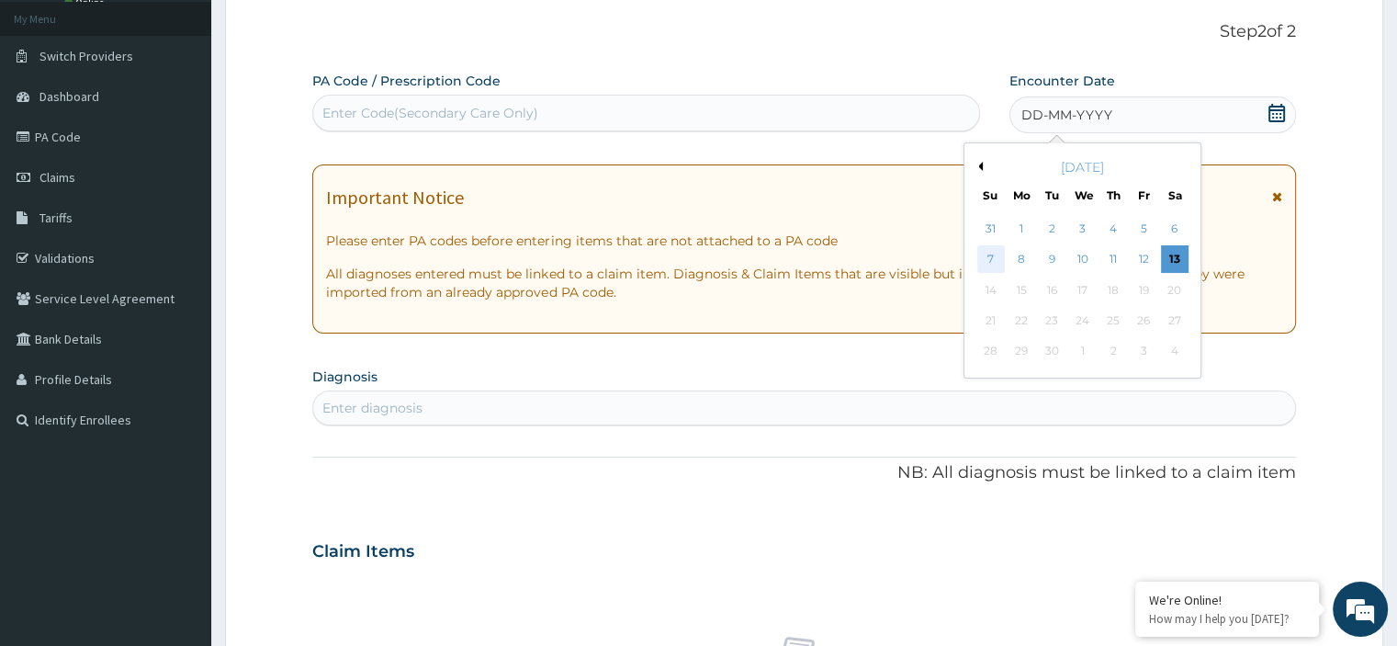
click at [994, 261] on div "7" at bounding box center [991, 260] width 28 height 28
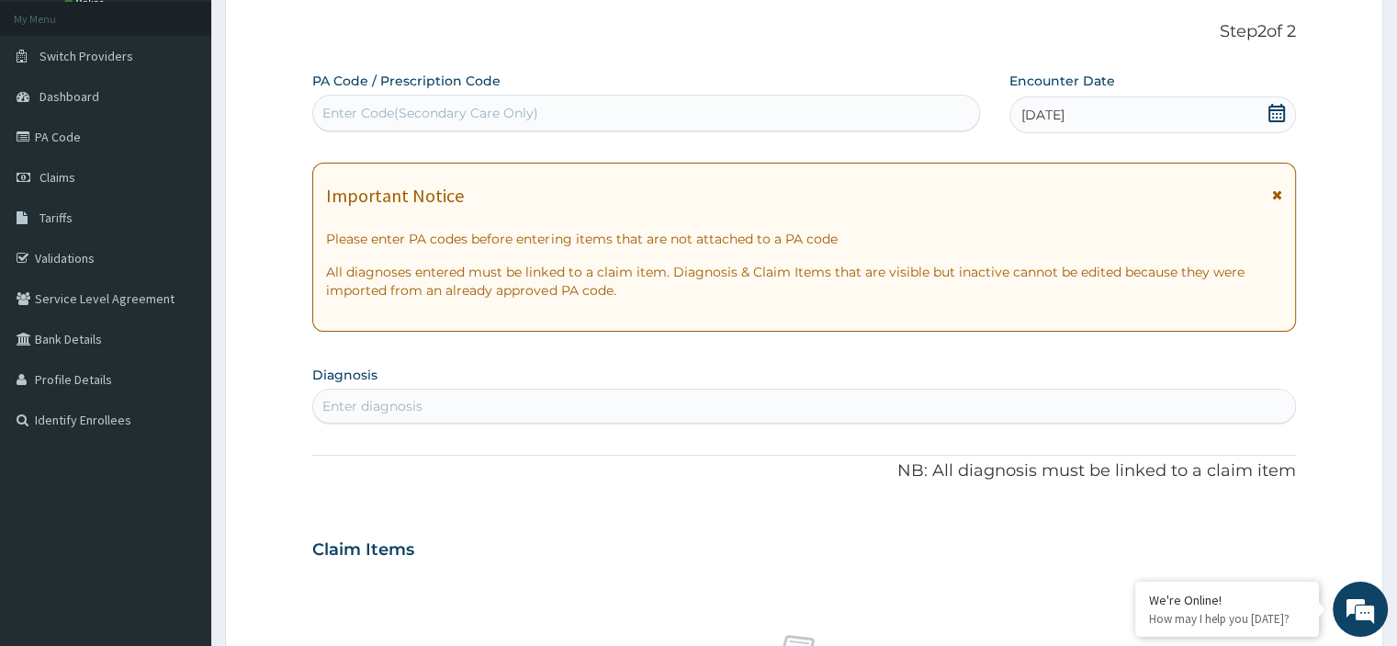
click at [626, 106] on div "Enter Code(Secondary Care Only)" at bounding box center [646, 112] width 666 height 29
type input "PA/AA89AB"
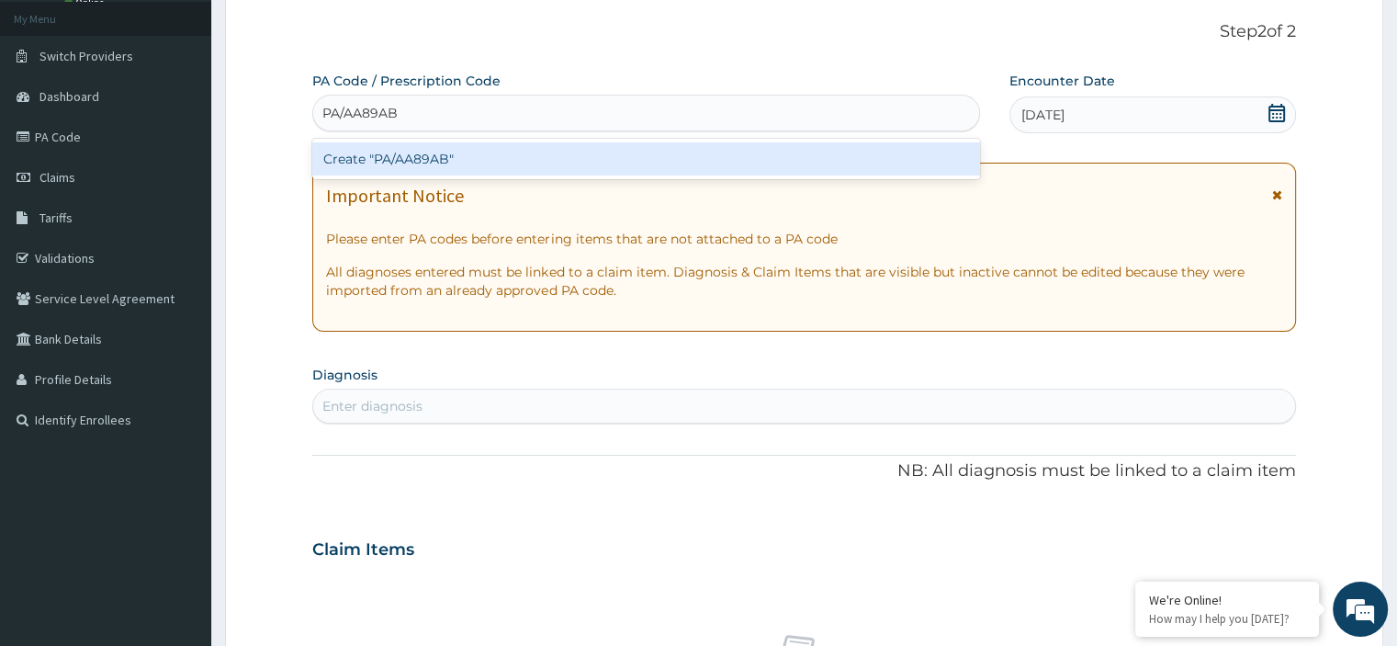
click at [580, 153] on div "Create "PA/AA89AB"" at bounding box center [646, 158] width 668 height 33
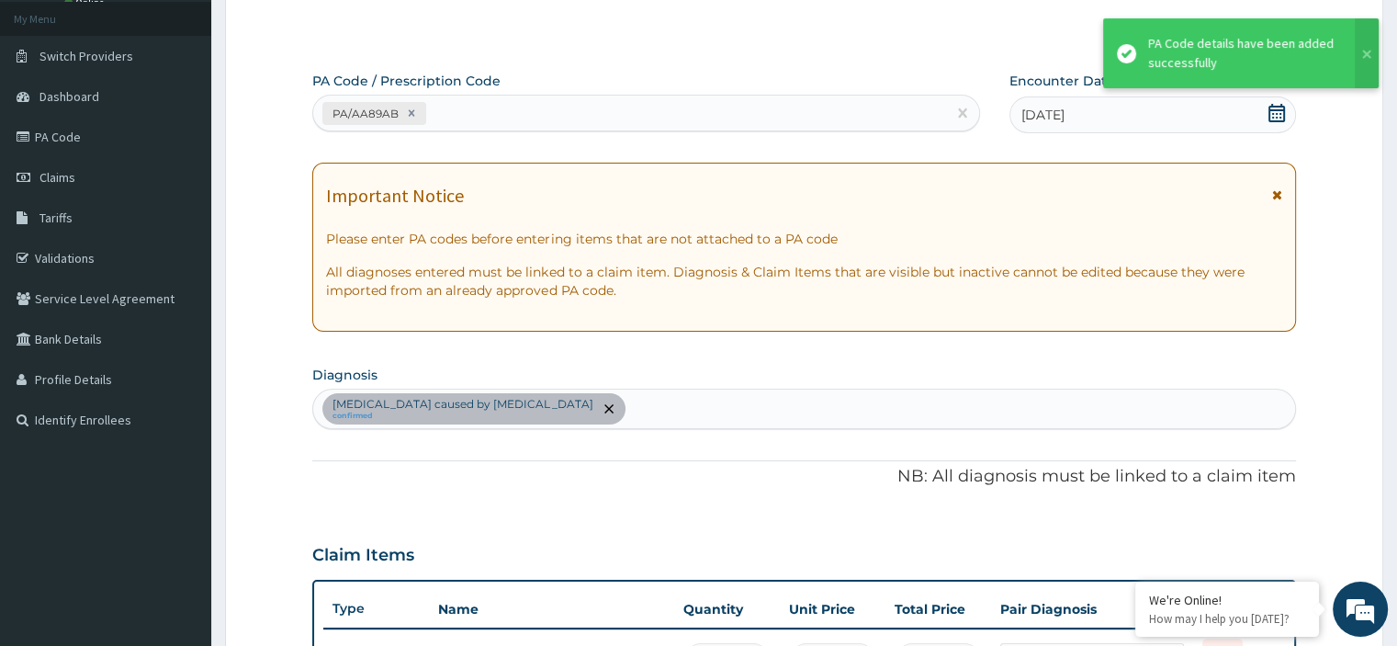
scroll to position [134, 0]
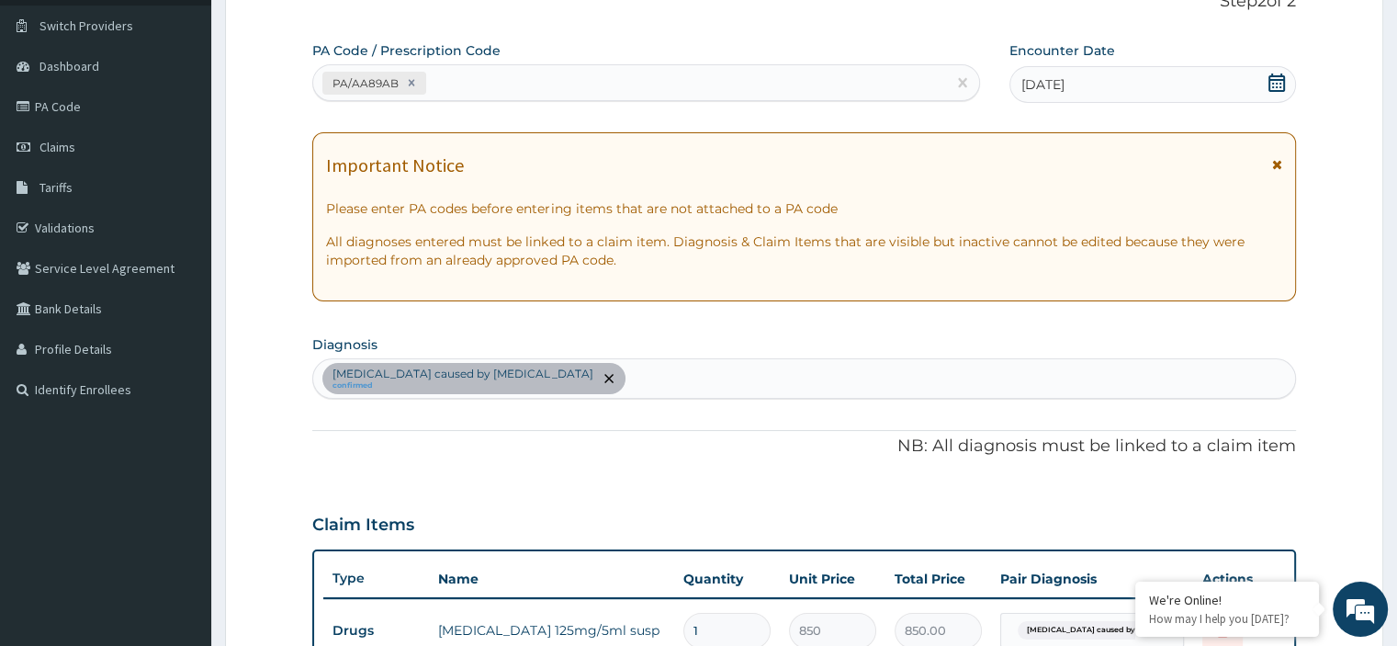
click at [771, 385] on div "[MEDICAL_DATA] caused by [MEDICAL_DATA] confirmed" at bounding box center [803, 378] width 981 height 39
type input "MALARI"
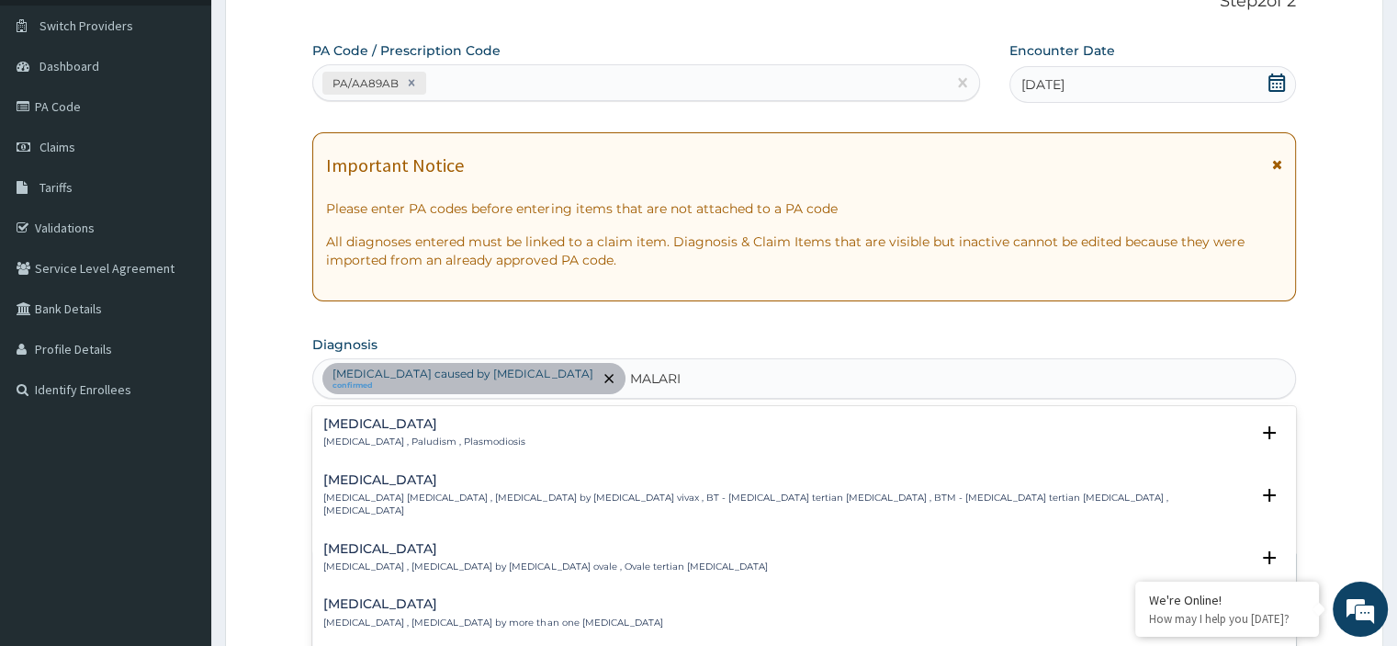
click at [489, 426] on div "[MEDICAL_DATA] [MEDICAL_DATA] , Paludism , Plasmodiosis" at bounding box center [803, 433] width 960 height 32
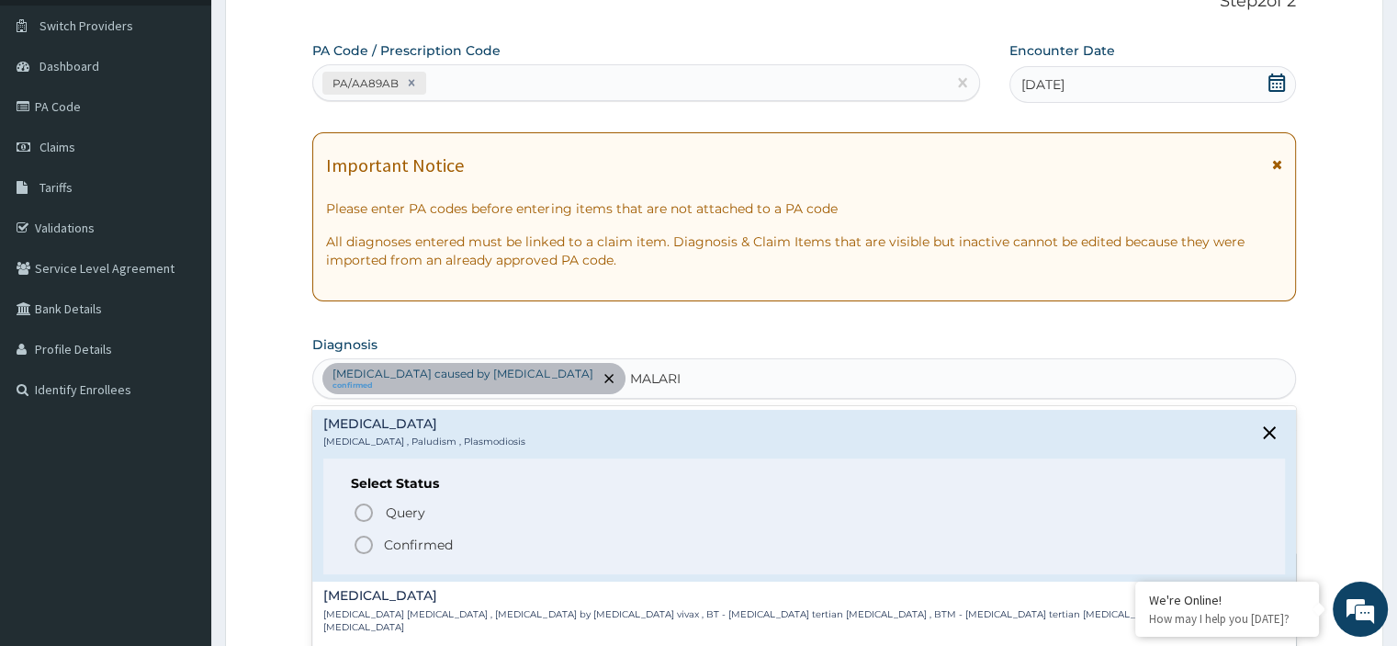
click at [361, 544] on icon "status option filled" at bounding box center [364, 545] width 22 height 22
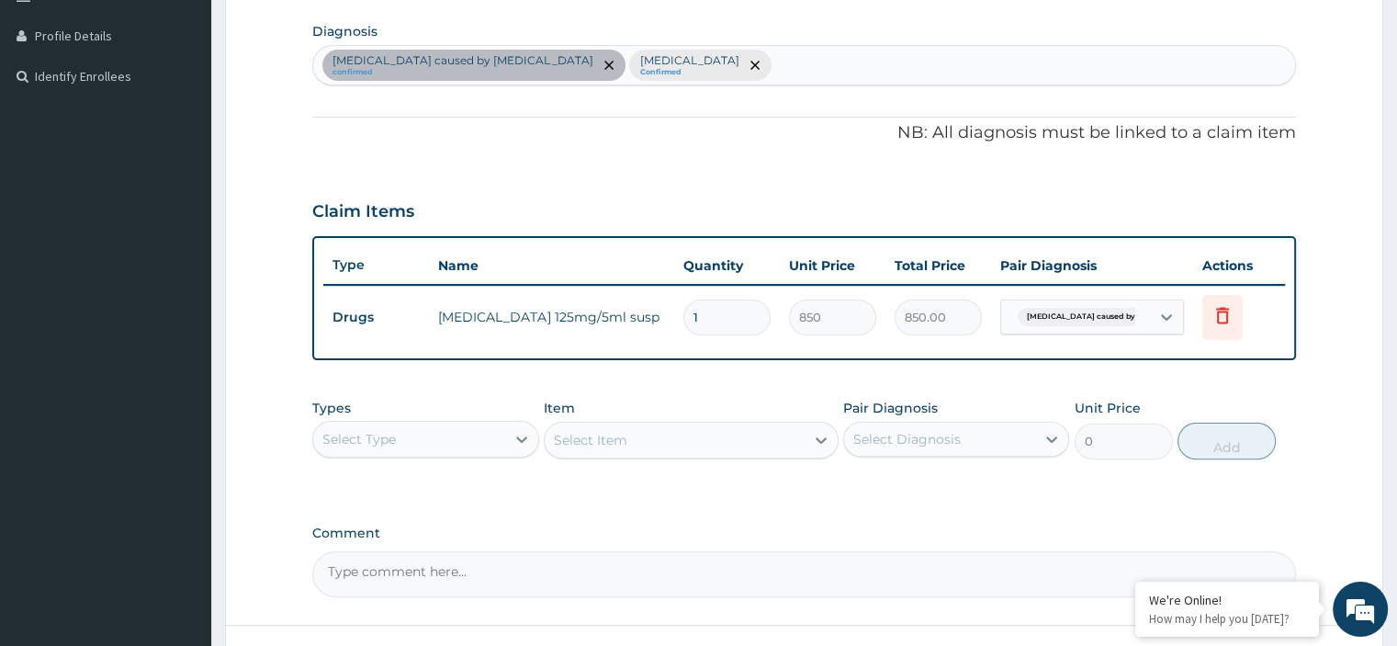
scroll to position [465, 0]
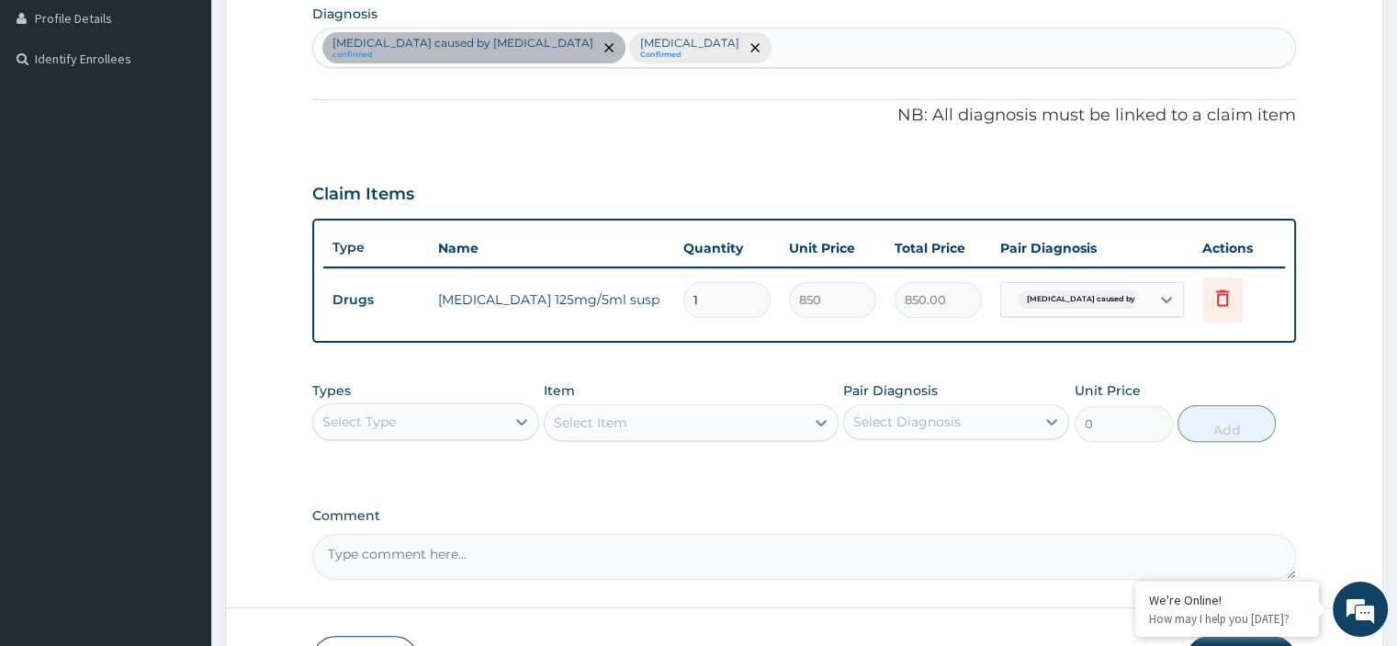
click at [419, 420] on div "Select Type" at bounding box center [408, 421] width 191 height 29
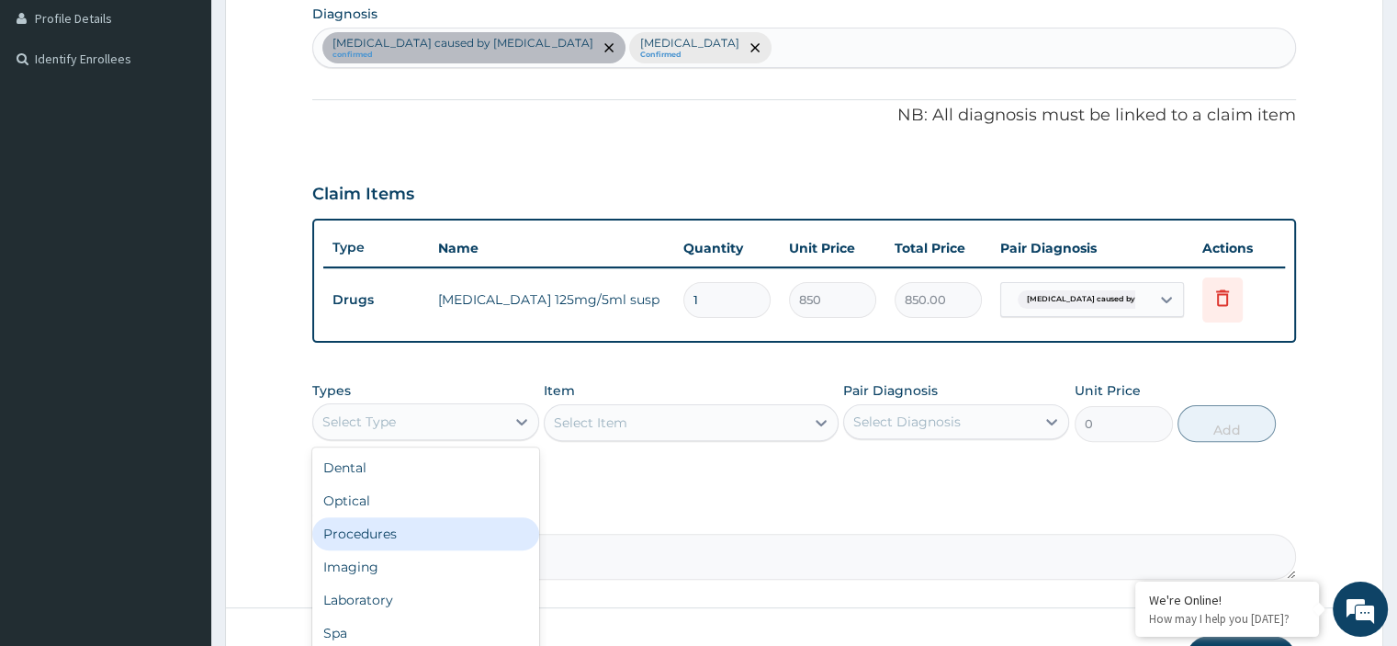
click at [364, 524] on div "Procedures" at bounding box center [425, 533] width 226 height 33
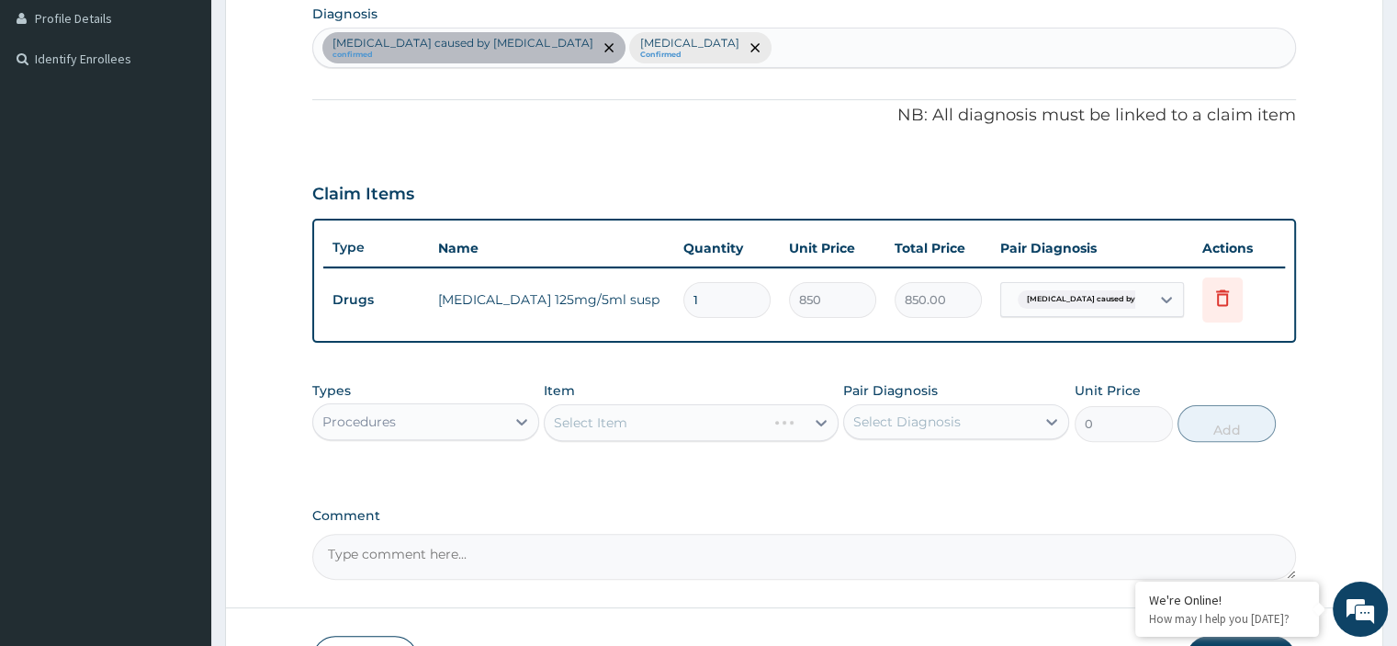
click at [620, 421] on div "Select Item" at bounding box center [691, 422] width 295 height 37
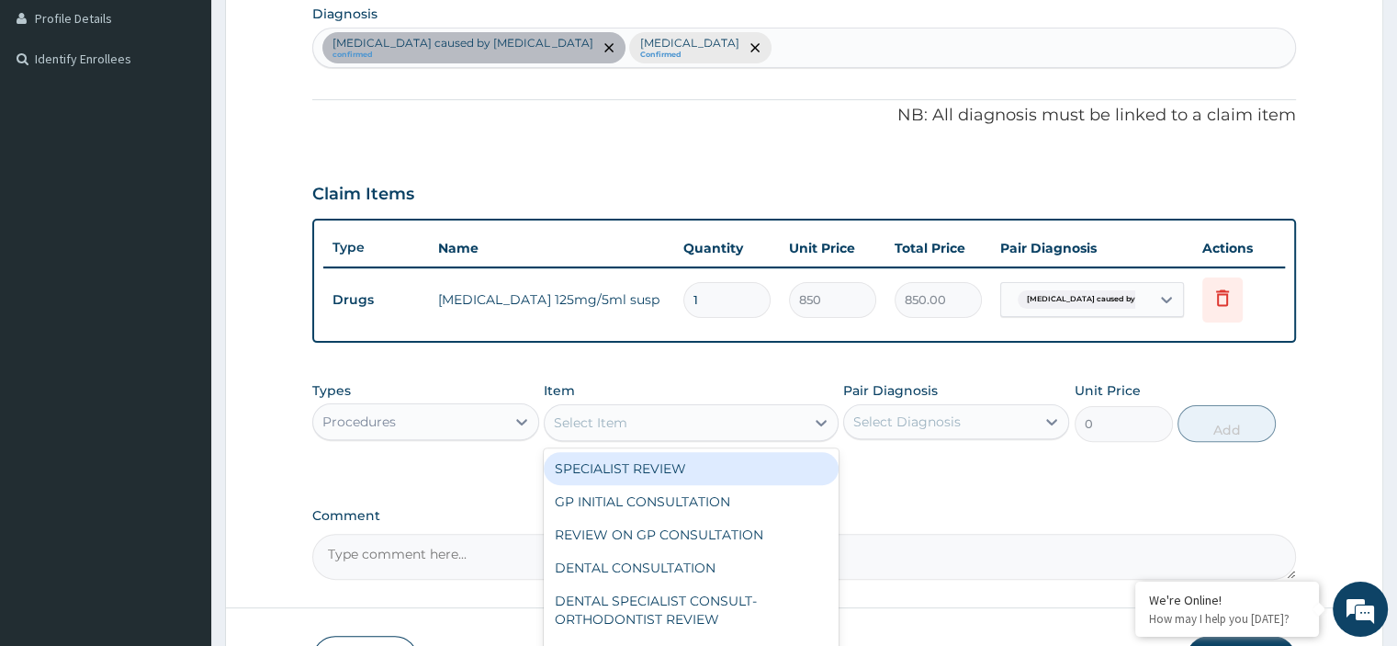
click at [659, 418] on div "Select Item" at bounding box center [675, 422] width 260 height 29
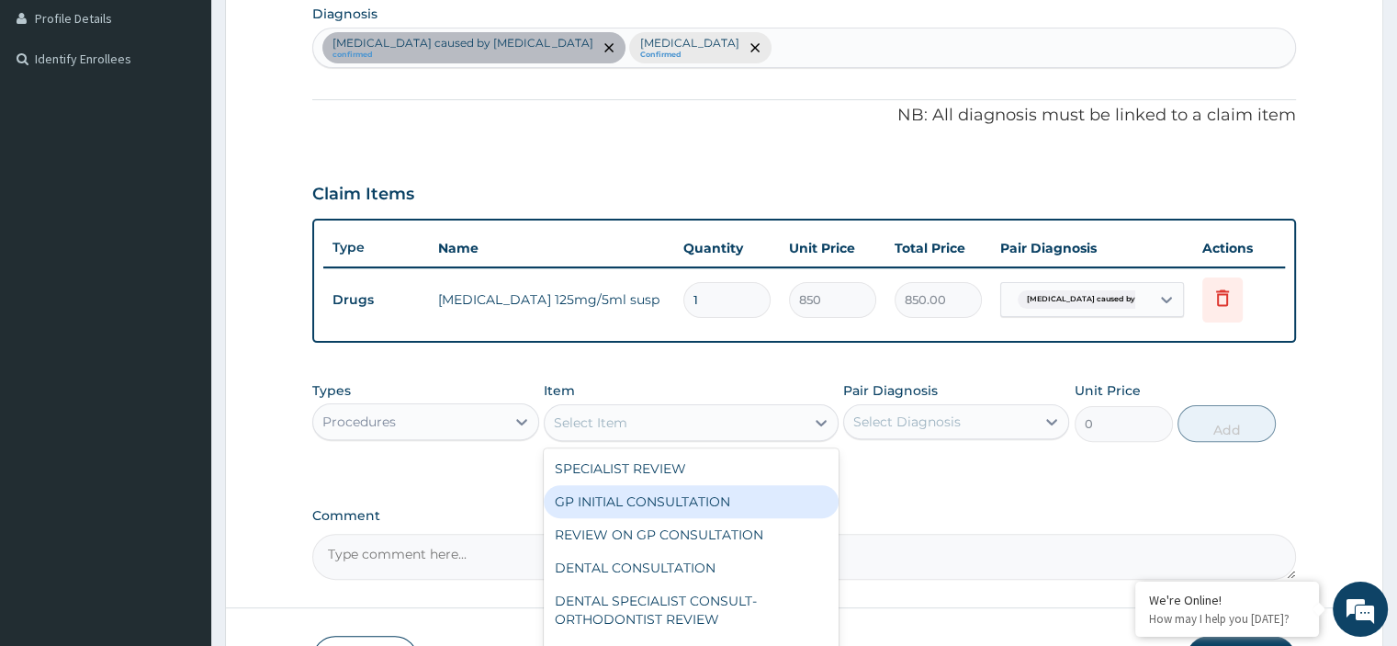
click at [635, 498] on div "GP INITIAL CONSULTATION" at bounding box center [691, 501] width 295 height 33
type input "2500"
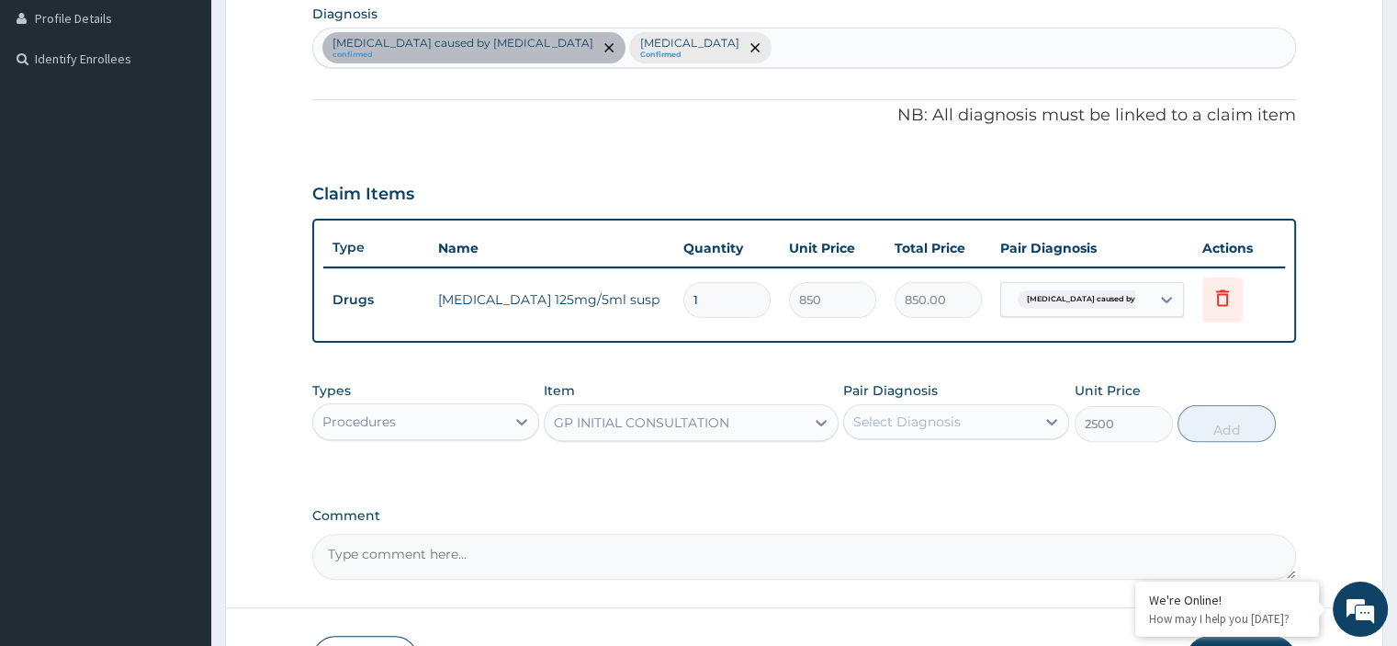
click at [963, 418] on div "Select Diagnosis" at bounding box center [939, 421] width 191 height 29
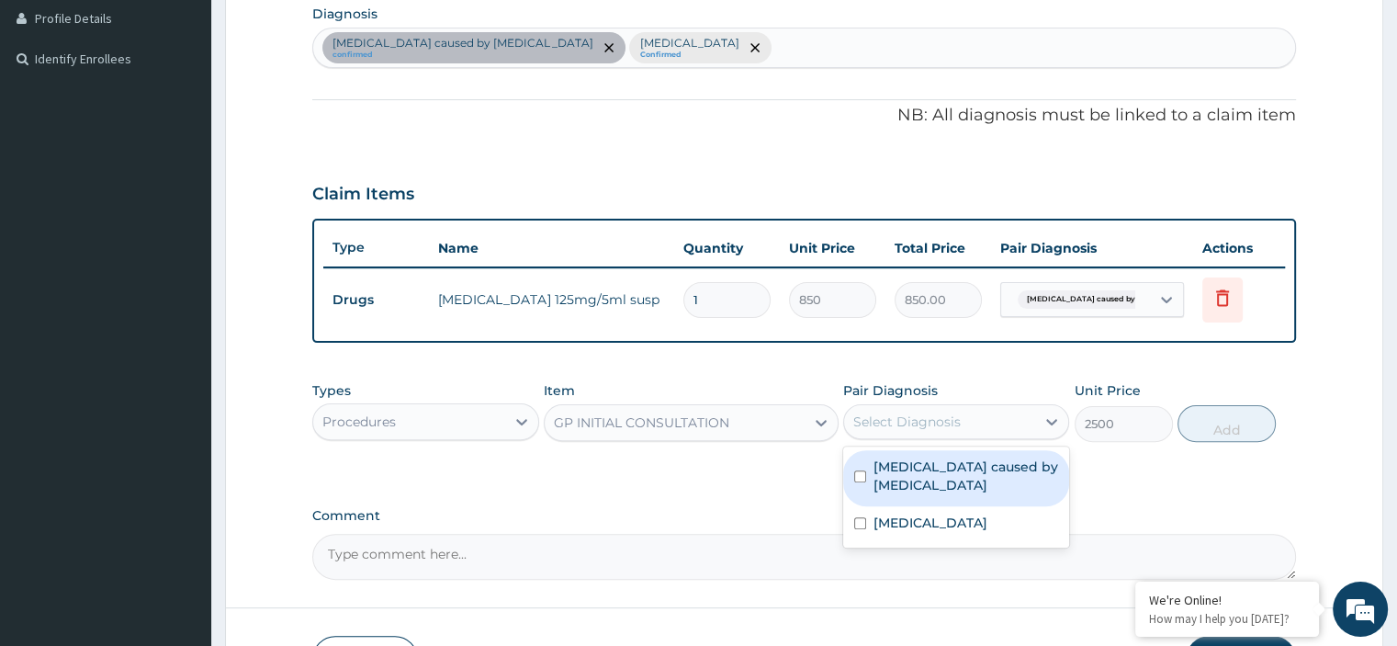
click at [927, 474] on label "[MEDICAL_DATA] caused by [MEDICAL_DATA]" at bounding box center [965, 475] width 185 height 37
checkbox input "true"
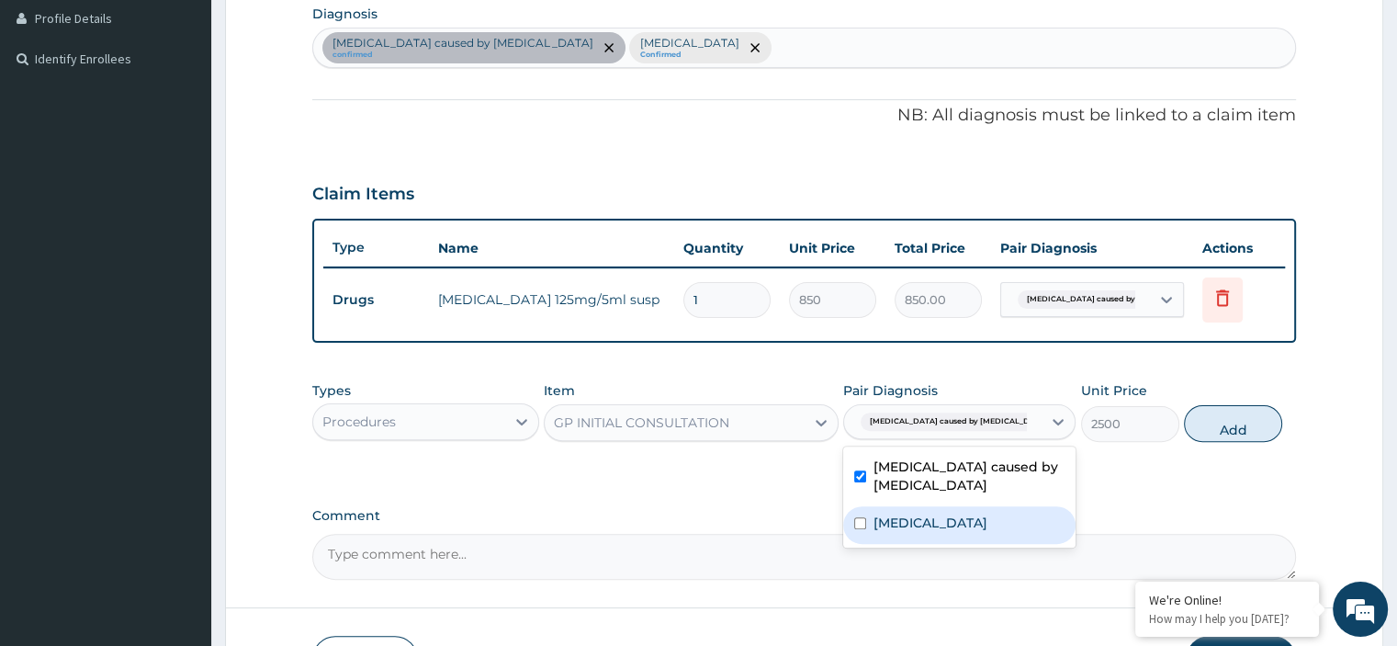
click at [896, 525] on label "[MEDICAL_DATA]" at bounding box center [930, 522] width 114 height 18
checkbox input "true"
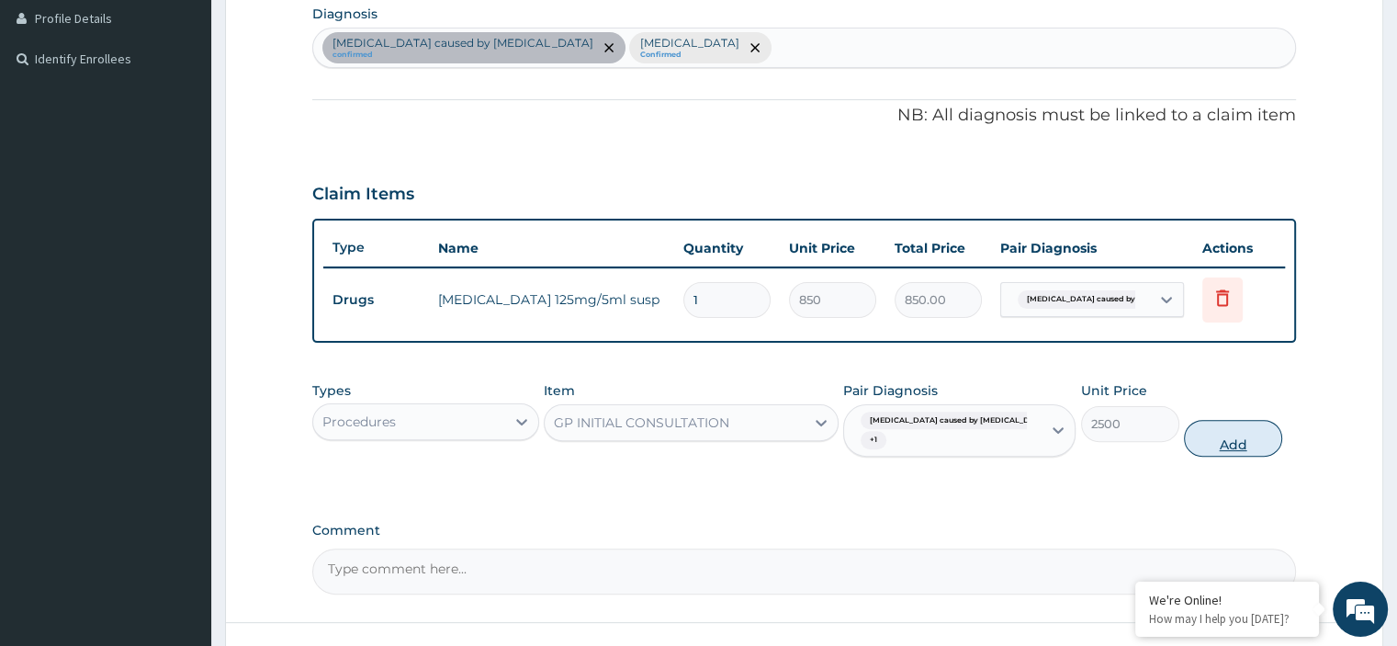
click at [1212, 424] on button "Add" at bounding box center [1233, 438] width 98 height 37
type input "0"
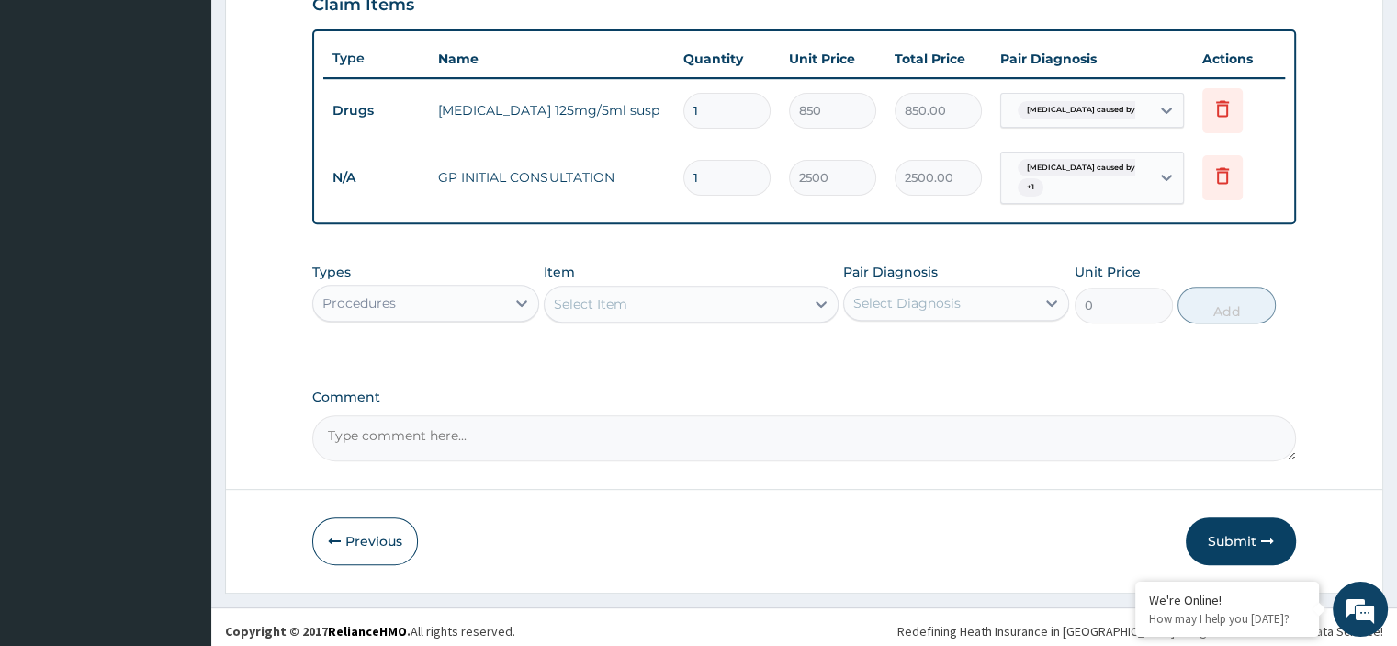
scroll to position [658, 0]
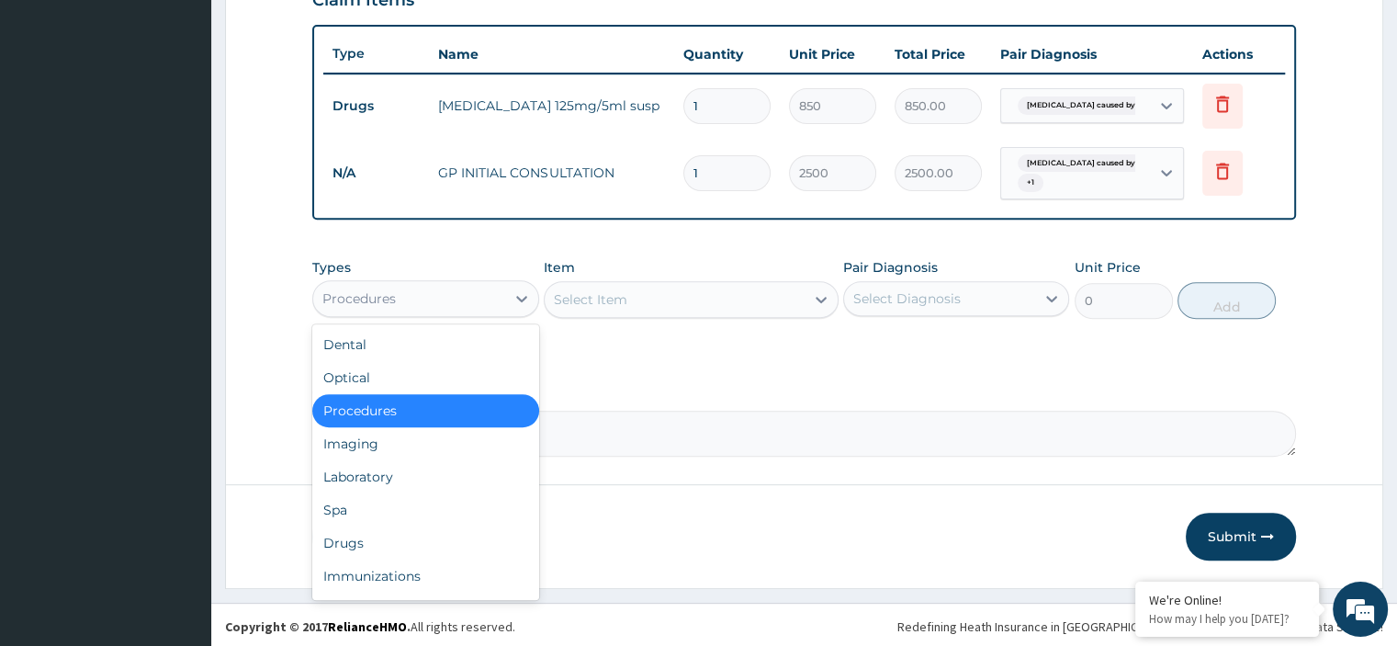
click at [465, 306] on div "Procedures" at bounding box center [408, 298] width 191 height 29
click at [364, 474] on div "Laboratory" at bounding box center [425, 476] width 226 height 33
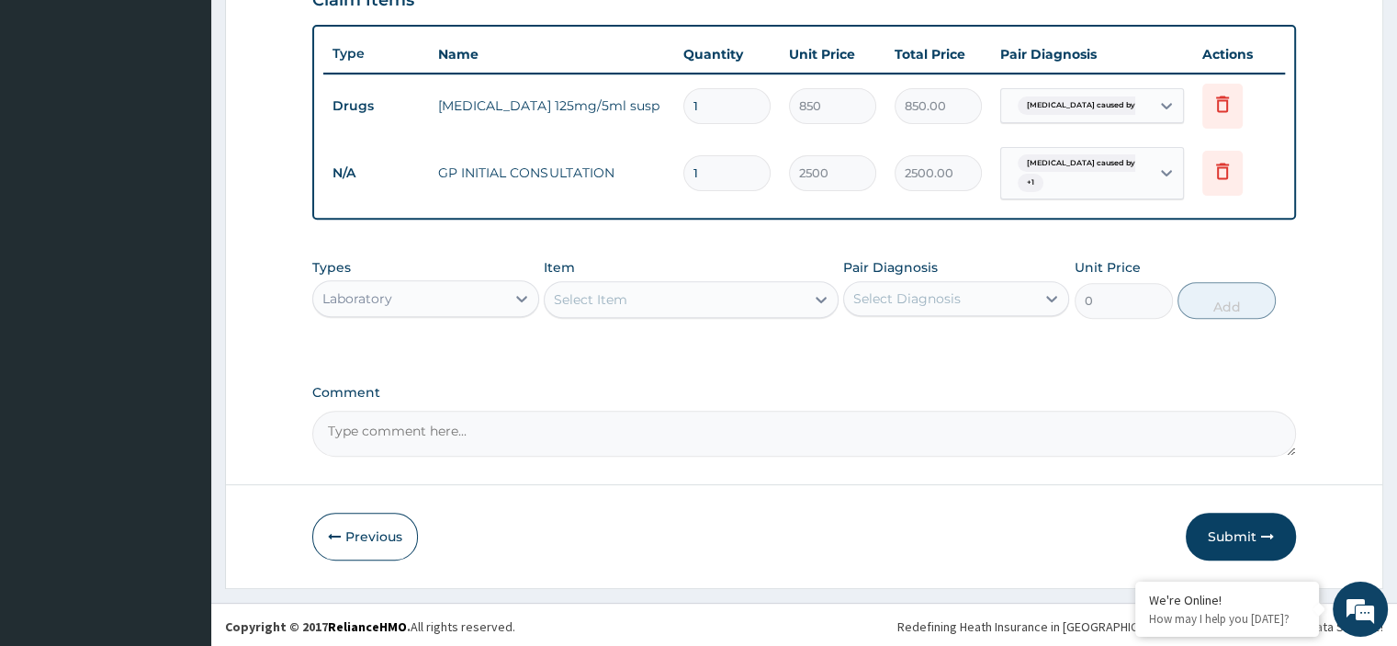
click at [681, 299] on div "Select Item" at bounding box center [675, 299] width 260 height 29
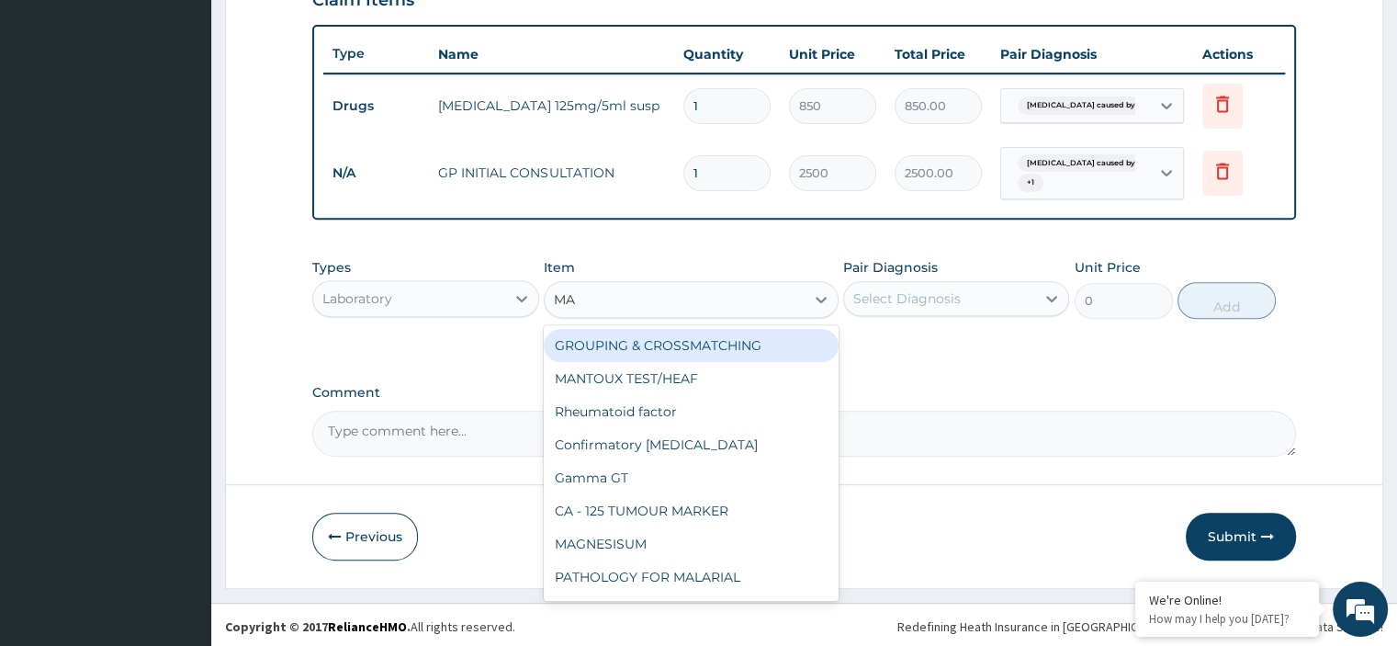
type input "MAL"
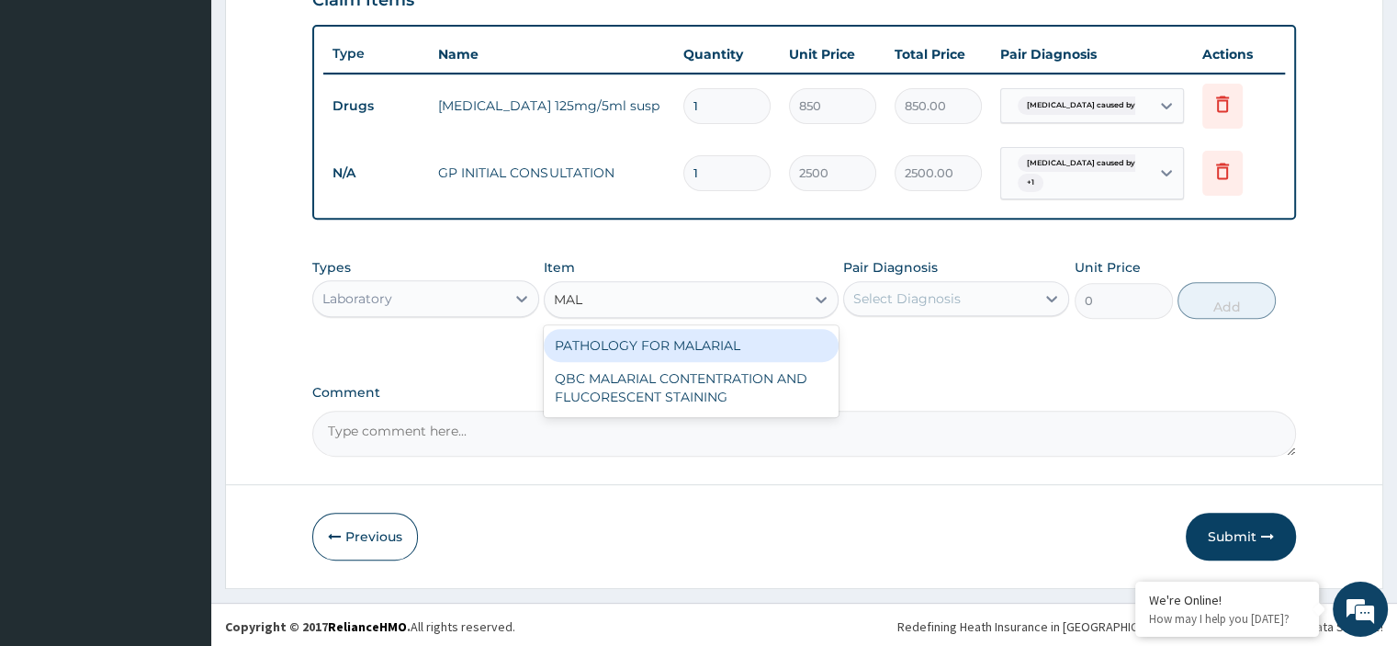
click at [667, 343] on div "PATHOLOGY FOR MALARIAL" at bounding box center [691, 345] width 295 height 33
type input "1200"
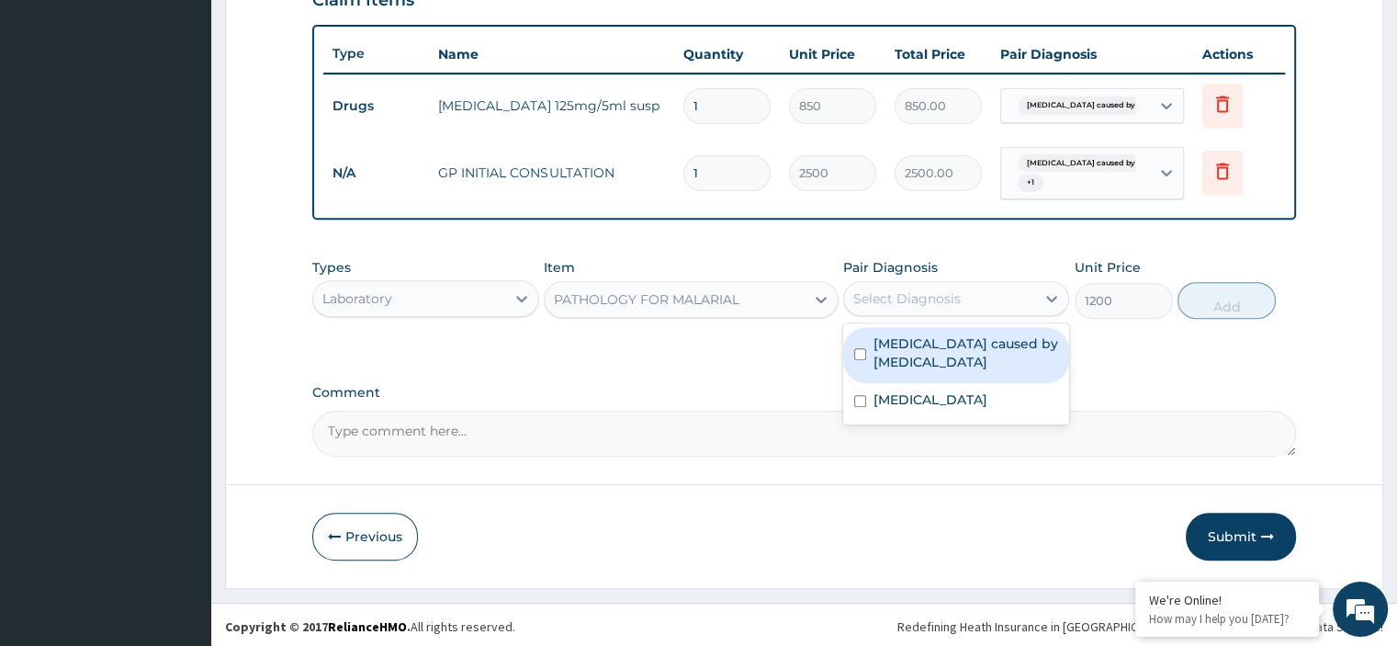
click at [933, 293] on div "Select Diagnosis" at bounding box center [906, 298] width 107 height 18
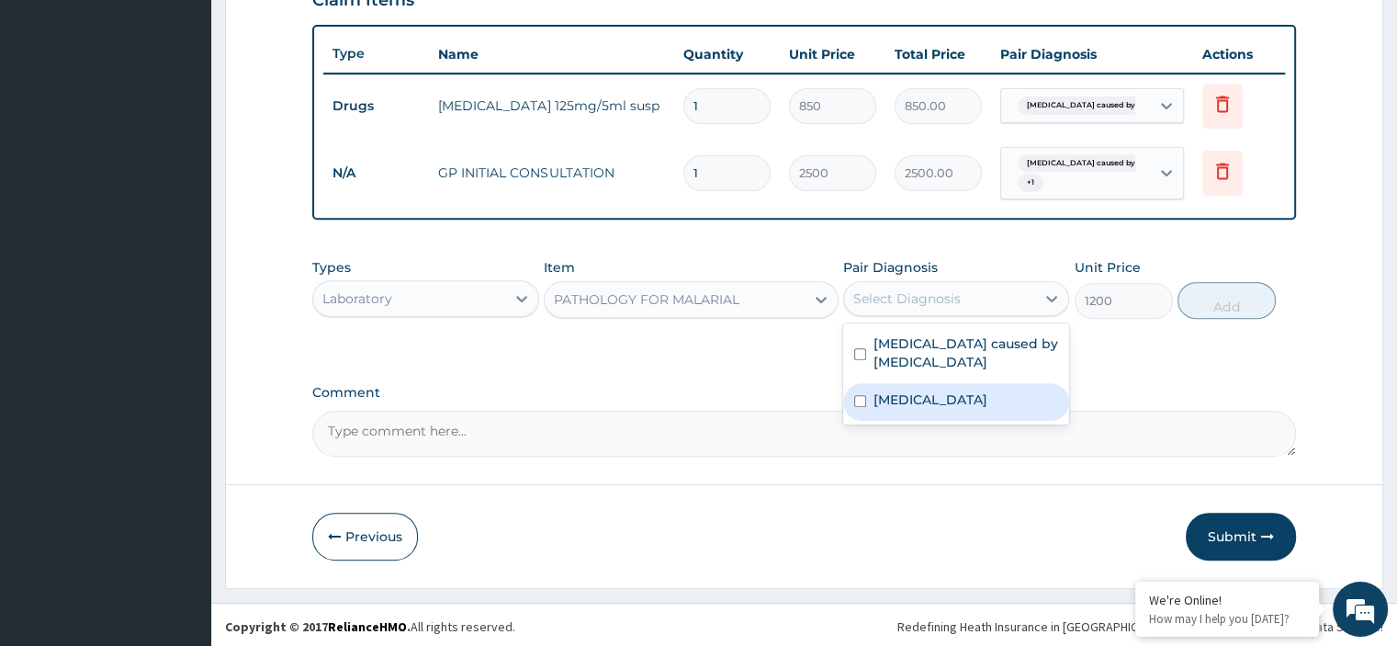
click at [914, 390] on label "[MEDICAL_DATA]" at bounding box center [930, 399] width 114 height 18
checkbox input "true"
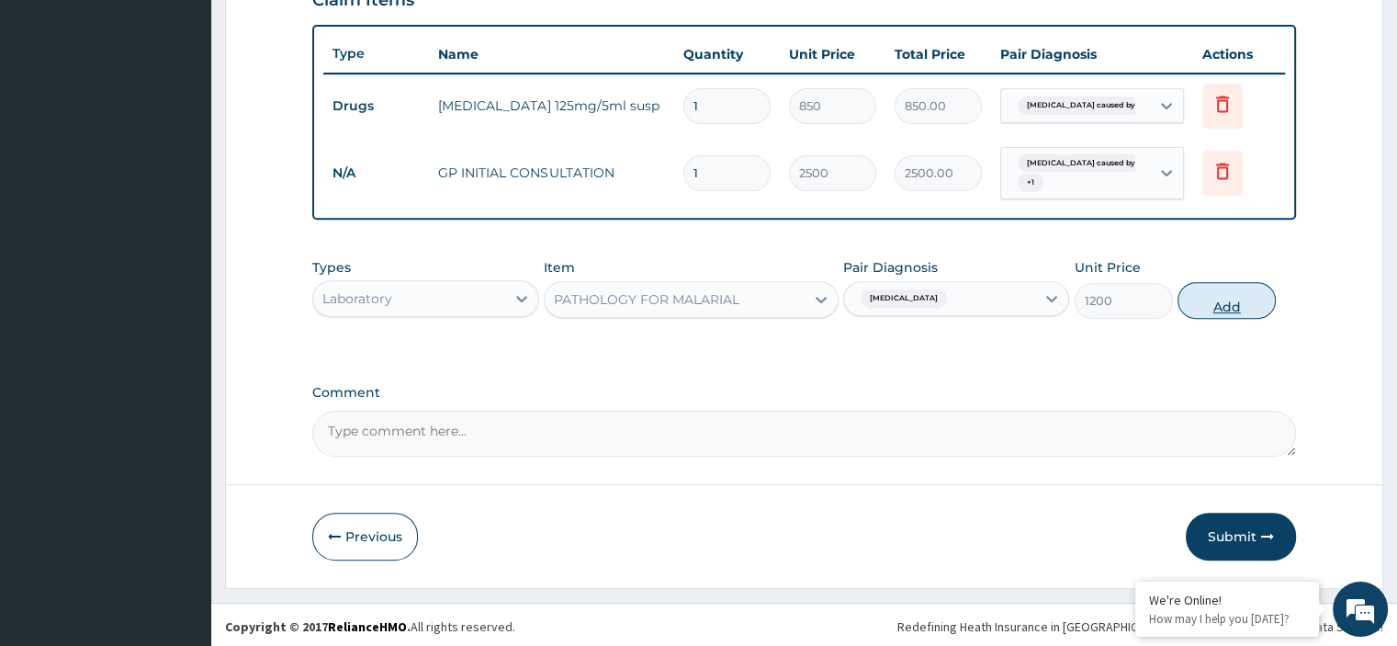
click at [1227, 299] on button "Add" at bounding box center [1226, 300] width 98 height 37
type input "0"
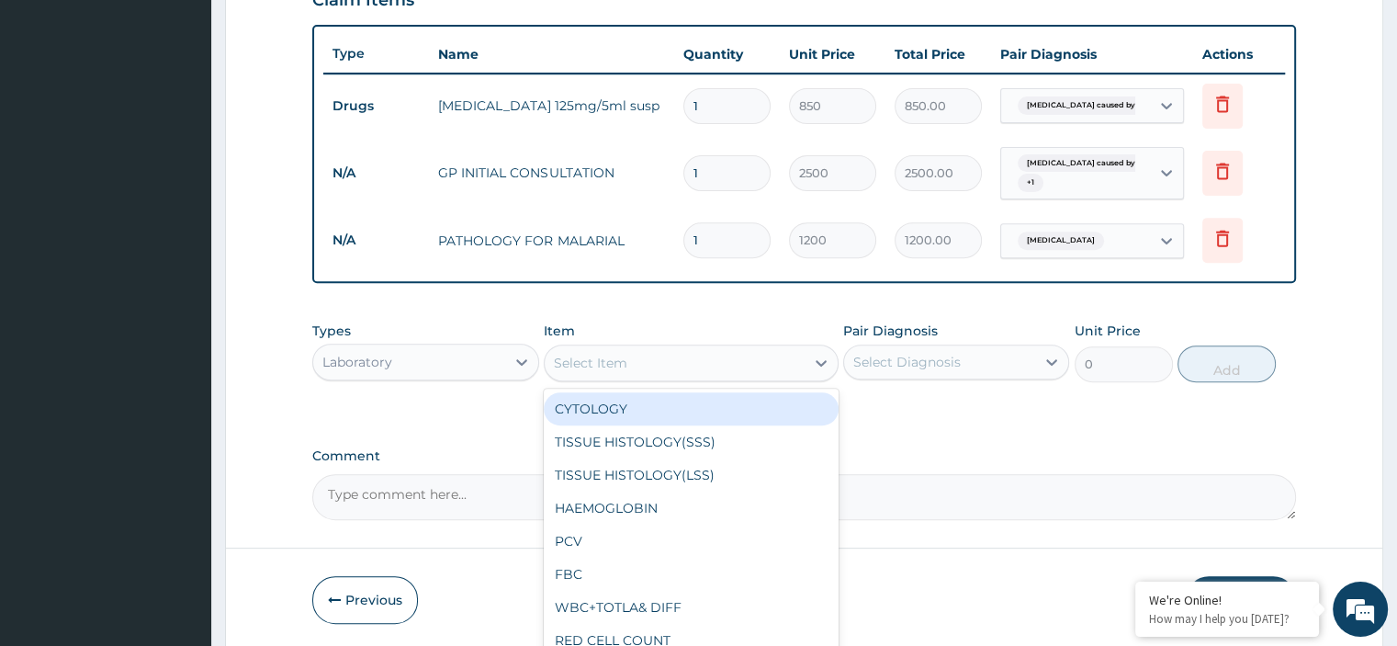
click at [694, 363] on div "Select Item" at bounding box center [675, 362] width 260 height 29
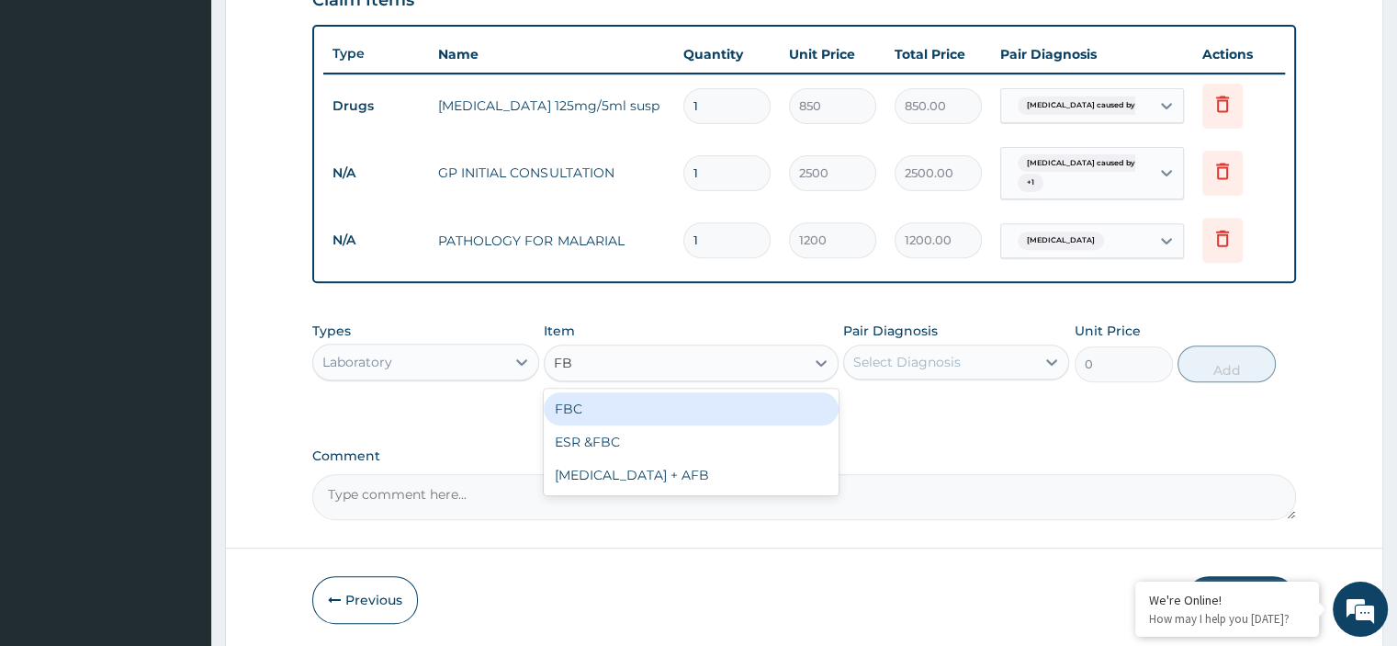
type input "FBC"
click at [647, 402] on div "FBC" at bounding box center [691, 408] width 295 height 33
type input "2000"
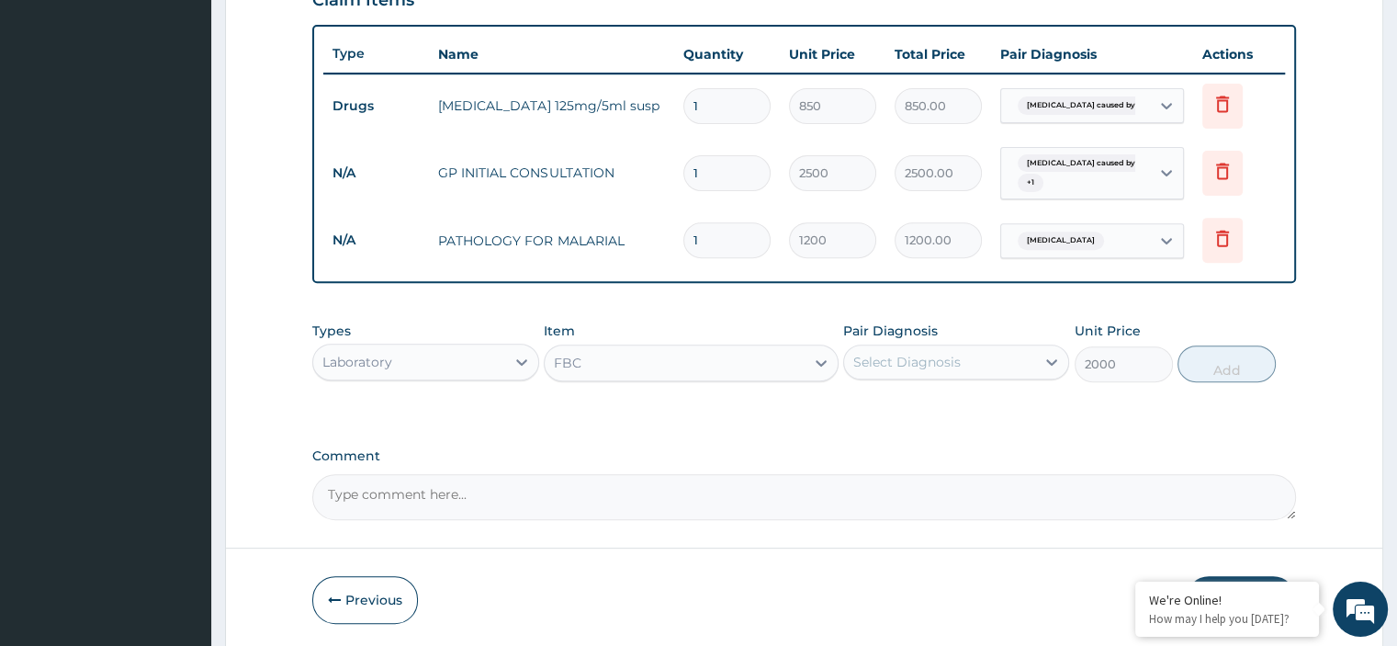
click at [948, 359] on div "Select Diagnosis" at bounding box center [906, 362] width 107 height 18
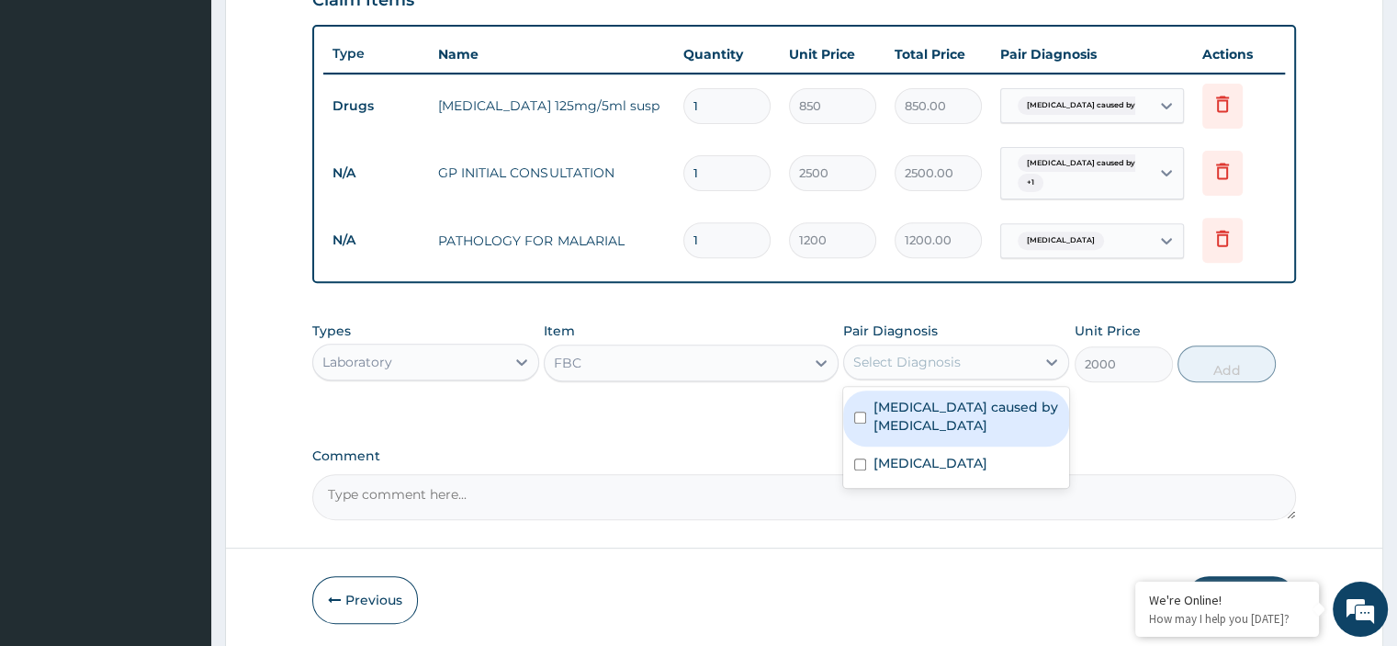
click at [922, 429] on label "[MEDICAL_DATA] caused by [MEDICAL_DATA]" at bounding box center [965, 416] width 185 height 37
checkbox input "true"
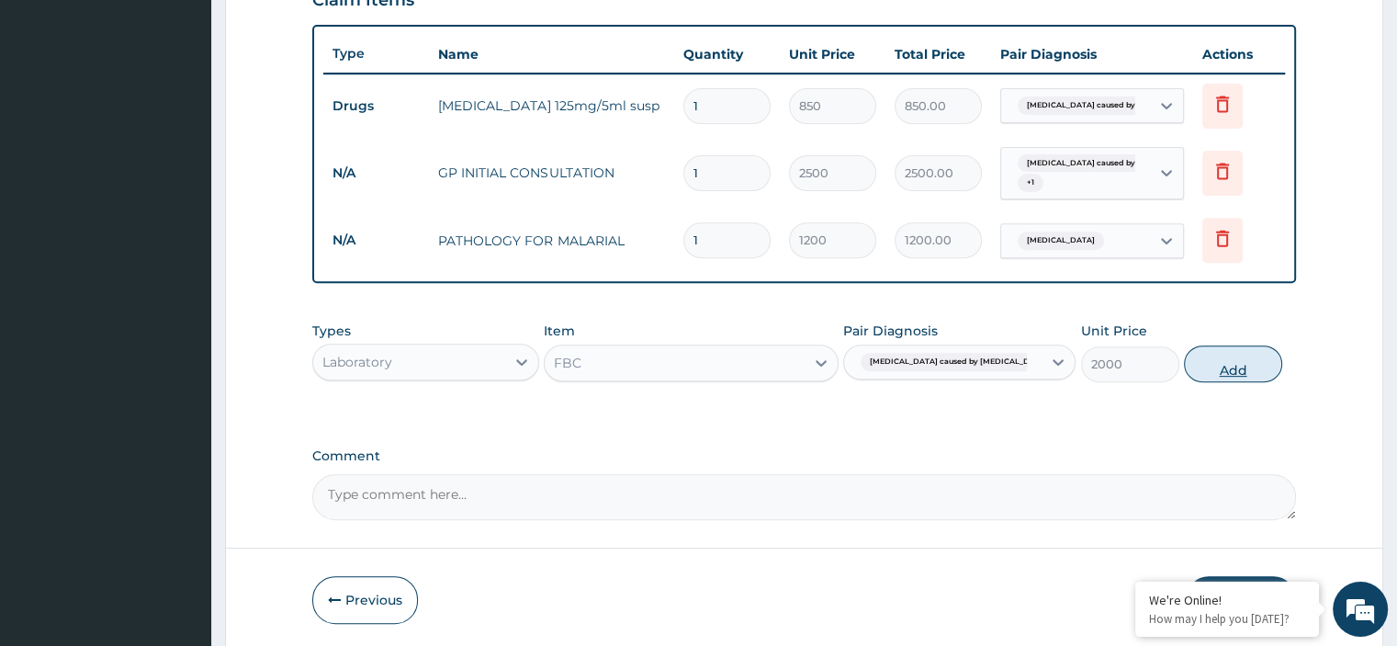
click at [1225, 360] on button "Add" at bounding box center [1233, 363] width 98 height 37
type input "0"
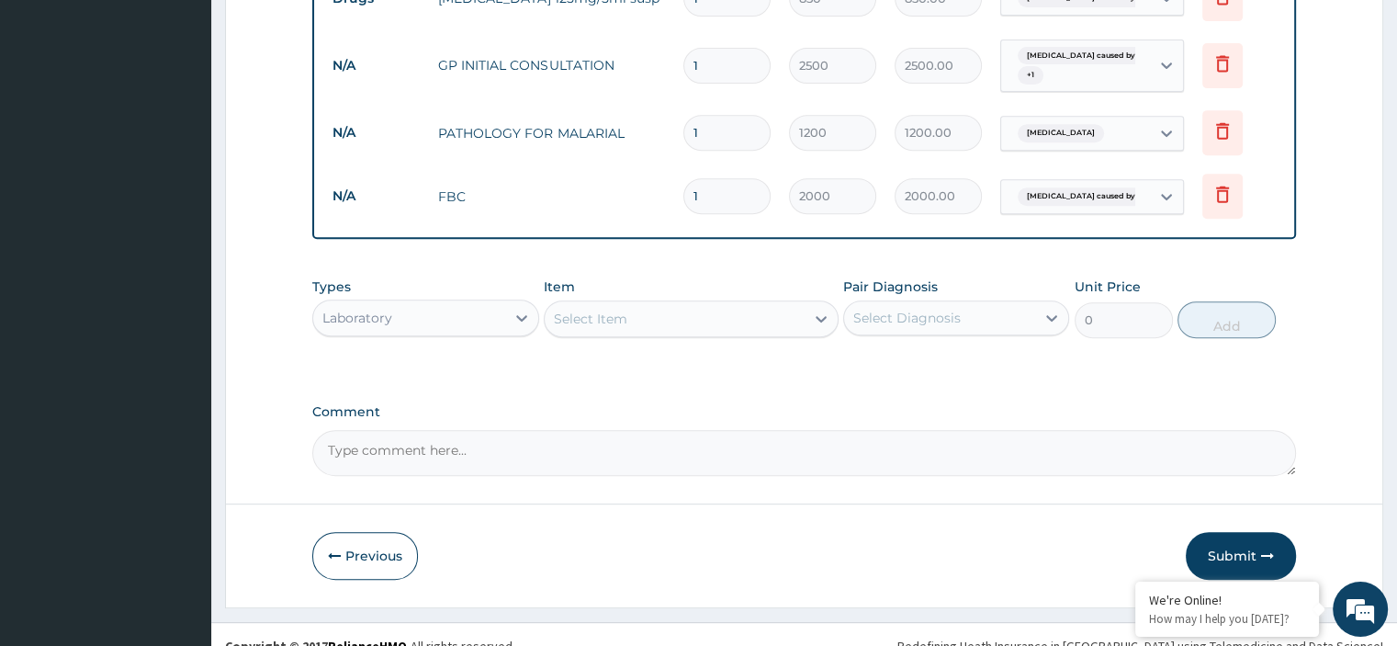
scroll to position [785, 0]
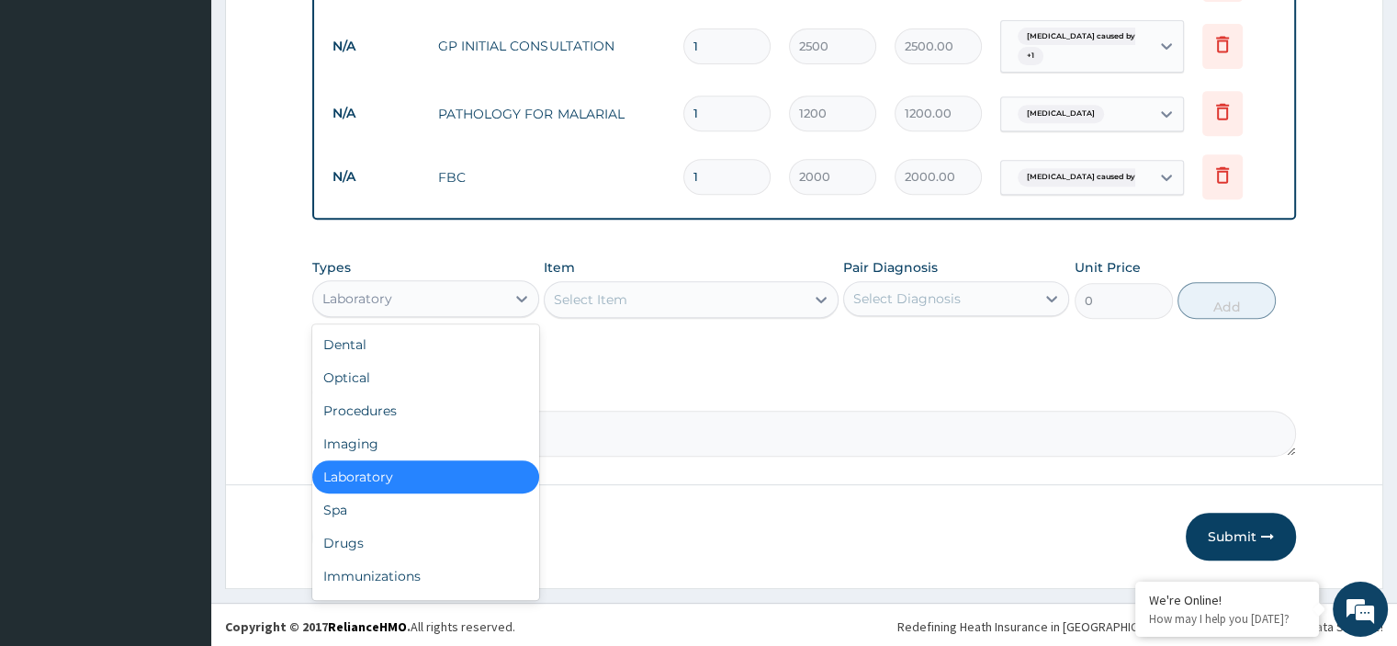
click at [463, 292] on div "Laboratory" at bounding box center [408, 298] width 191 height 29
click at [366, 539] on div "Drugs" at bounding box center [425, 542] width 226 height 33
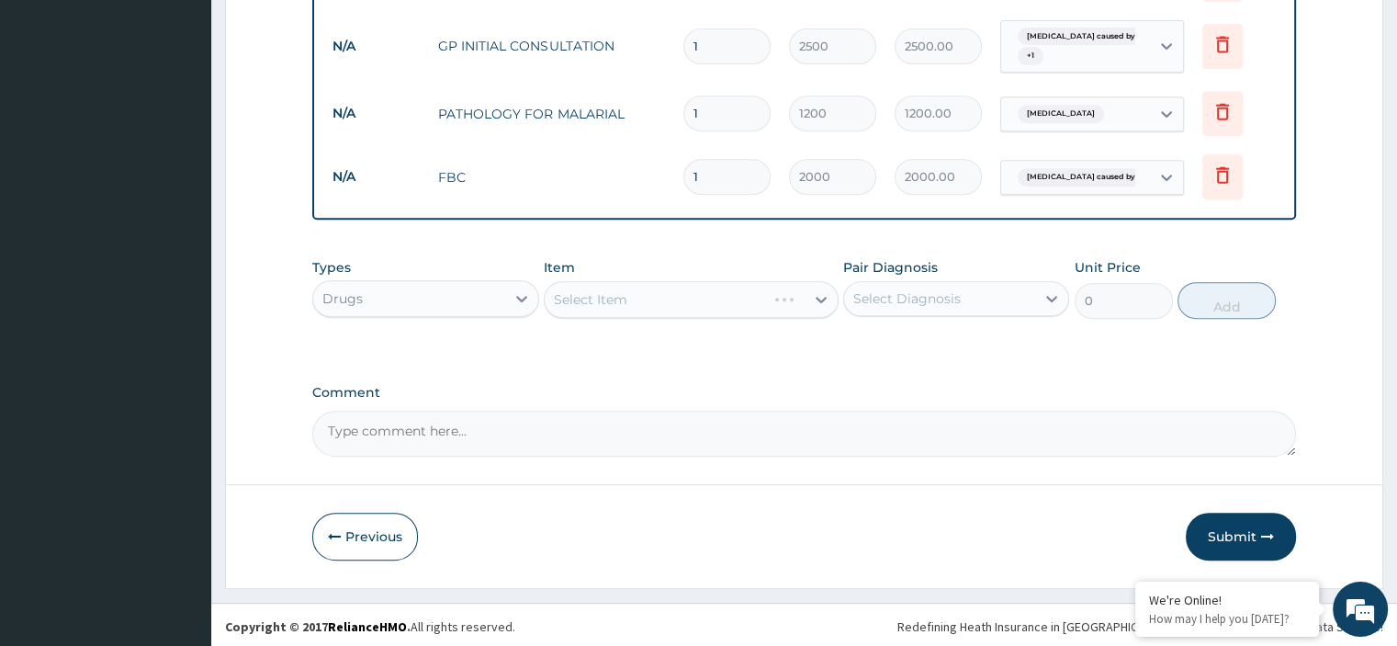
click at [671, 298] on div "Select Item" at bounding box center [691, 299] width 295 height 37
click at [690, 295] on div "Select Item" at bounding box center [691, 299] width 295 height 37
click at [702, 299] on div "Select Item" at bounding box center [691, 299] width 295 height 37
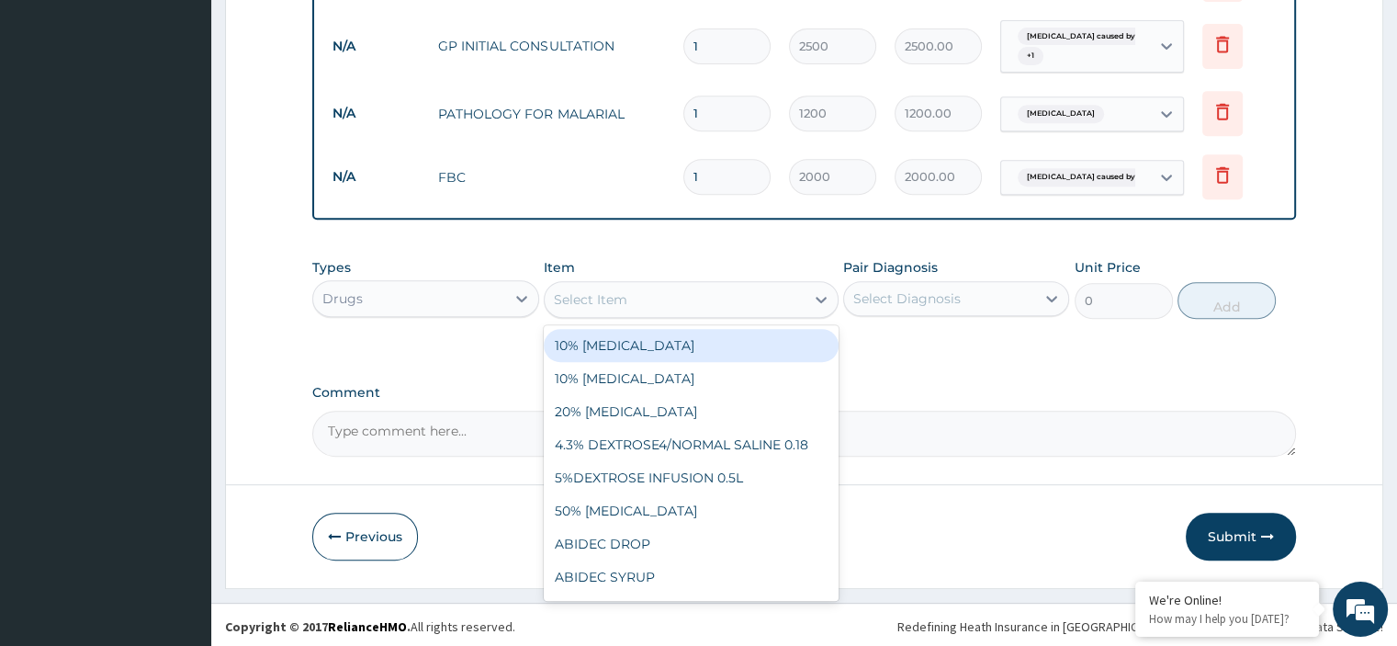
click at [698, 302] on div "Select Item" at bounding box center [675, 299] width 260 height 29
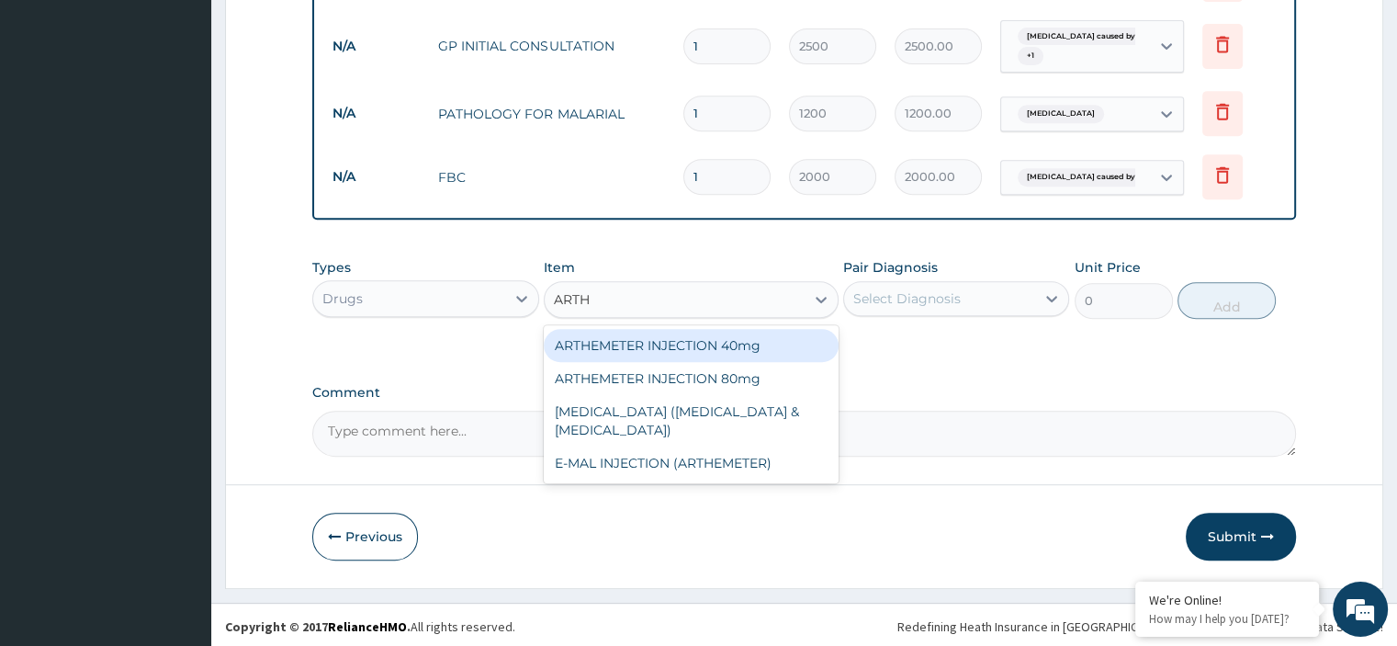
type input "ARTHE"
click at [702, 351] on div "ARTHEMETER INJECTION 40mg" at bounding box center [691, 345] width 295 height 33
type input "310"
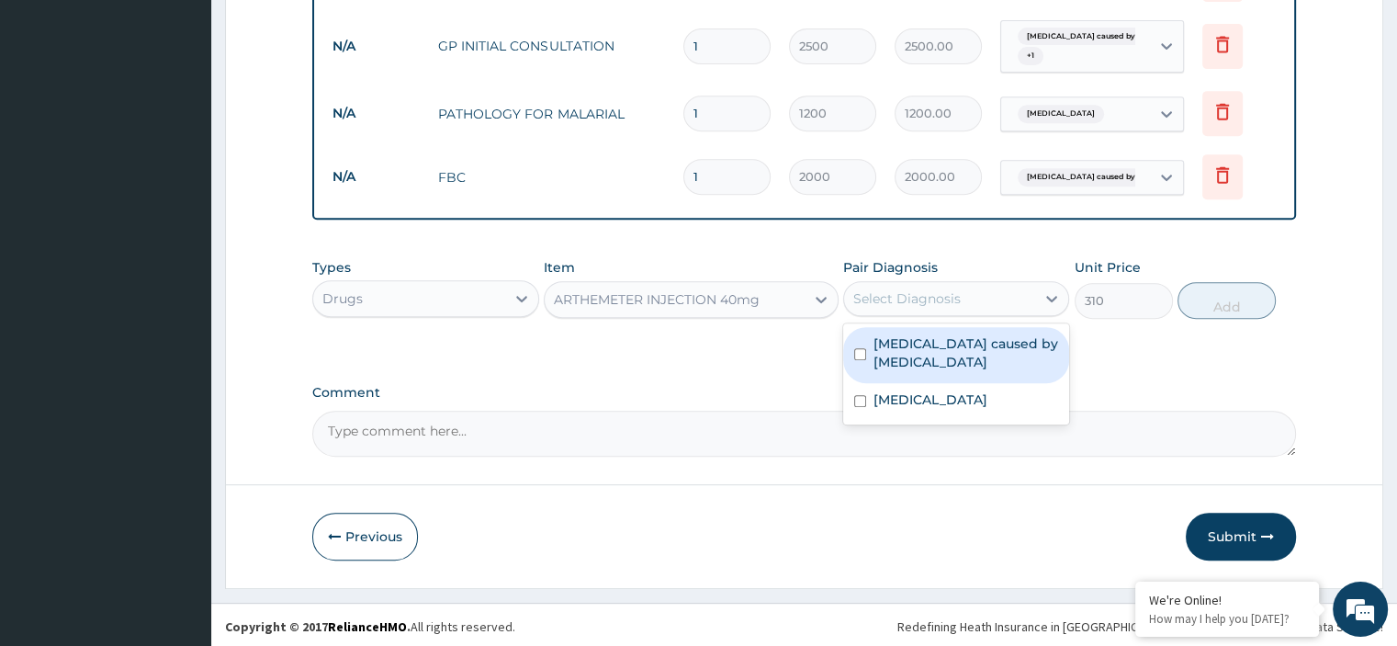
click at [973, 295] on div "Select Diagnosis" at bounding box center [939, 298] width 191 height 29
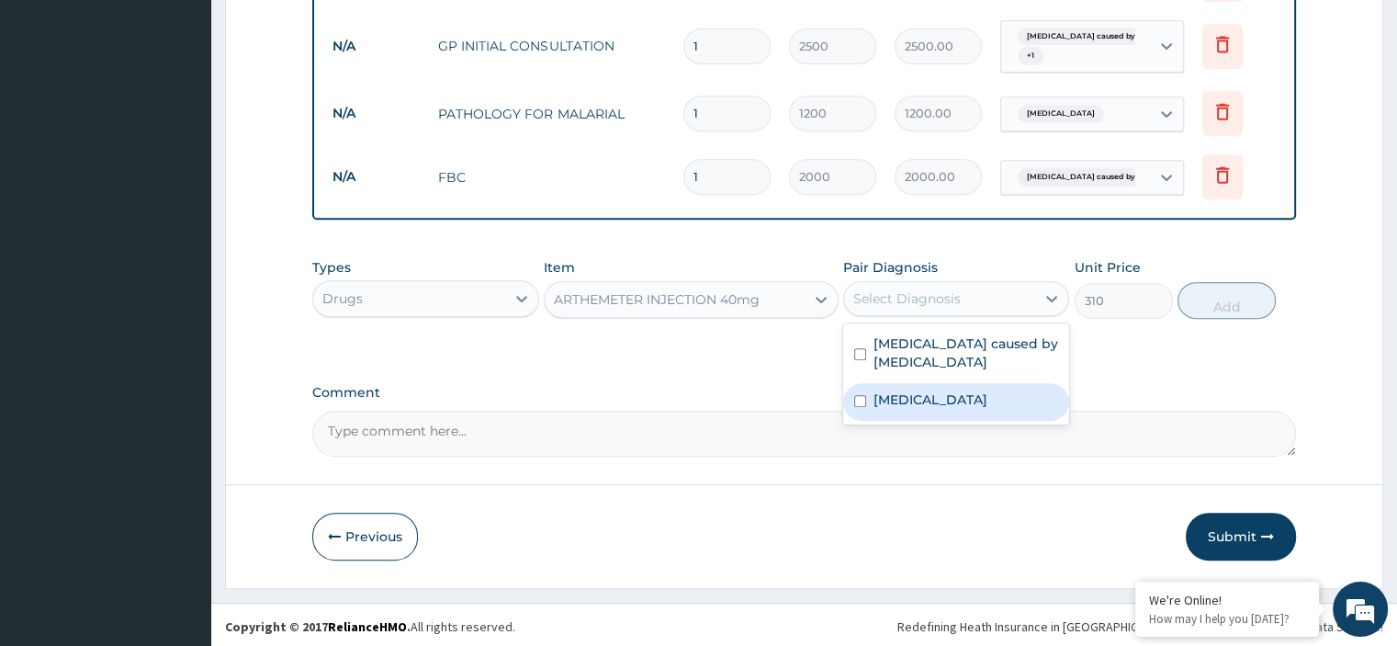
click at [929, 398] on div "[MEDICAL_DATA]" at bounding box center [956, 402] width 226 height 38
checkbox input "true"
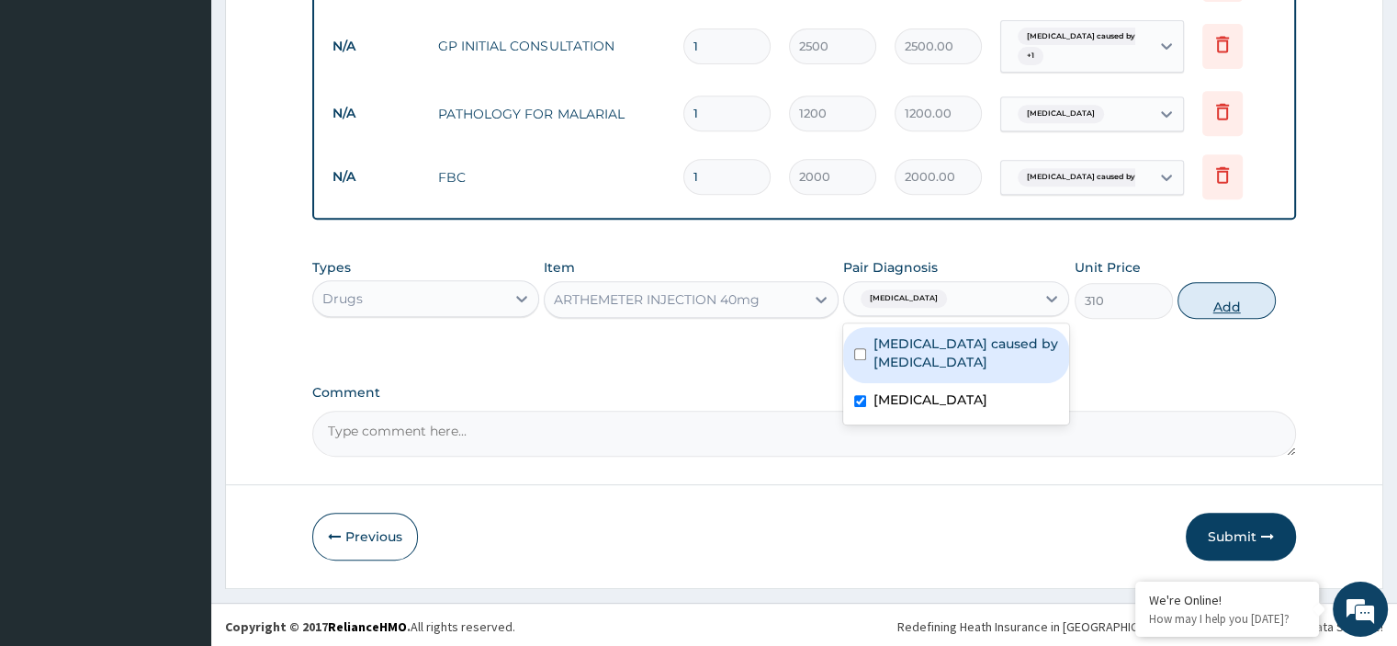
click at [1227, 293] on button "Add" at bounding box center [1226, 300] width 98 height 37
type input "0"
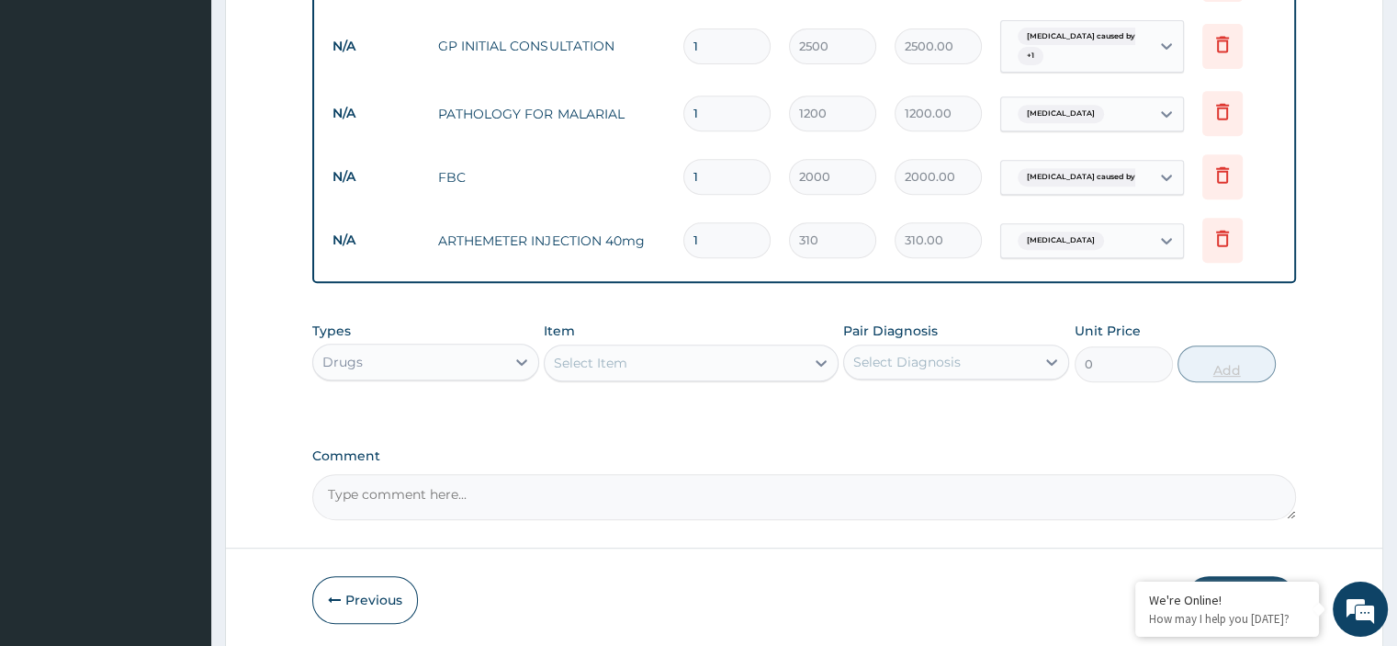
type input "0.00"
type input "3"
type input "930.00"
type input "3"
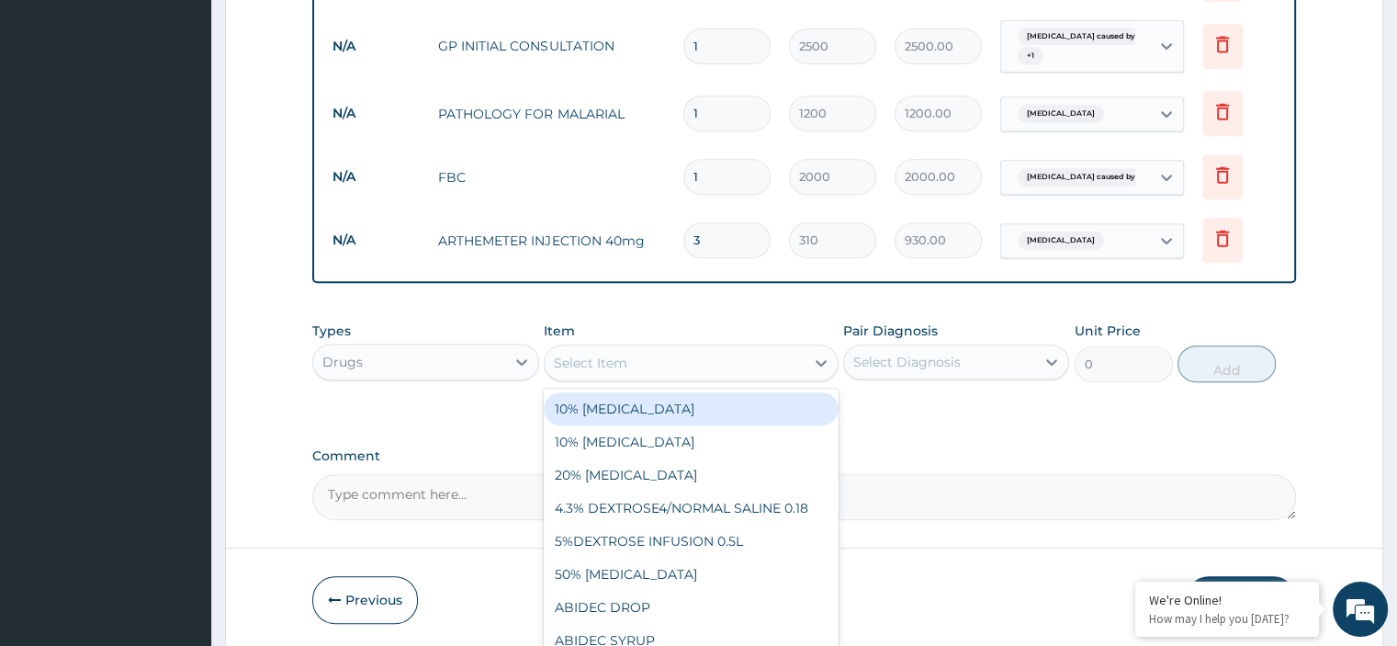
click at [724, 361] on div "Select Item" at bounding box center [675, 362] width 260 height 29
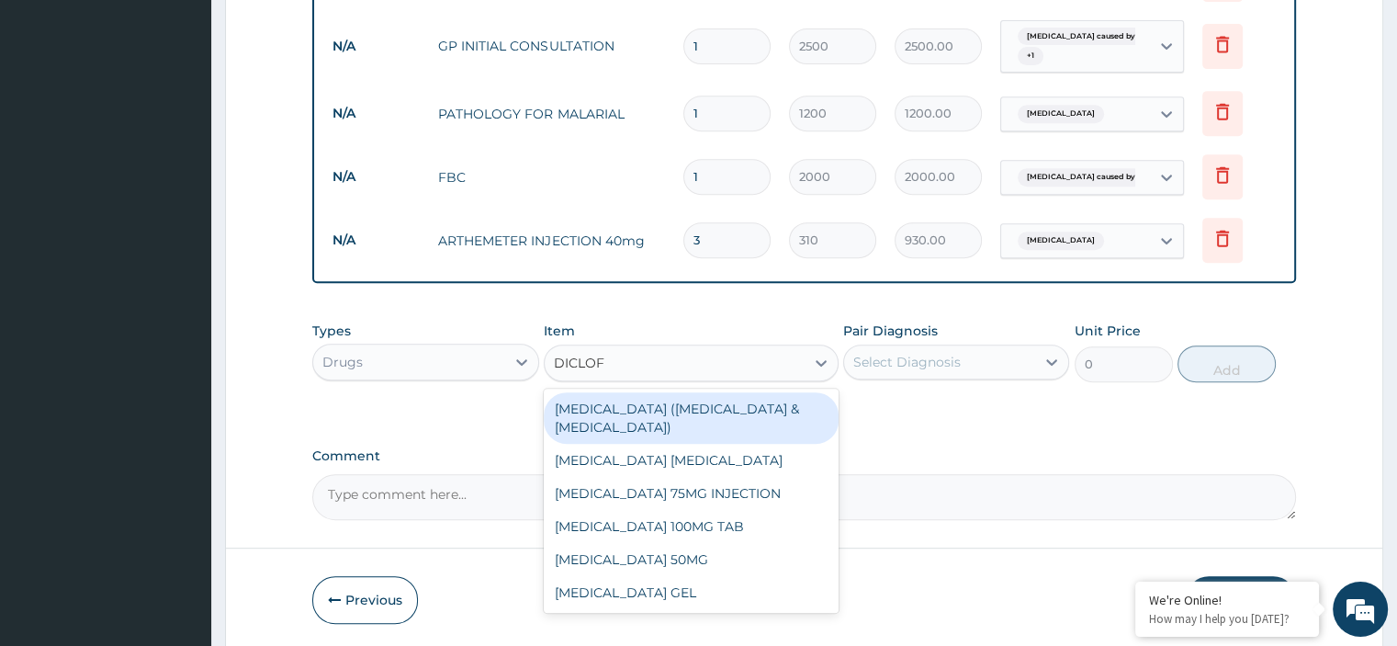
type input "DICLOFE"
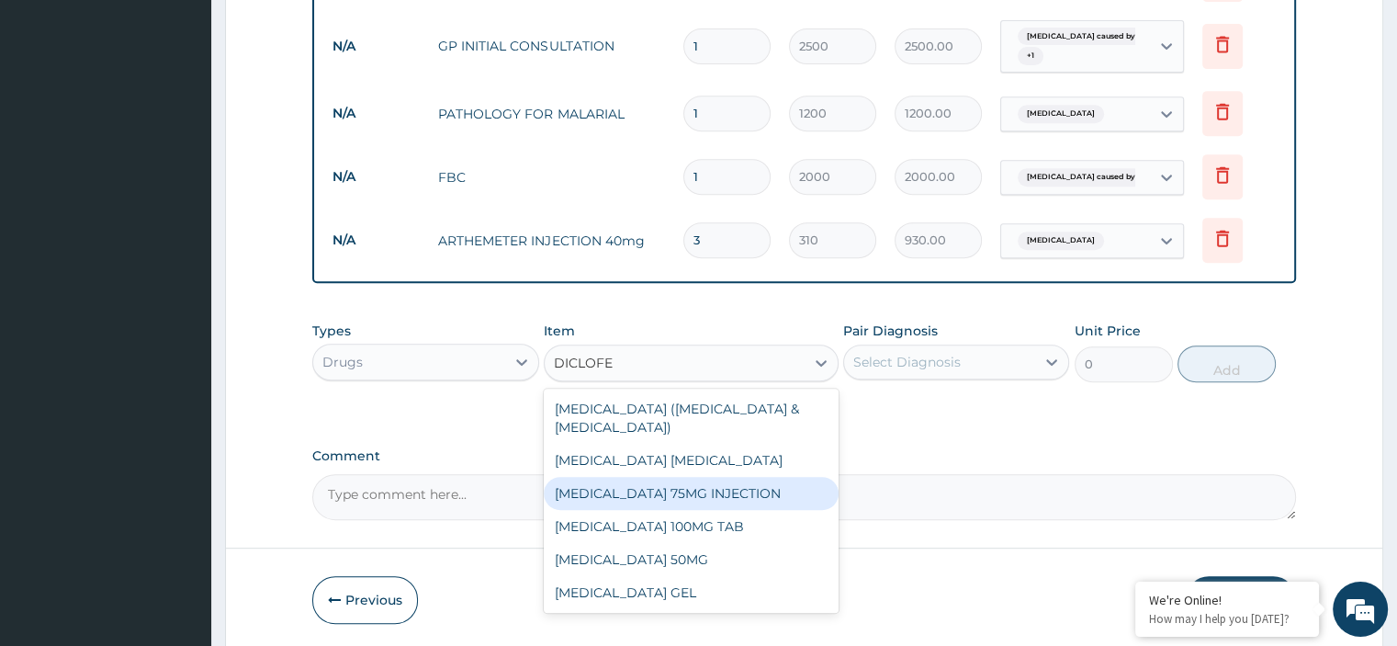
click at [671, 488] on div "[MEDICAL_DATA] 75MG INJECTION" at bounding box center [691, 493] width 295 height 33
type input "100"
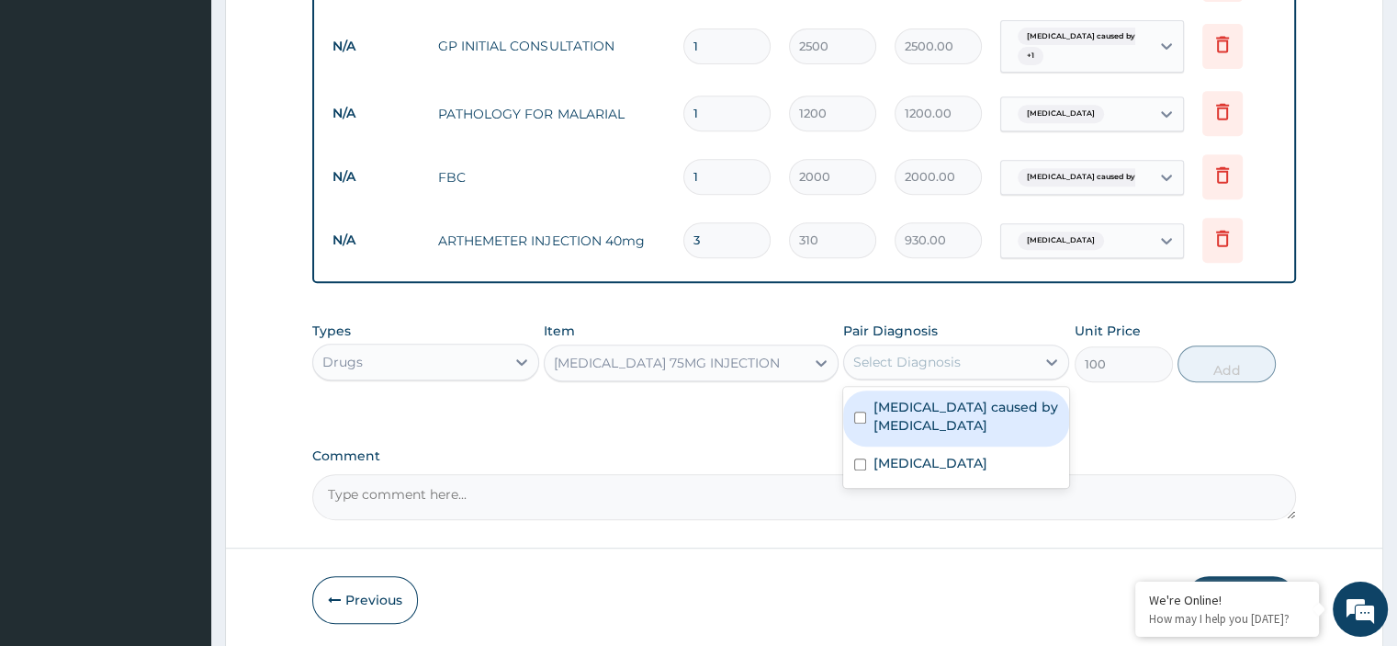
click at [962, 359] on div "Select Diagnosis" at bounding box center [939, 361] width 191 height 29
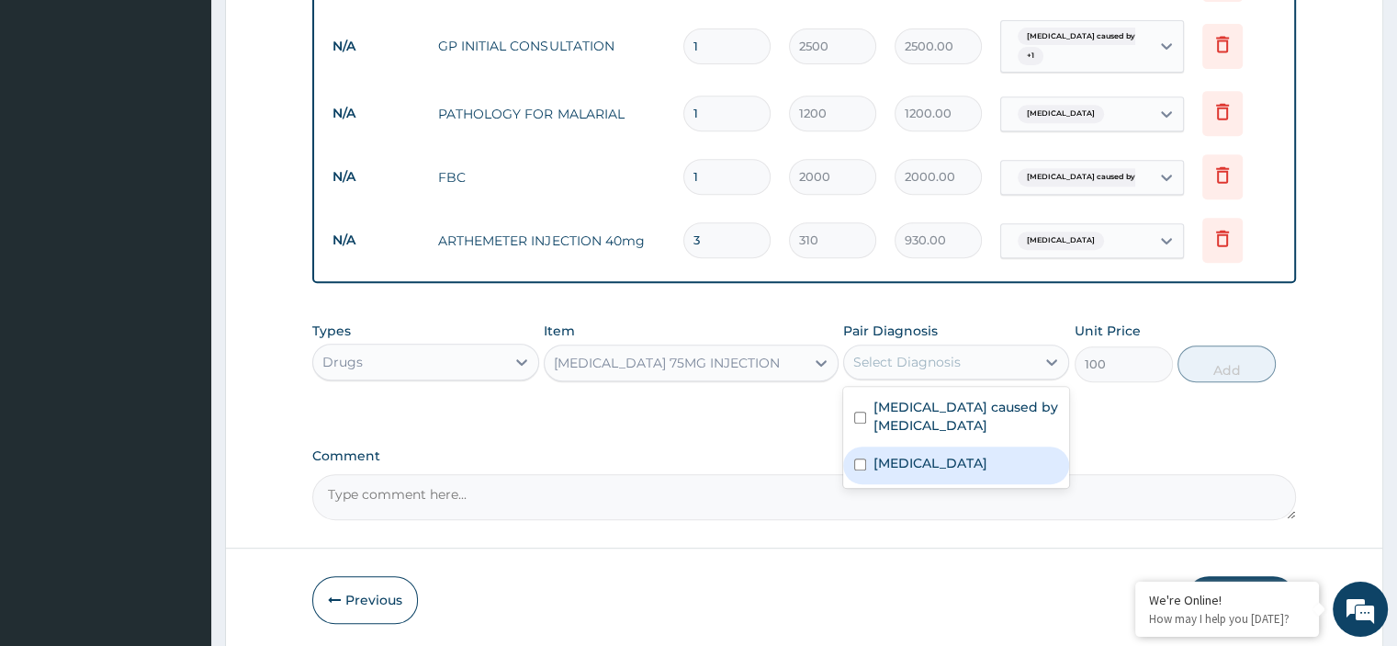
click at [934, 455] on div "[MEDICAL_DATA]" at bounding box center [956, 465] width 226 height 38
checkbox input "true"
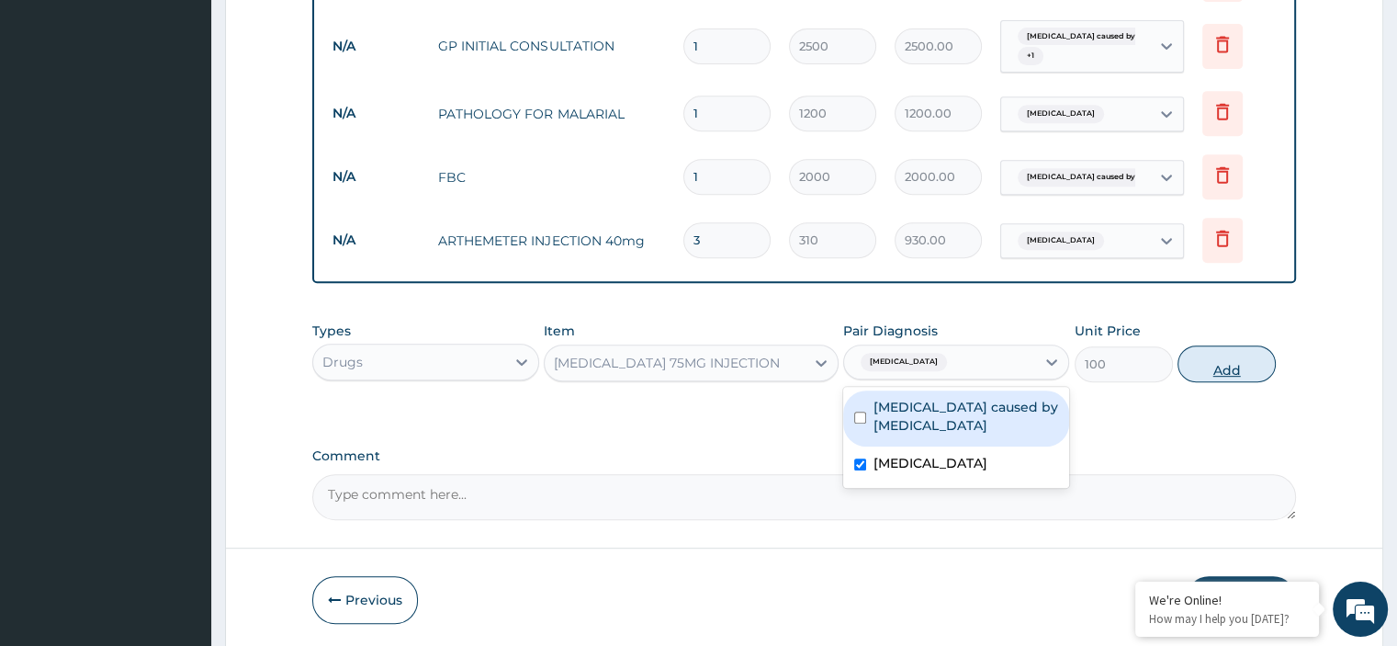
click at [1215, 356] on button "Add" at bounding box center [1226, 363] width 98 height 37
type input "0"
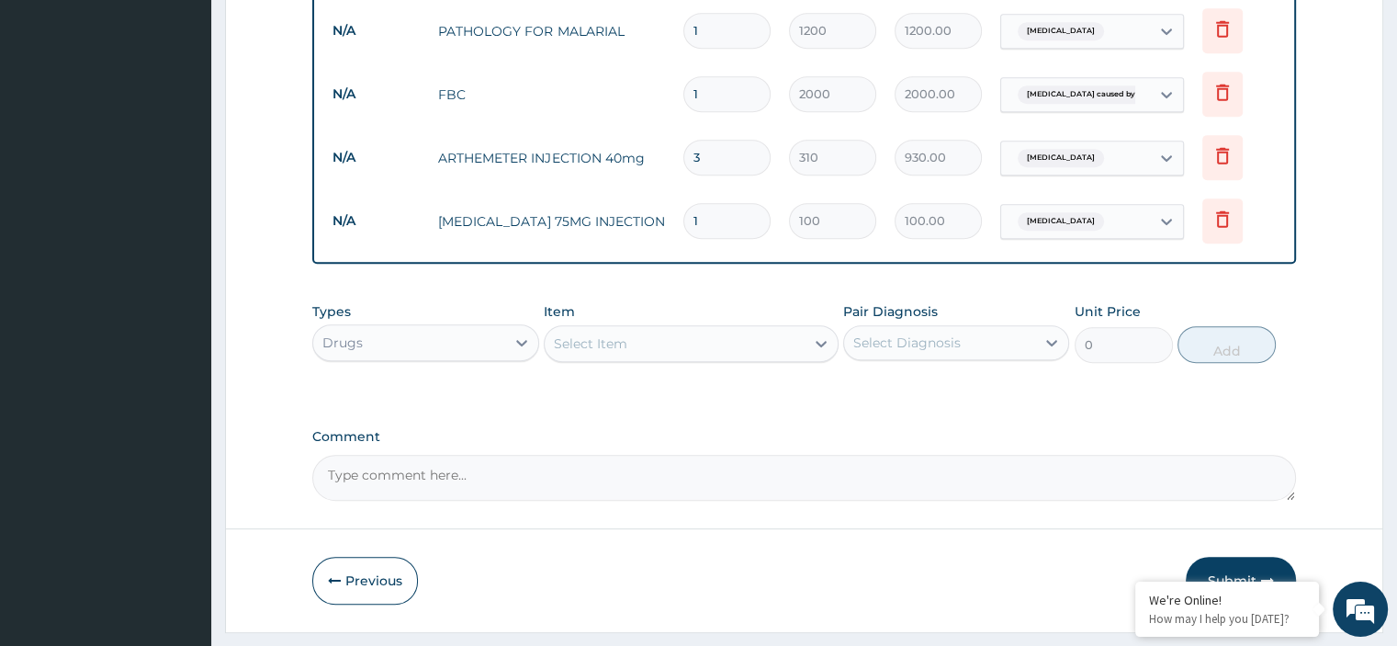
scroll to position [911, 0]
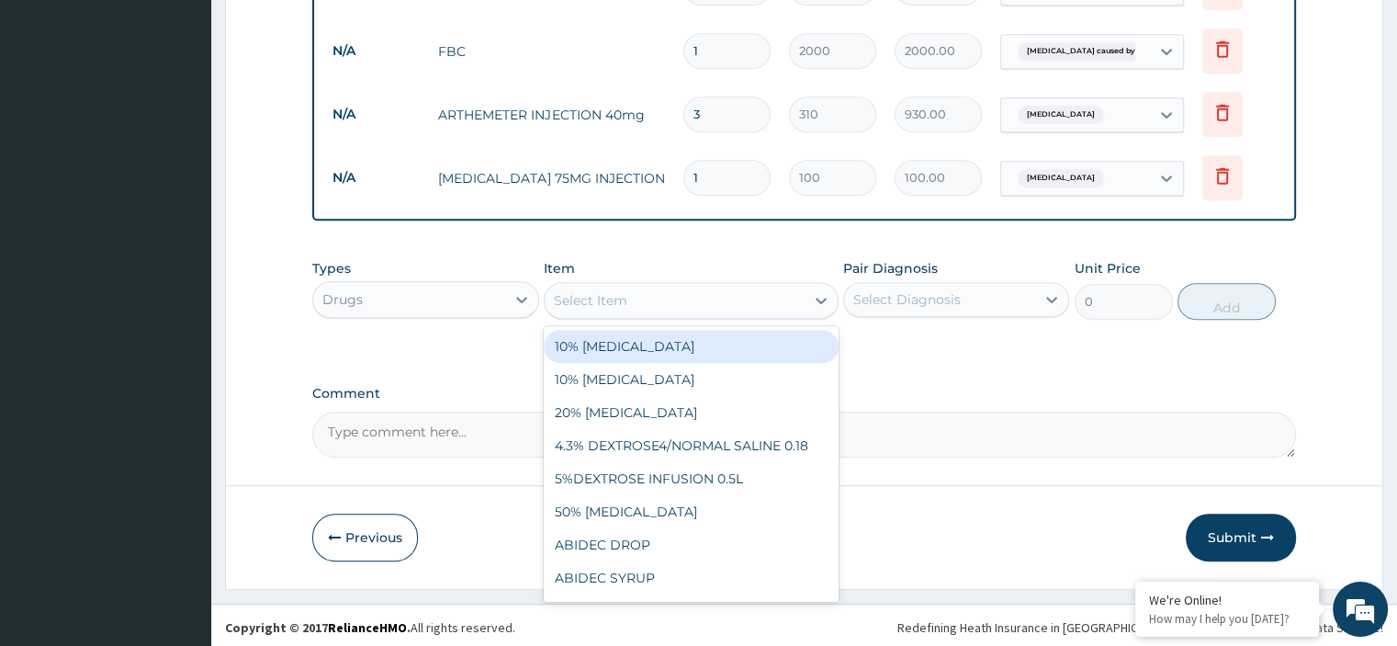
click at [687, 297] on div "Select Item" at bounding box center [675, 300] width 260 height 29
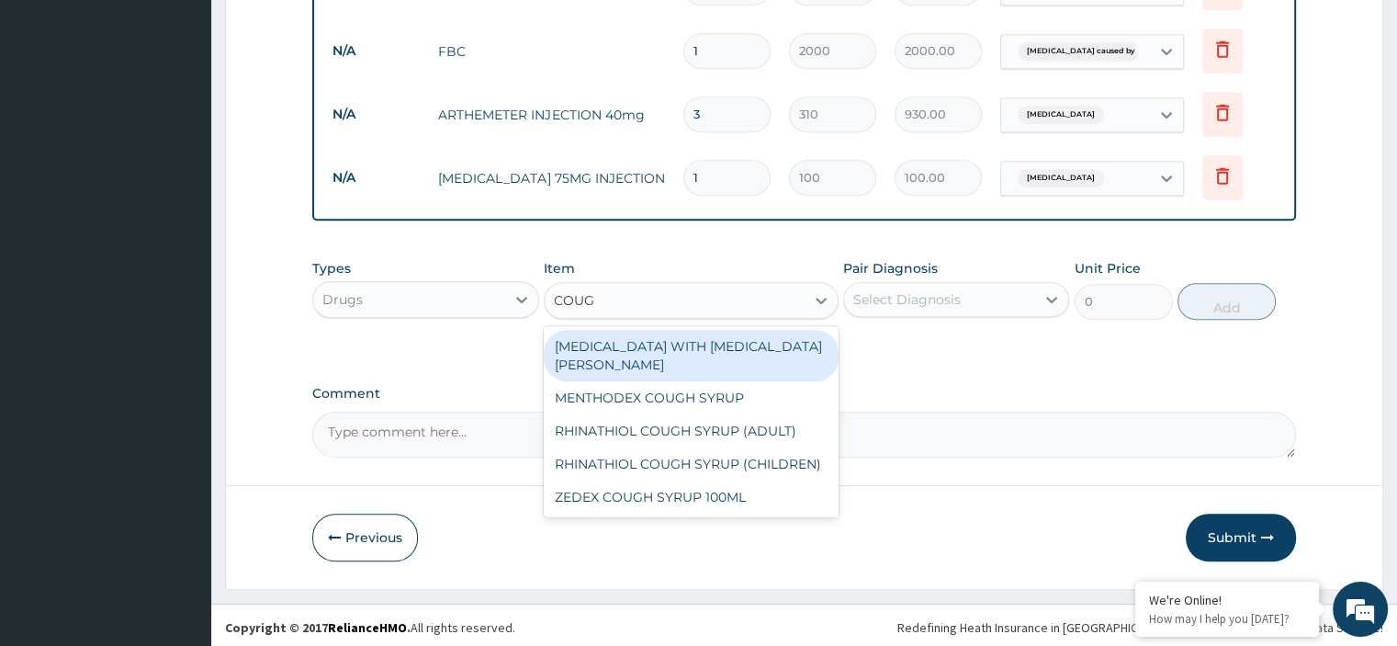
type input "COUGH"
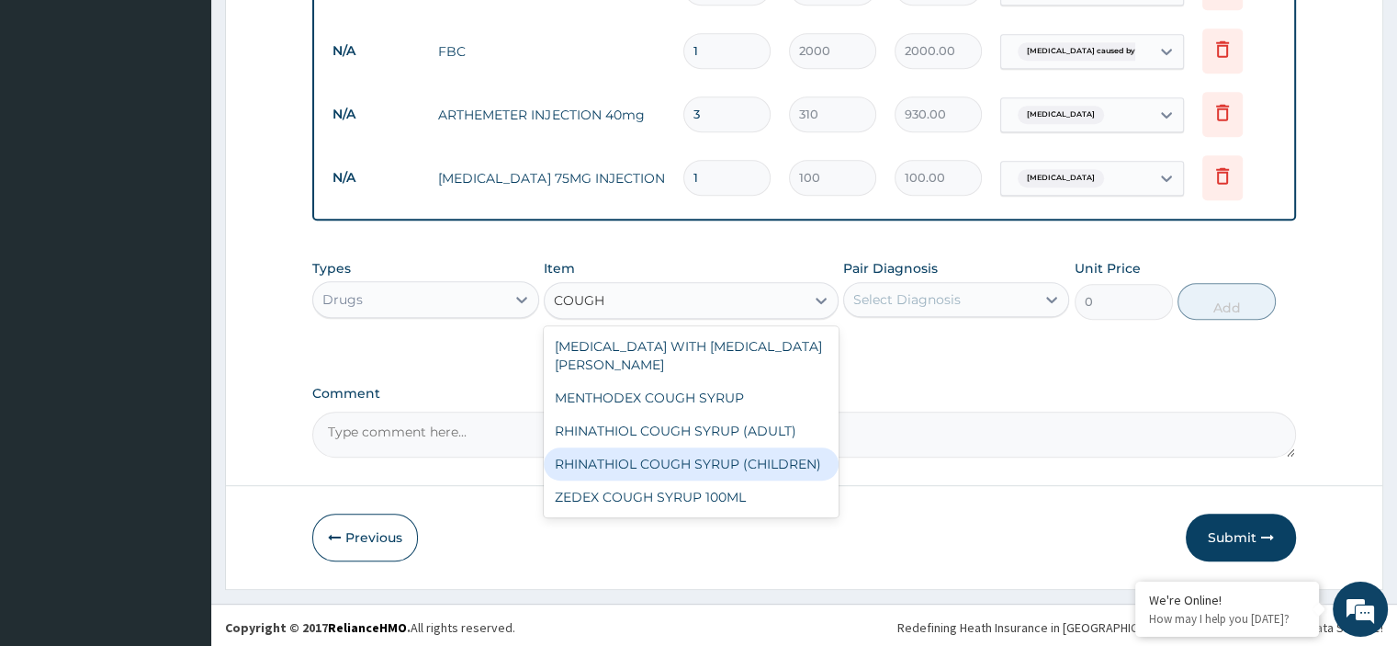
click at [665, 447] on div "RHINATHIOL COUGH SYRUP (CHILDREN)" at bounding box center [691, 463] width 295 height 33
type input "1100"
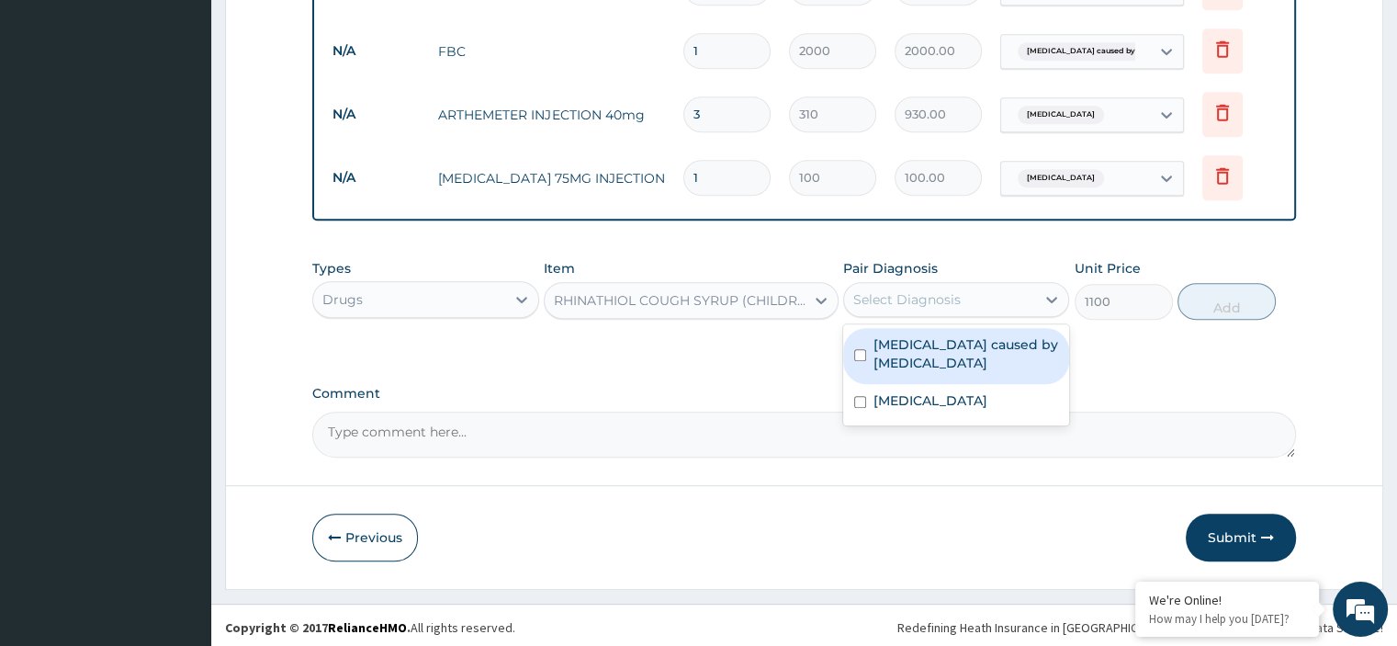
click at [918, 297] on div "Select Diagnosis" at bounding box center [906, 299] width 107 height 18
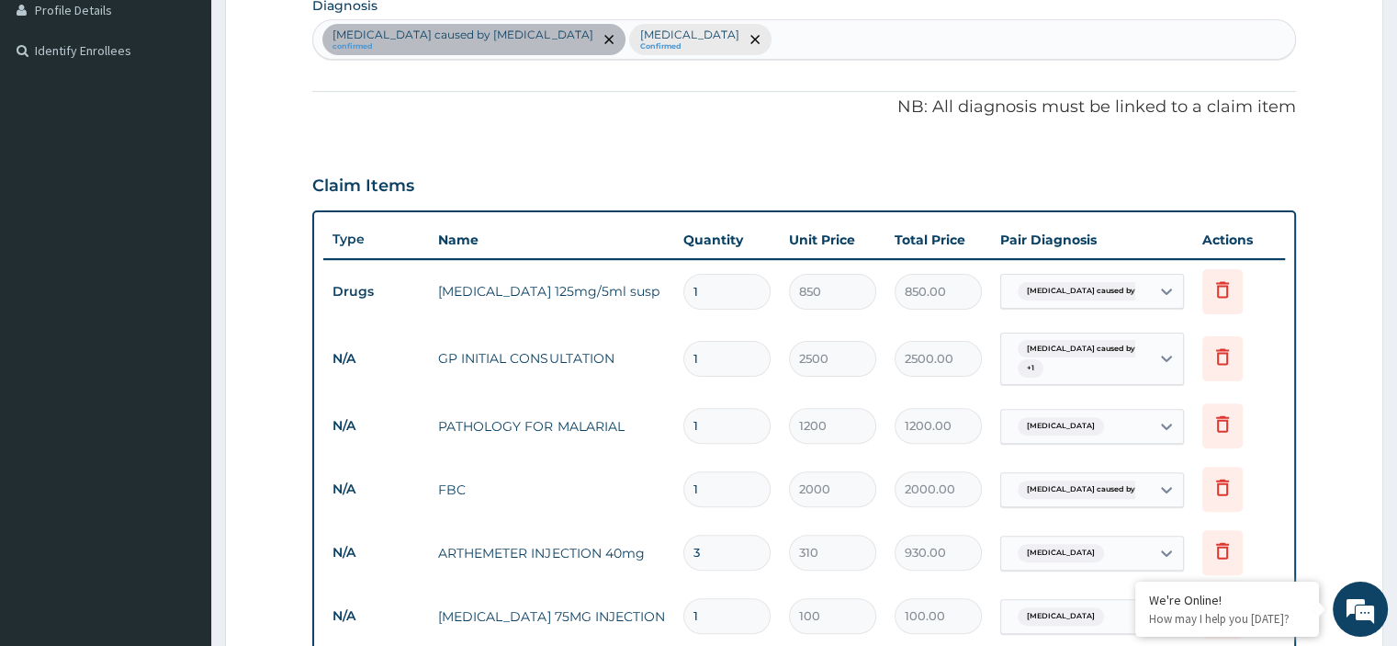
scroll to position [470, 0]
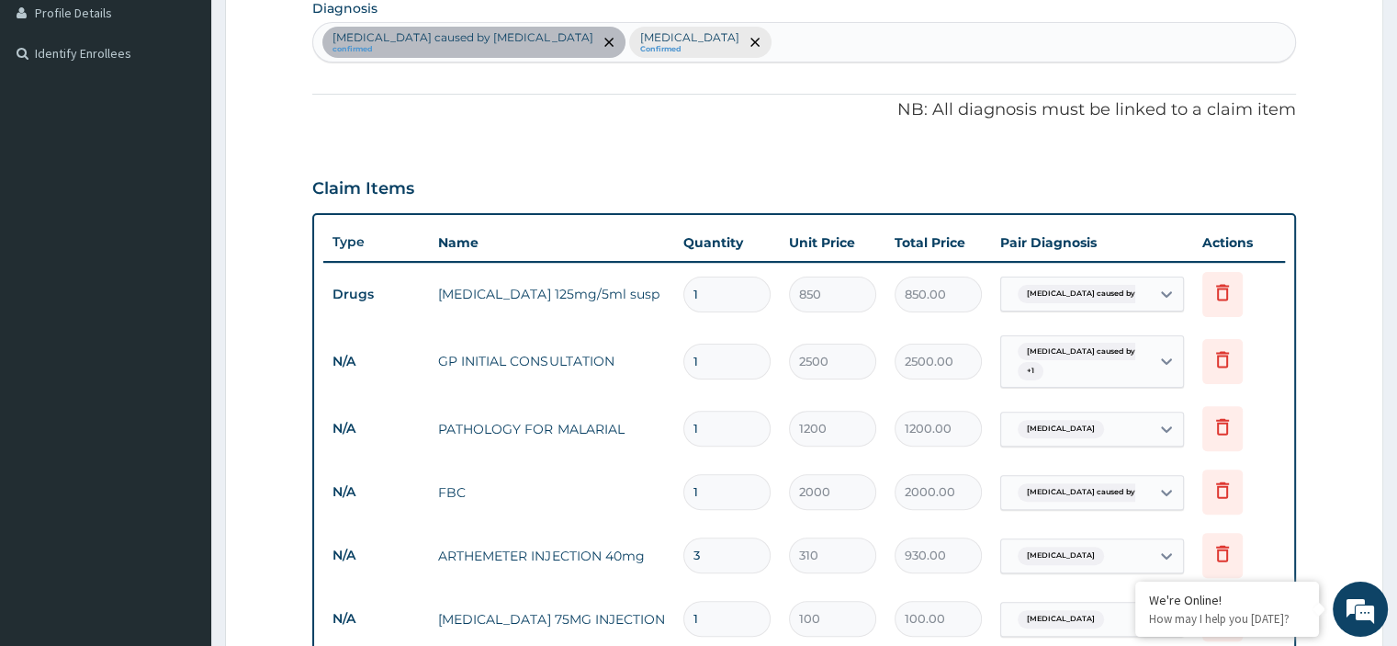
click at [796, 49] on div "[MEDICAL_DATA] caused by [MEDICAL_DATA] confirmed [MEDICAL_DATA] Confirmed" at bounding box center [803, 42] width 981 height 39
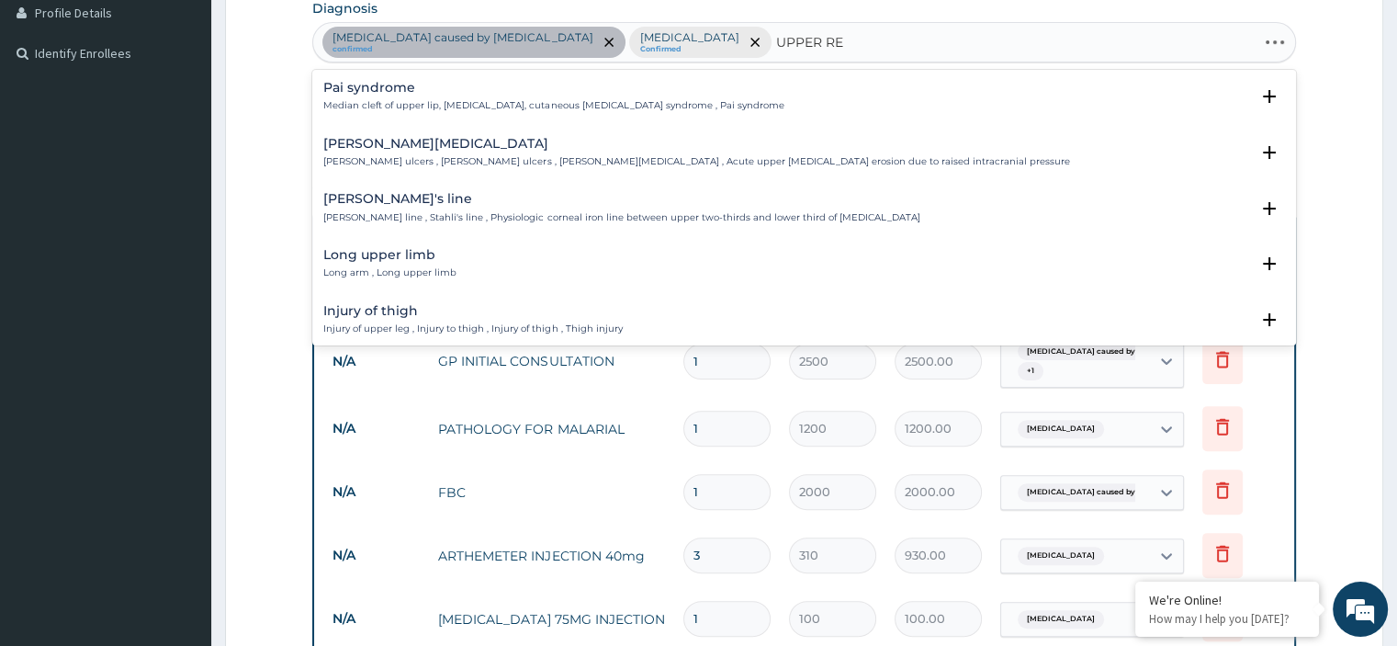
type input "UPPER RES"
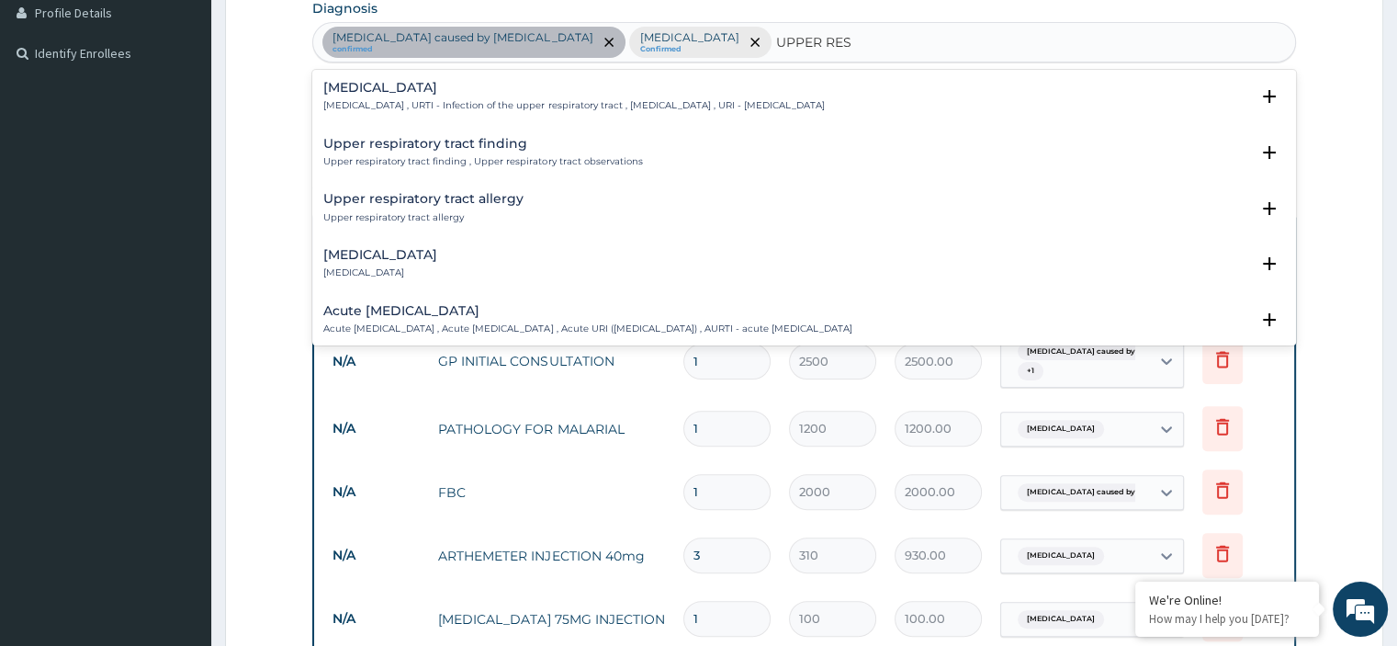
click at [590, 96] on div "[MEDICAL_DATA] [MEDICAL_DATA] , URTI - Infection of the upper respiratory tract…" at bounding box center [573, 97] width 500 height 32
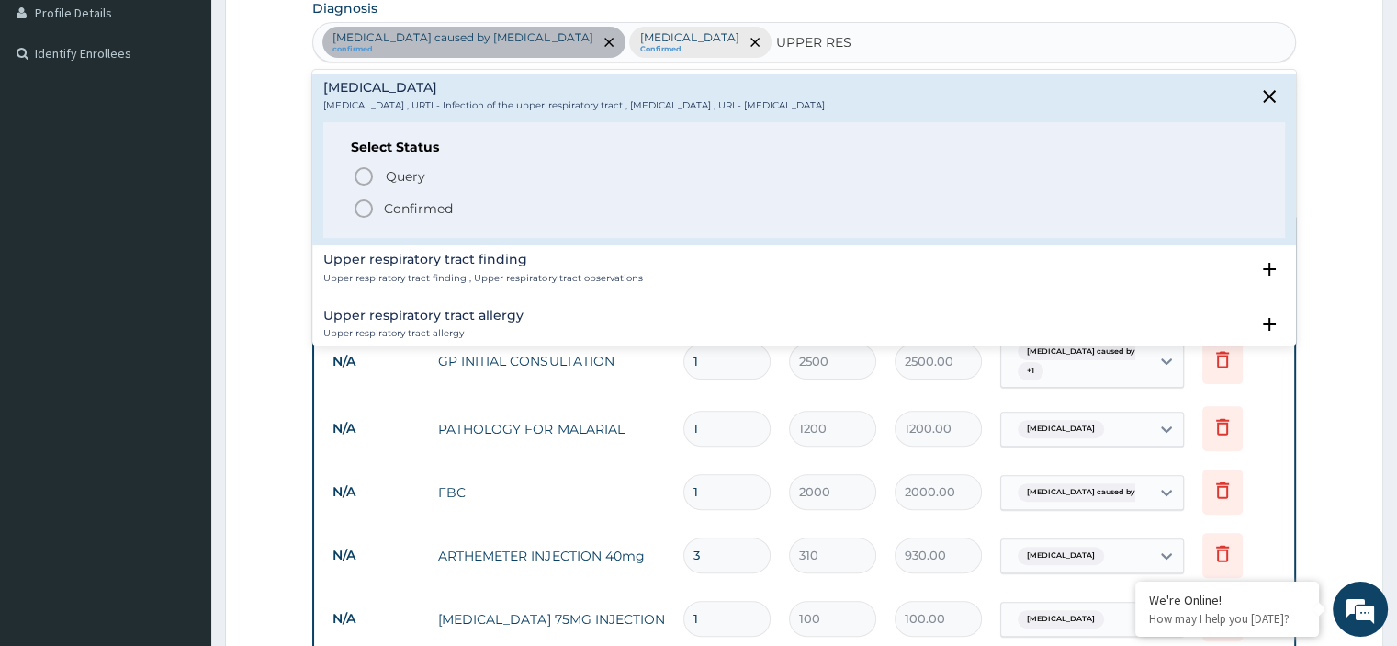
click at [369, 211] on icon "status option filled" at bounding box center [364, 208] width 22 height 22
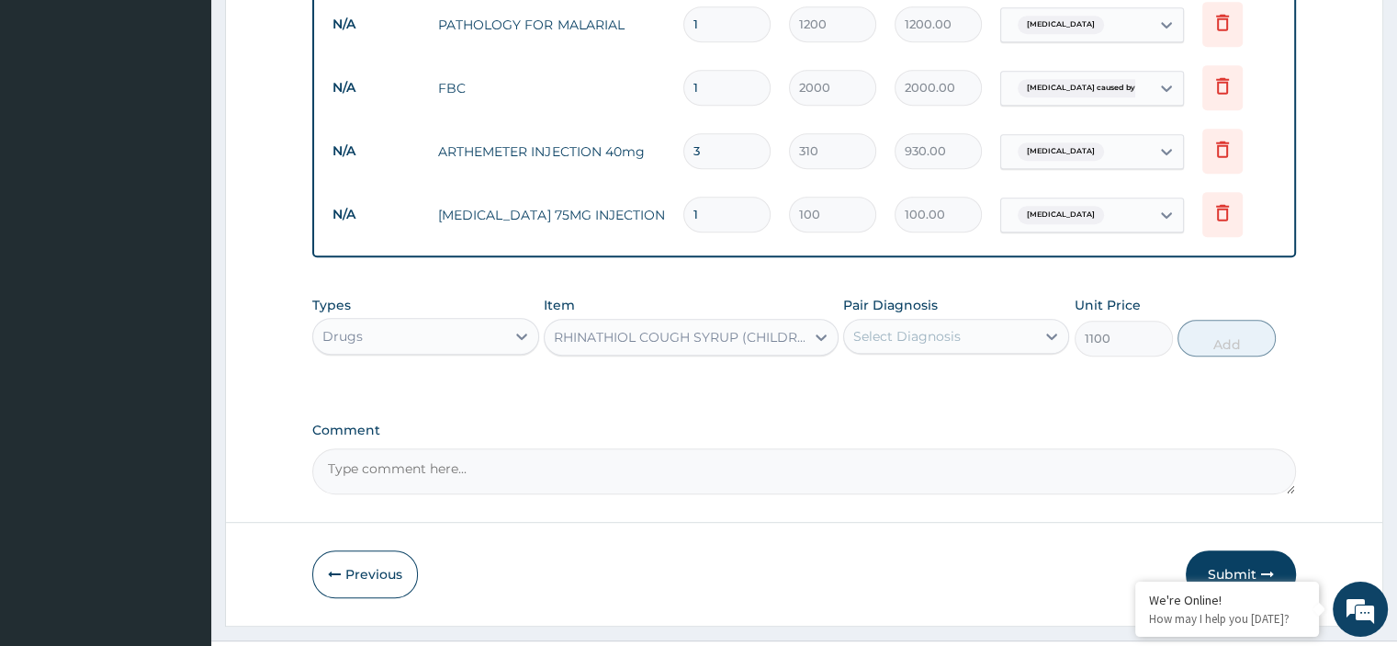
scroll to position [911, 0]
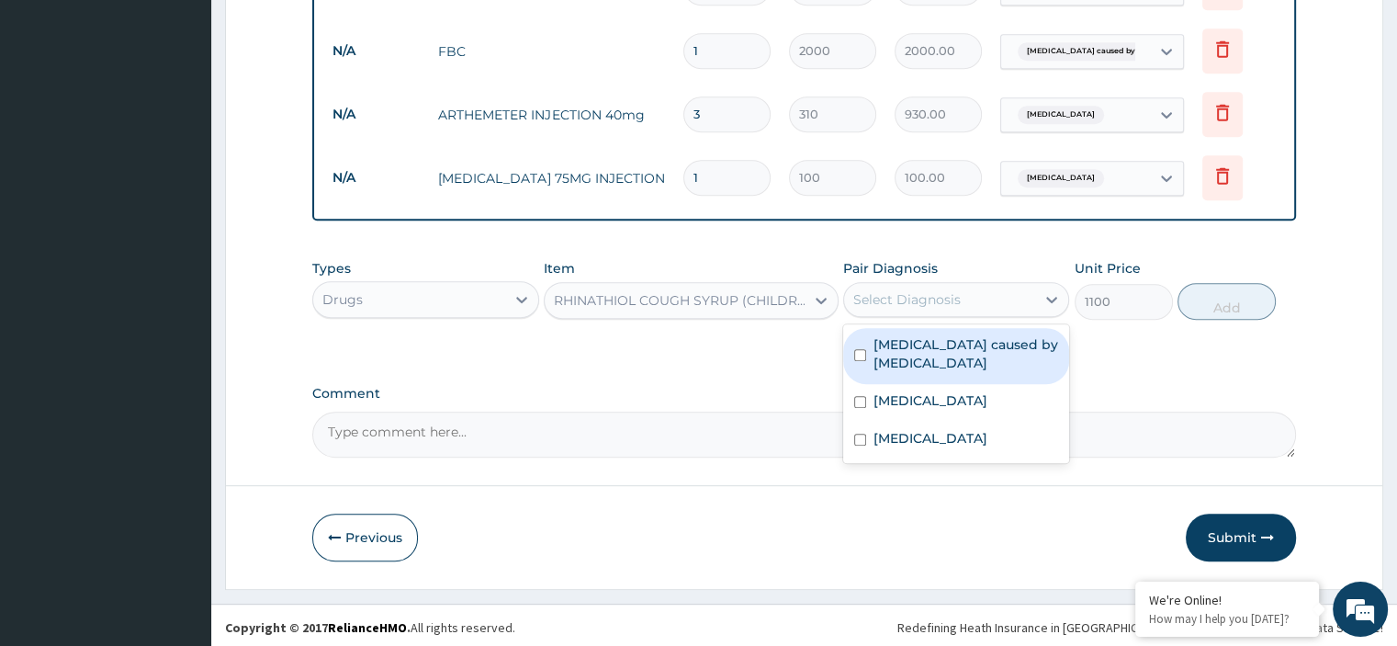
click at [967, 295] on div "Select Diagnosis" at bounding box center [939, 299] width 191 height 29
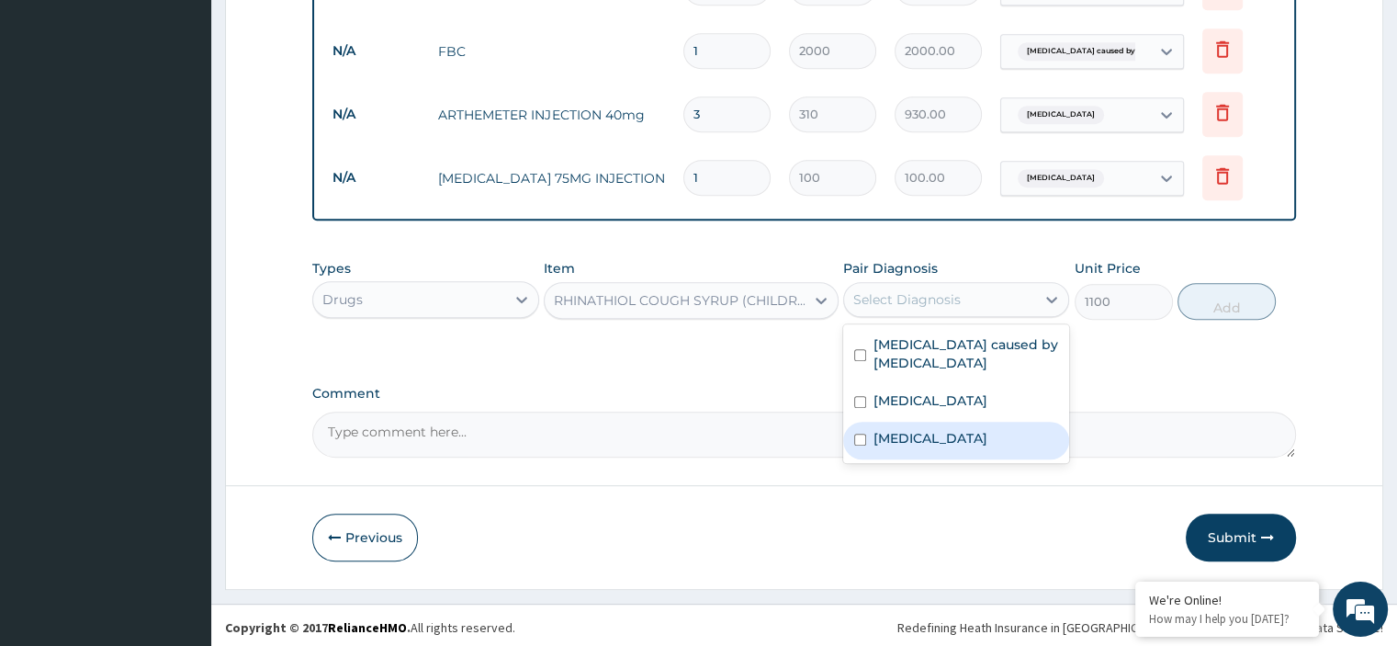
click at [914, 436] on label "[MEDICAL_DATA]" at bounding box center [930, 438] width 114 height 18
checkbox input "true"
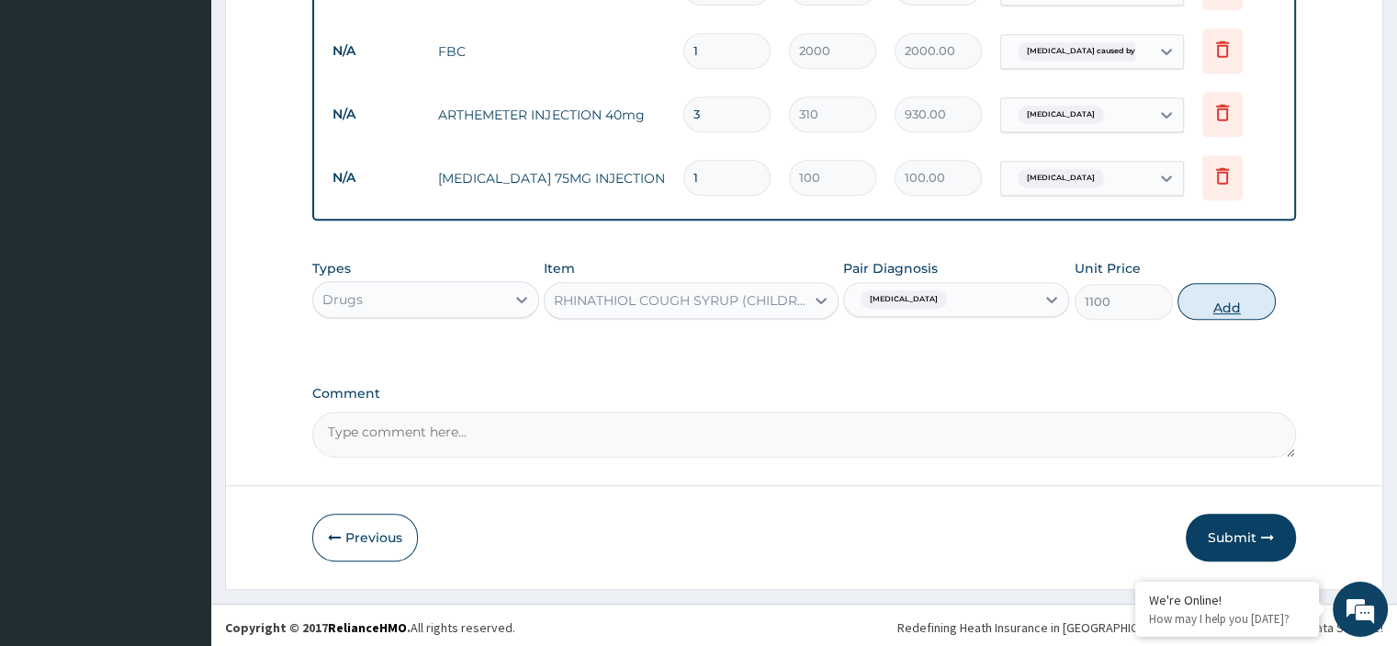
click at [1221, 296] on button "Add" at bounding box center [1226, 301] width 98 height 37
type input "0"
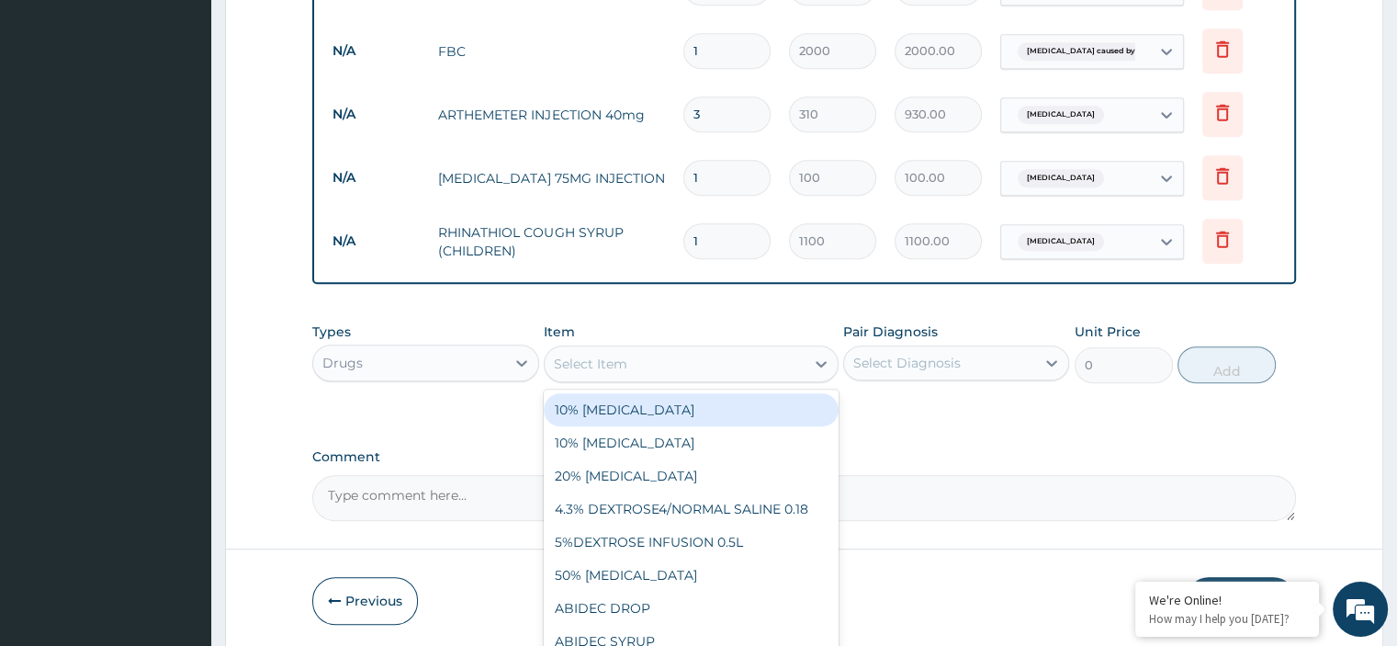
click at [646, 362] on div "Select Item" at bounding box center [675, 363] width 260 height 29
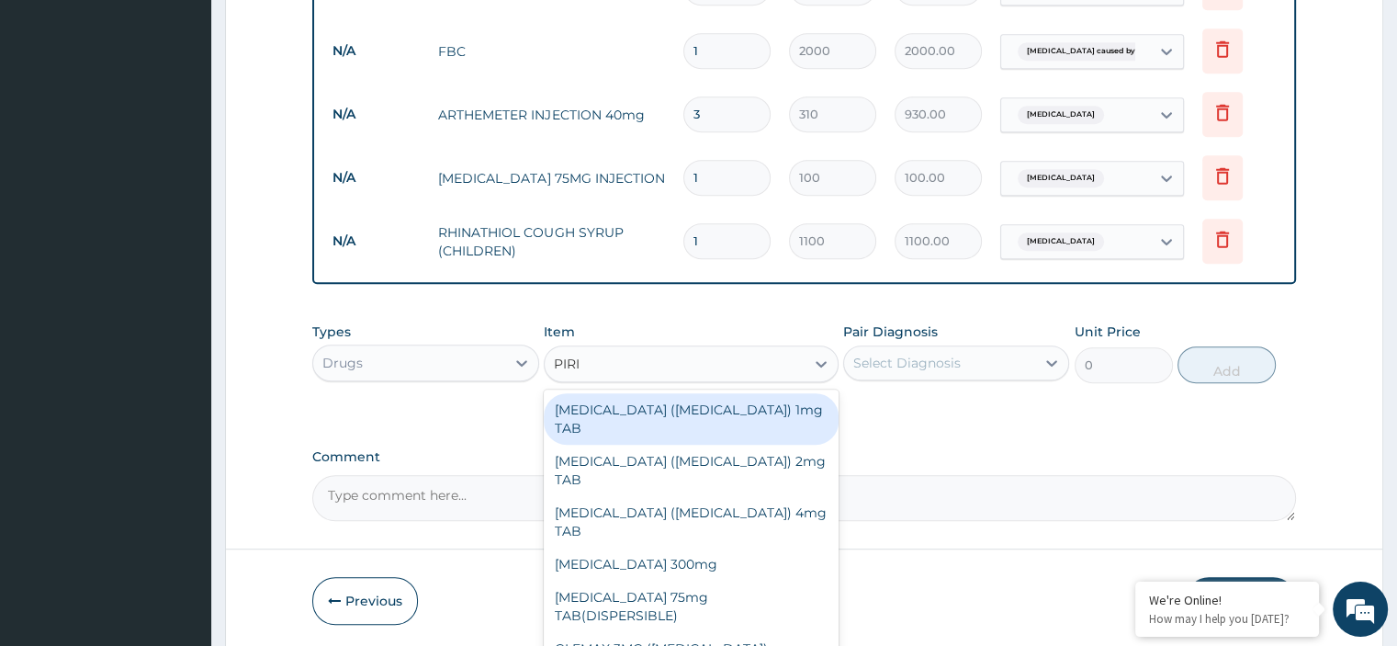
type input "PIRIT"
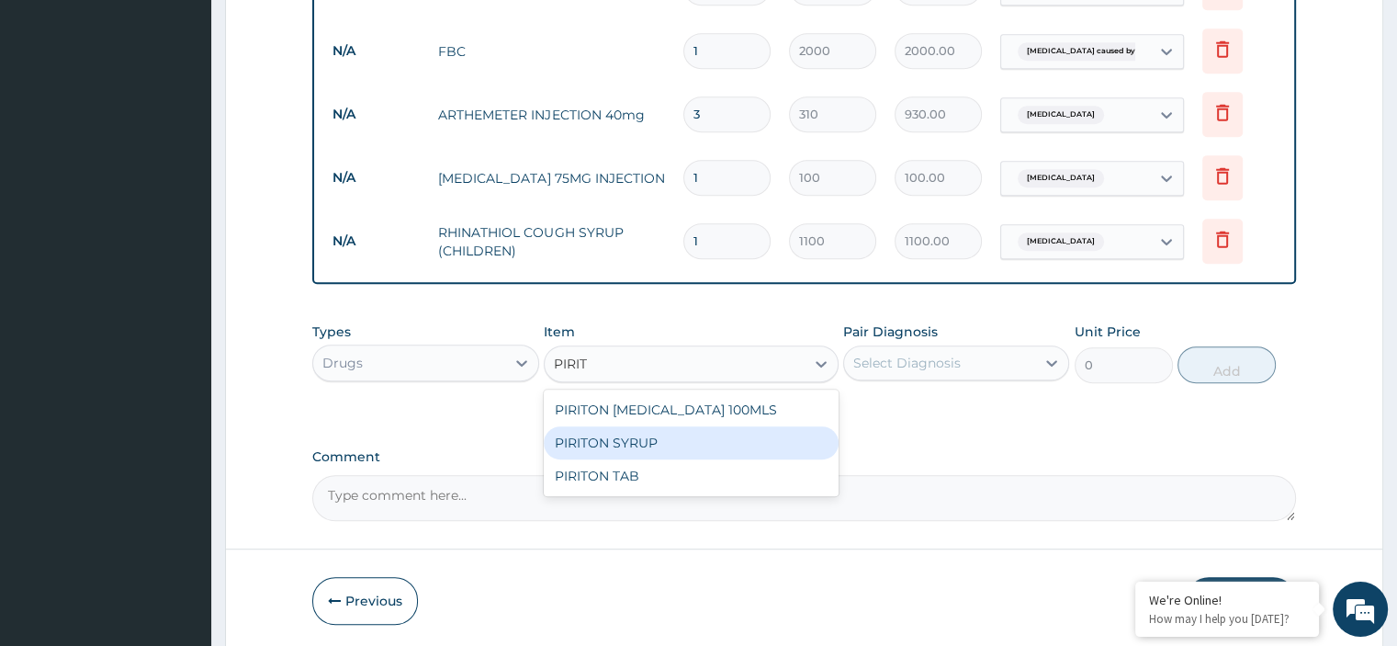
click at [649, 447] on div "PIRITON SYRUP" at bounding box center [691, 442] width 295 height 33
type input "270"
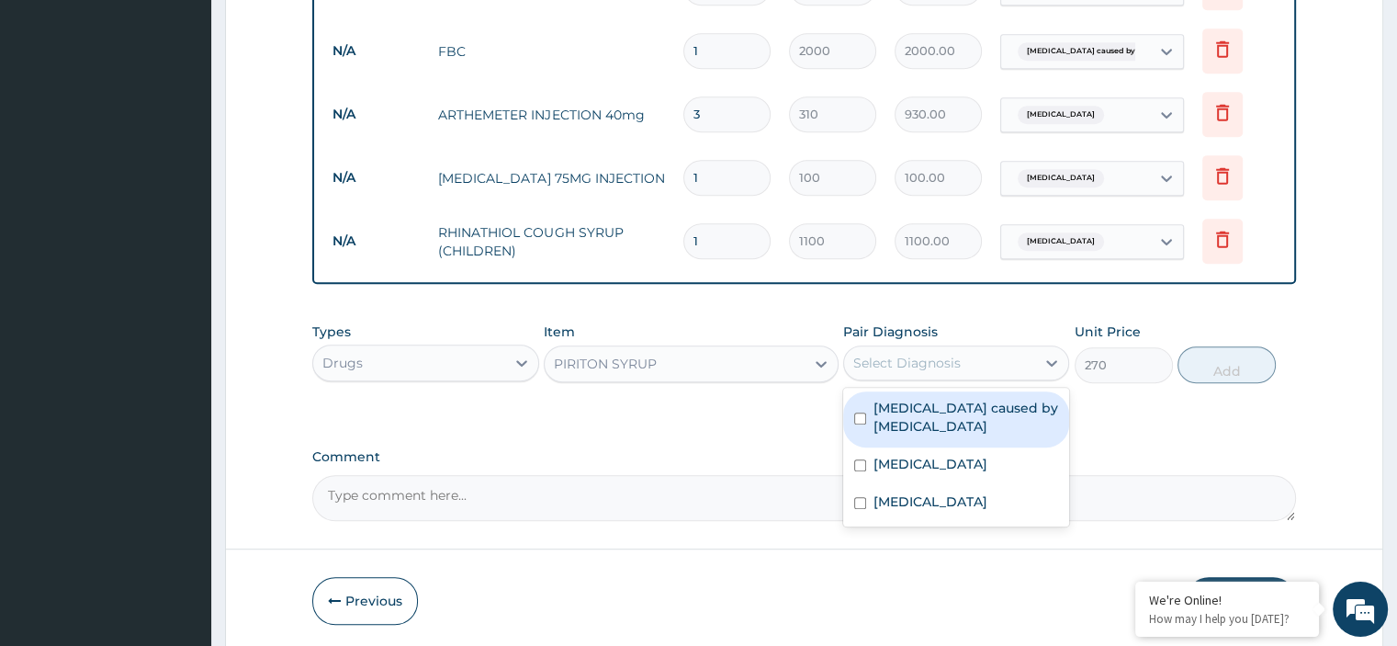
click at [919, 362] on div "Select Diagnosis" at bounding box center [906, 363] width 107 height 18
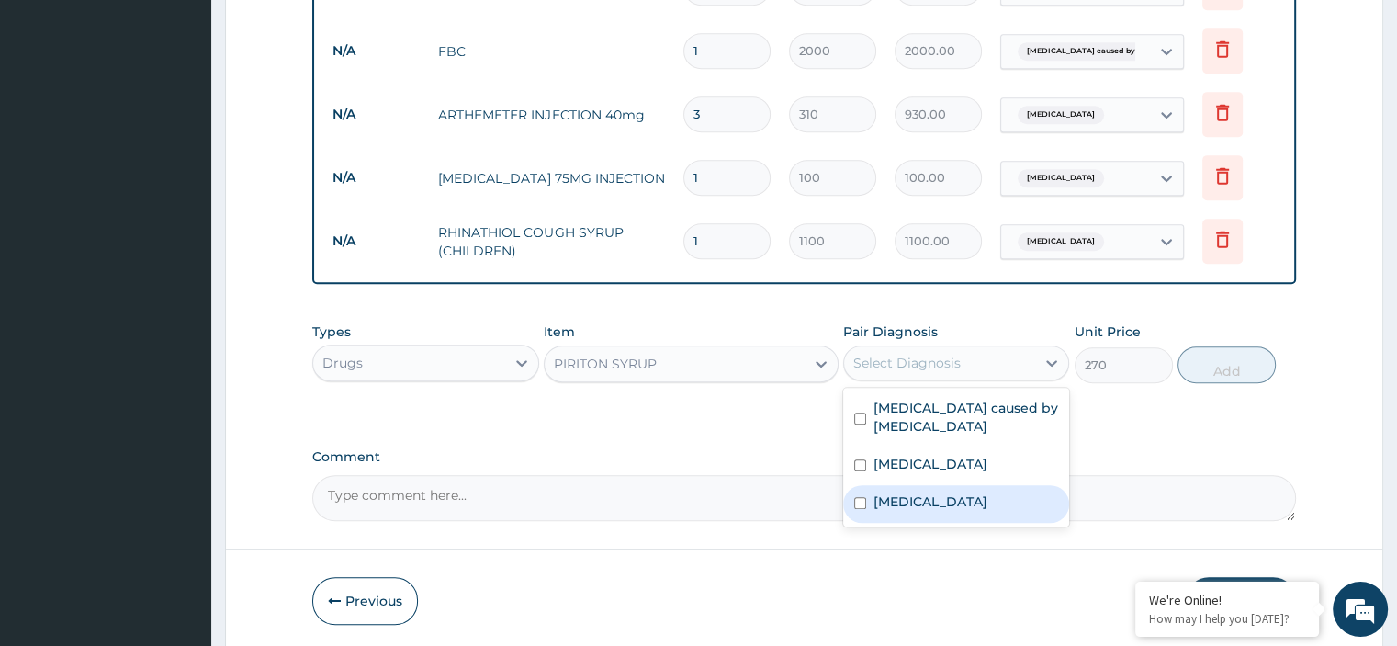
click at [905, 500] on label "Upper respiratory infection" at bounding box center [930, 501] width 114 height 18
checkbox input "true"
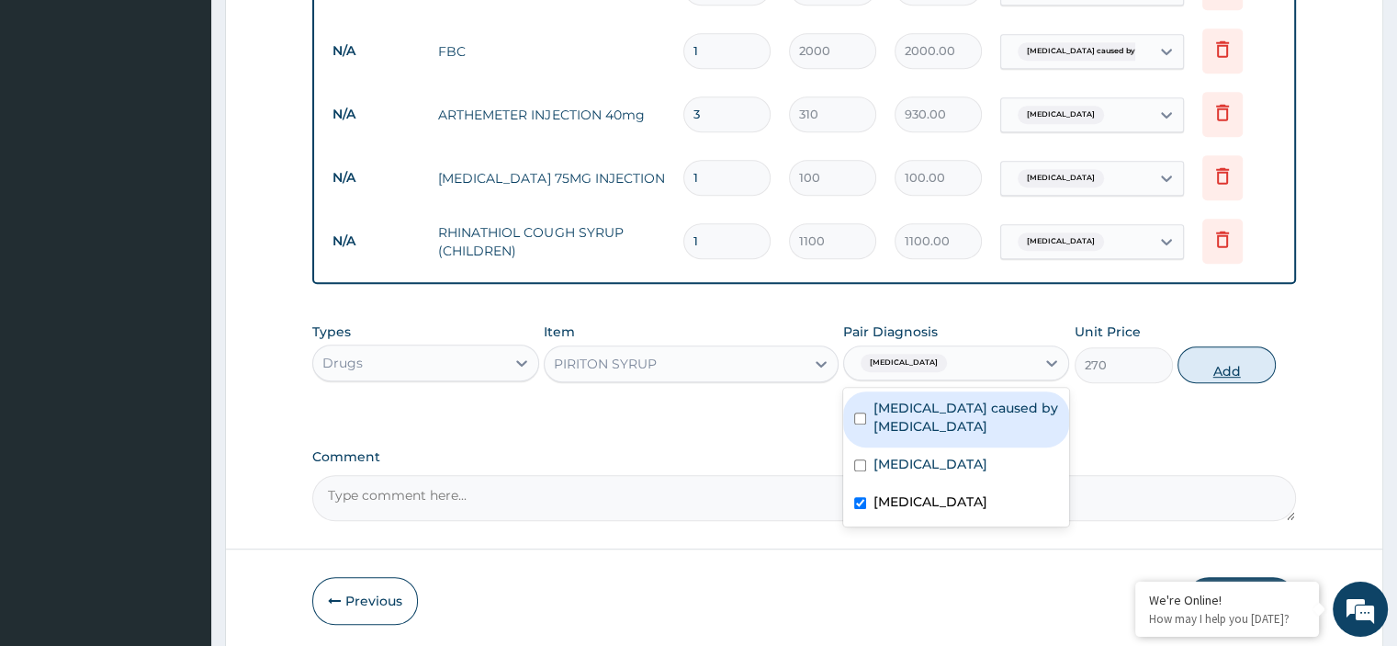
click at [1233, 361] on button "Add" at bounding box center [1226, 364] width 98 height 37
type input "0"
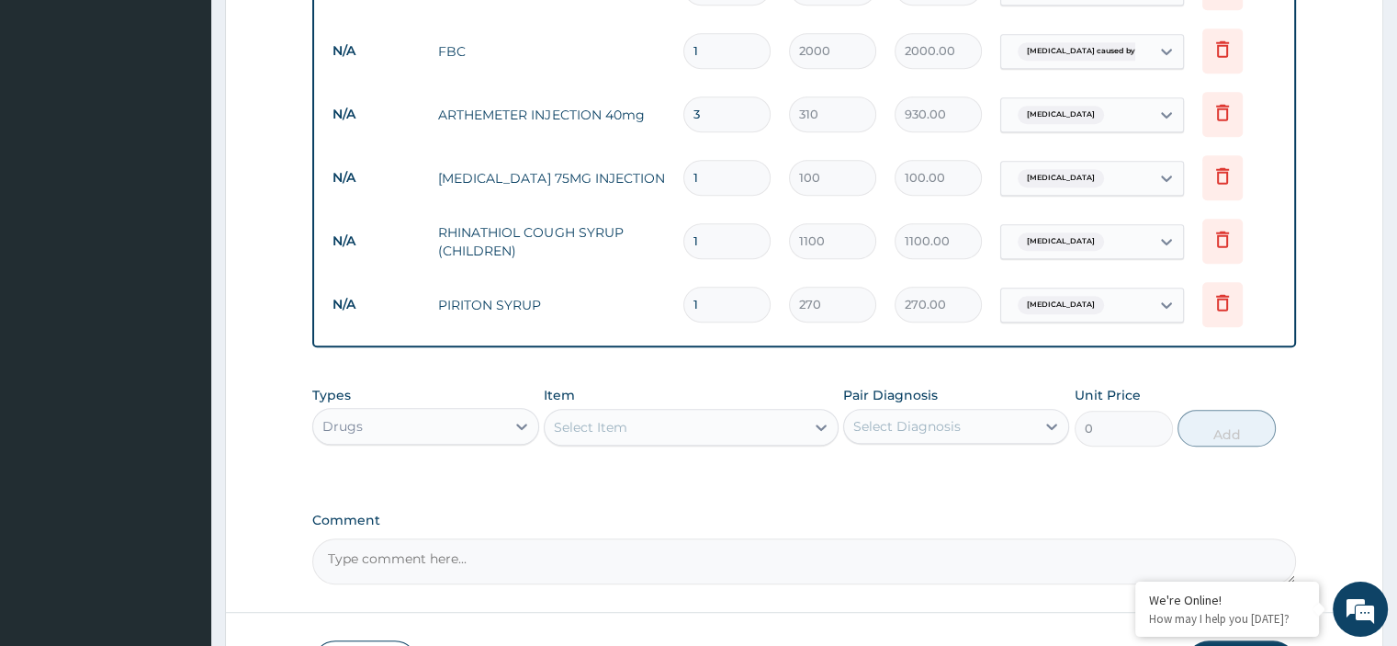
click at [736, 421] on div "Select Item" at bounding box center [675, 426] width 260 height 29
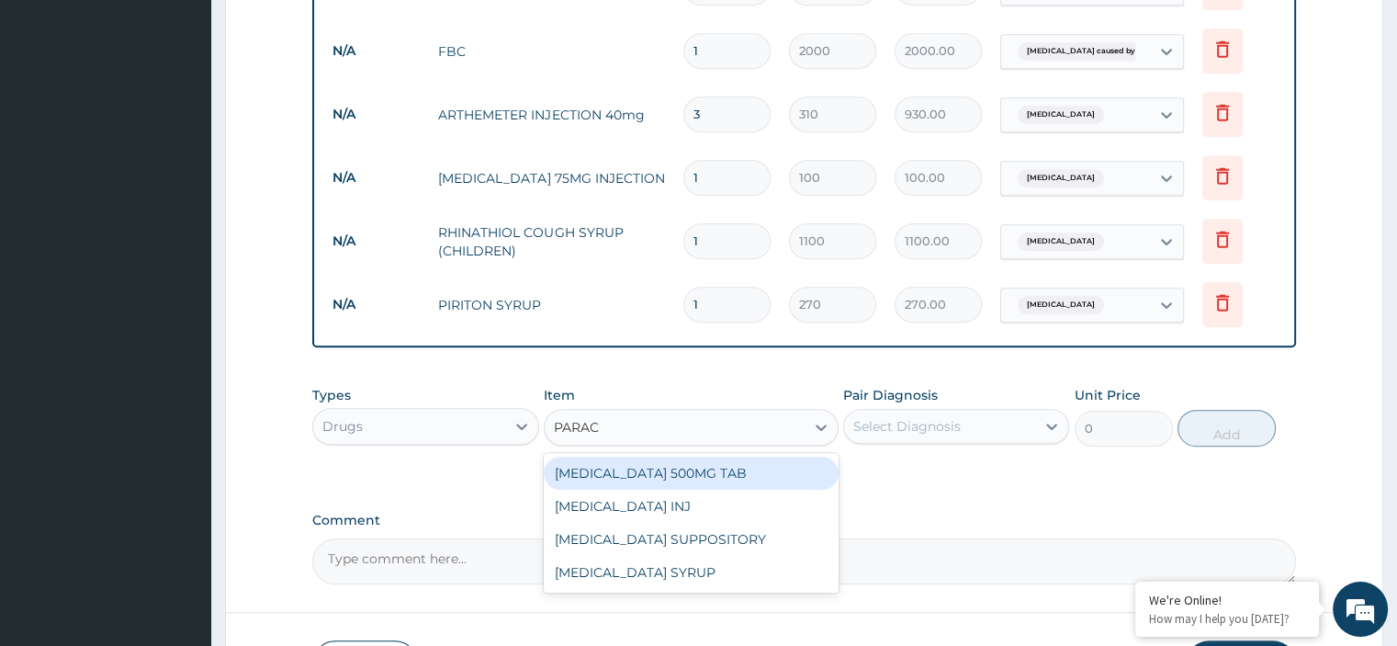
type input "PARACE"
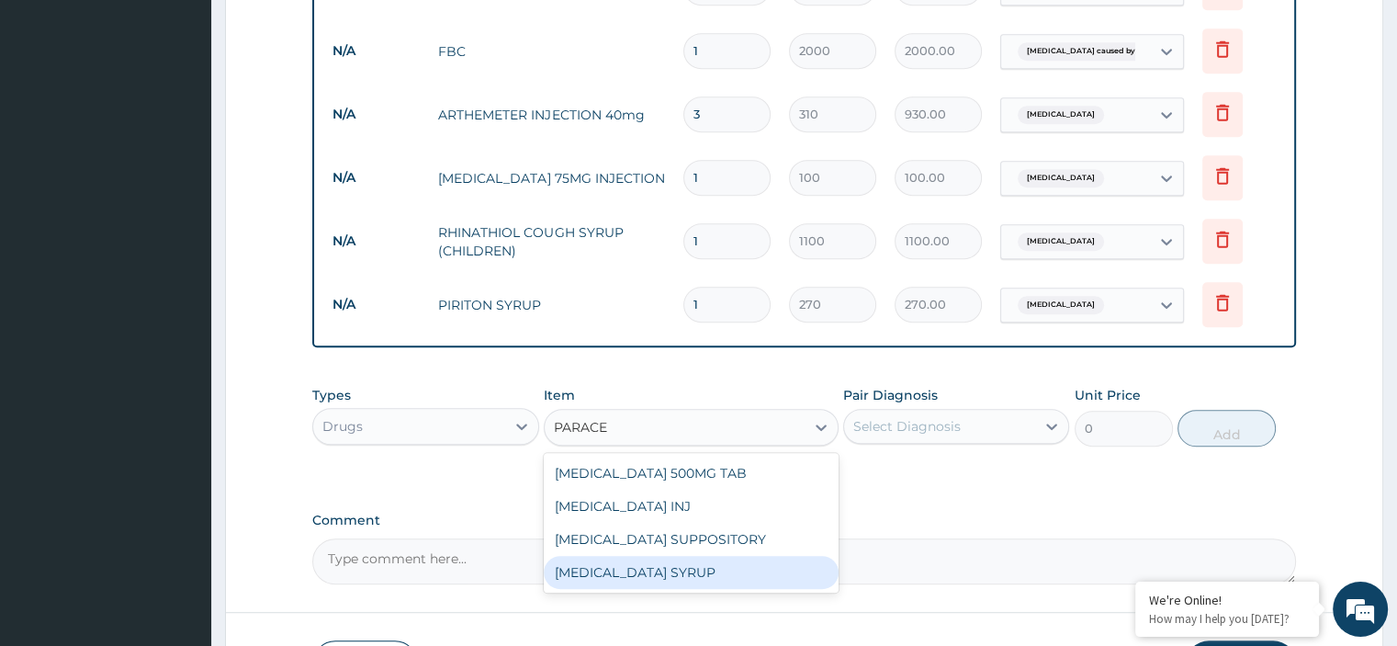
click at [676, 565] on div "PARACETAMOL SYRUP" at bounding box center [691, 572] width 295 height 33
type input "250"
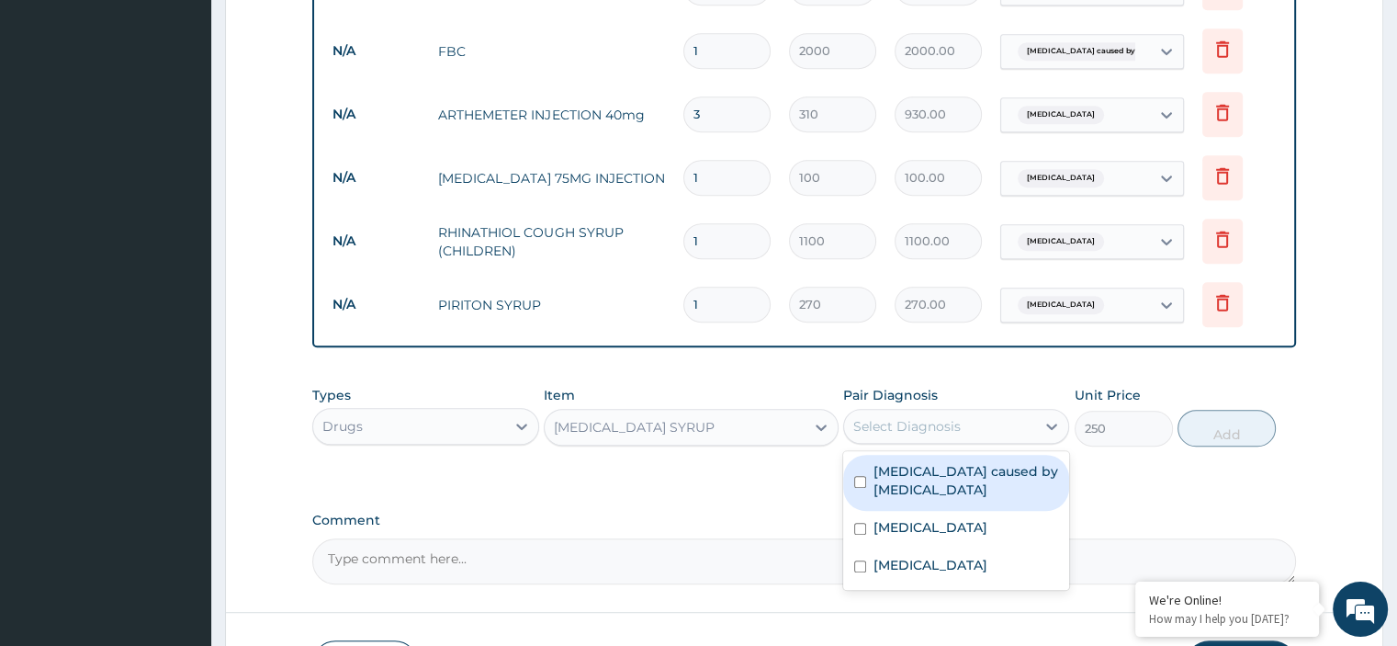
click at [938, 427] on div "Select Diagnosis" at bounding box center [906, 426] width 107 height 18
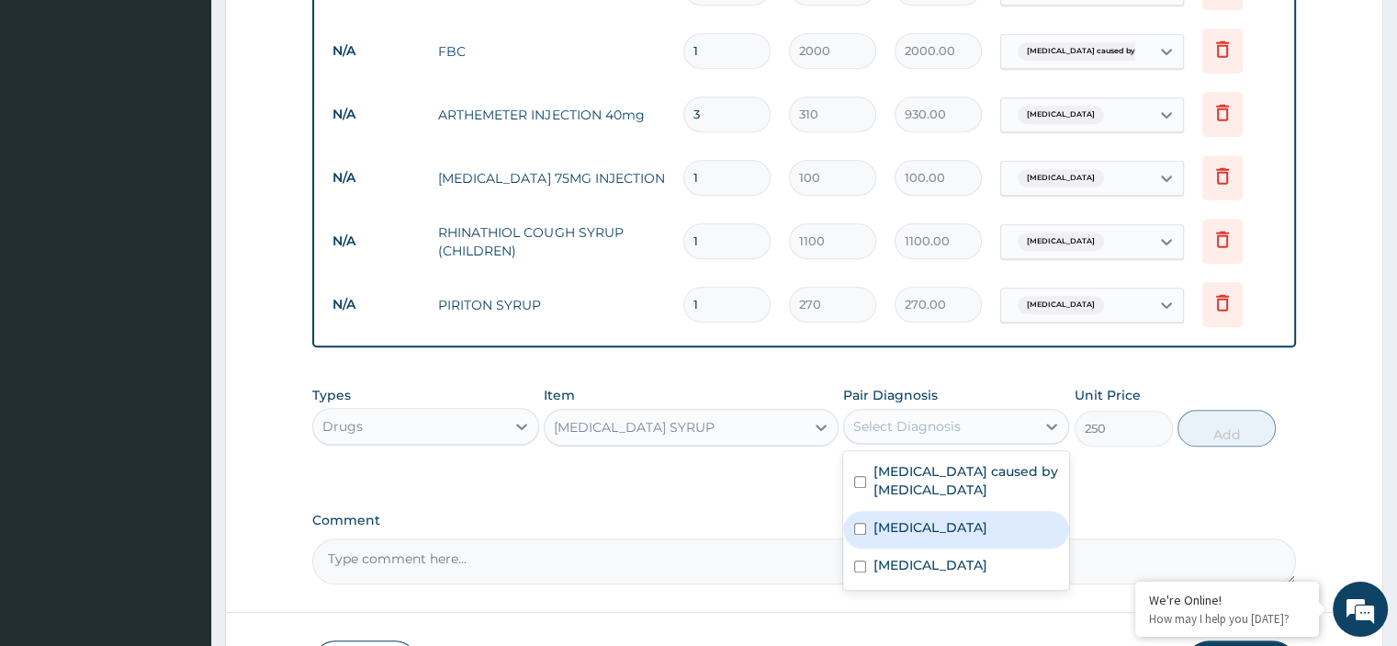
click at [921, 522] on div "Malaria" at bounding box center [956, 530] width 226 height 38
checkbox input "true"
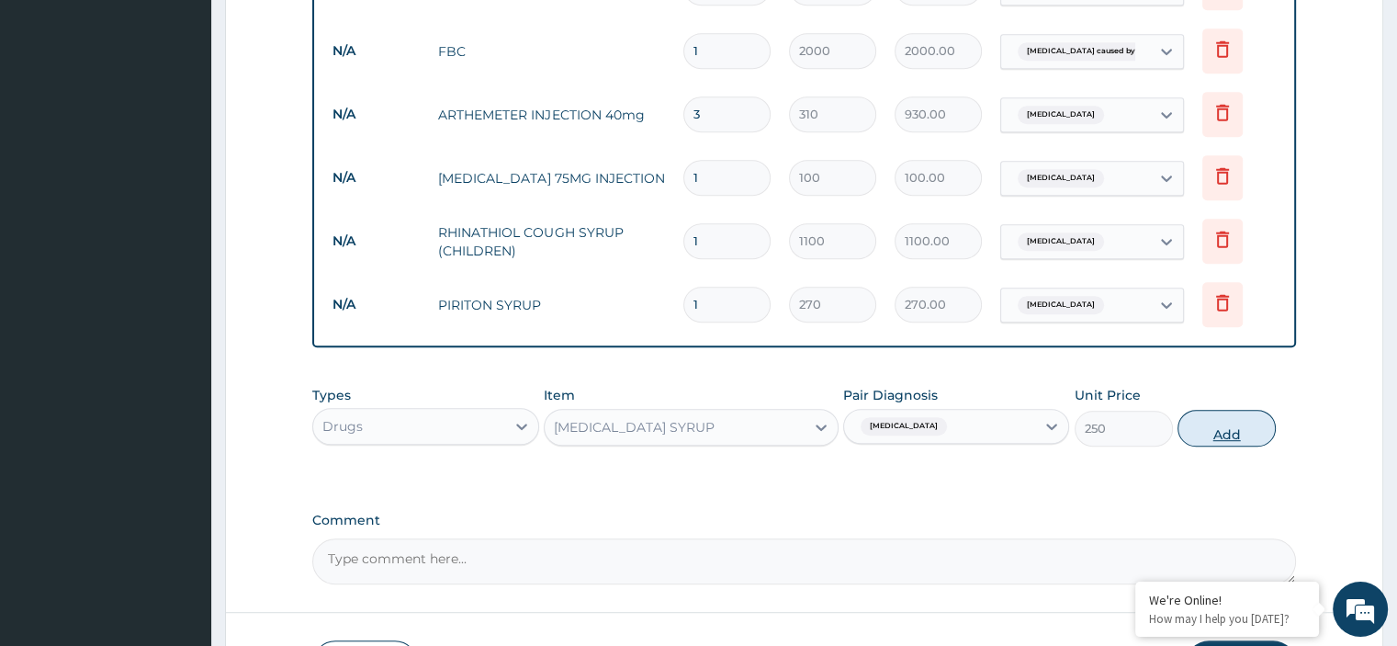
click at [1224, 414] on button "Add" at bounding box center [1226, 428] width 98 height 37
type input "0"
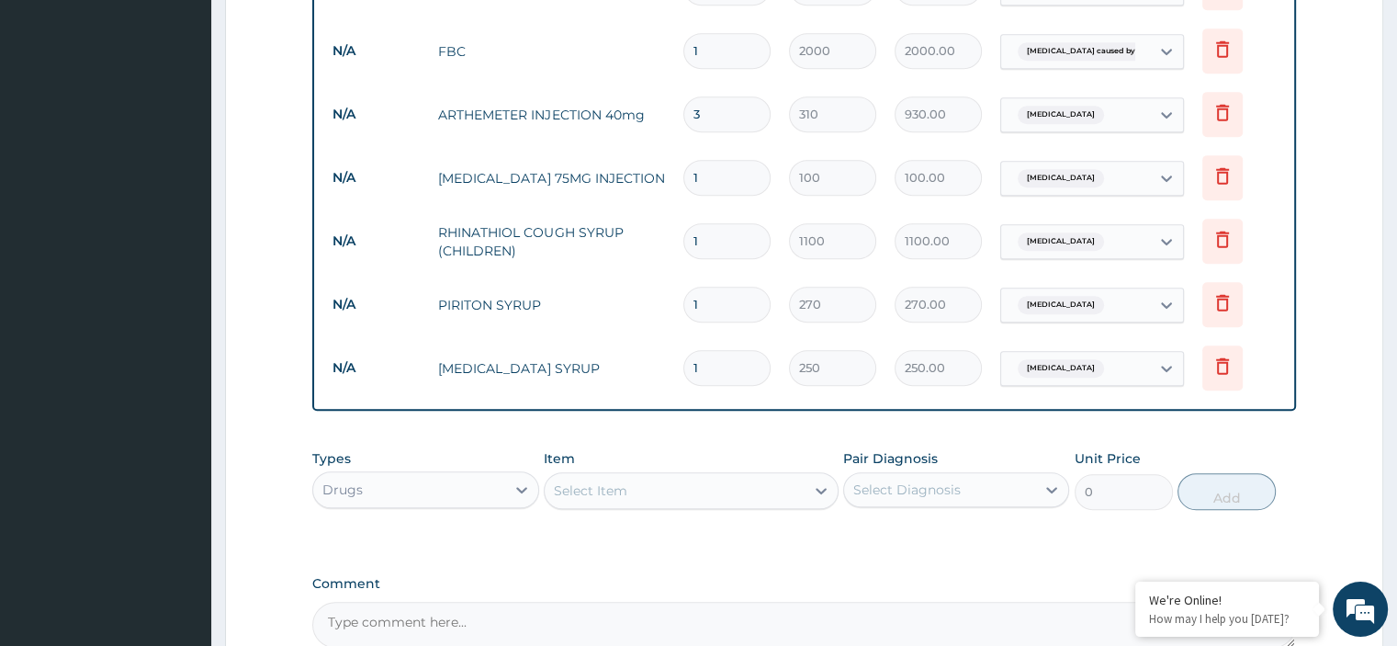
scroll to position [1101, 0]
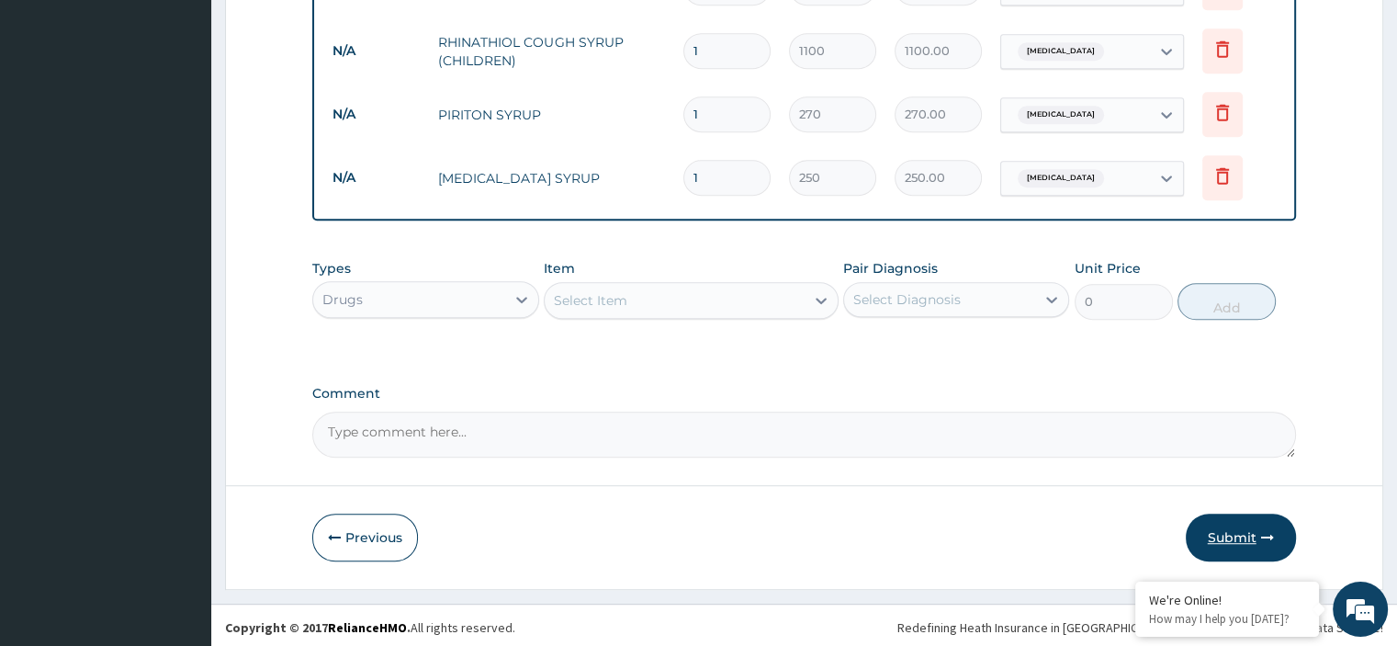
click at [1237, 534] on button "Submit" at bounding box center [1240, 537] width 110 height 48
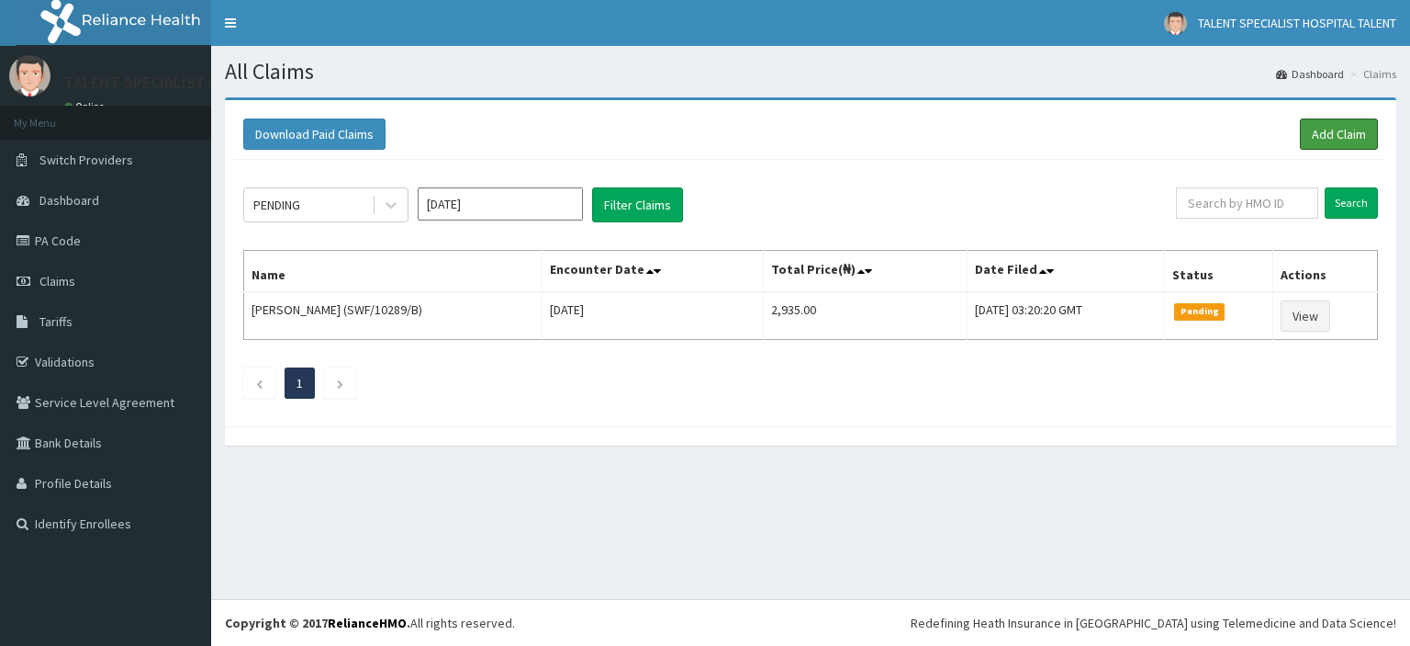
click at [1344, 129] on link "Add Claim" at bounding box center [1339, 133] width 78 height 31
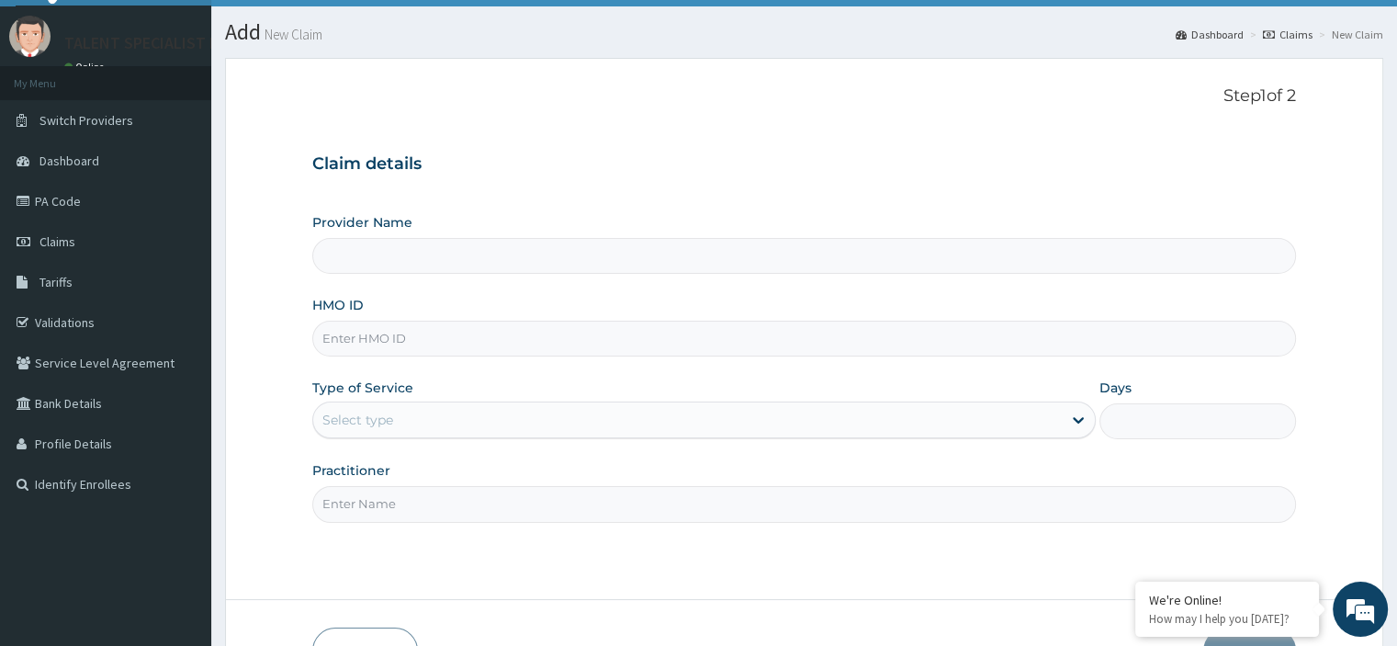
type input "Talent Specialist Hospital"
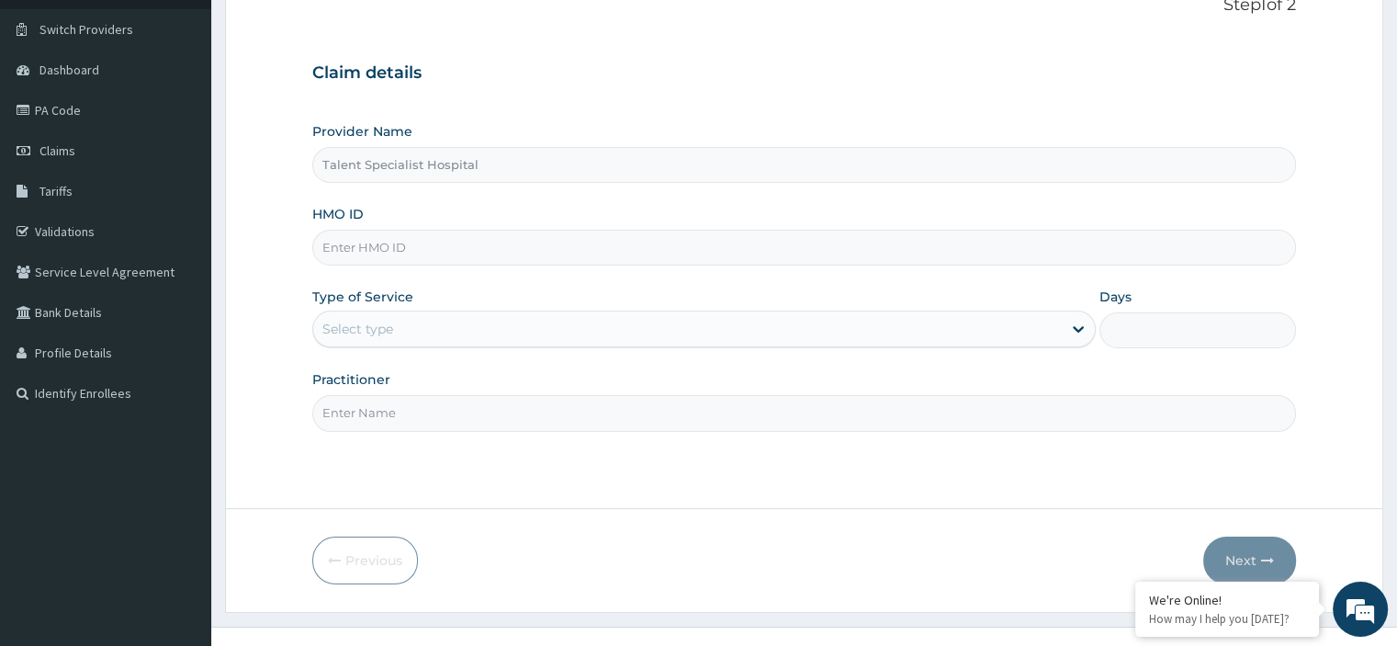
scroll to position [143, 0]
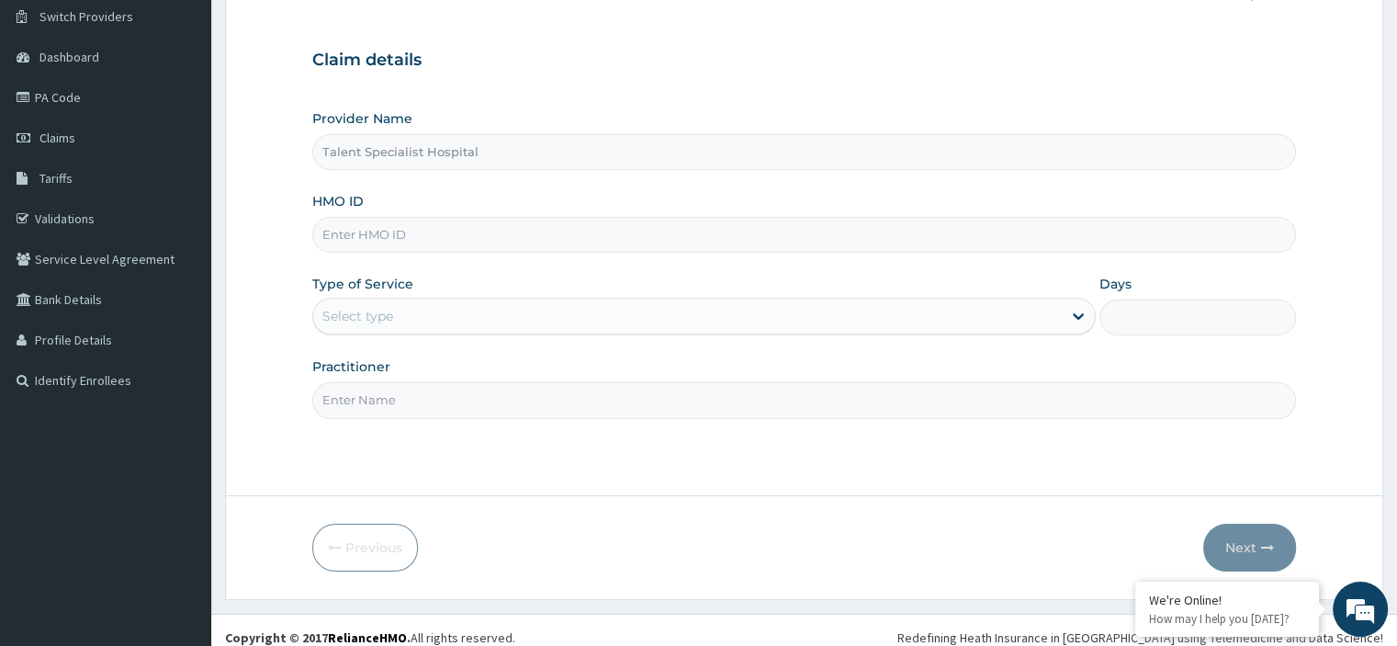
click at [401, 235] on input "HMO ID" at bounding box center [803, 235] width 983 height 36
type input "VTL/10213/A"
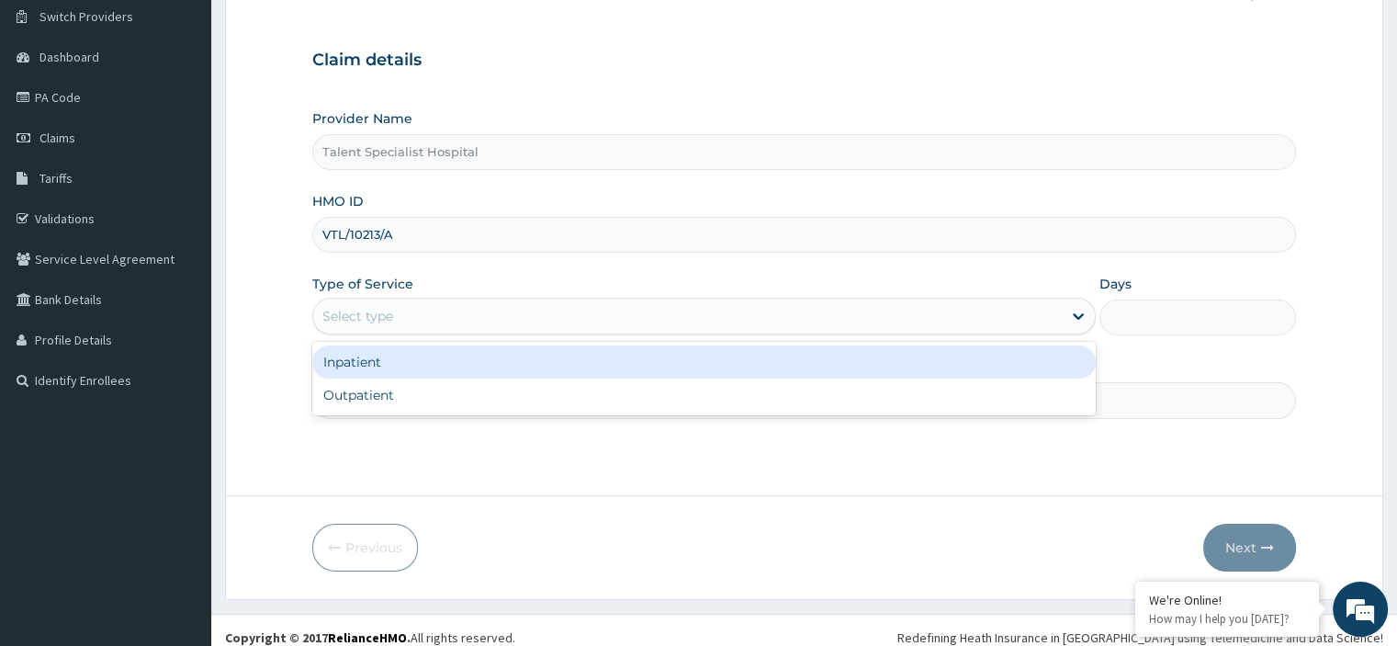
click at [372, 313] on div "Select type" at bounding box center [357, 316] width 71 height 18
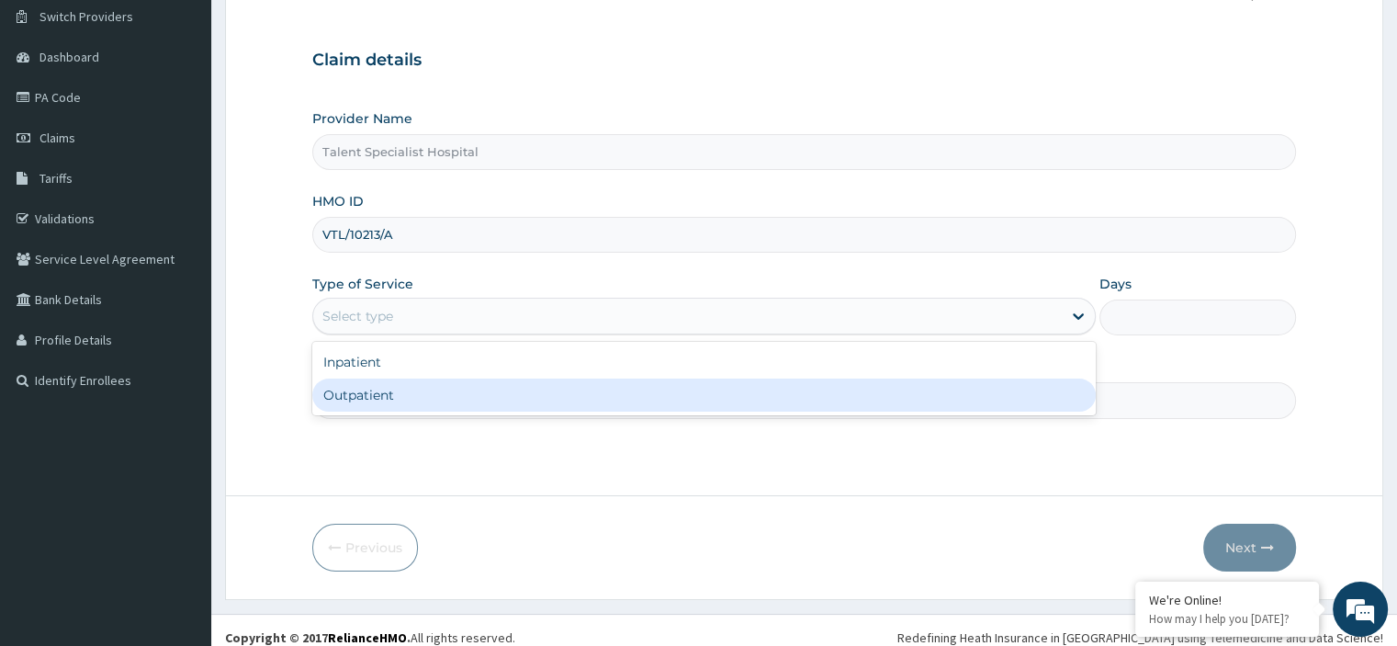
click at [354, 392] on div "Outpatient" at bounding box center [703, 394] width 783 height 33
type input "1"
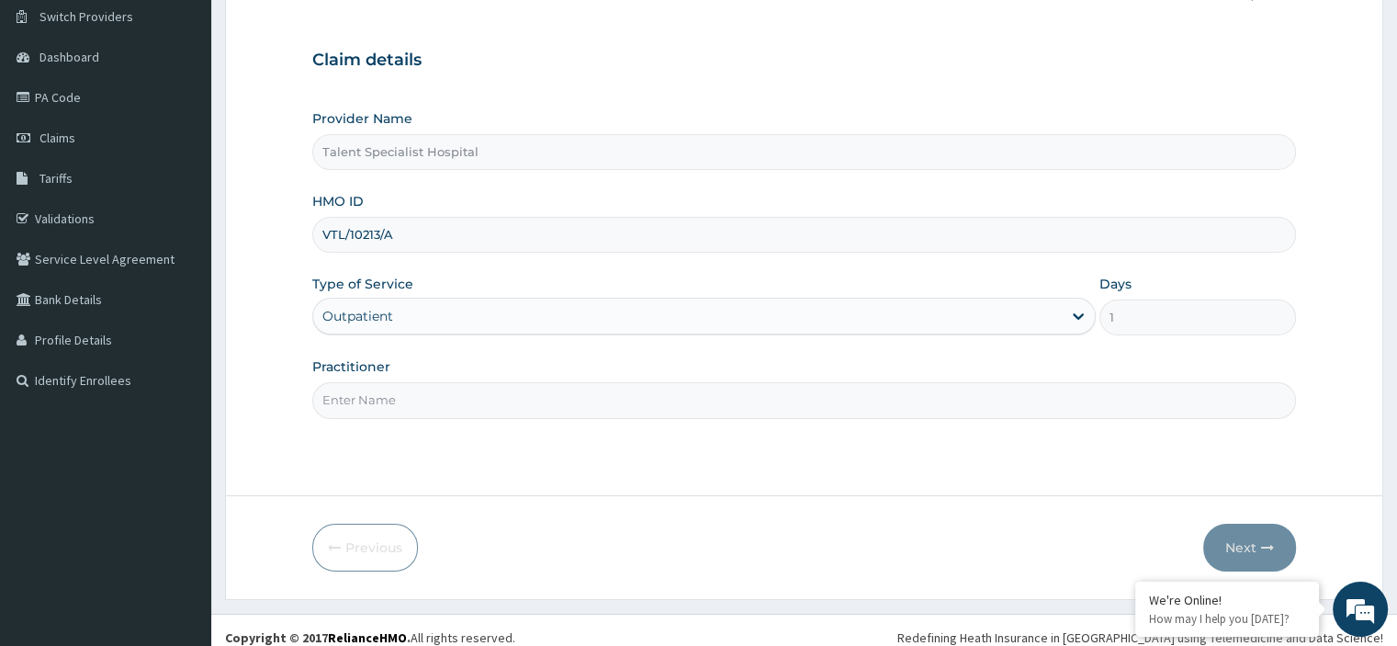
click at [348, 399] on input "Practitioner" at bounding box center [803, 400] width 983 height 36
type input "DR"
click at [1232, 542] on button "Next" at bounding box center [1249, 547] width 93 height 48
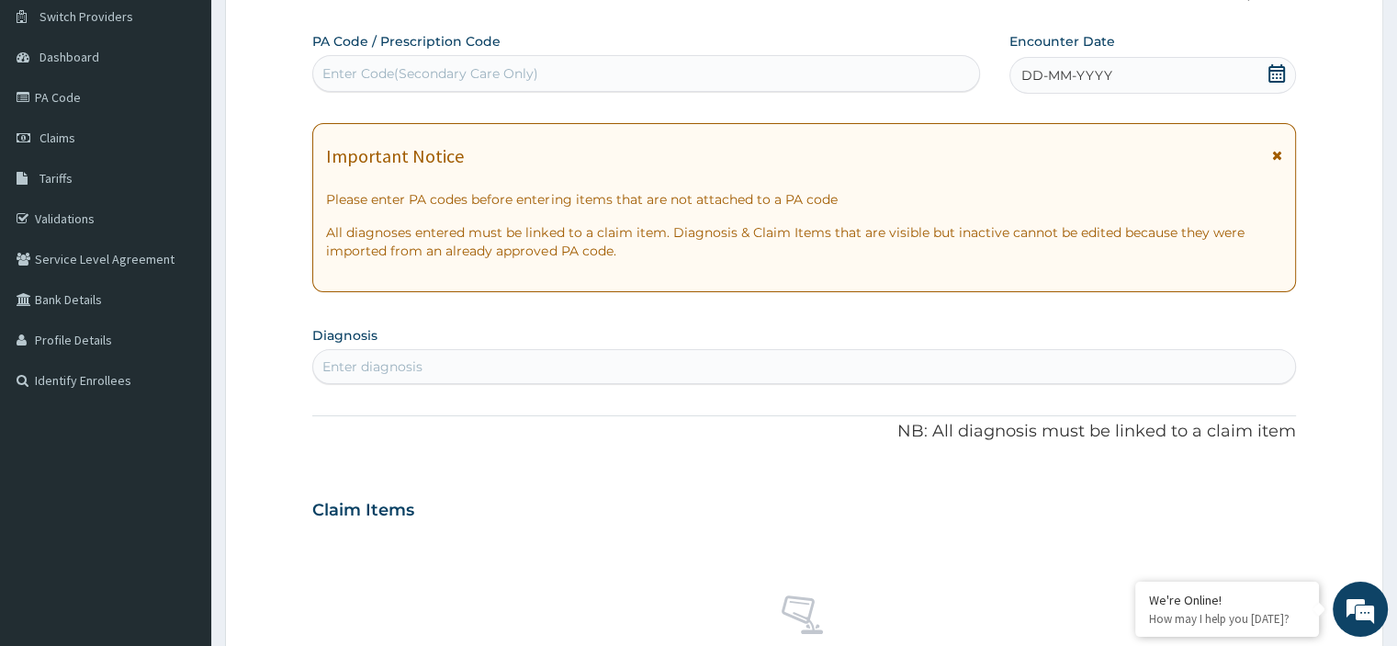
click at [1277, 73] on icon at bounding box center [1276, 73] width 18 height 18
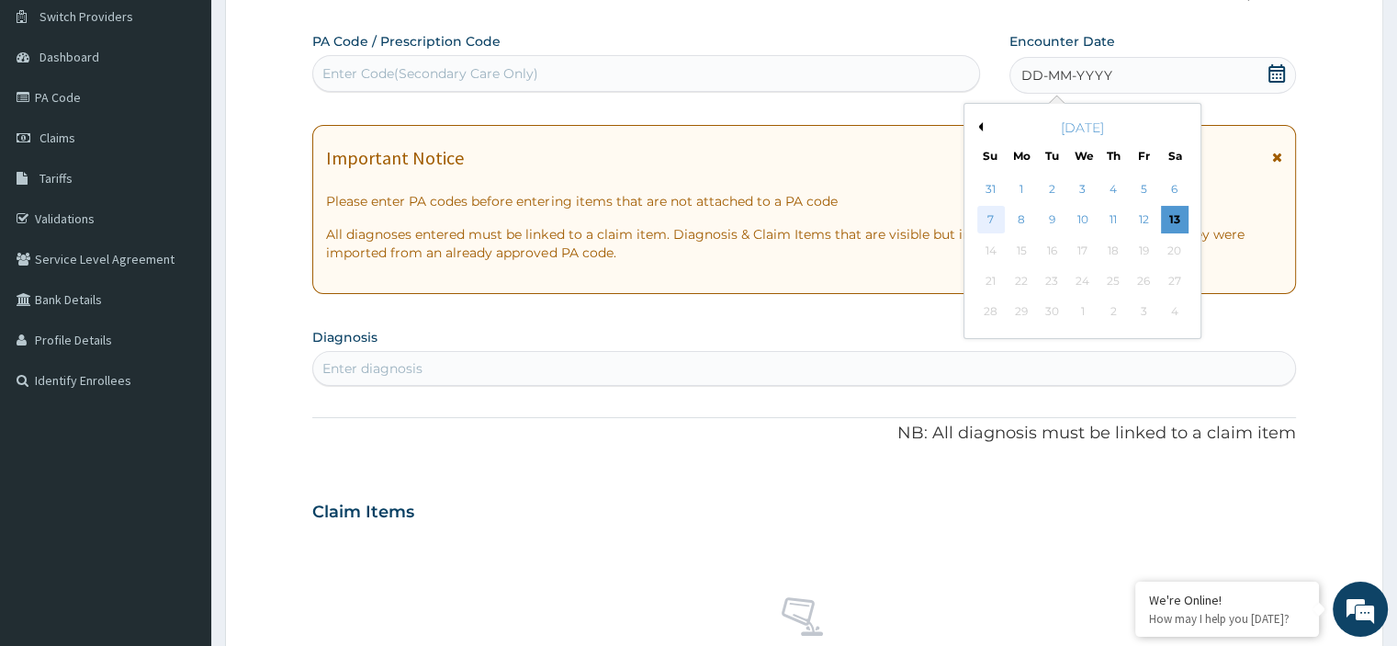
click at [984, 211] on div "7" at bounding box center [991, 221] width 28 height 28
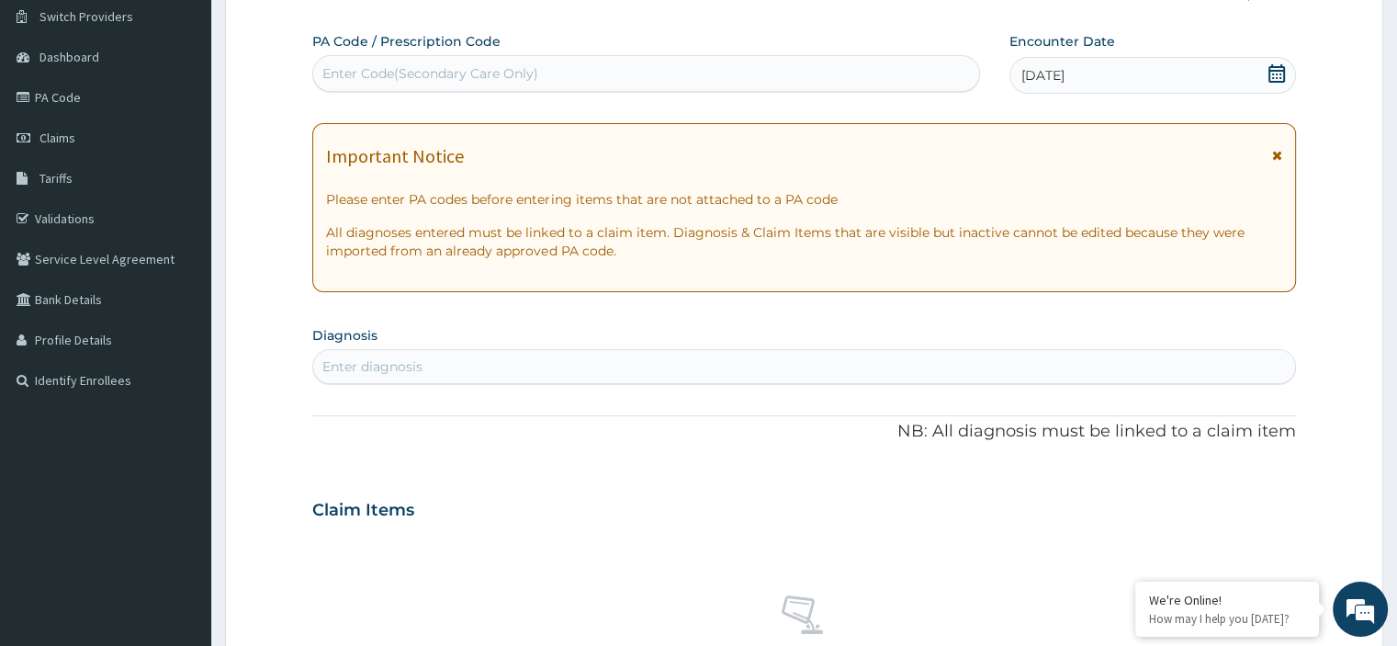
click at [517, 366] on div "Enter diagnosis" at bounding box center [803, 366] width 981 height 29
type input "[MEDICAL_DATA]"
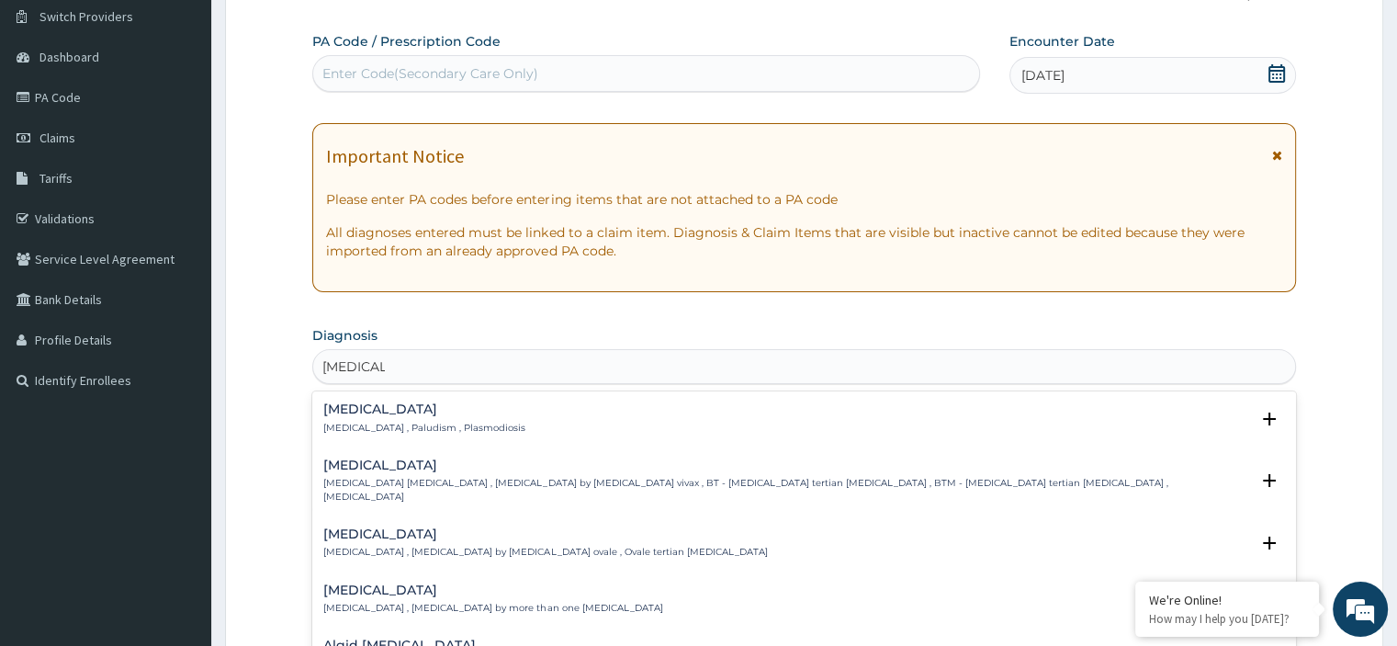
click at [425, 411] on h4 "[MEDICAL_DATA]" at bounding box center [424, 409] width 202 height 14
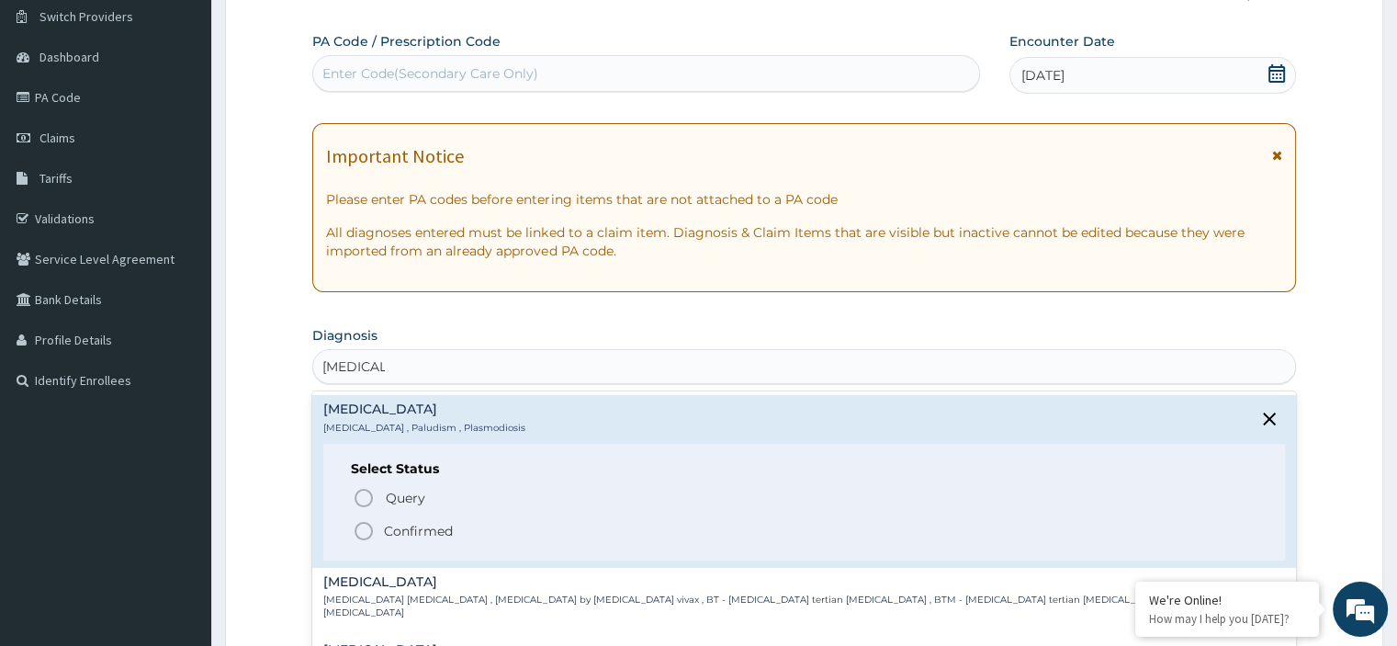
click at [363, 528] on icon "status option filled" at bounding box center [364, 531] width 22 height 22
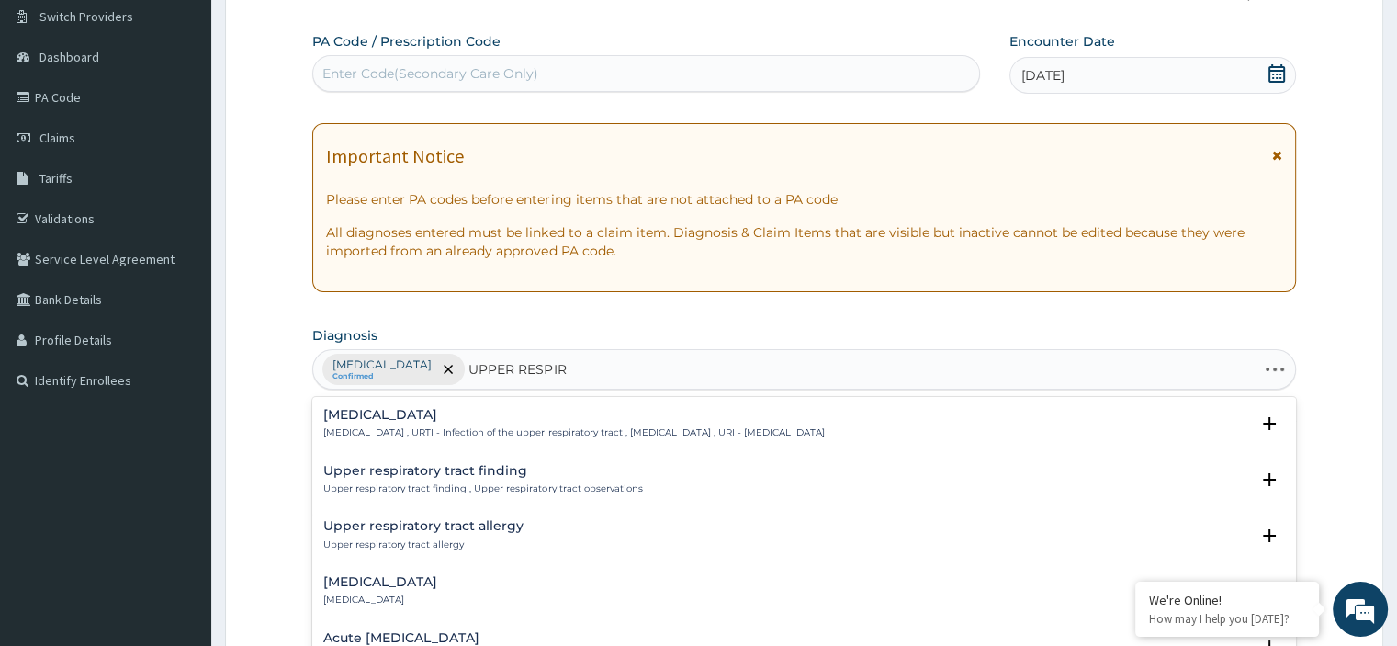
type input "UPPER RESPIRA"
click at [485, 421] on div "[MEDICAL_DATA] [MEDICAL_DATA] , URTI - Infection of the upper respiratory tract…" at bounding box center [573, 424] width 500 height 32
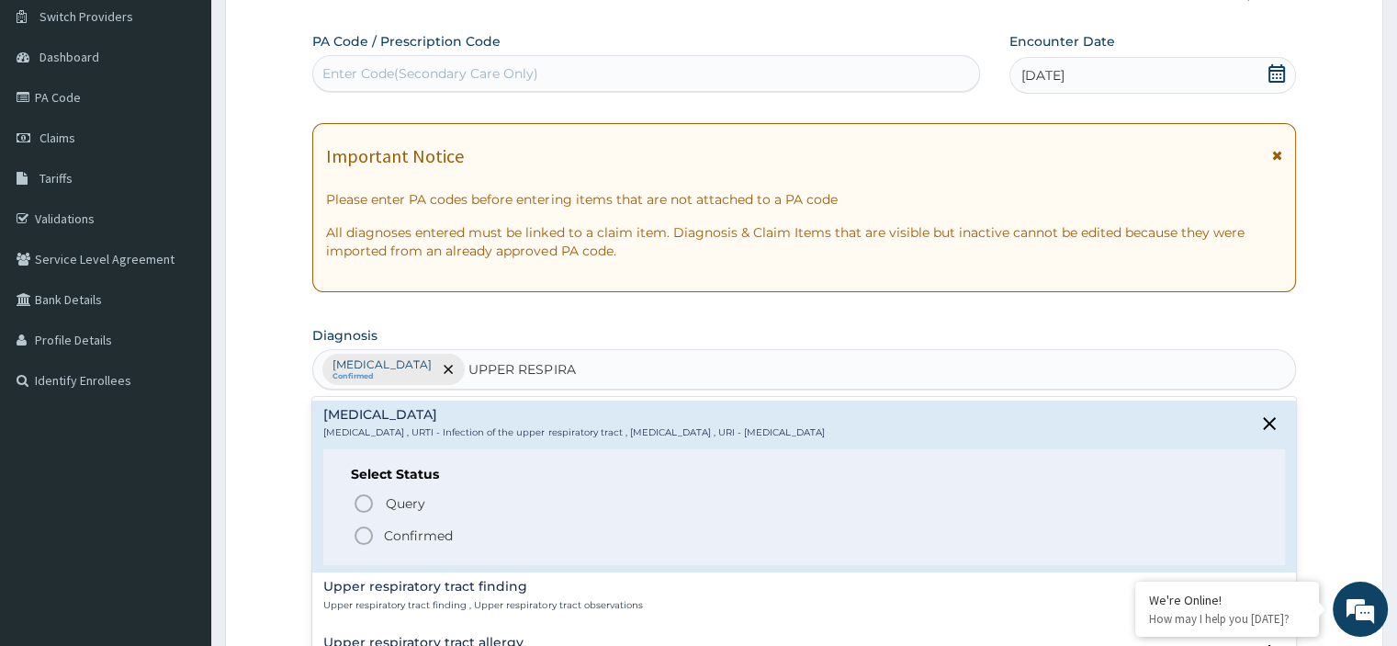
click at [364, 534] on icon "status option filled" at bounding box center [364, 535] width 22 height 22
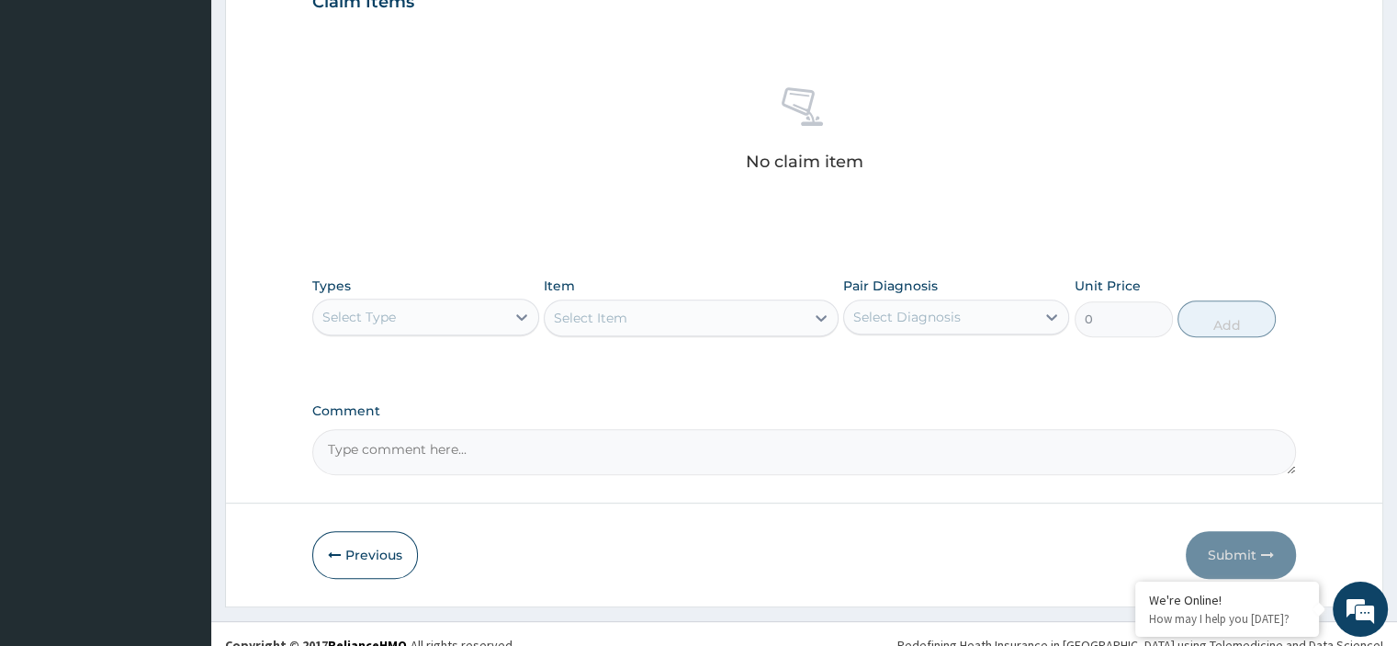
scroll to position [676, 0]
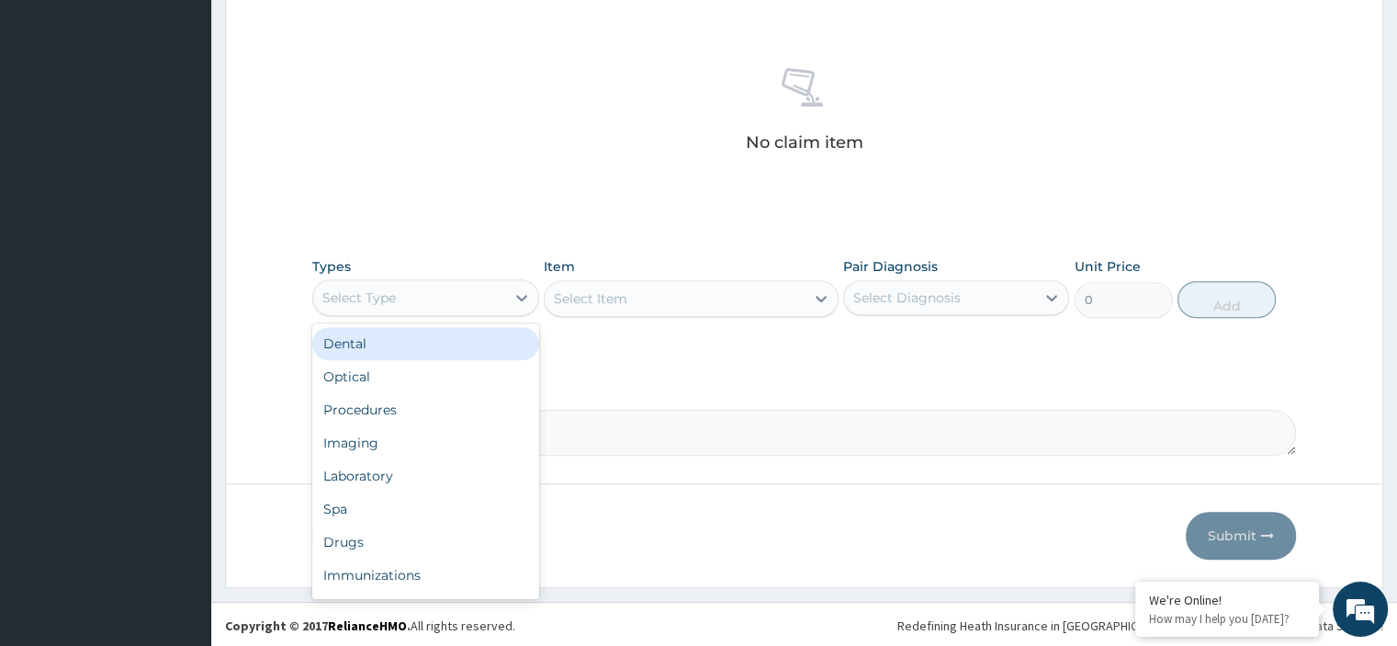
click at [421, 302] on div "Select Type" at bounding box center [408, 297] width 191 height 29
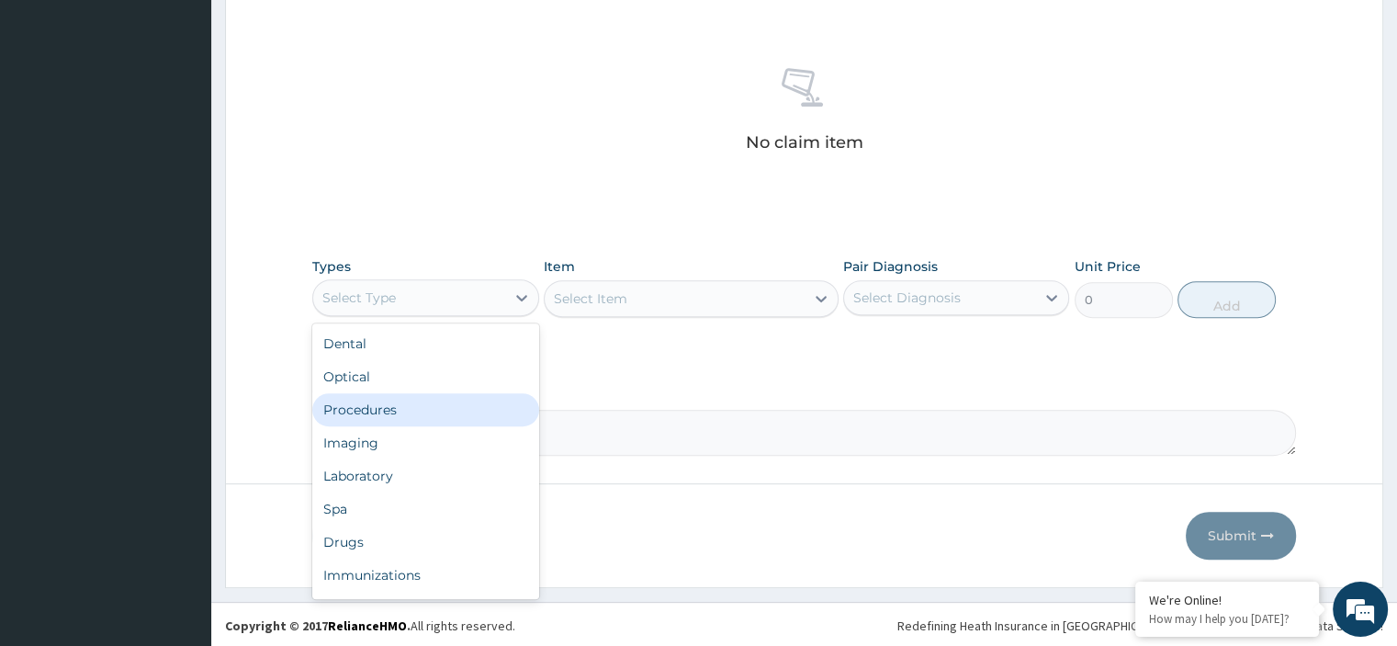
click at [371, 404] on div "Procedures" at bounding box center [425, 409] width 226 height 33
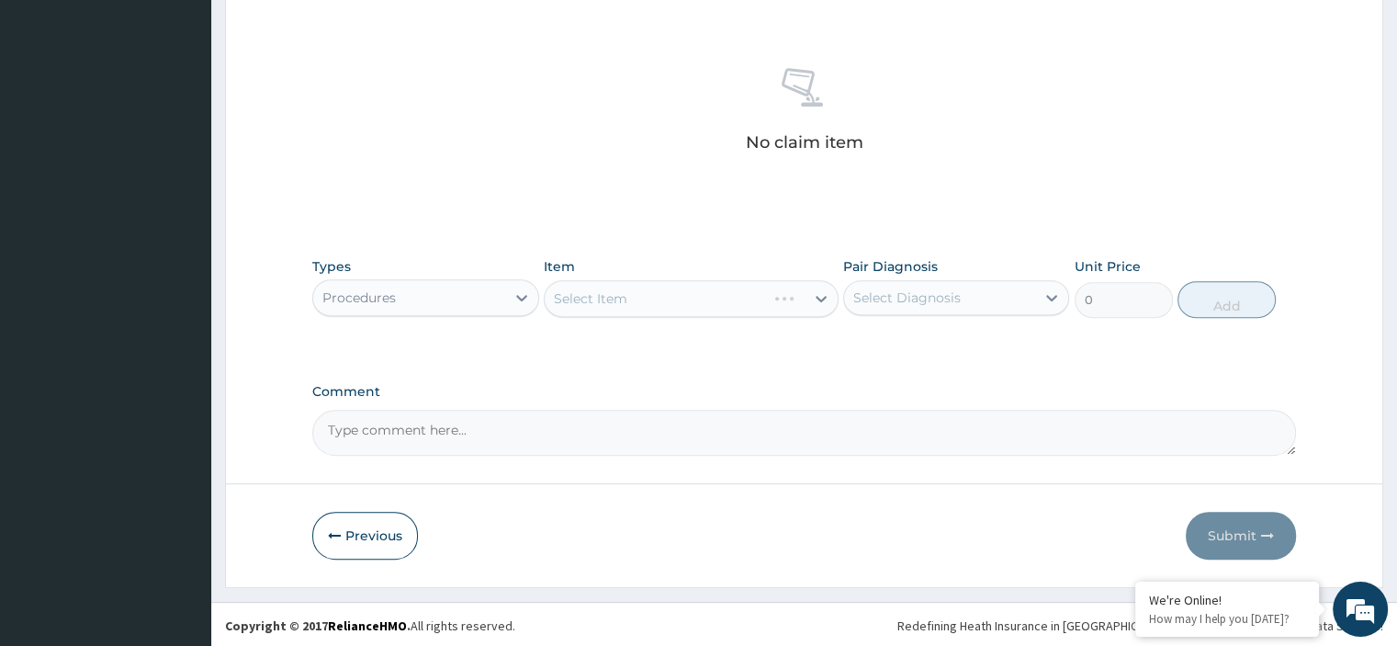
click at [650, 289] on div "Select Item" at bounding box center [691, 298] width 295 height 37
click at [681, 297] on div "Select Item" at bounding box center [691, 298] width 295 height 37
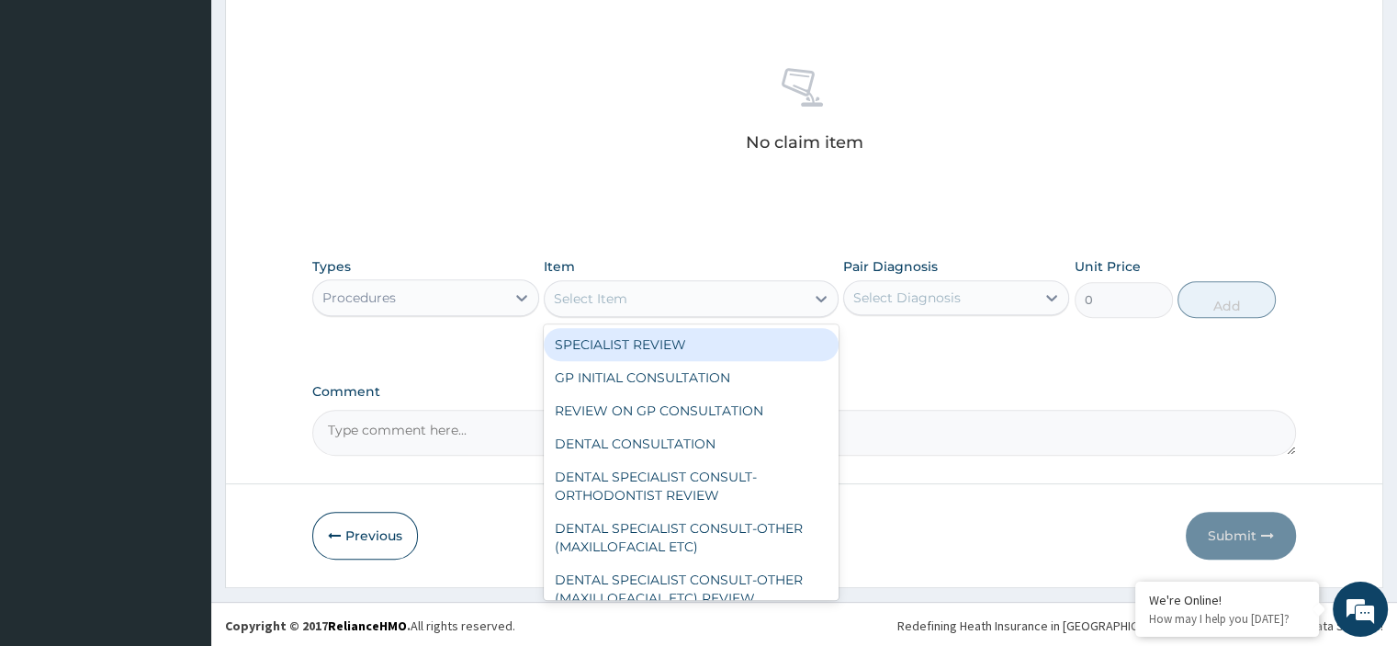
click at [677, 299] on div "Select Item" at bounding box center [675, 298] width 260 height 29
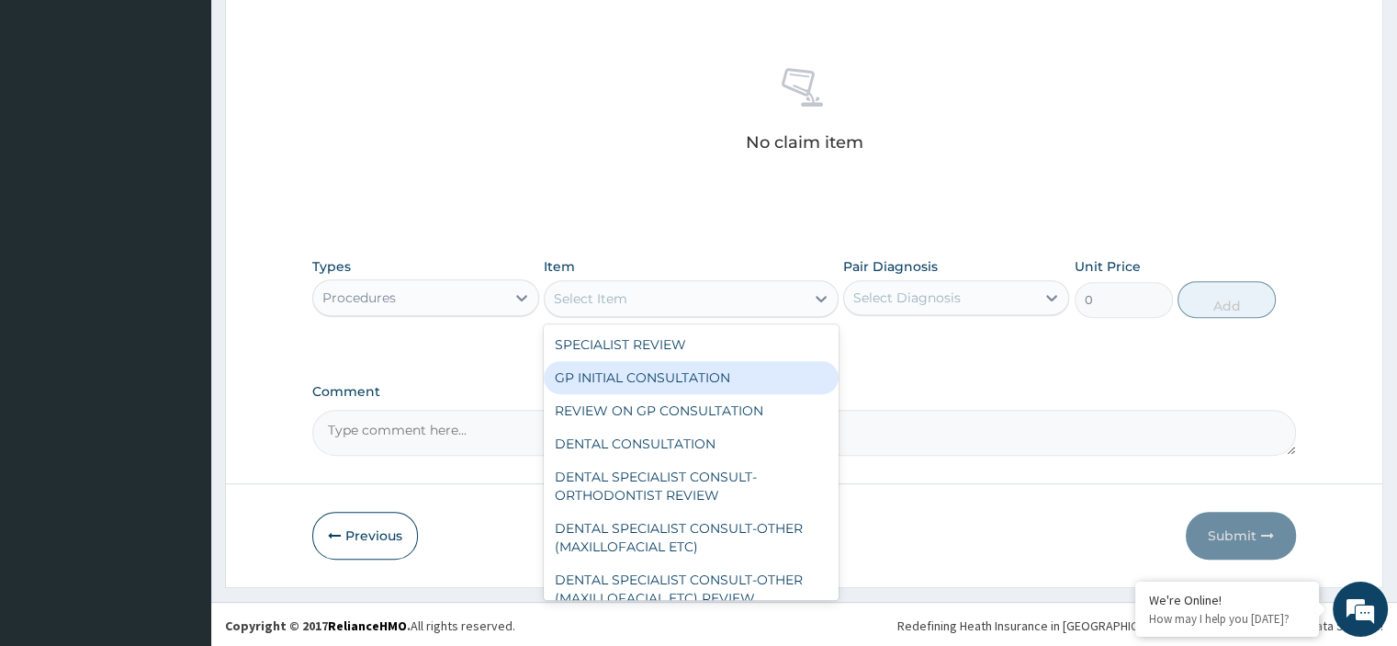
click at [646, 377] on div "GP INITIAL CONSULTATION" at bounding box center [691, 377] width 295 height 33
type input "2500"
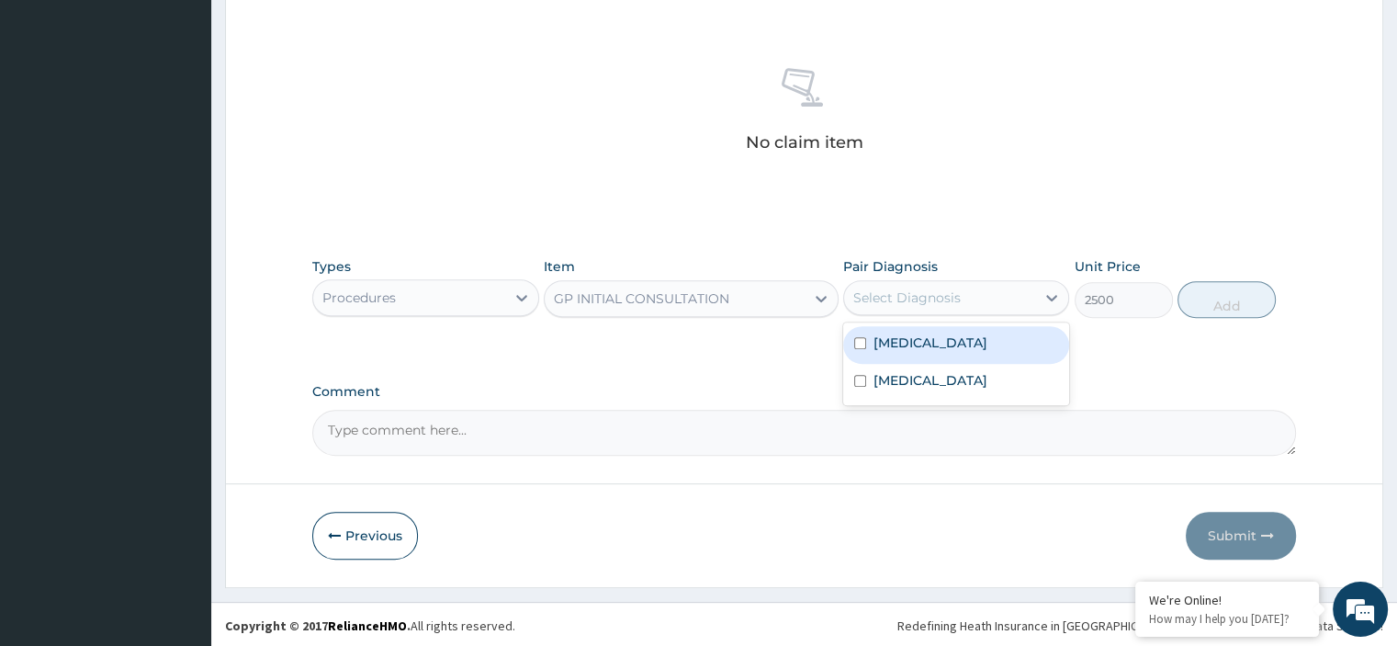
click at [923, 301] on div "Select Diagnosis" at bounding box center [906, 297] width 107 height 18
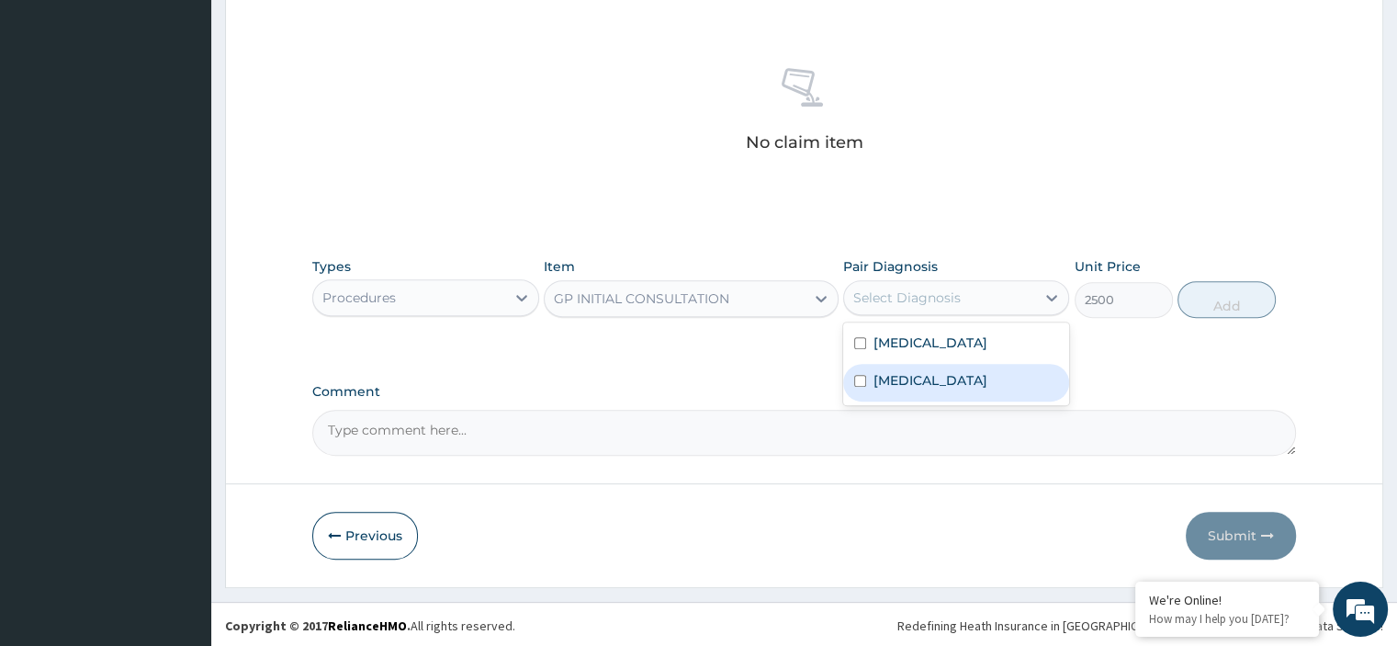
click at [926, 371] on label "[MEDICAL_DATA]" at bounding box center [930, 380] width 114 height 18
checkbox input "true"
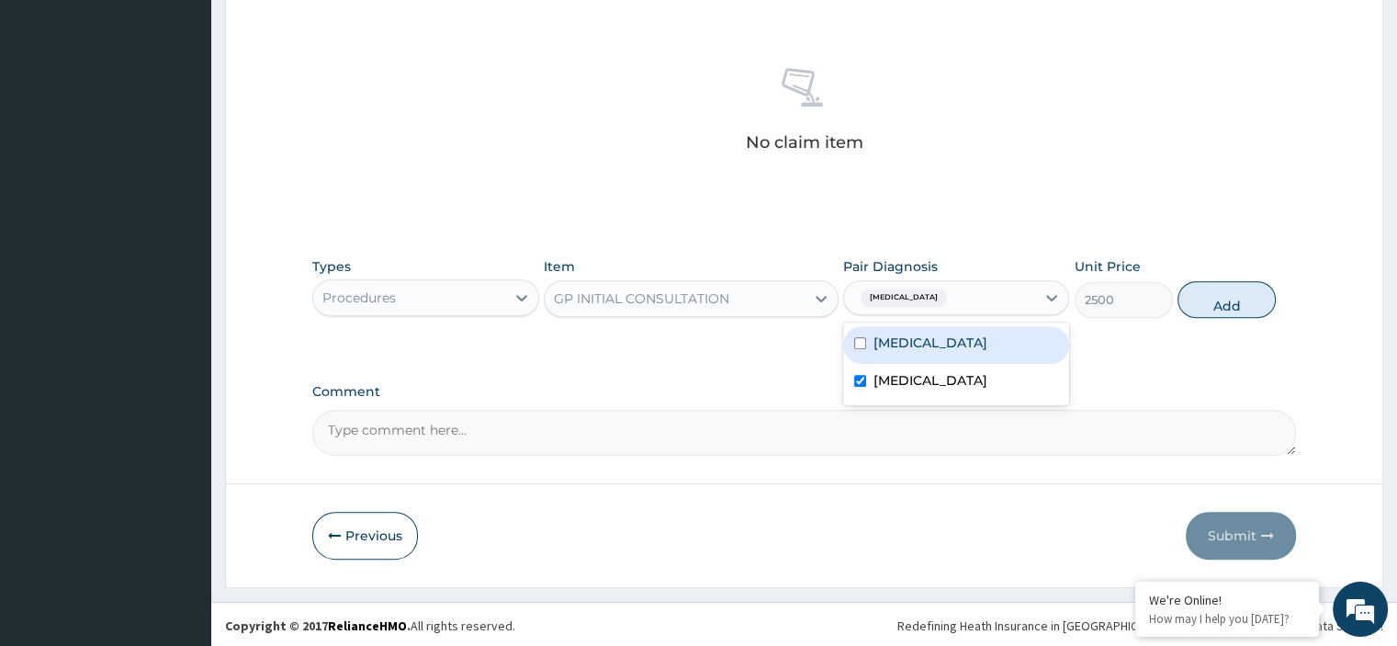
click at [915, 344] on label "[MEDICAL_DATA]" at bounding box center [930, 342] width 114 height 18
checkbox input "true"
click at [1232, 298] on button "Add" at bounding box center [1226, 299] width 98 height 37
type input "0"
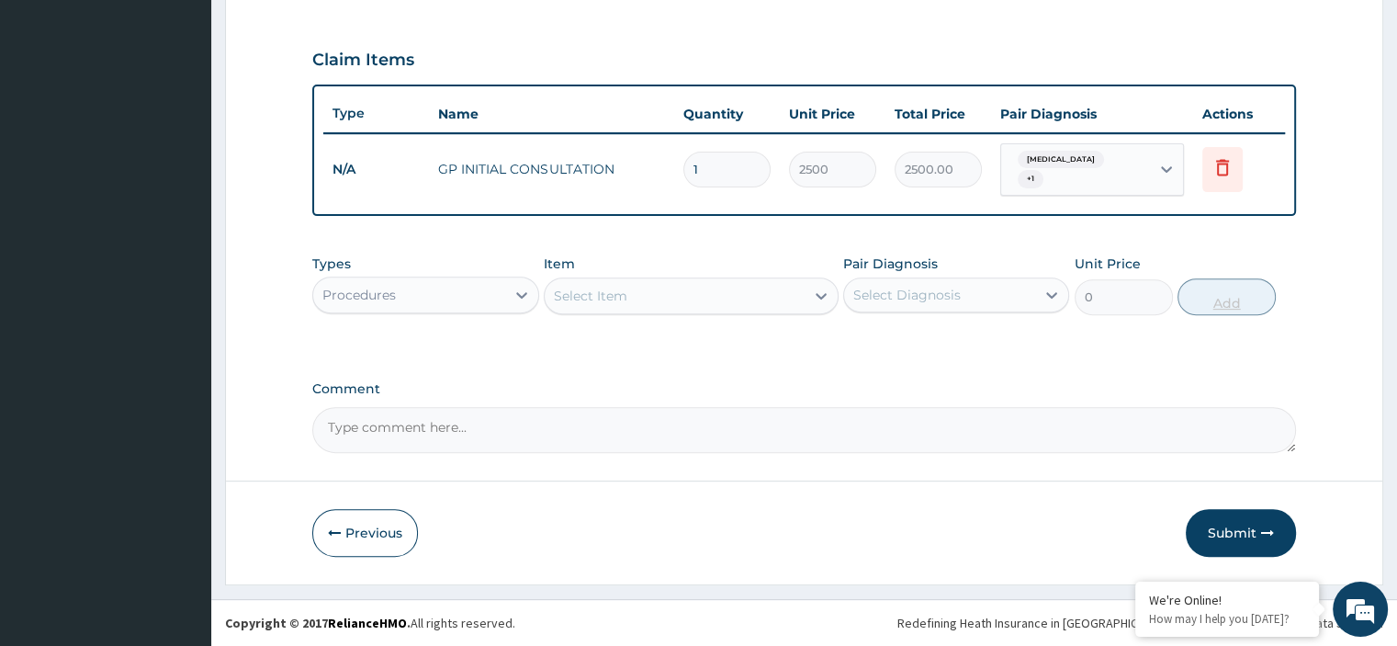
scroll to position [595, 0]
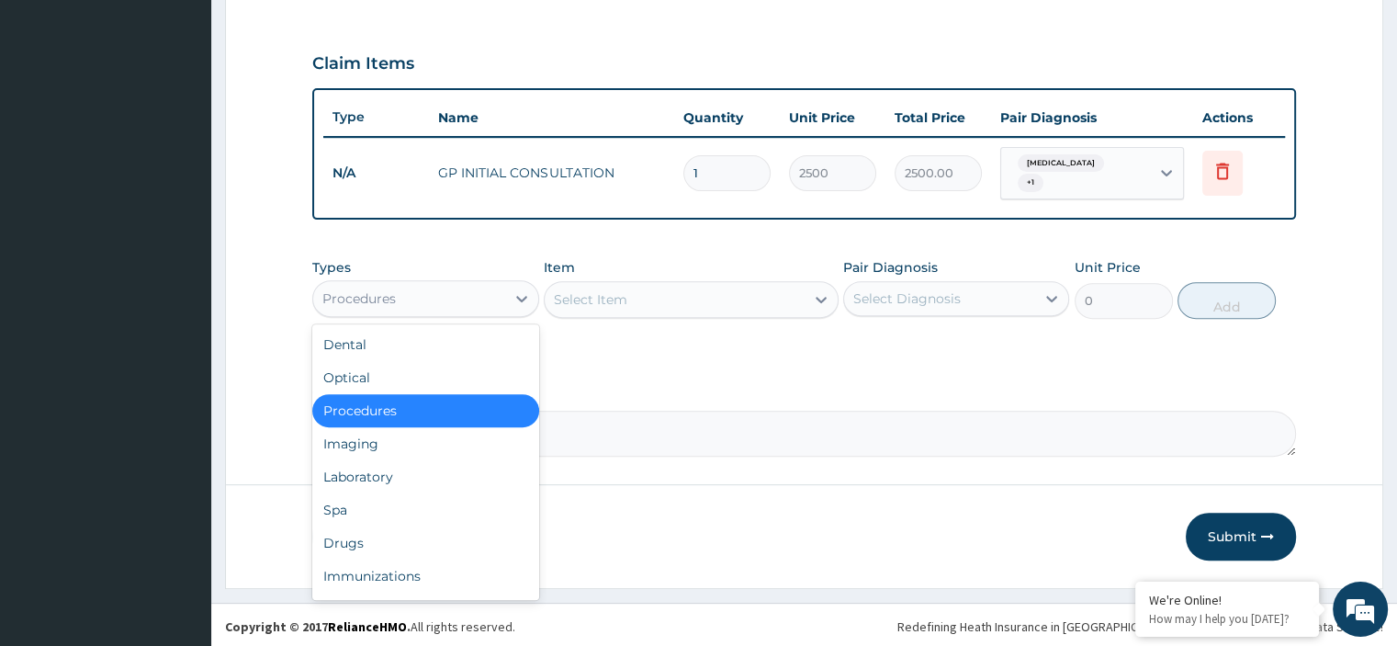
click at [454, 299] on div "Procedures" at bounding box center [408, 298] width 191 height 29
click at [368, 469] on div "Laboratory" at bounding box center [425, 476] width 226 height 33
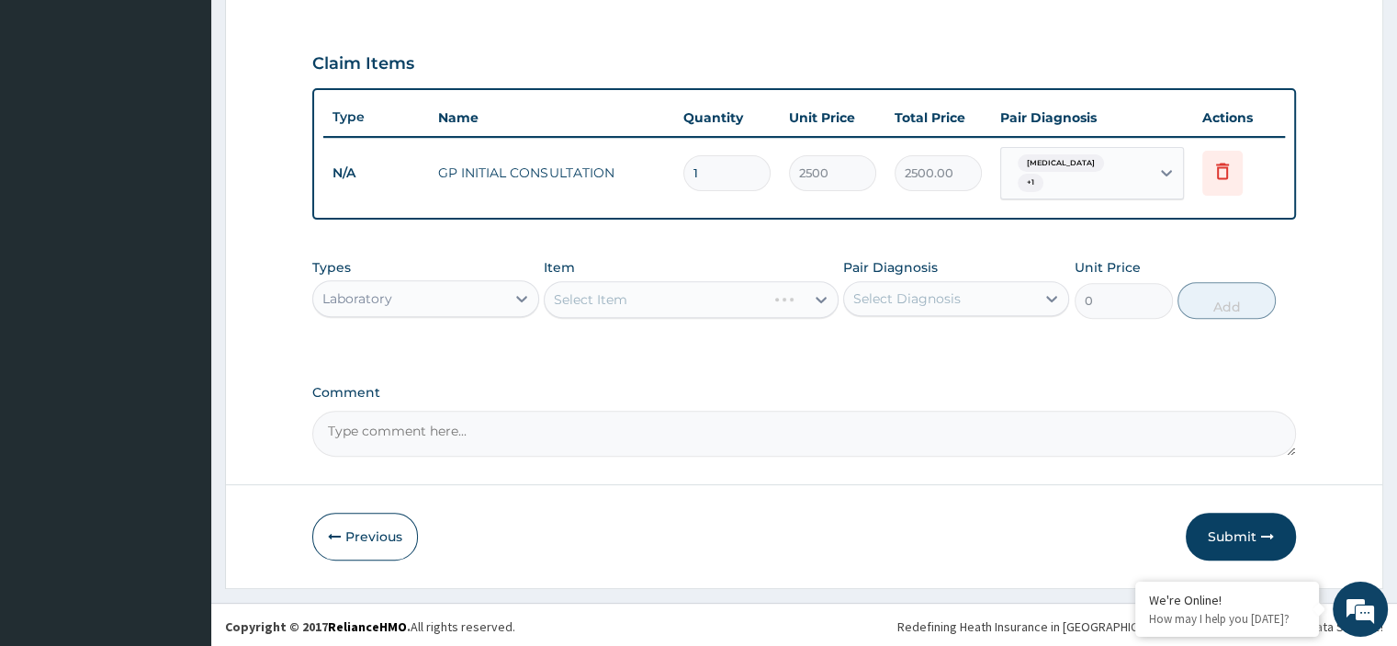
click at [680, 297] on div "Select Item" at bounding box center [691, 299] width 295 height 37
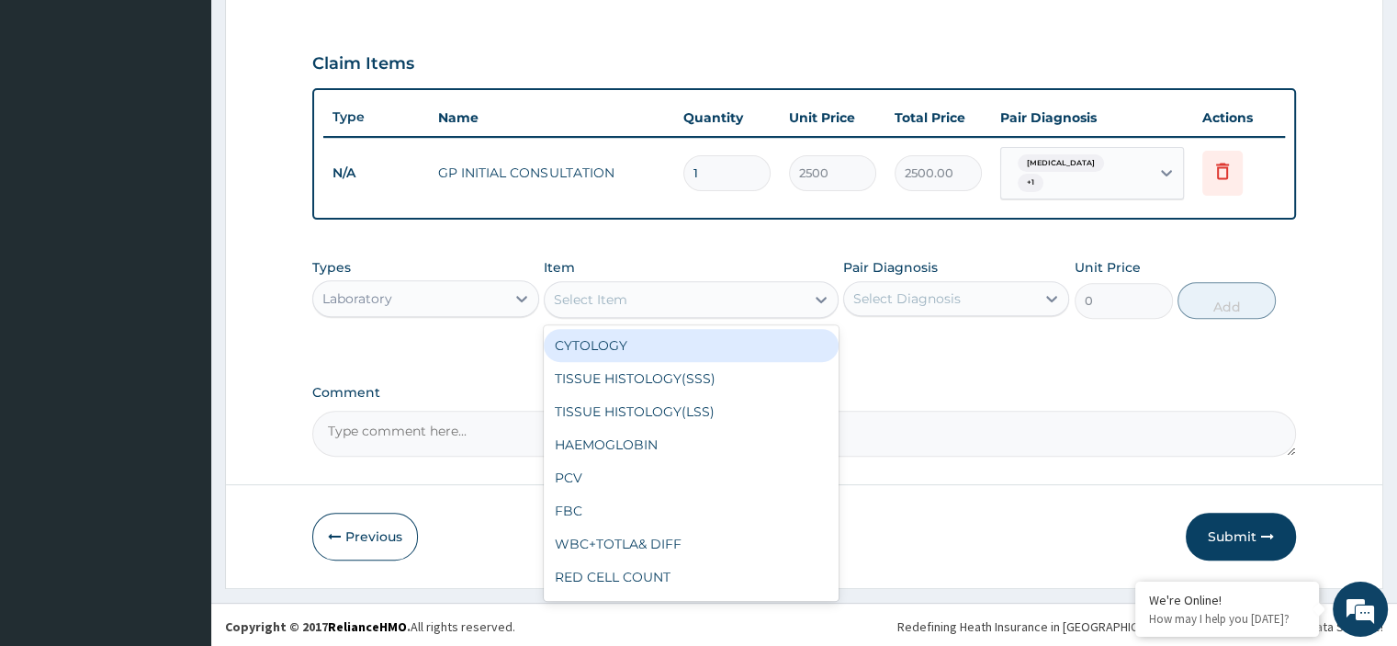
click at [707, 300] on div "Select Item" at bounding box center [675, 299] width 260 height 29
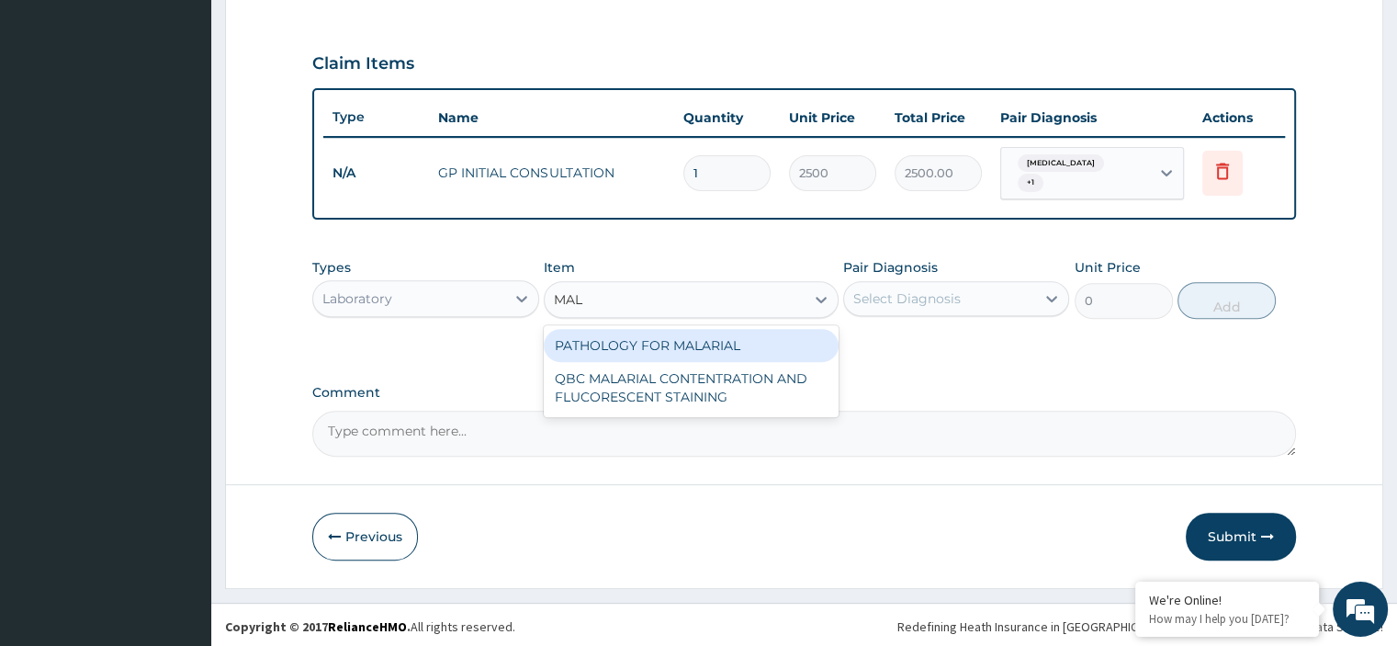
type input "MALA"
click at [656, 333] on div "PATHOLOGY FOR MALARIAL" at bounding box center [691, 345] width 295 height 33
type input "1200"
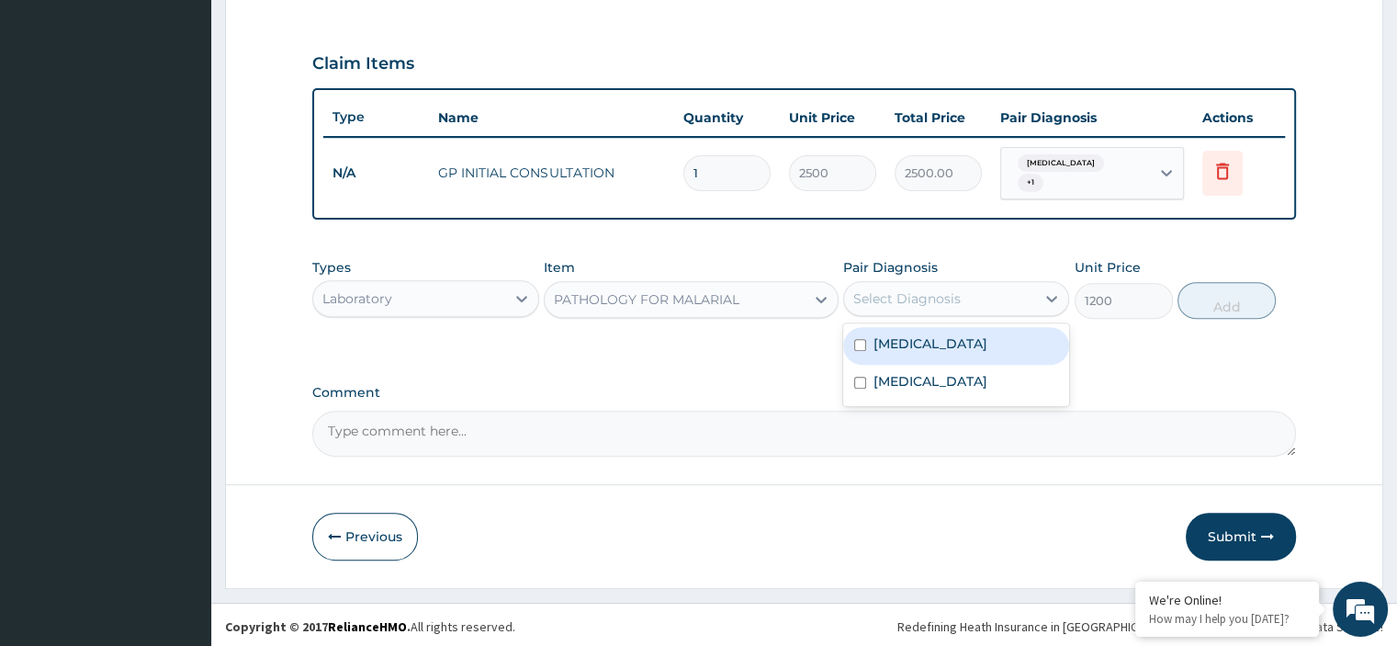
click at [970, 293] on div "Select Diagnosis" at bounding box center [939, 298] width 191 height 29
click at [962, 337] on div "[MEDICAL_DATA]" at bounding box center [956, 346] width 226 height 38
checkbox input "true"
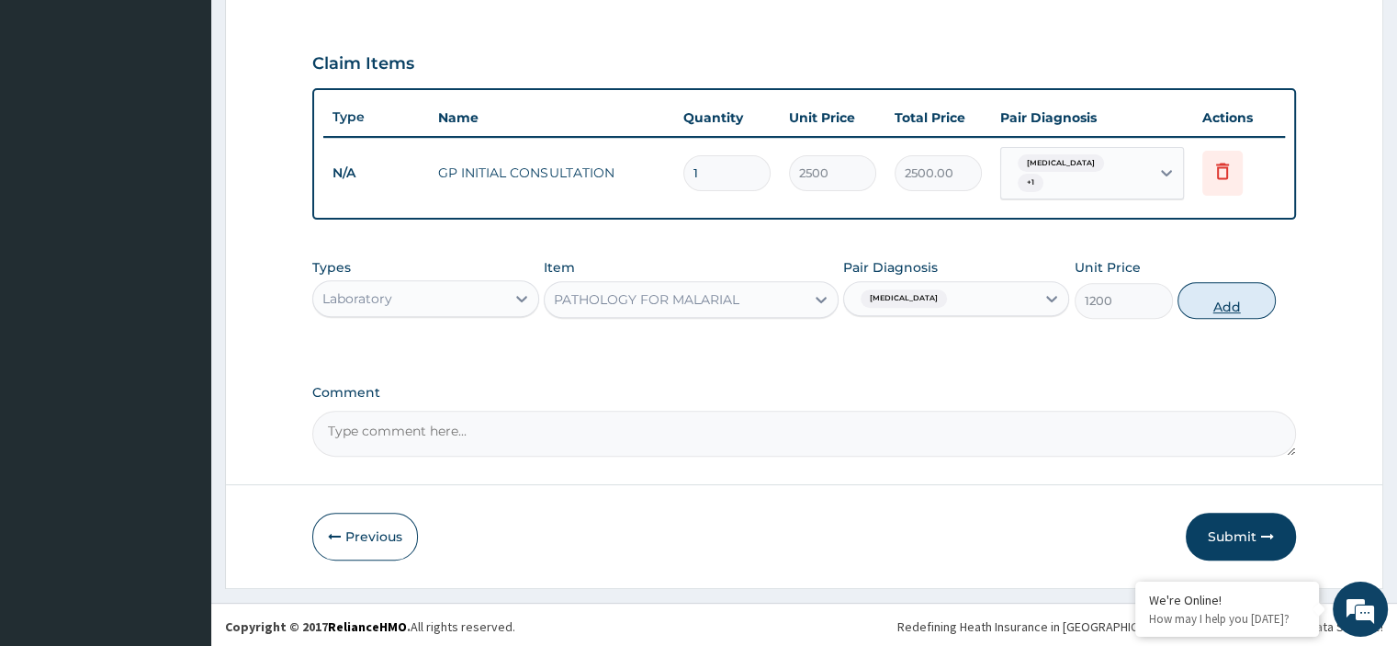
click at [1211, 304] on button "Add" at bounding box center [1226, 300] width 98 height 37
type input "0"
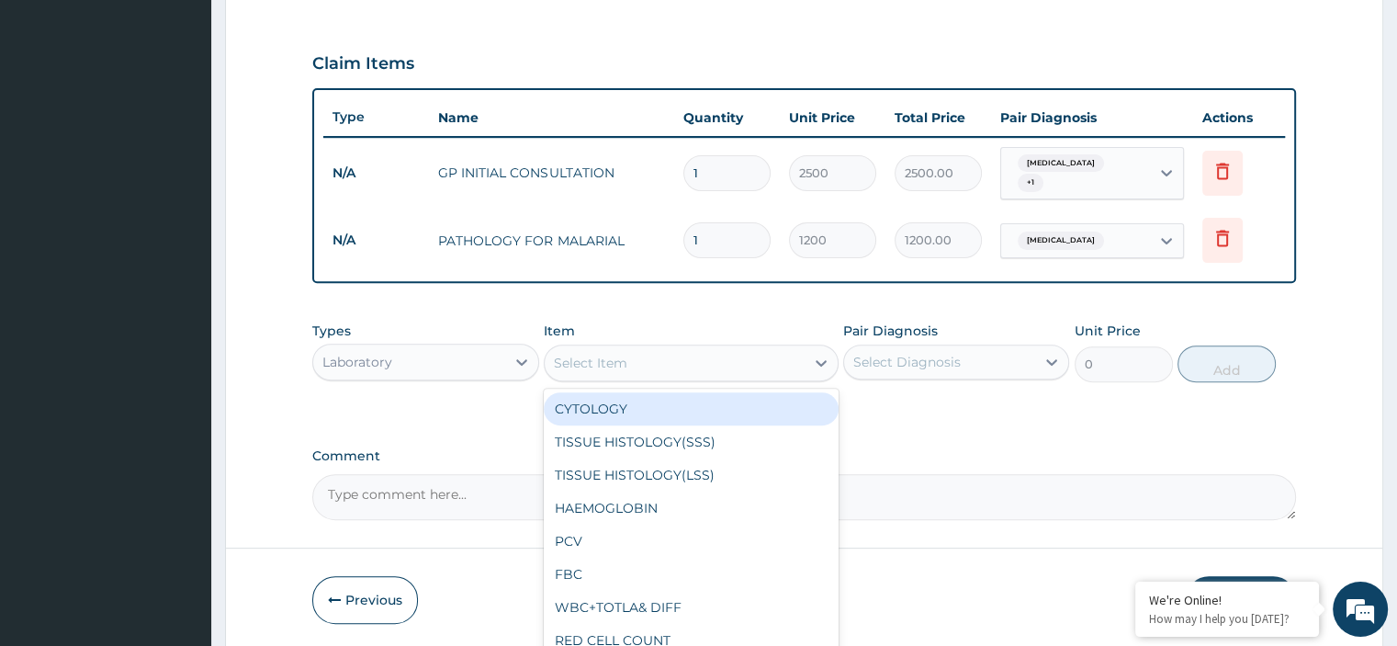
click at [671, 352] on div "Select Item" at bounding box center [675, 362] width 260 height 29
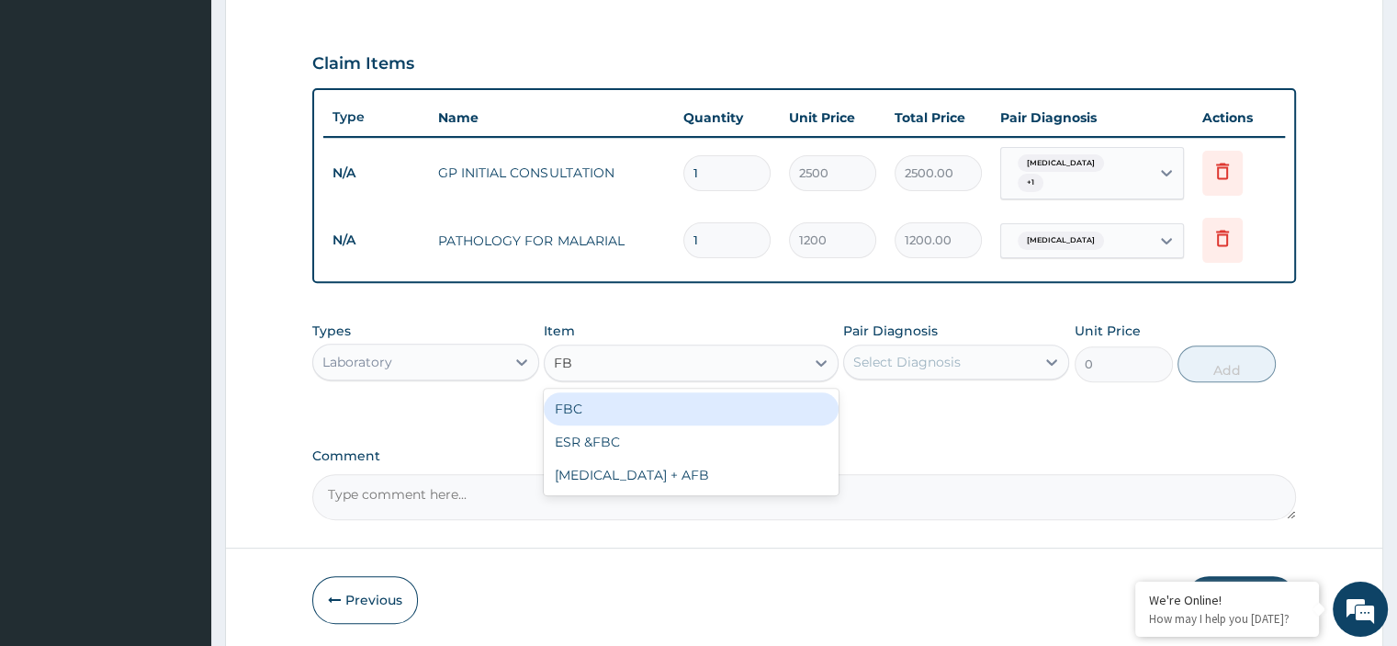
type input "FBC"
click at [661, 410] on div "FBC" at bounding box center [691, 408] width 295 height 33
type input "2000"
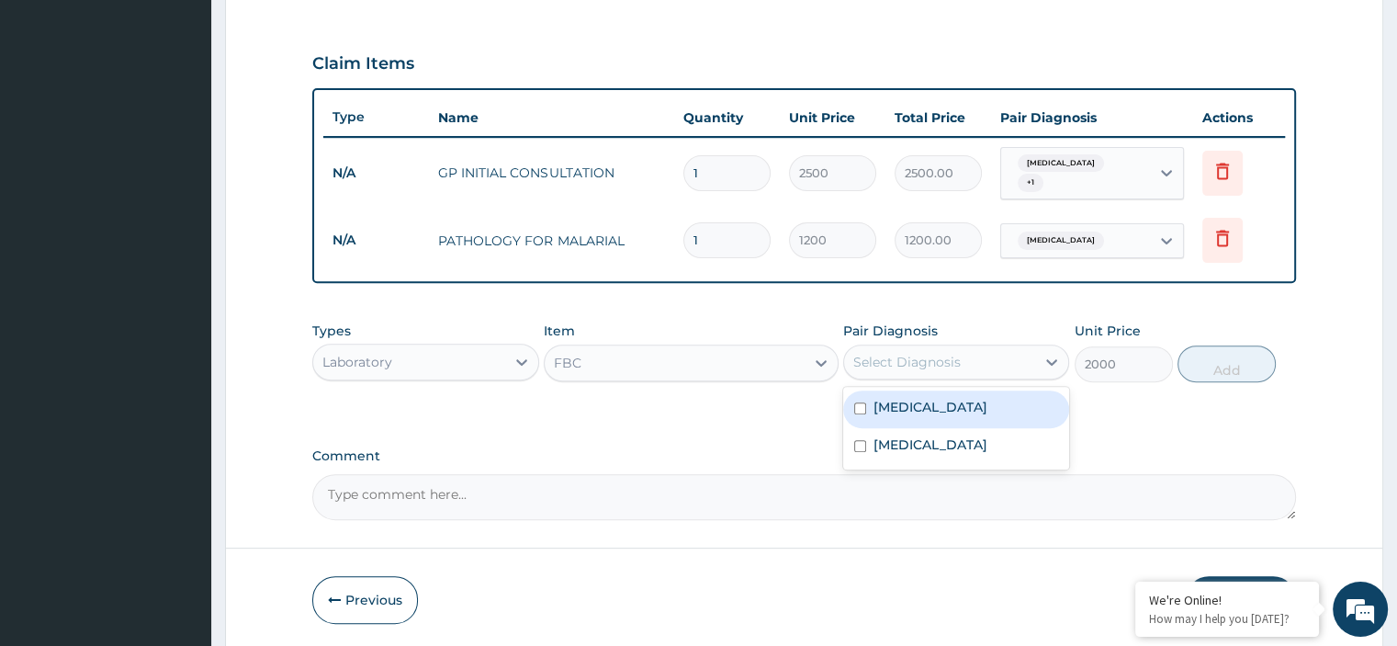
click at [978, 355] on div "Select Diagnosis" at bounding box center [939, 361] width 191 height 29
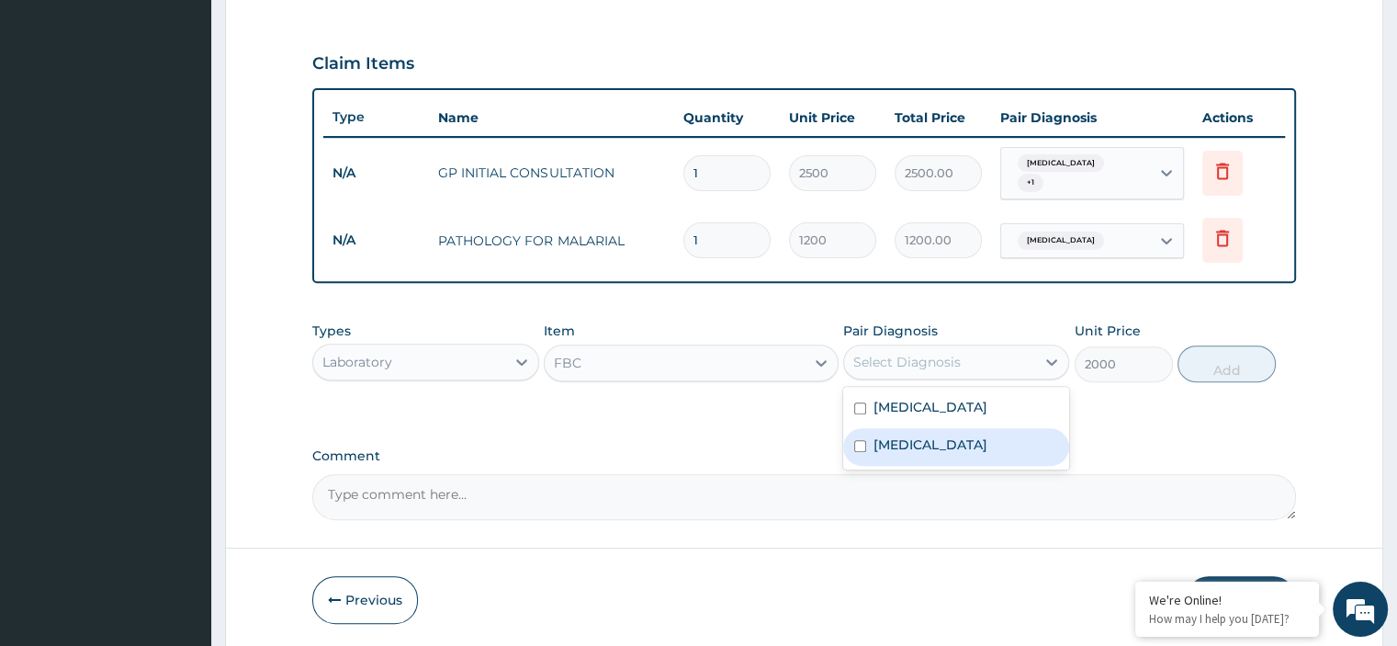
click at [930, 445] on label "[MEDICAL_DATA]" at bounding box center [930, 444] width 114 height 18
checkbox input "true"
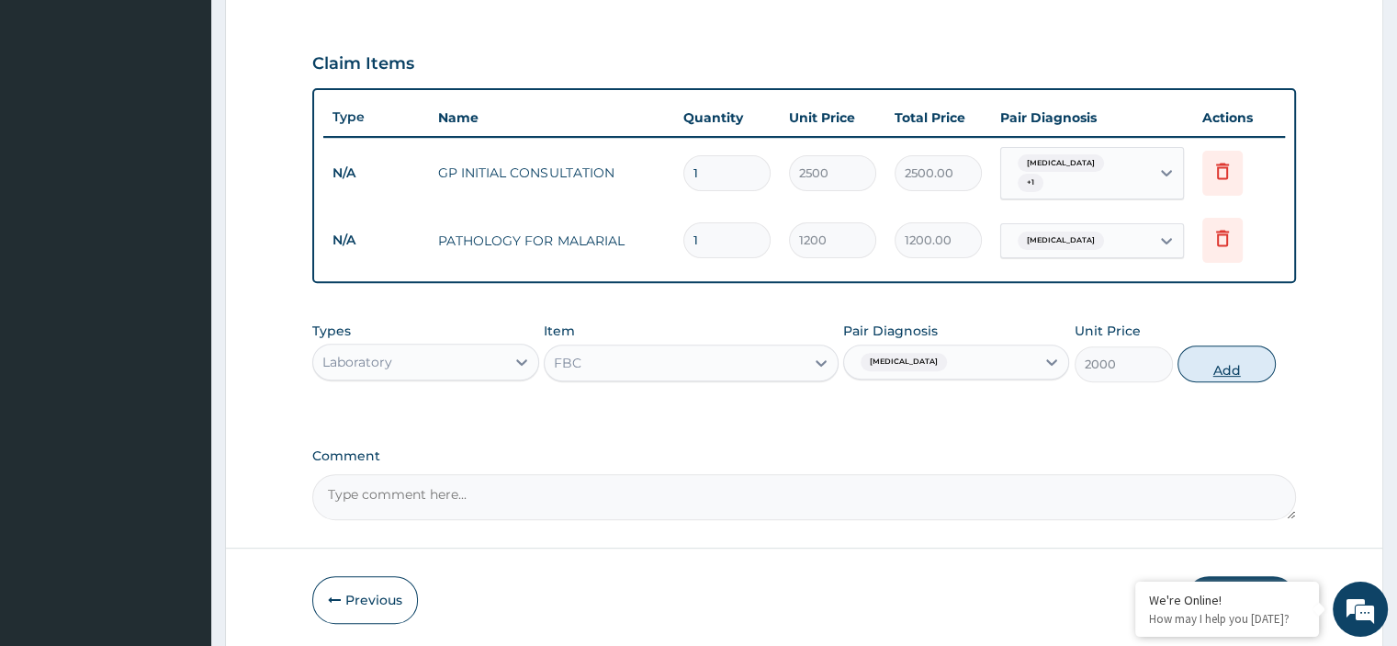
click at [1219, 368] on button "Add" at bounding box center [1226, 363] width 98 height 37
type input "0"
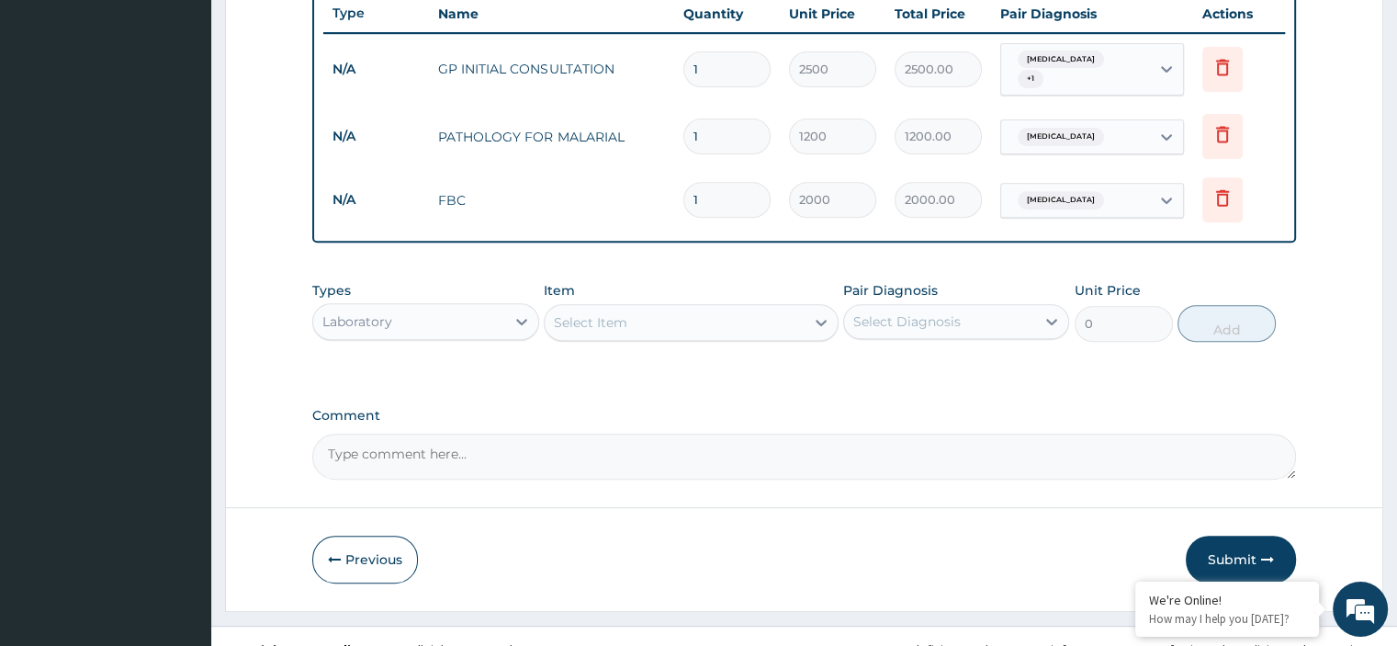
scroll to position [722, 0]
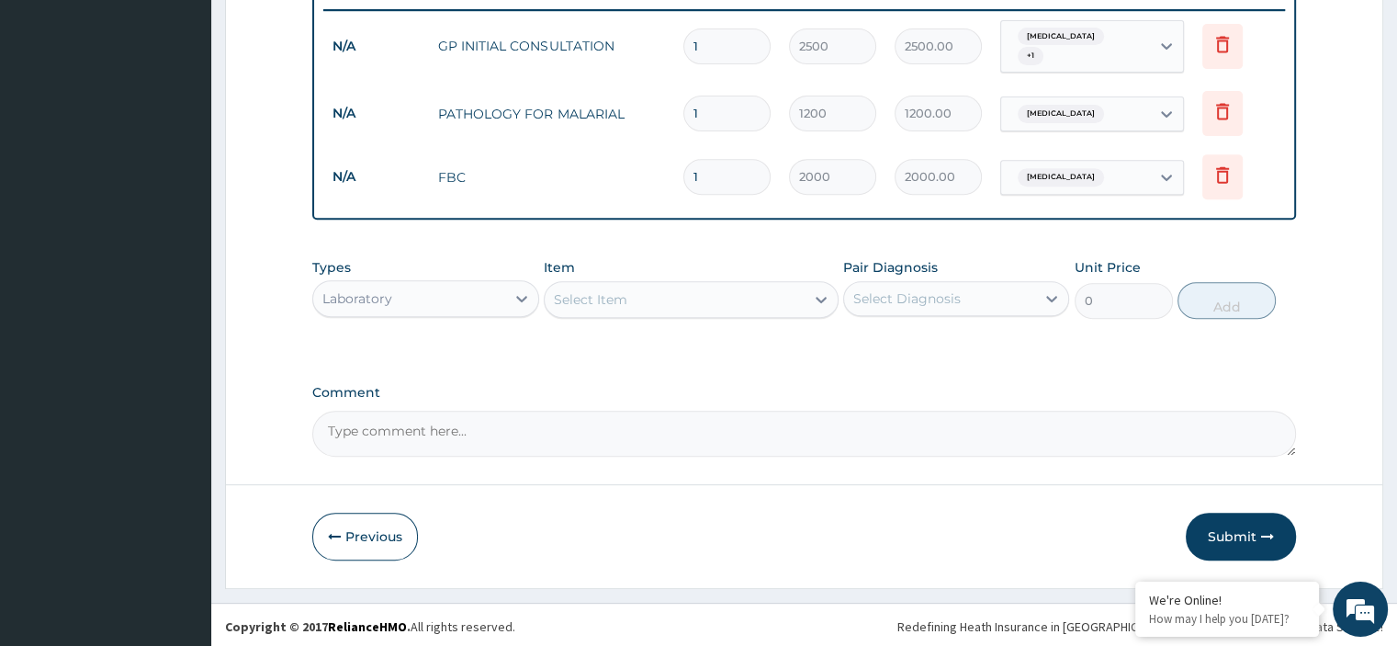
click at [467, 290] on div "Laboratory" at bounding box center [408, 298] width 191 height 29
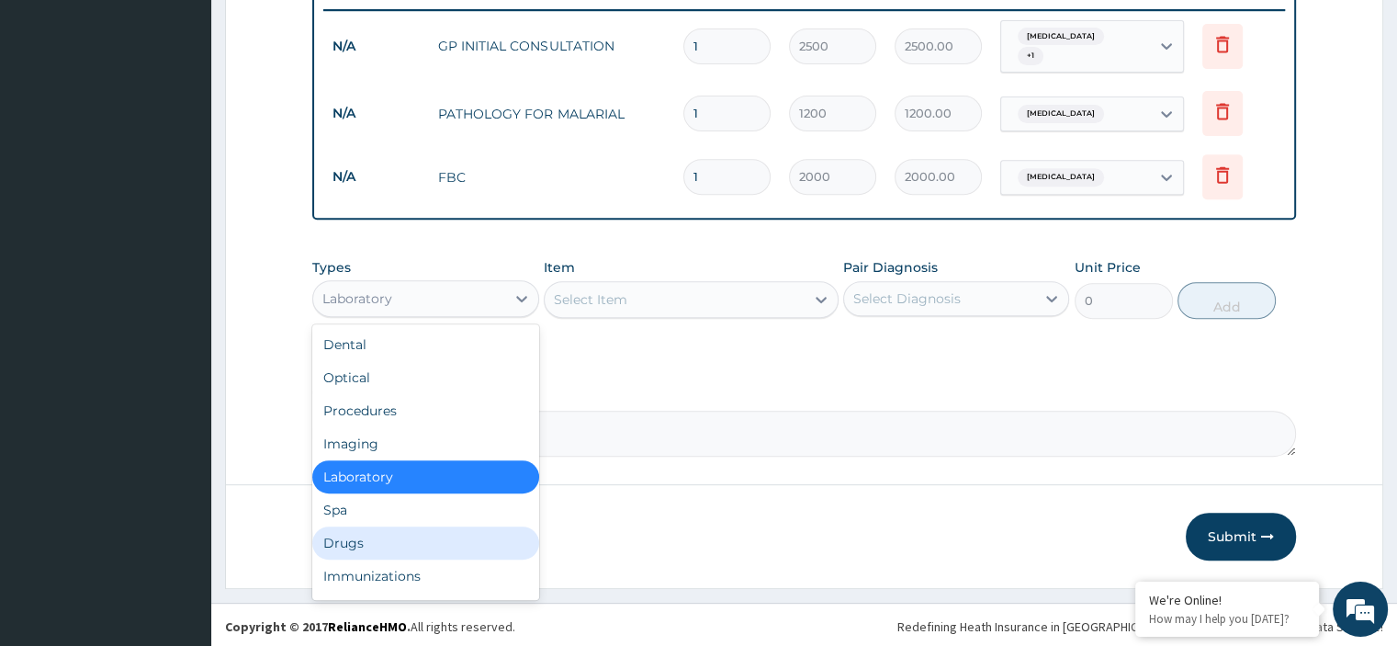
click at [363, 542] on div "Drugs" at bounding box center [425, 542] width 226 height 33
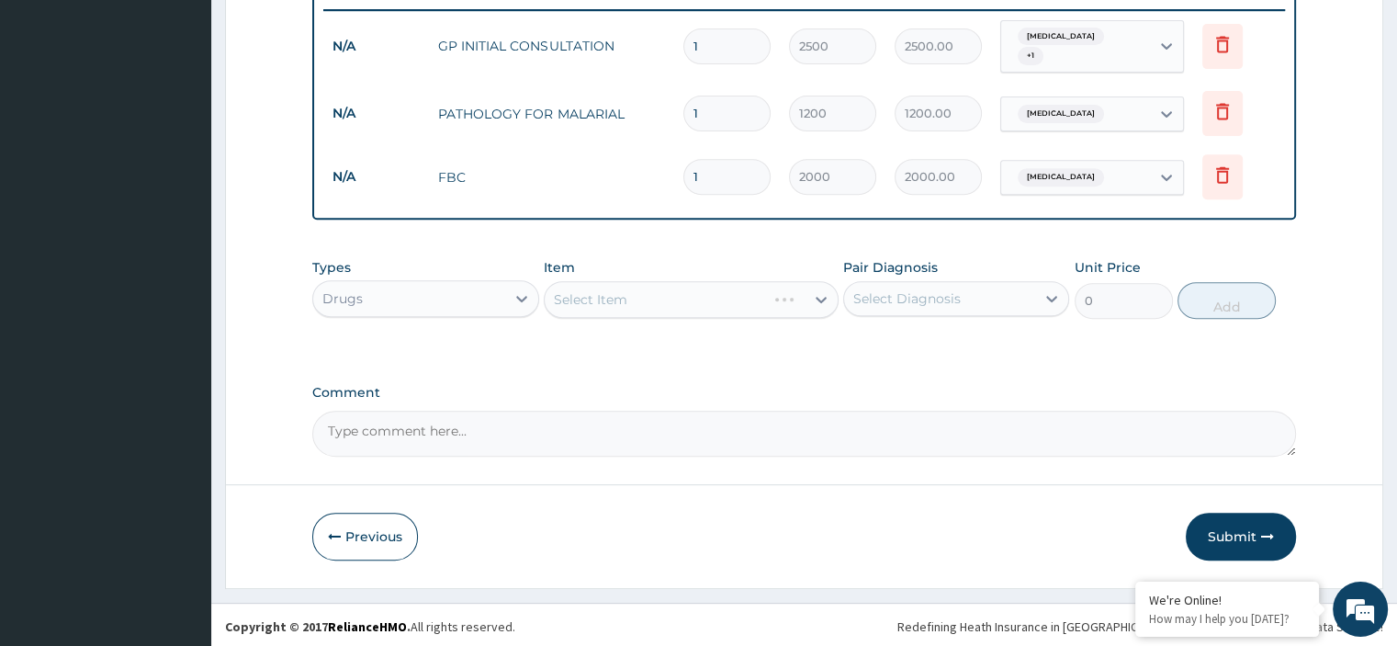
click at [646, 300] on div "Select Item" at bounding box center [691, 299] width 295 height 37
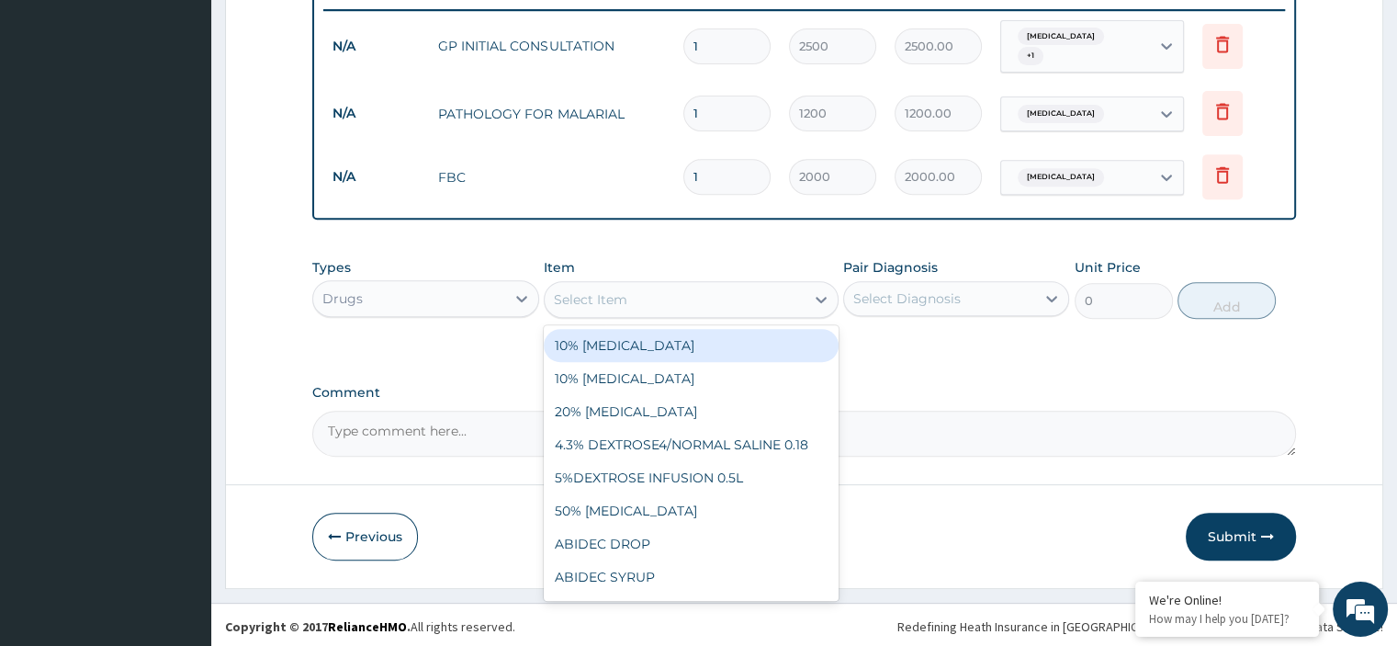
click at [735, 294] on div "Select Item" at bounding box center [675, 299] width 260 height 29
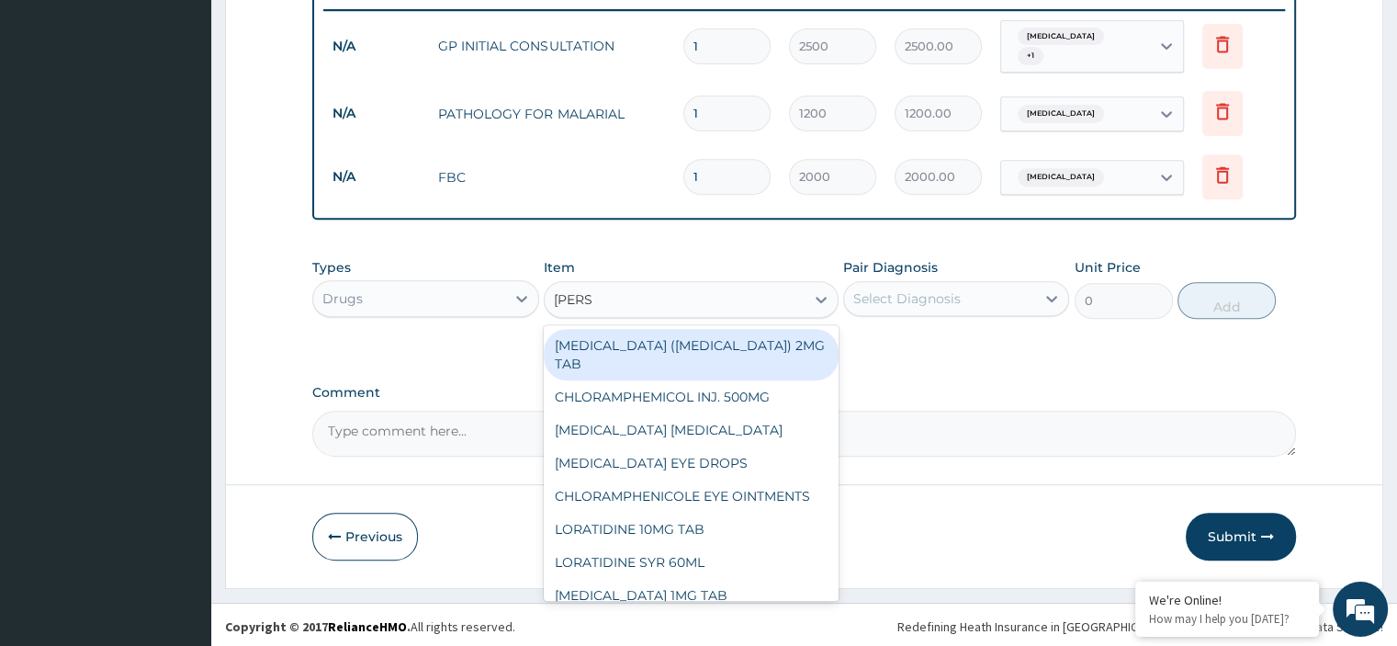
type input "LORAT"
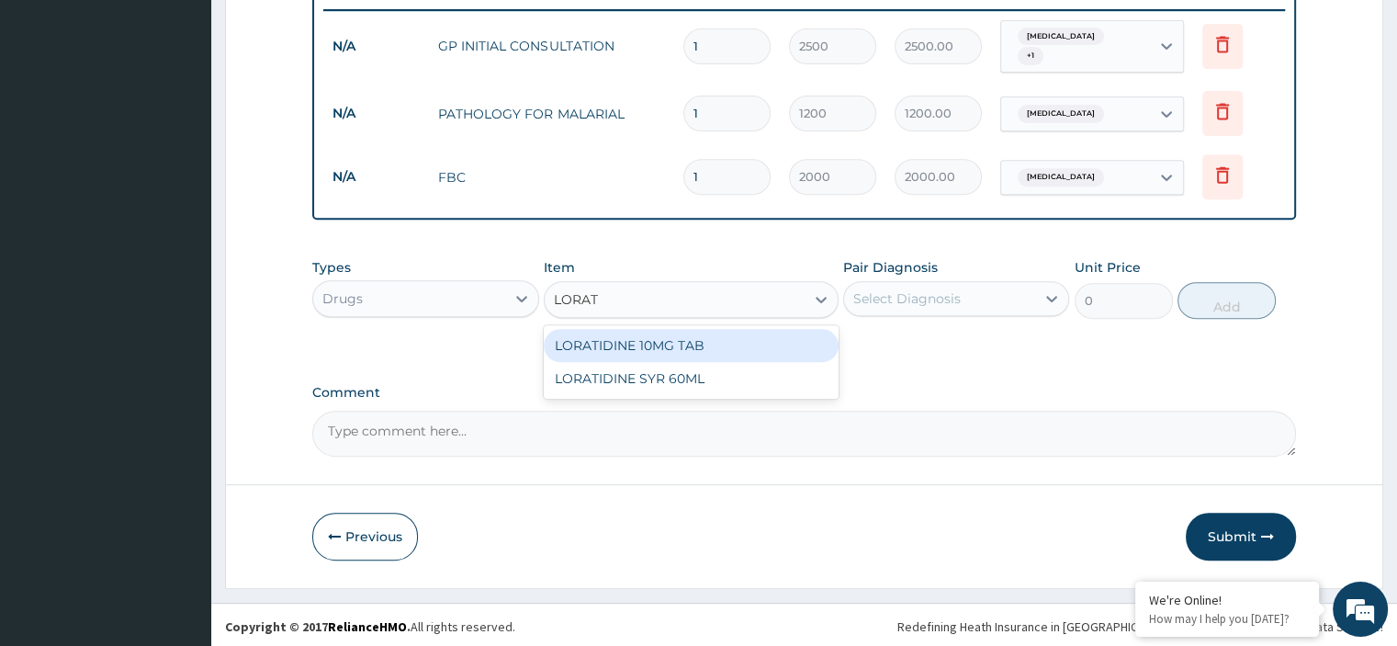
click at [669, 346] on div "LORATIDINE 10MG TAB" at bounding box center [691, 345] width 295 height 33
type input "20"
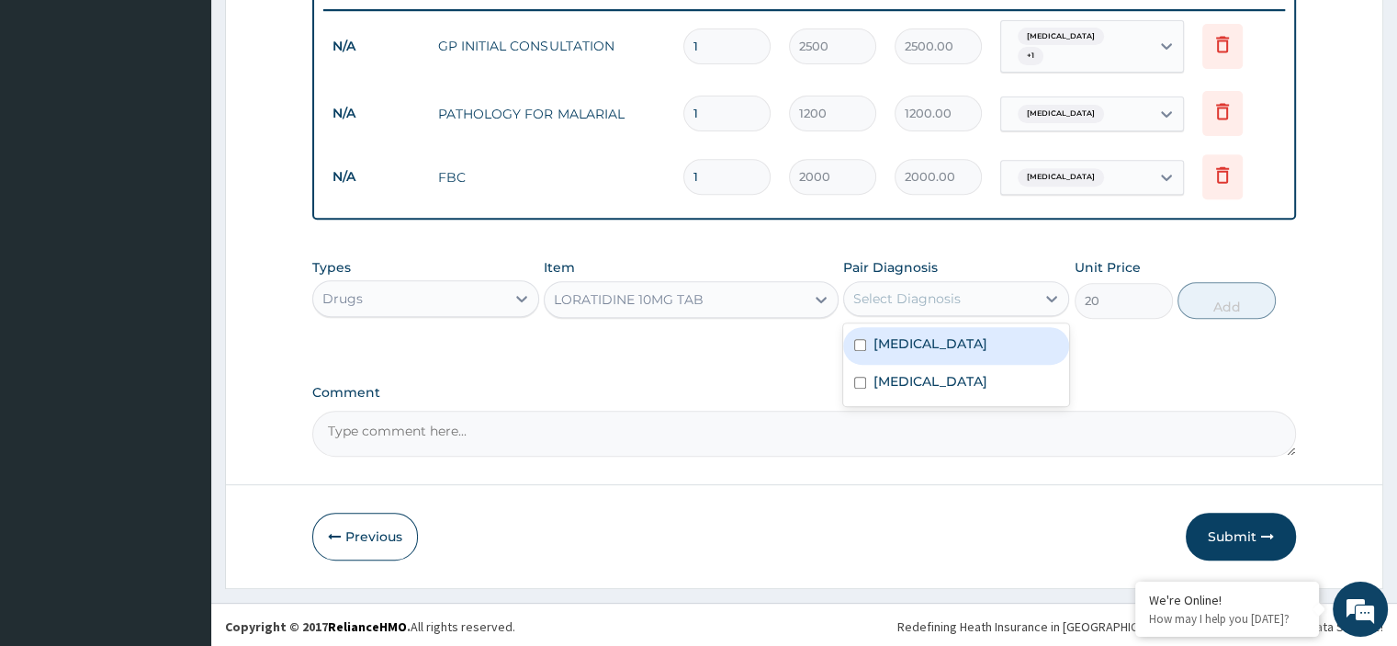
click at [915, 289] on div "Select Diagnosis" at bounding box center [906, 298] width 107 height 18
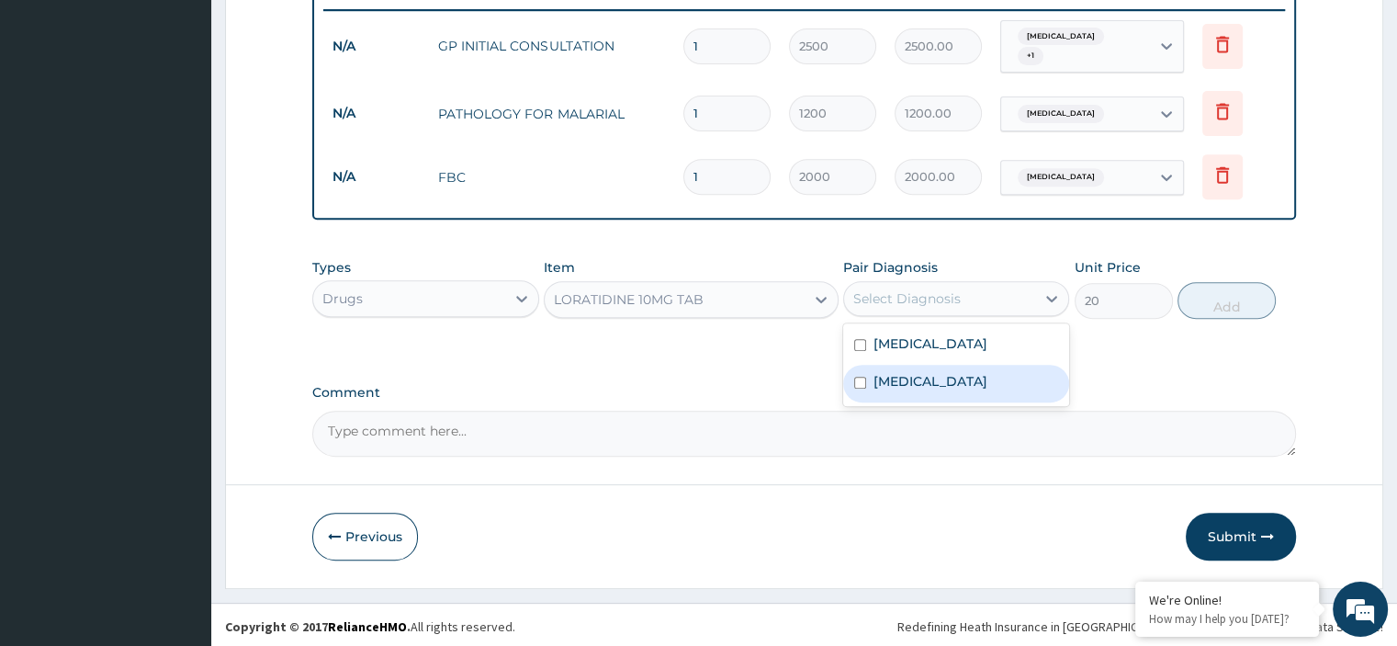
click at [929, 372] on label "[MEDICAL_DATA]" at bounding box center [930, 381] width 114 height 18
checkbox input "true"
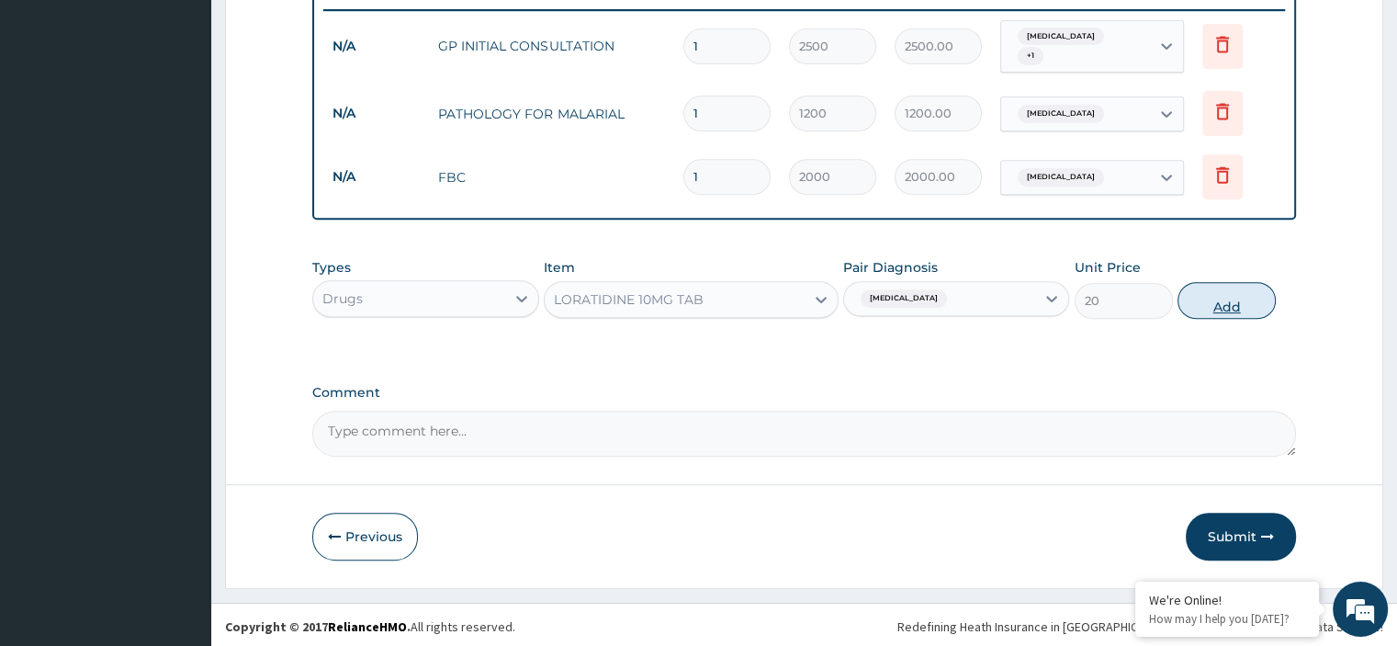
click at [1229, 290] on button "Add" at bounding box center [1226, 300] width 98 height 37
type input "0"
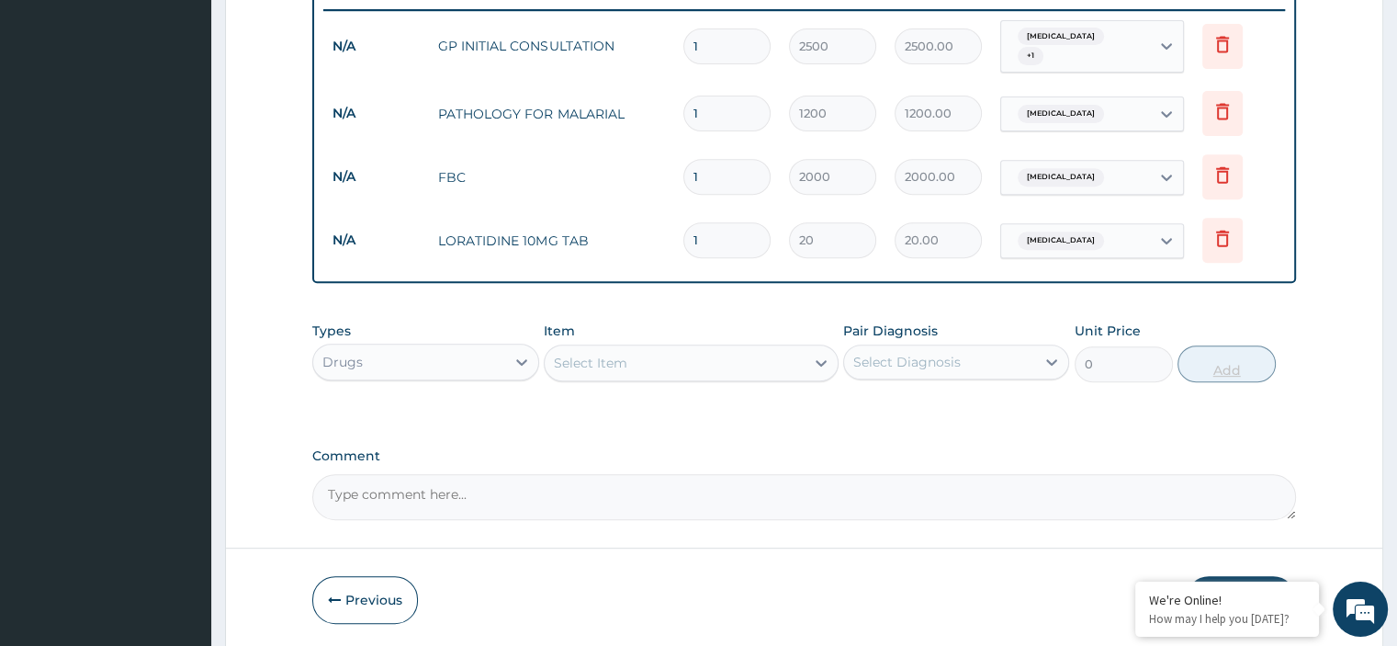
type input "10"
type input "200.00"
type input "10"
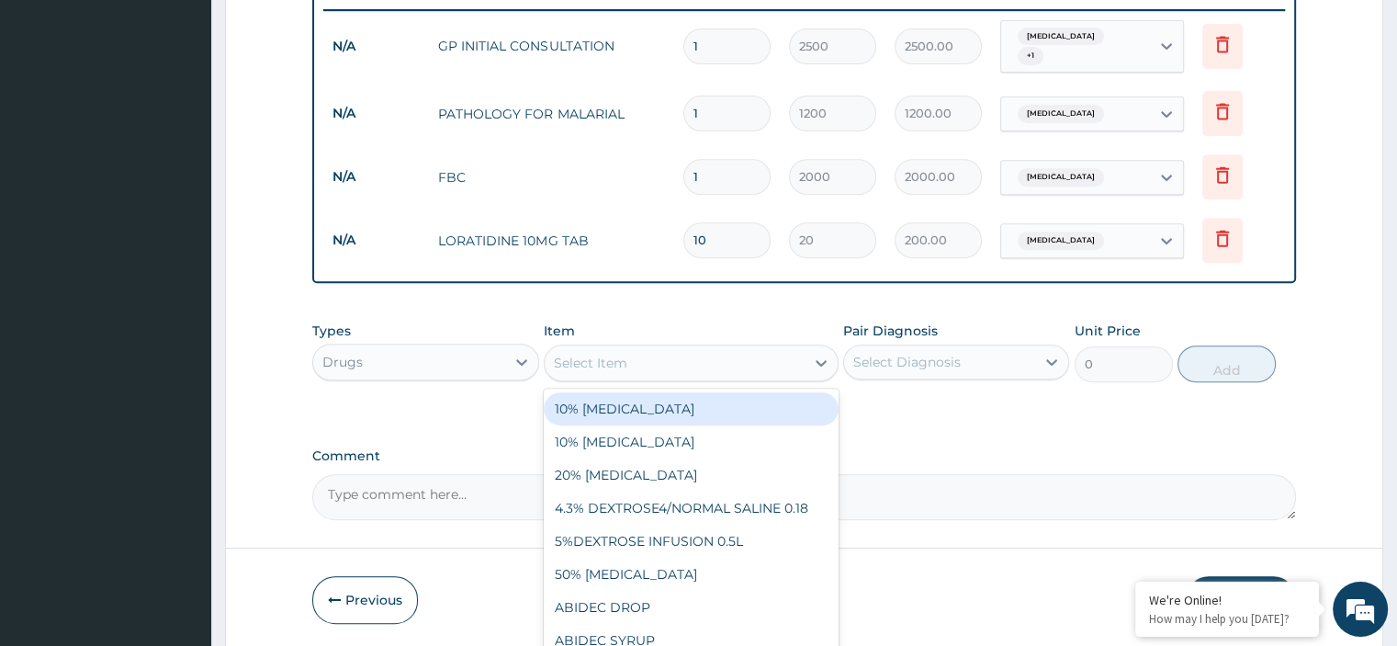
click at [769, 369] on div "Select Item" at bounding box center [675, 362] width 260 height 29
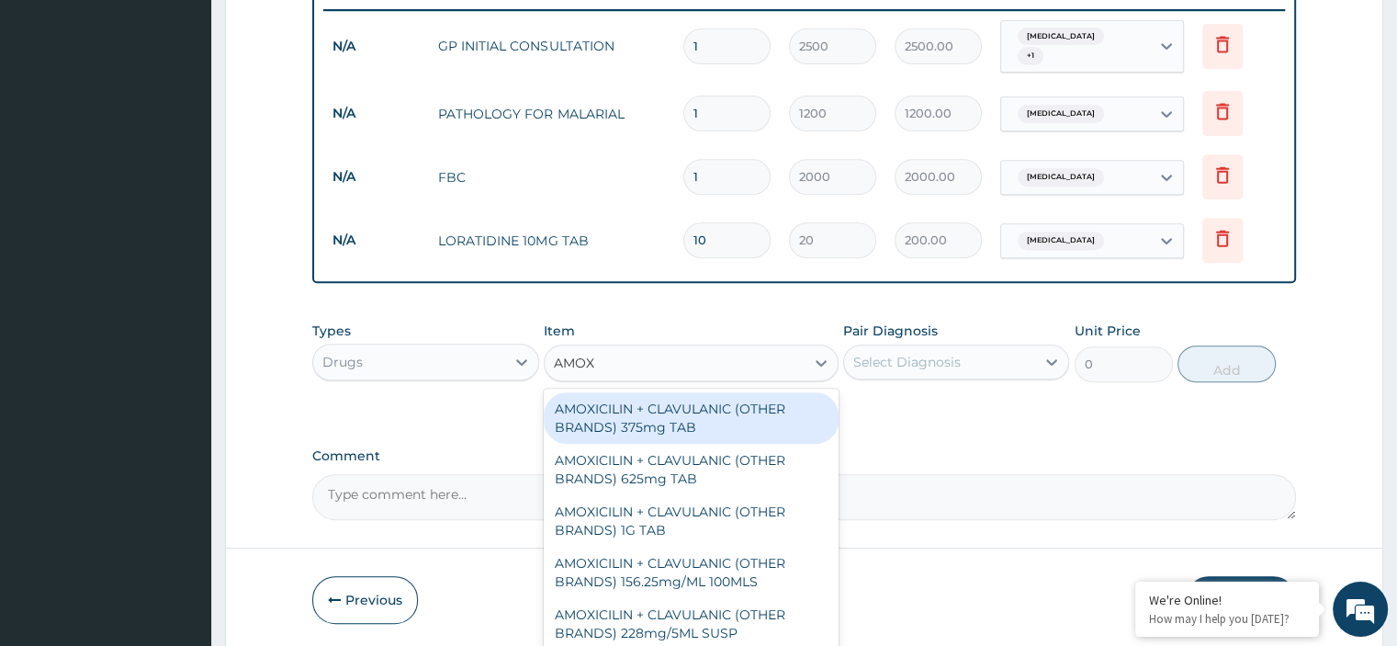
type input "AMOXY"
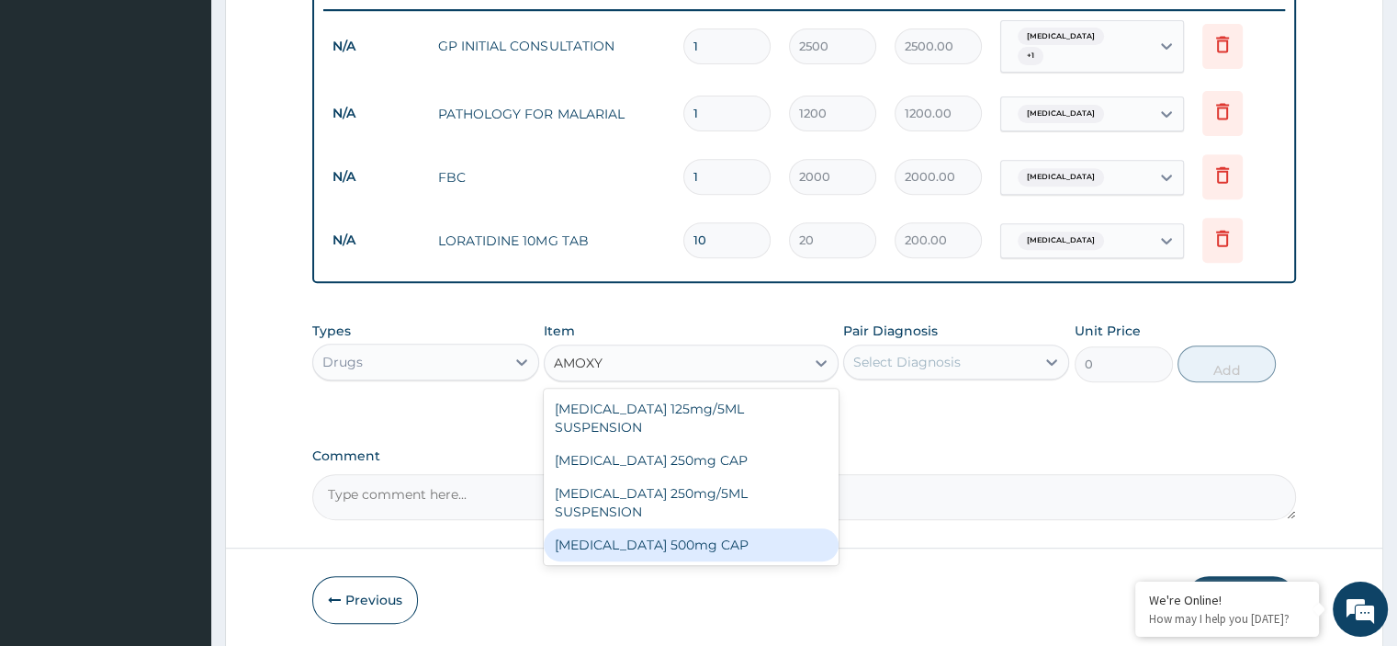
click at [680, 528] on div "[MEDICAL_DATA] 500mg CAP" at bounding box center [691, 544] width 295 height 33
type input "40"
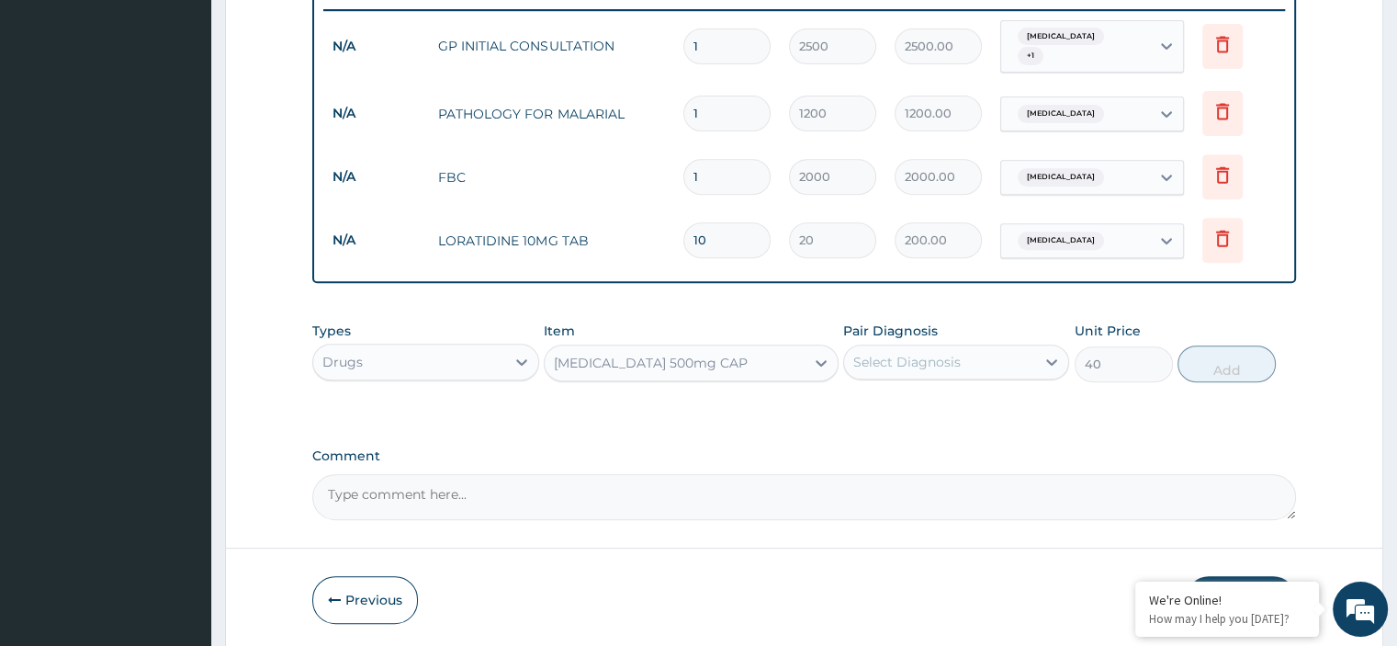
click at [960, 355] on div "Select Diagnosis" at bounding box center [939, 361] width 191 height 29
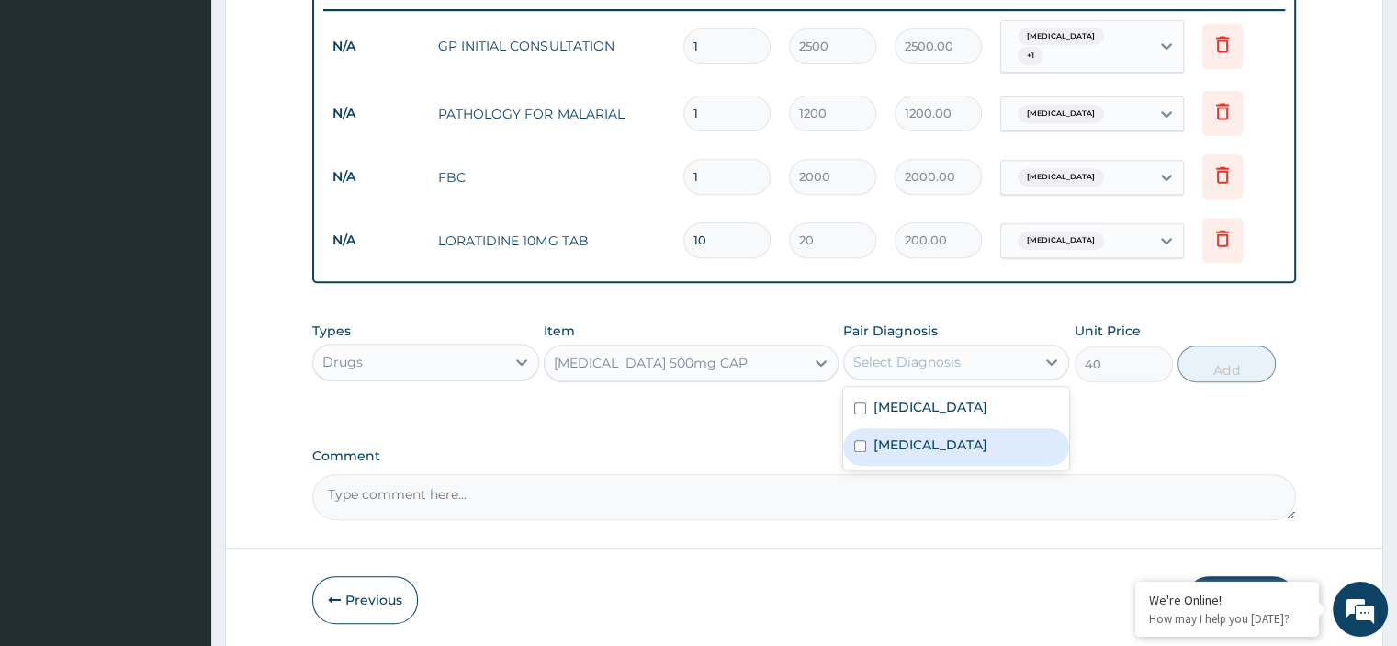
click at [939, 441] on label "[MEDICAL_DATA]" at bounding box center [930, 444] width 114 height 18
checkbox input "true"
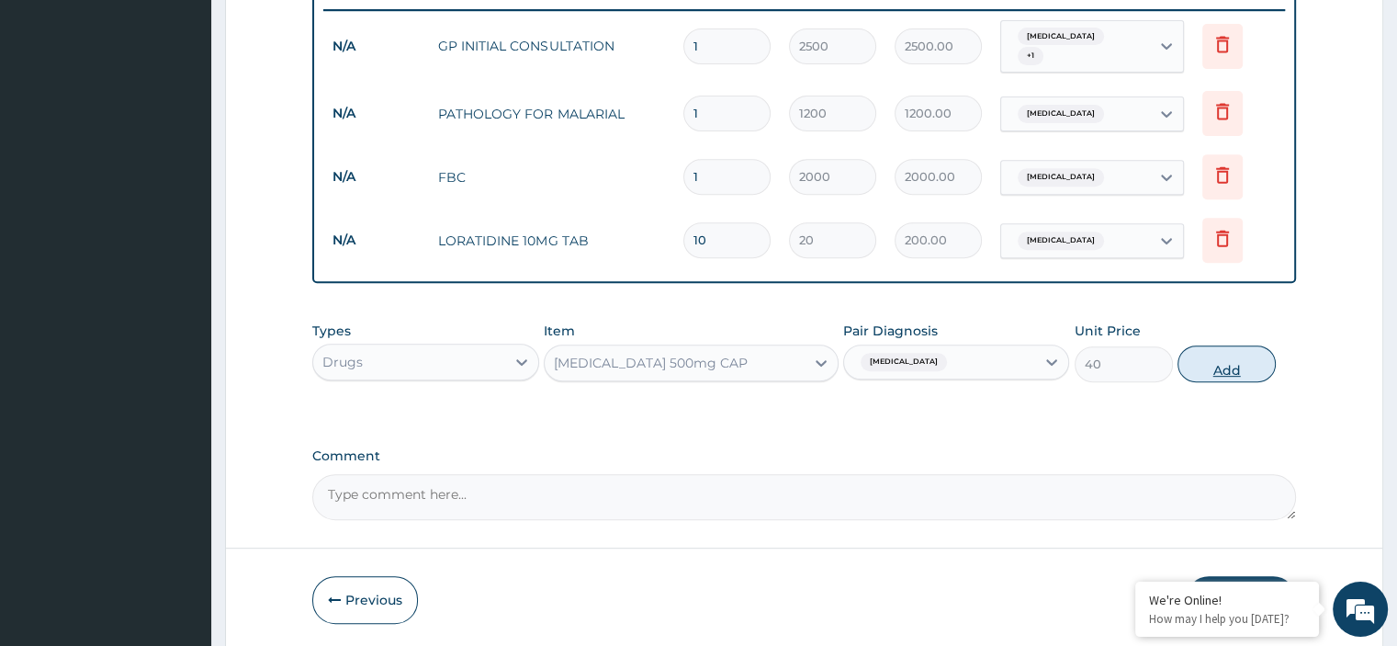
click at [1214, 368] on button "Add" at bounding box center [1226, 363] width 98 height 37
type input "0"
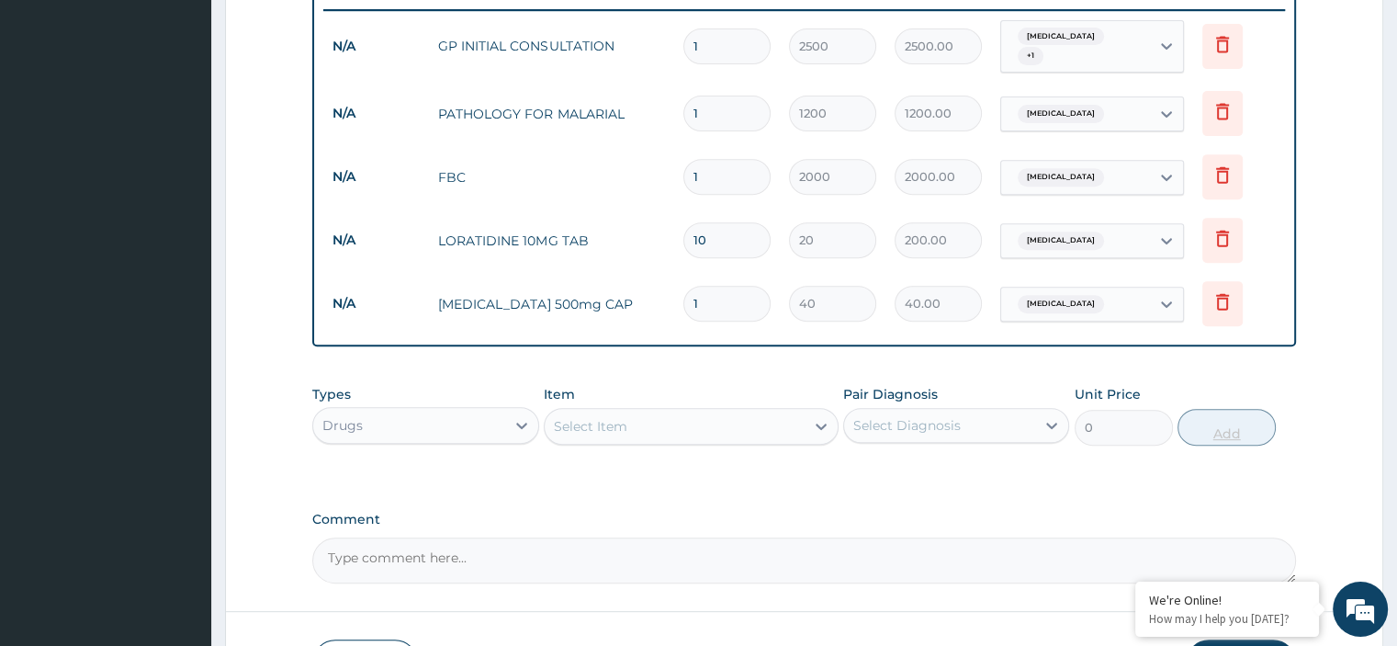
type input "10"
type input "400.00"
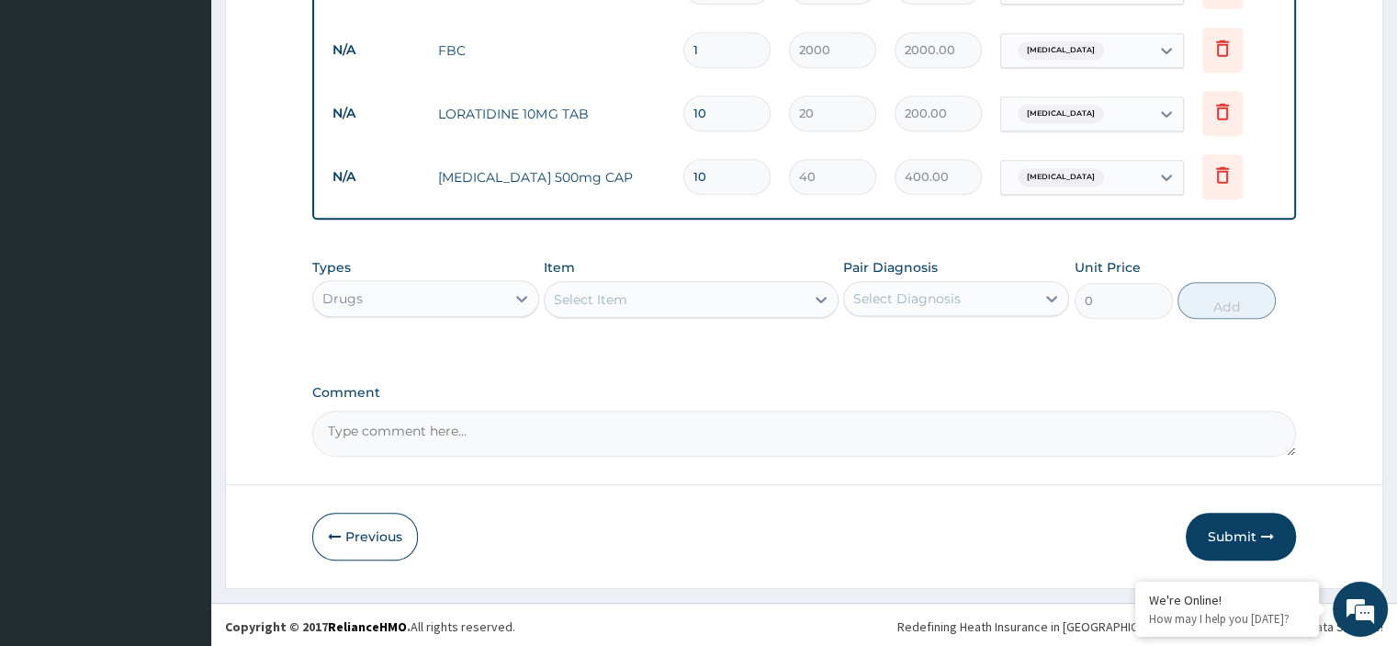
type input "10"
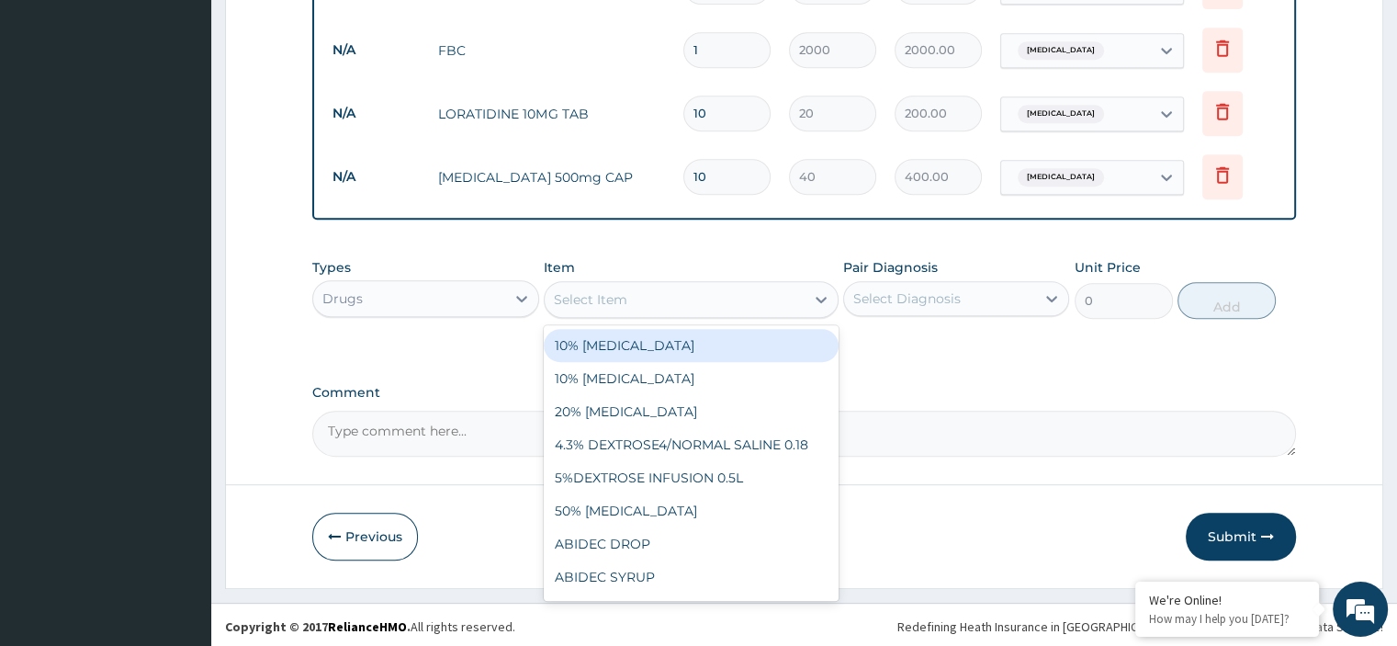
click at [677, 300] on div "Select Item" at bounding box center [675, 299] width 260 height 29
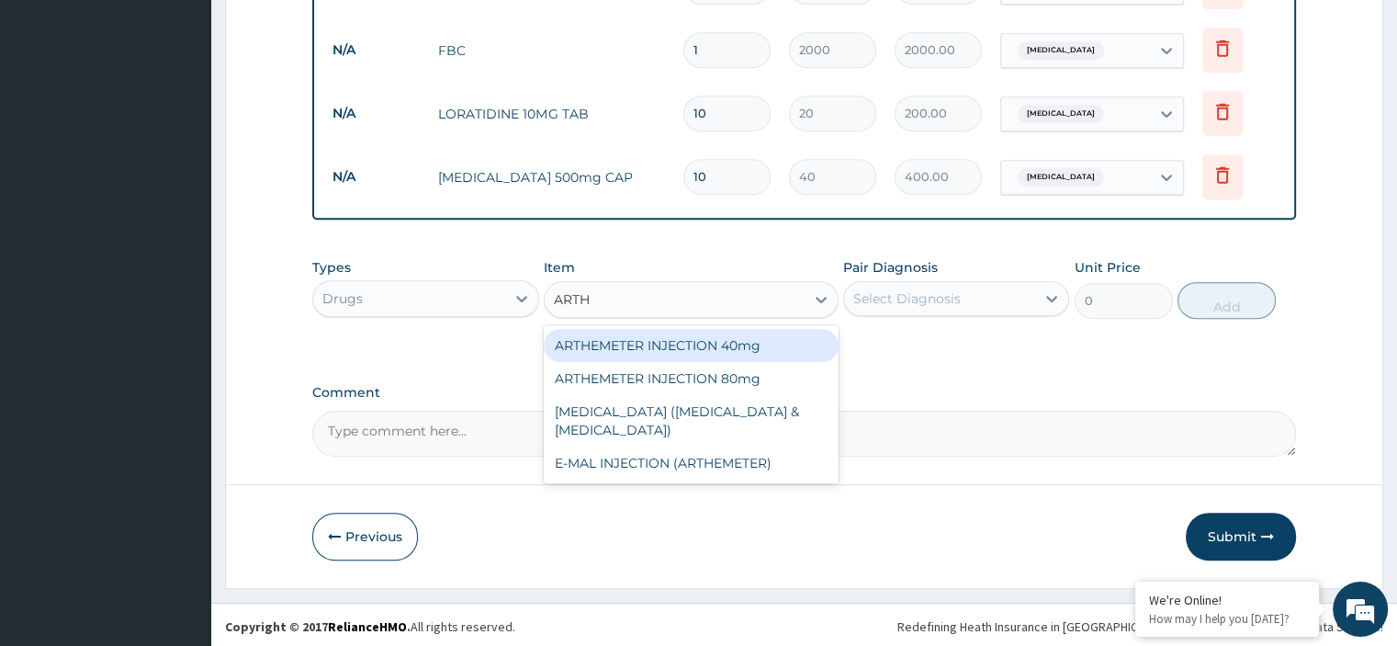
type input "ARTHE"
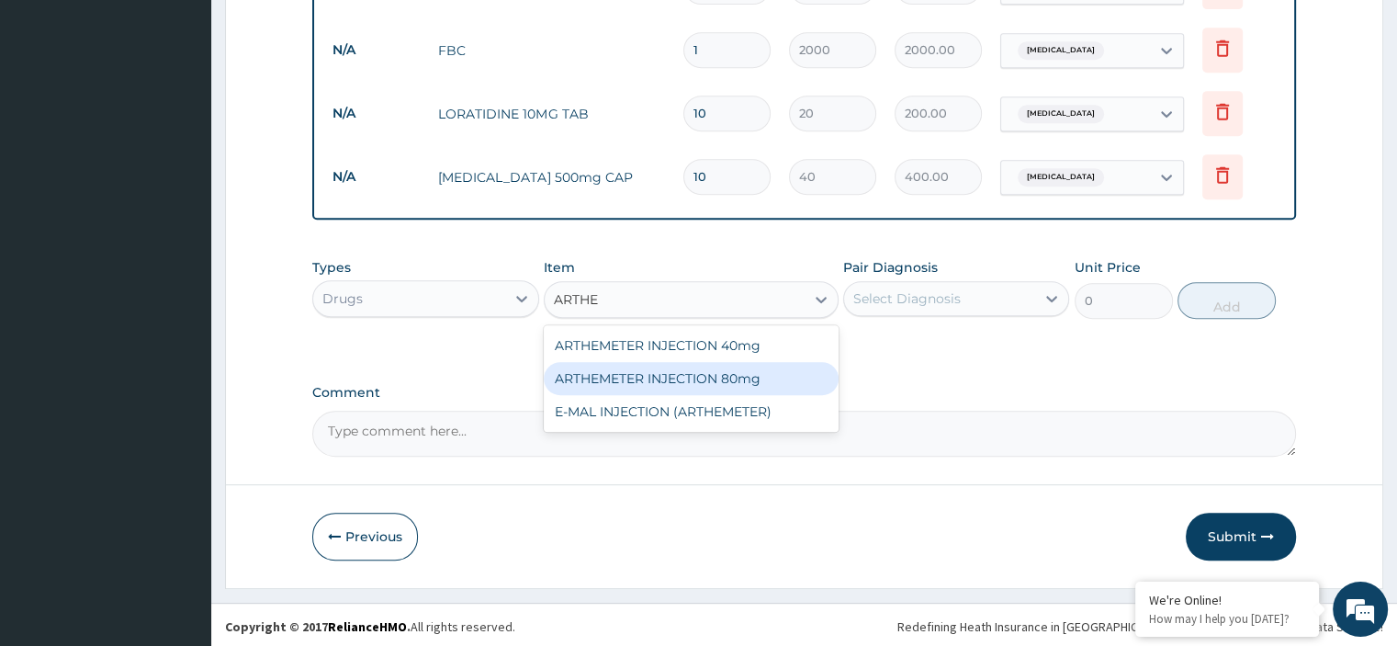
click at [676, 381] on div "ARTHEMETER INJECTION 80mg" at bounding box center [691, 378] width 295 height 33
type input "330"
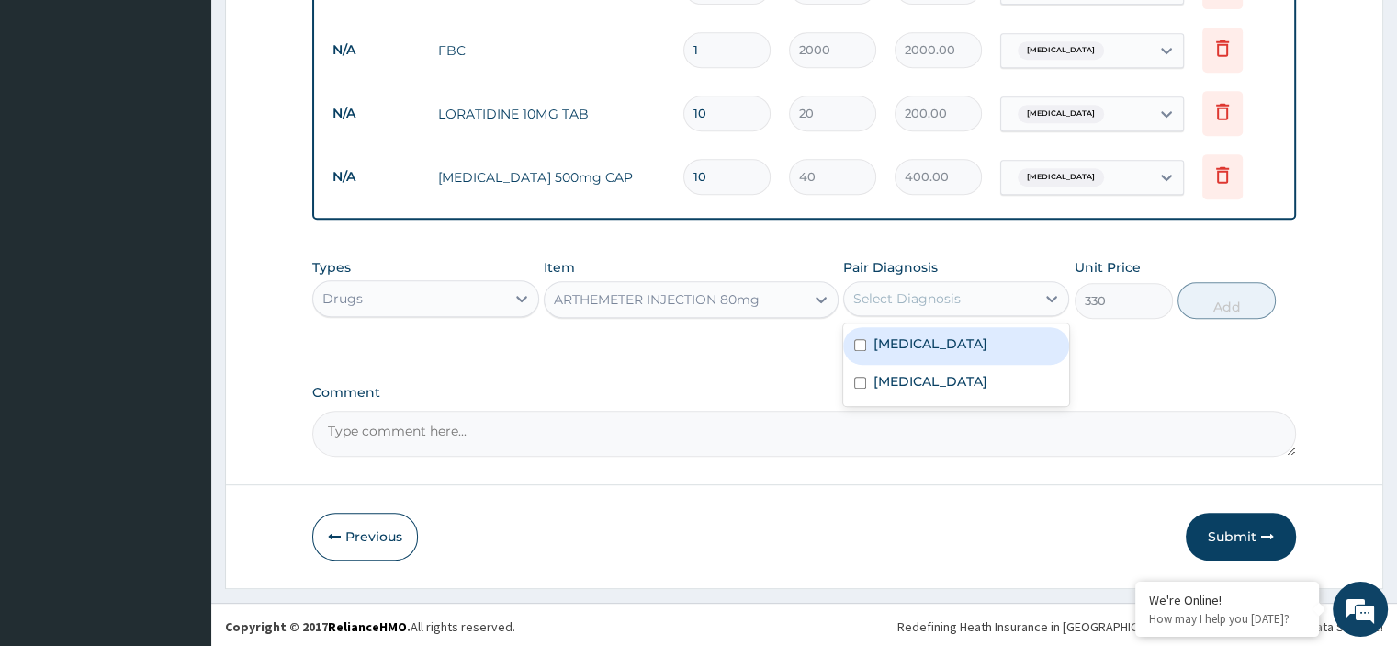
click at [994, 298] on div "Select Diagnosis" at bounding box center [939, 298] width 191 height 29
click at [923, 344] on div "Malaria" at bounding box center [956, 346] width 226 height 38
checkbox input "true"
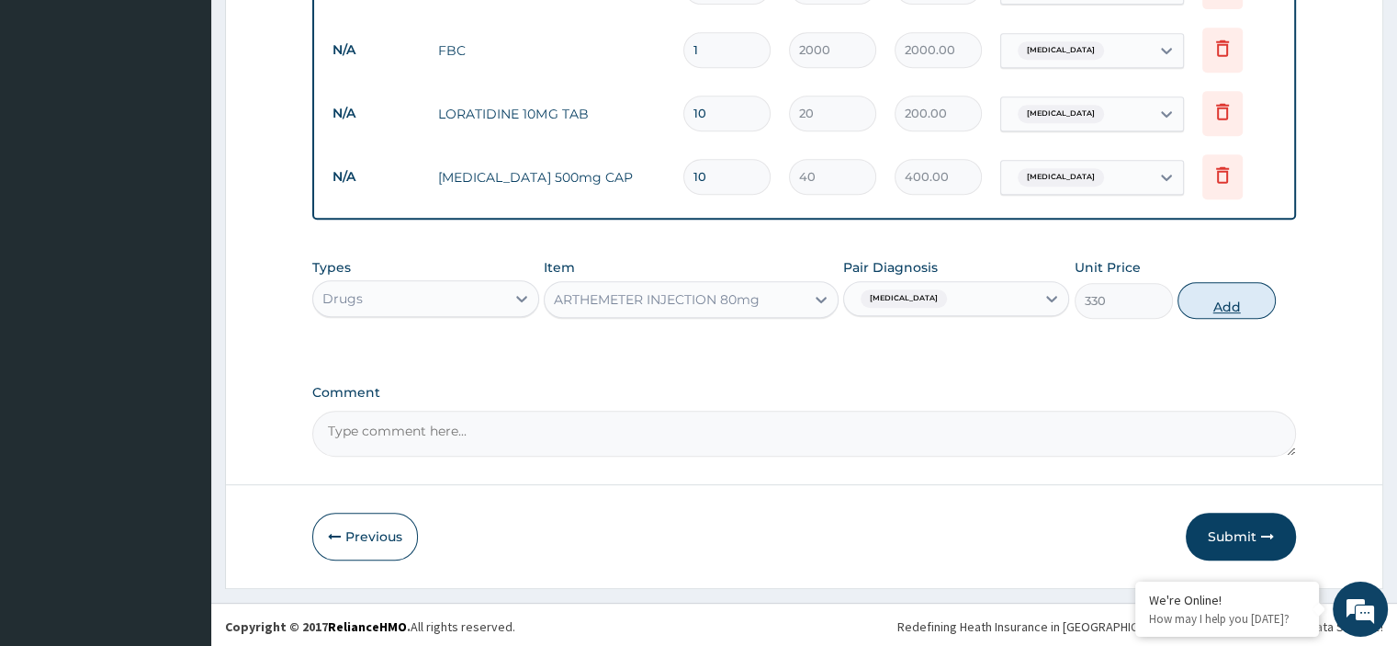
click at [1214, 308] on button "Add" at bounding box center [1226, 300] width 98 height 37
type input "0"
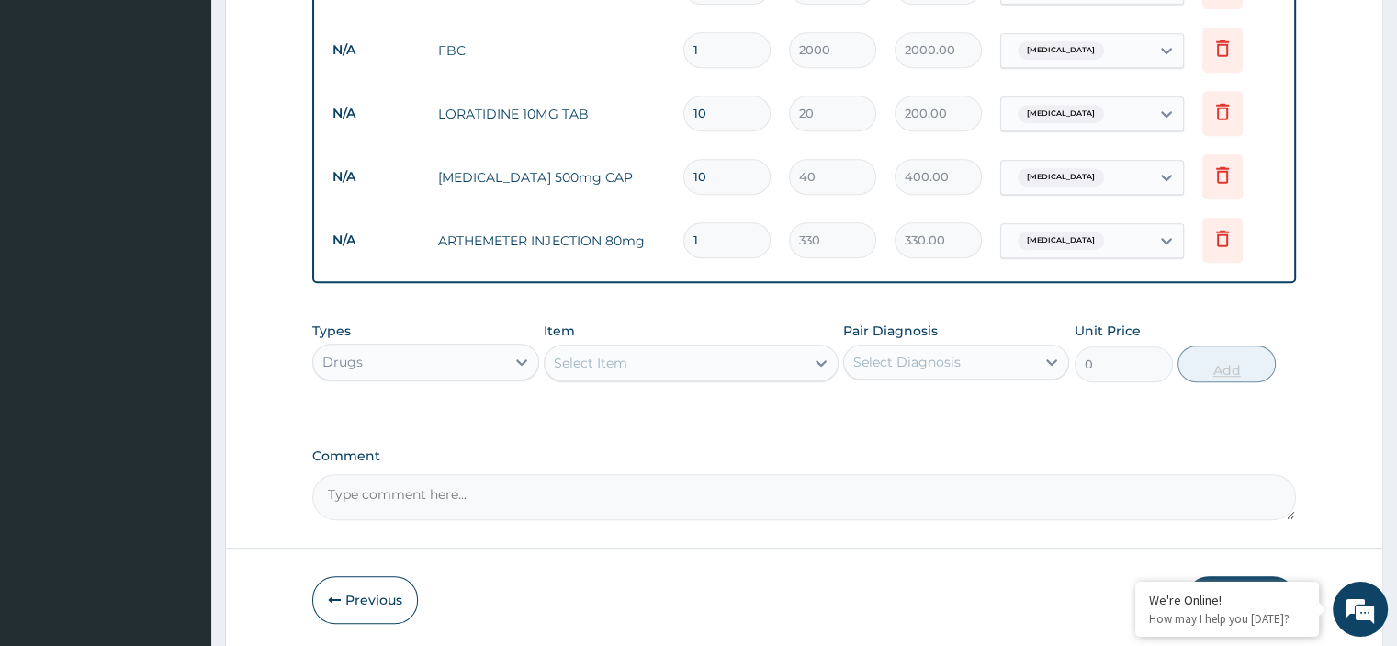
type input "0.00"
type input "6"
type input "1980.00"
type input "6"
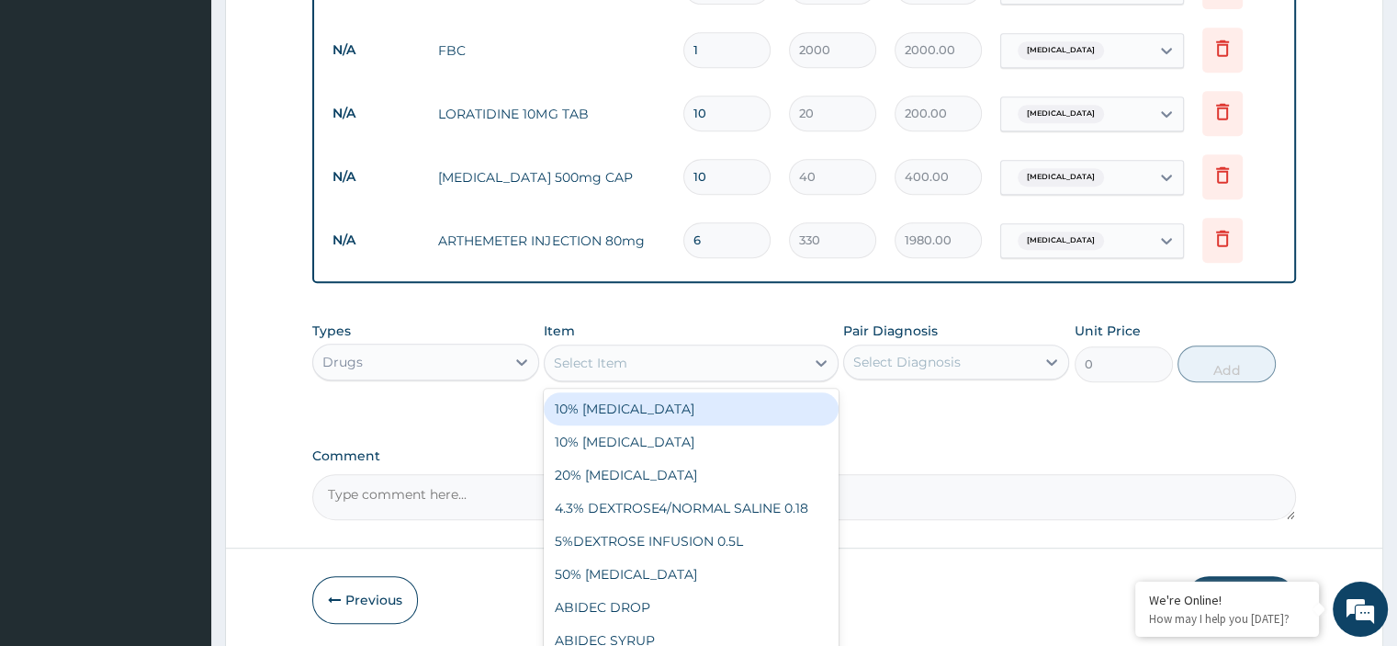
click at [647, 369] on div "Select Item" at bounding box center [675, 362] width 260 height 29
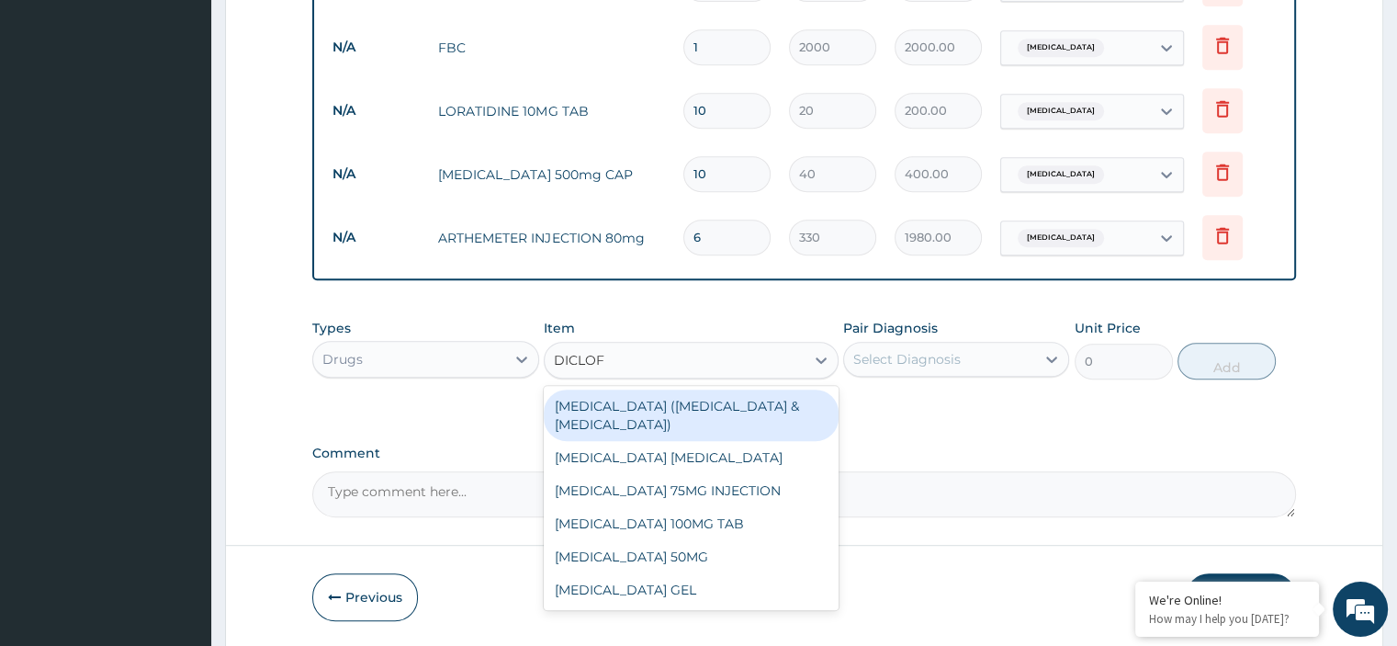
type input "DICLOFE"
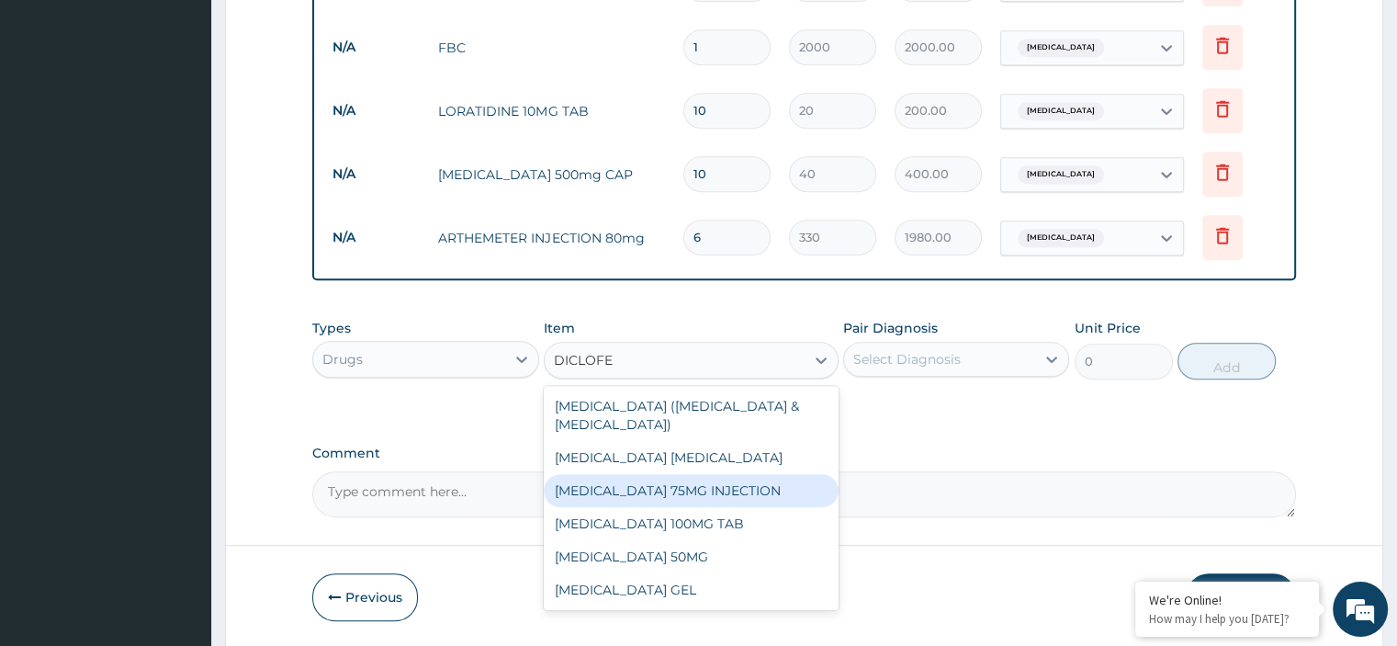
click at [671, 482] on div "DICLOFENAC 75MG INJECTION" at bounding box center [691, 490] width 295 height 33
type input "100"
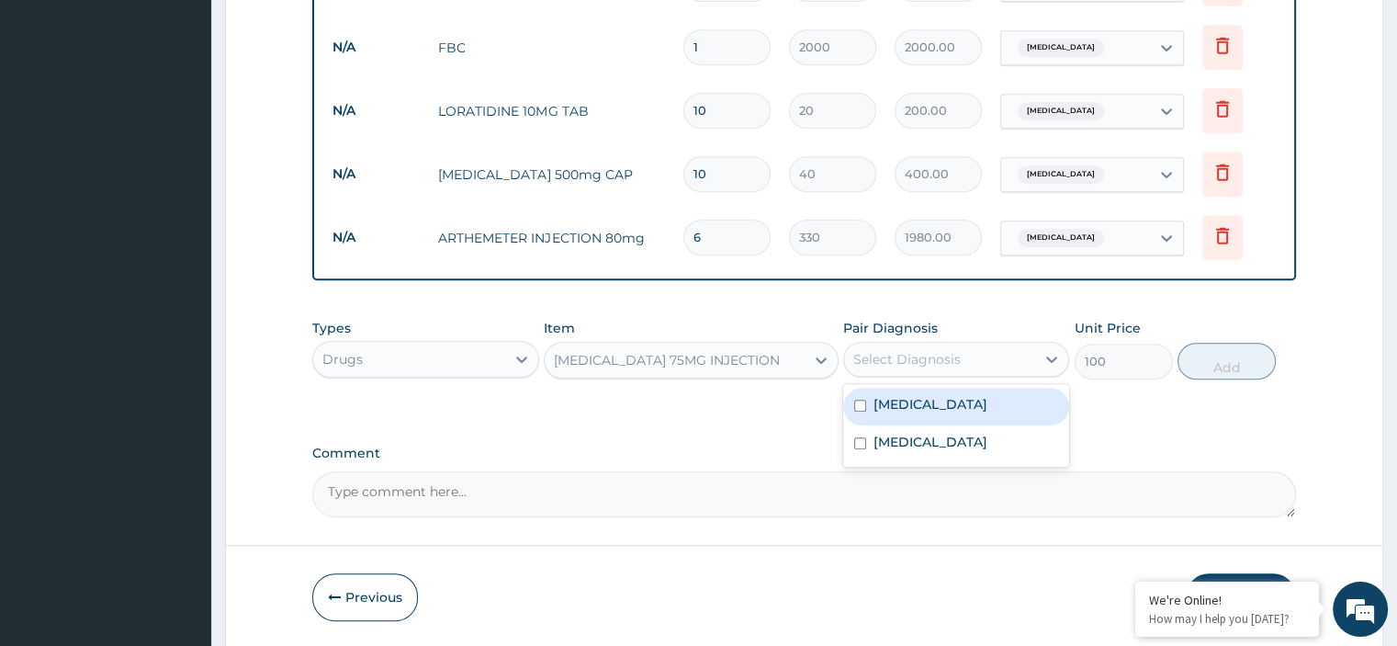
click at [944, 352] on div "Select Diagnosis" at bounding box center [906, 359] width 107 height 18
click at [933, 399] on div "Malaria" at bounding box center [956, 406] width 226 height 38
checkbox input "true"
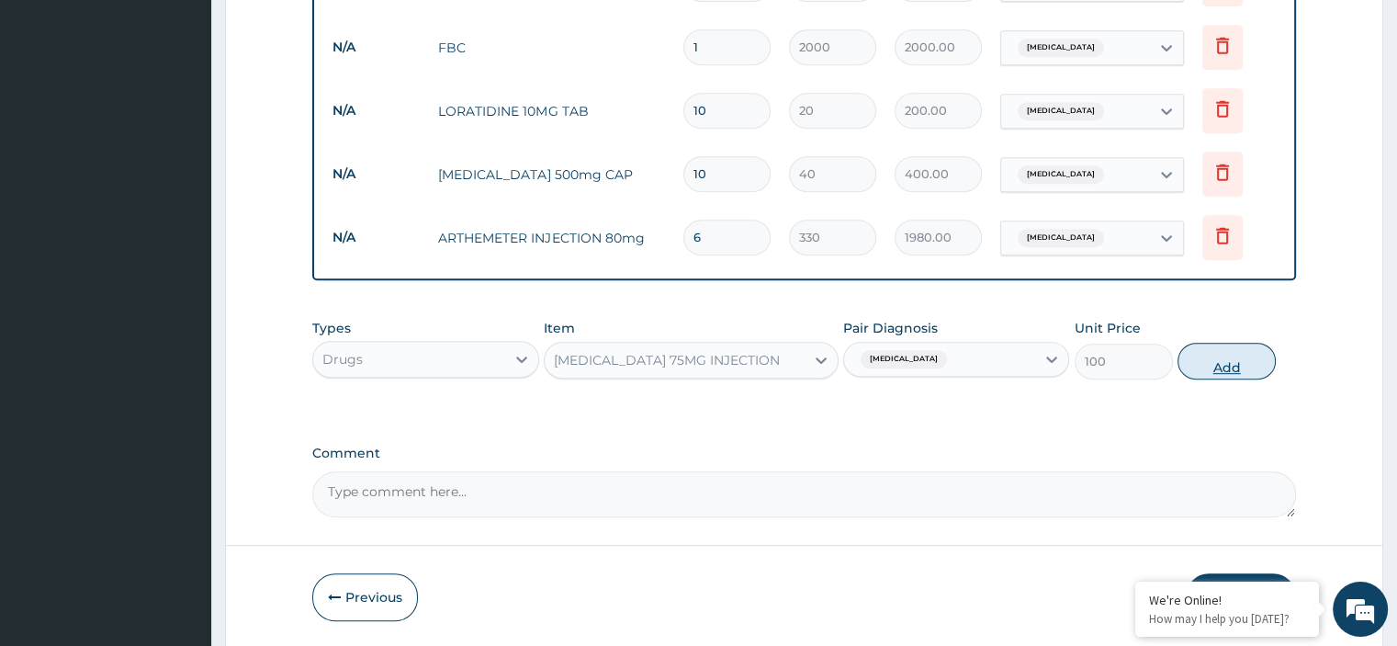
click at [1225, 359] on button "Add" at bounding box center [1226, 361] width 98 height 37
type input "0"
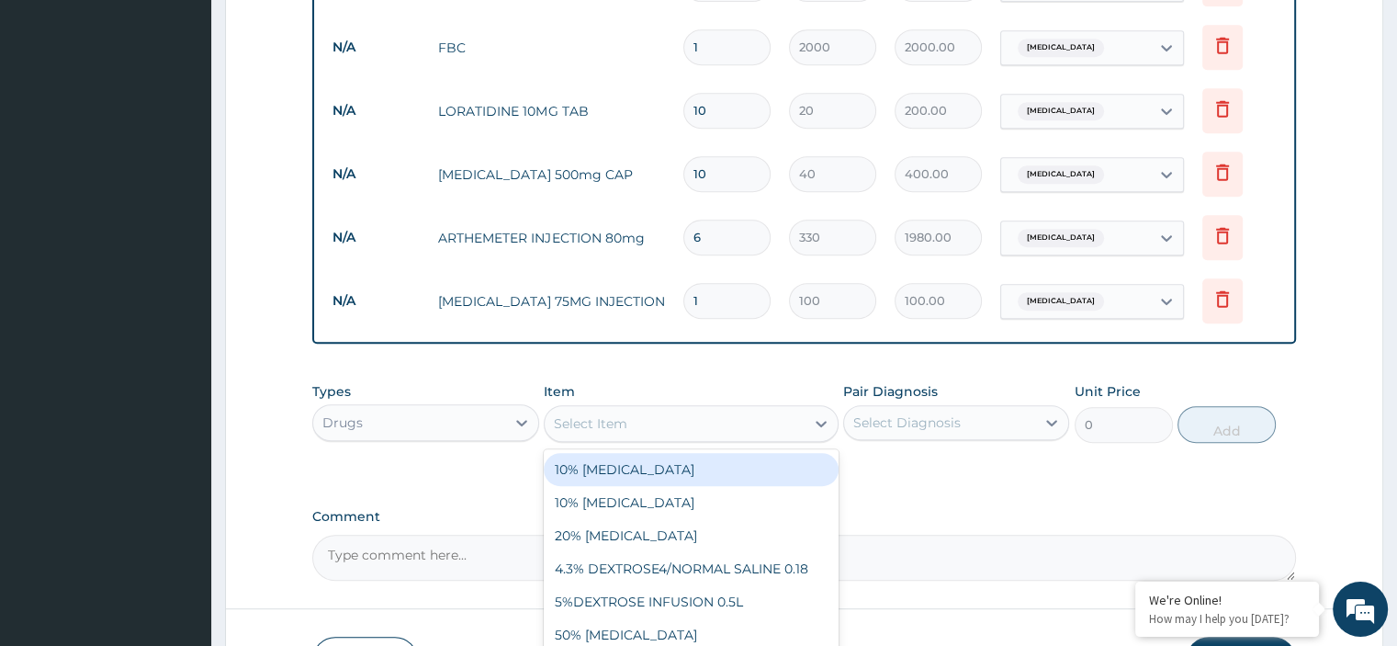
click at [648, 418] on div "Select Item" at bounding box center [675, 423] width 260 height 29
type input "PARACETA"
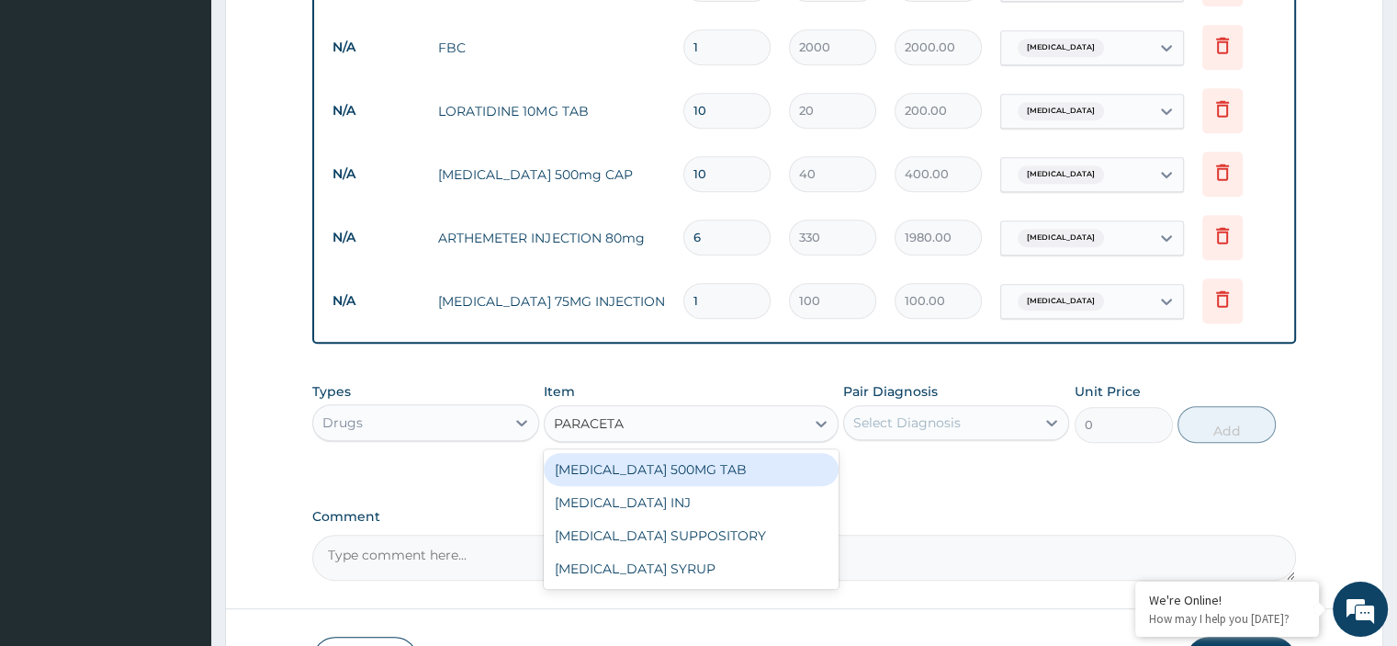
click at [681, 468] on div "PARACETAMOL 500MG TAB" at bounding box center [691, 469] width 295 height 33
type input "18"
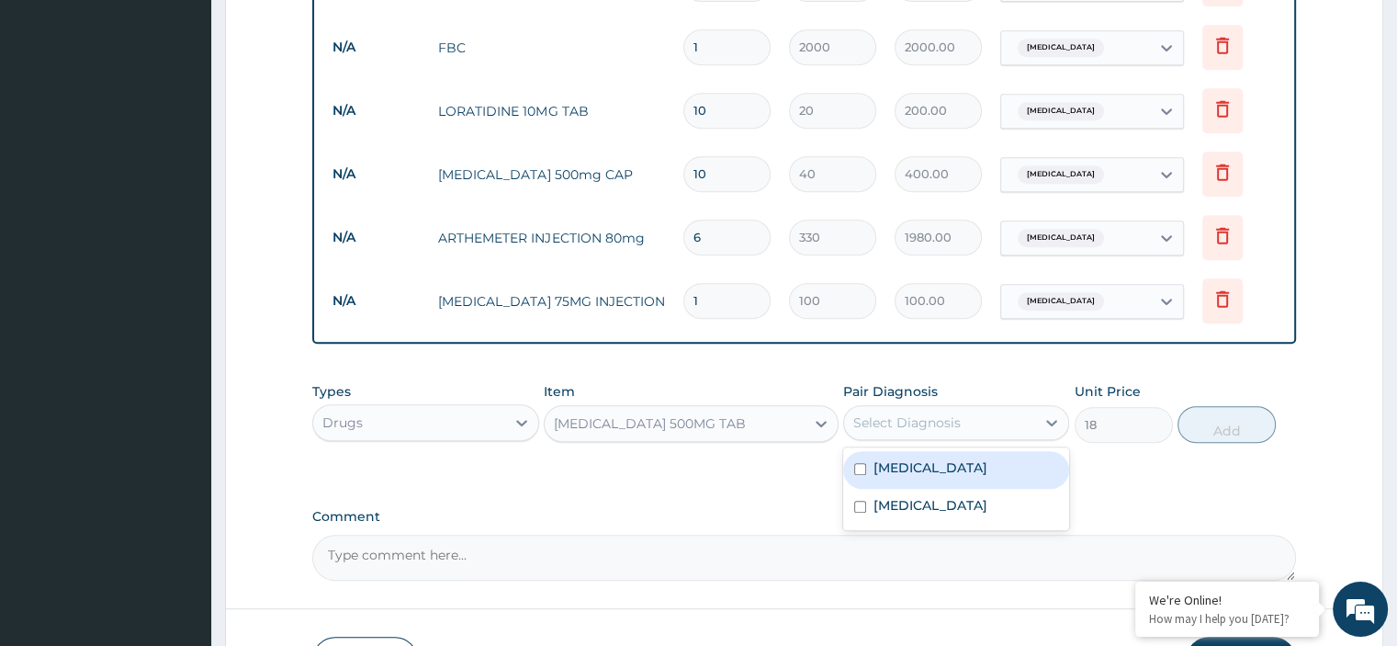
click at [909, 422] on div "Select Diagnosis" at bounding box center [906, 422] width 107 height 18
click at [912, 464] on label "Malaria" at bounding box center [930, 467] width 114 height 18
checkbox input "true"
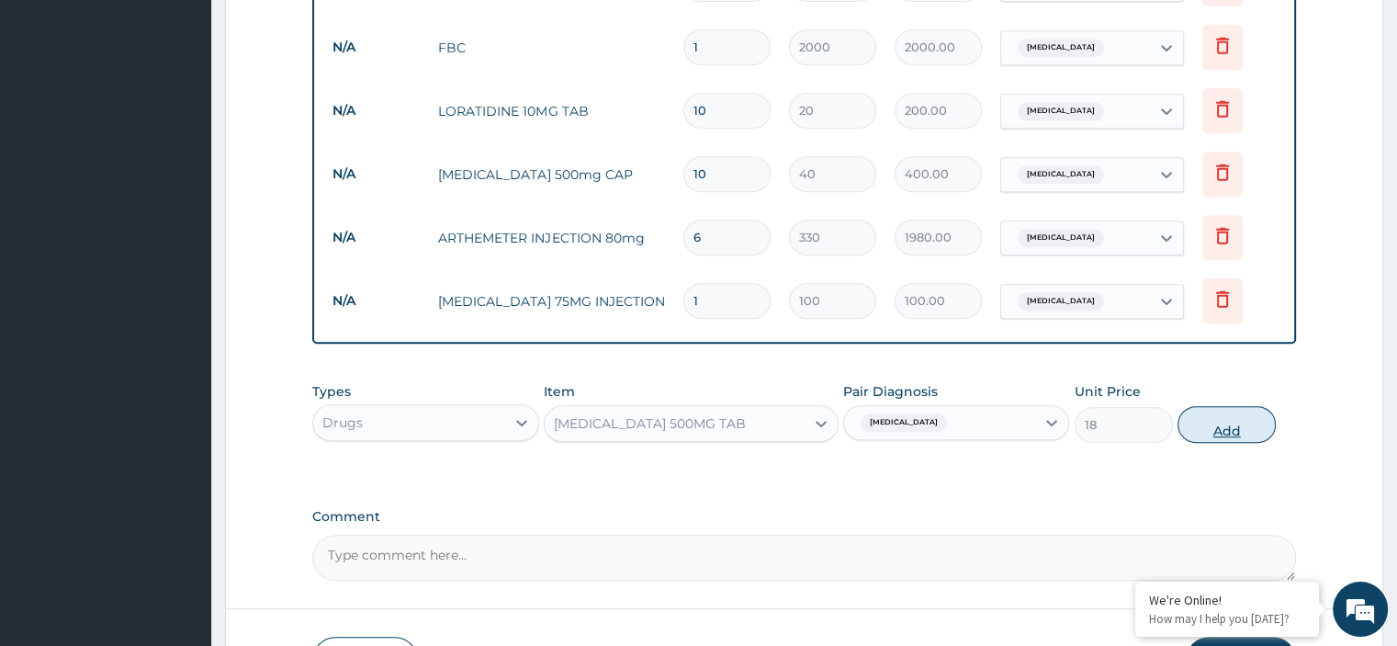
click at [1234, 424] on button "Add" at bounding box center [1226, 424] width 98 height 37
type input "0"
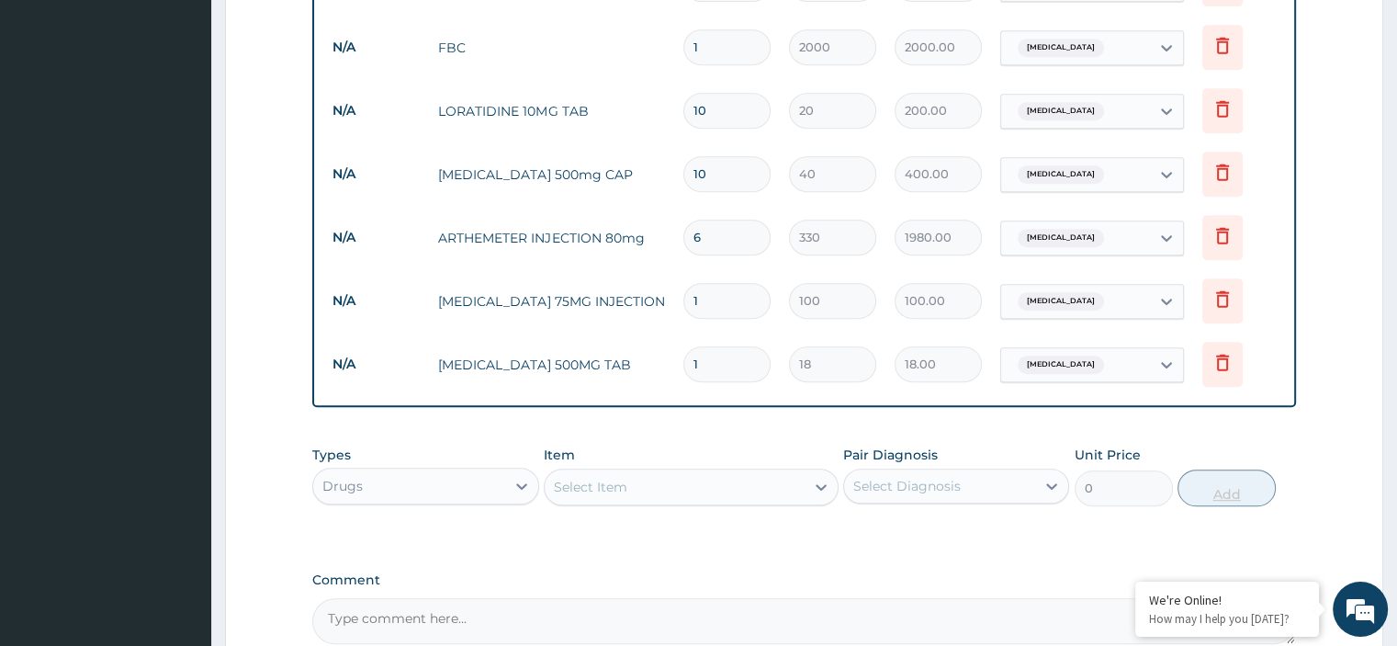
type input "18"
type input "324.00"
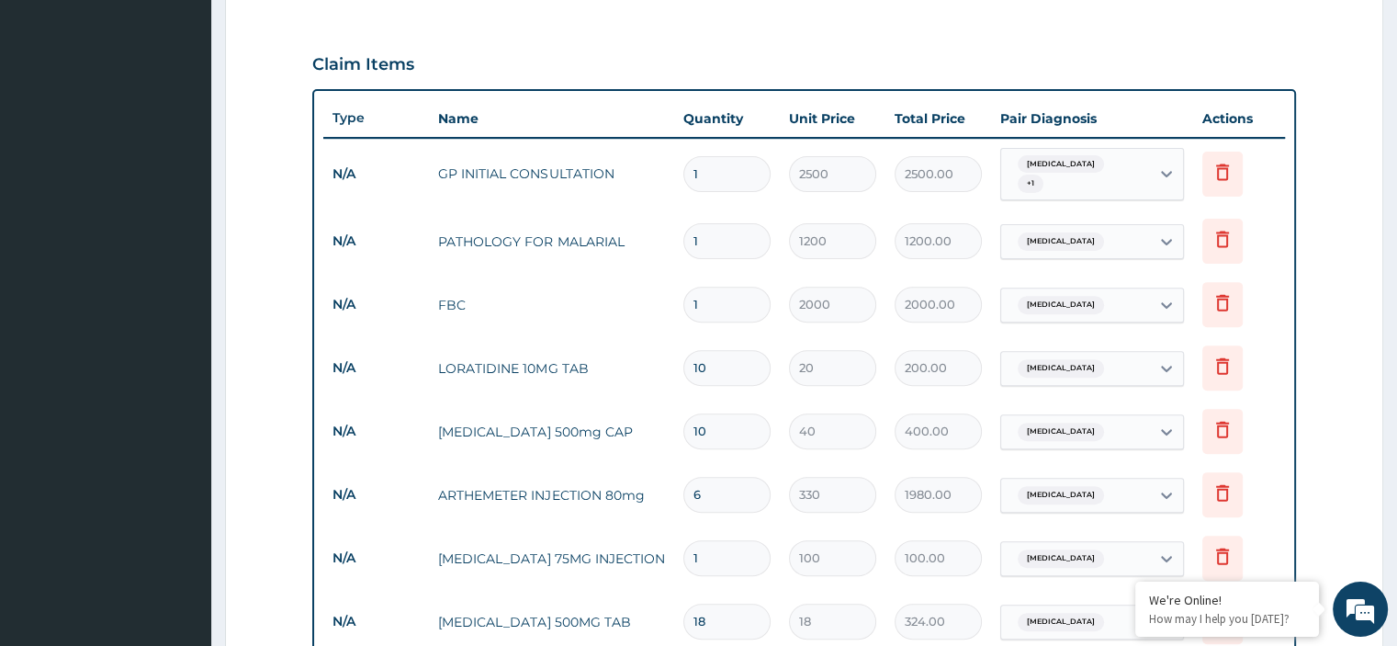
scroll to position [1038, 0]
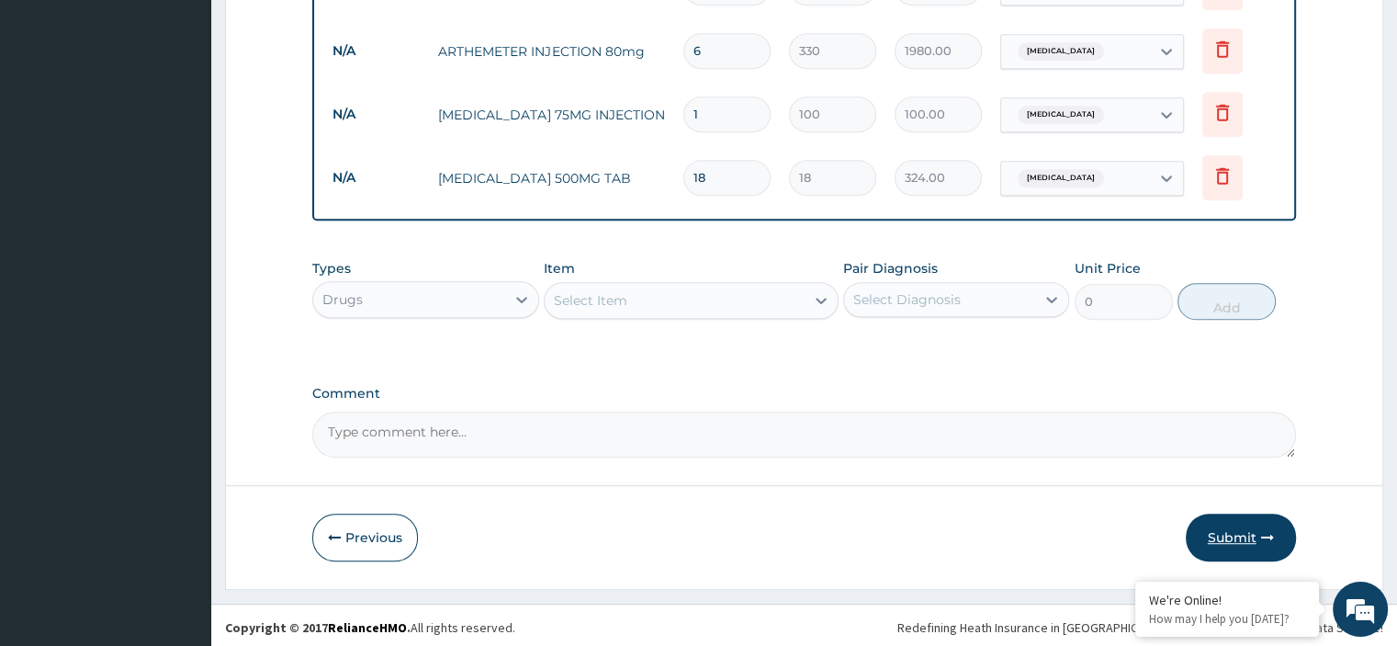
type input "18"
click at [1223, 531] on button "Submit" at bounding box center [1240, 537] width 110 height 48
